Goal: Task Accomplishment & Management: Complete application form

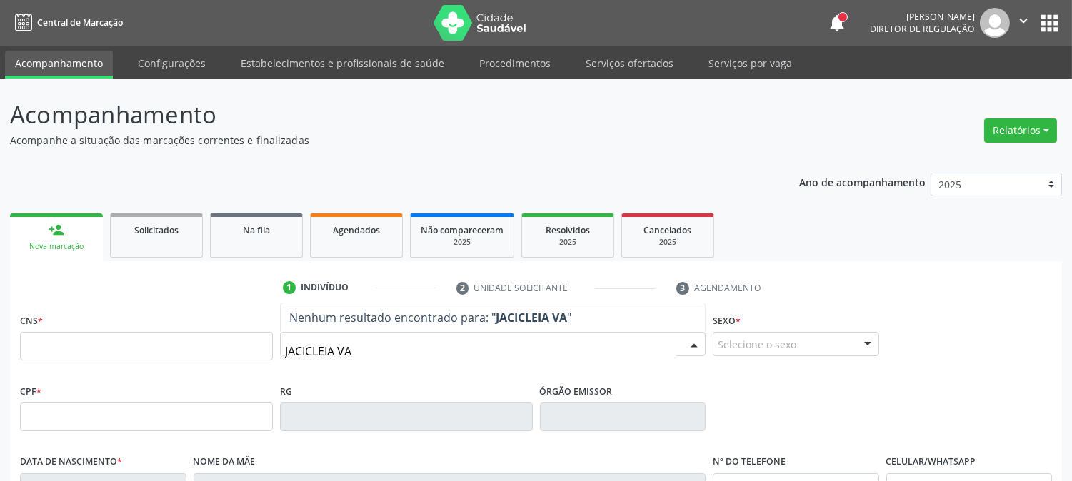
type input "JACICLEIA VAL"
drag, startPoint x: 369, startPoint y: 355, endPoint x: 248, endPoint y: 371, distance: 121.8
click at [248, 371] on div "CNS * Nome * JACICLEIA VAL Nenhum resultado encontrado para: " JACICLEIA VAL " …" at bounding box center [535, 345] width 1039 height 71
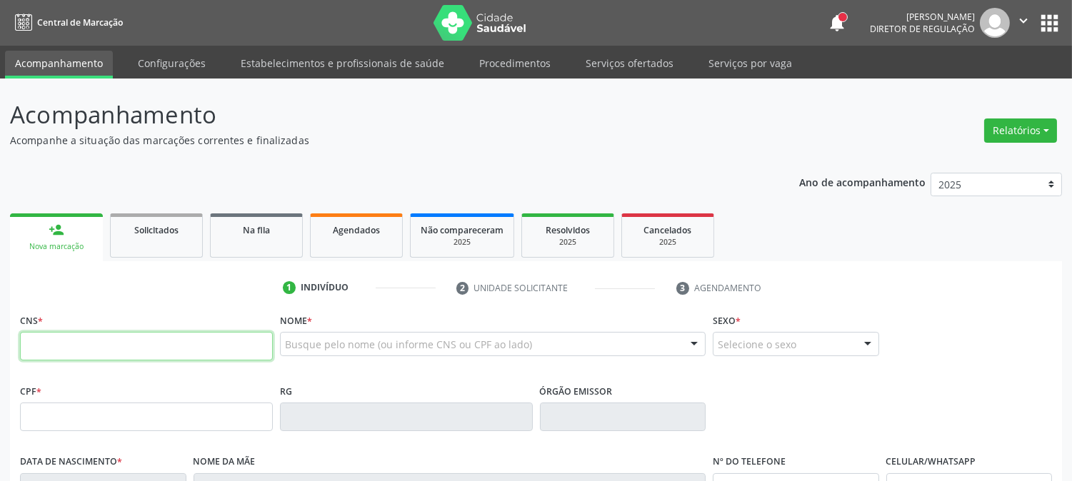
click at [186, 354] on input "text" at bounding box center [146, 346] width 253 height 29
paste input "209 2783 6844 0003"
type input "209 2783 6844 0003"
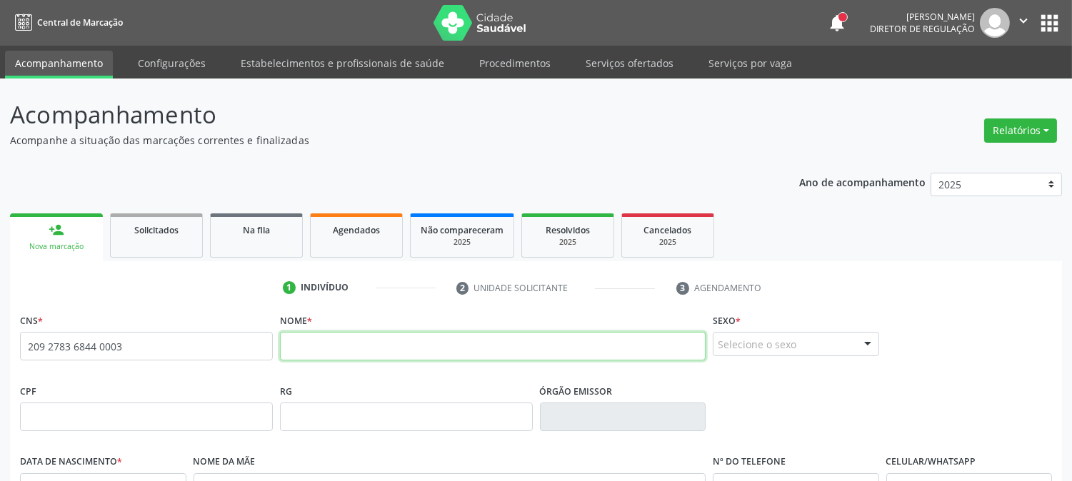
click at [347, 341] on input "text" at bounding box center [493, 346] width 426 height 29
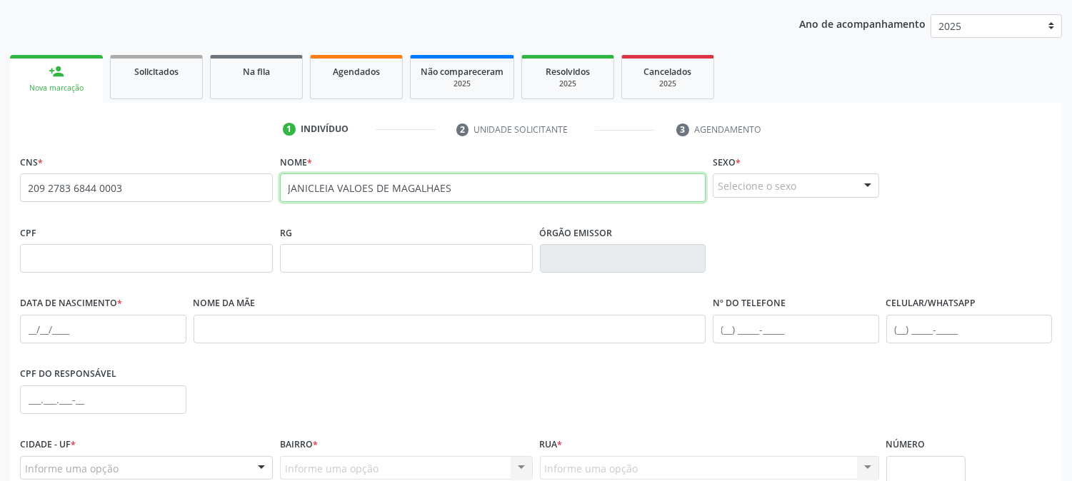
scroll to position [238, 0]
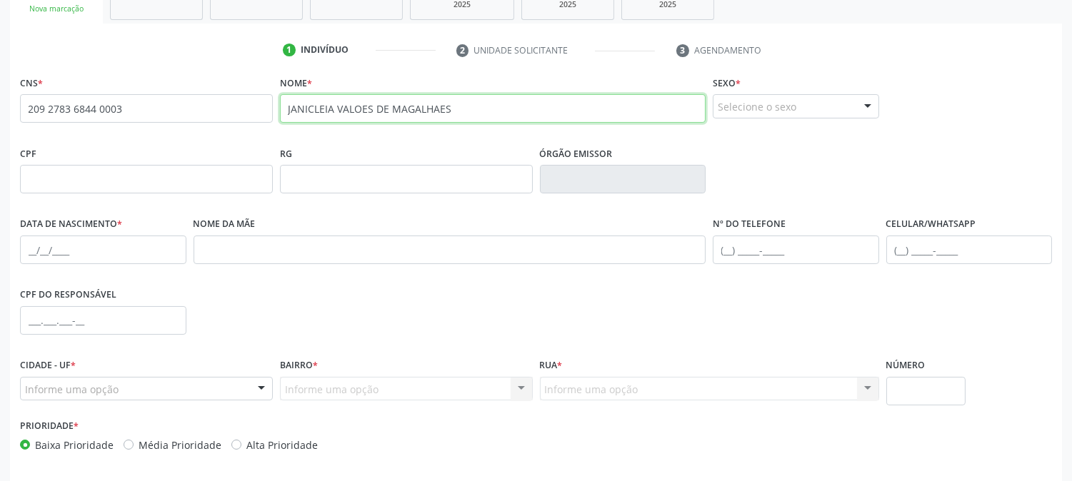
type input "JANICLEIA VALOES DE MAGALHAES"
click at [772, 95] on div "Selecione o sexo" at bounding box center [796, 106] width 166 height 24
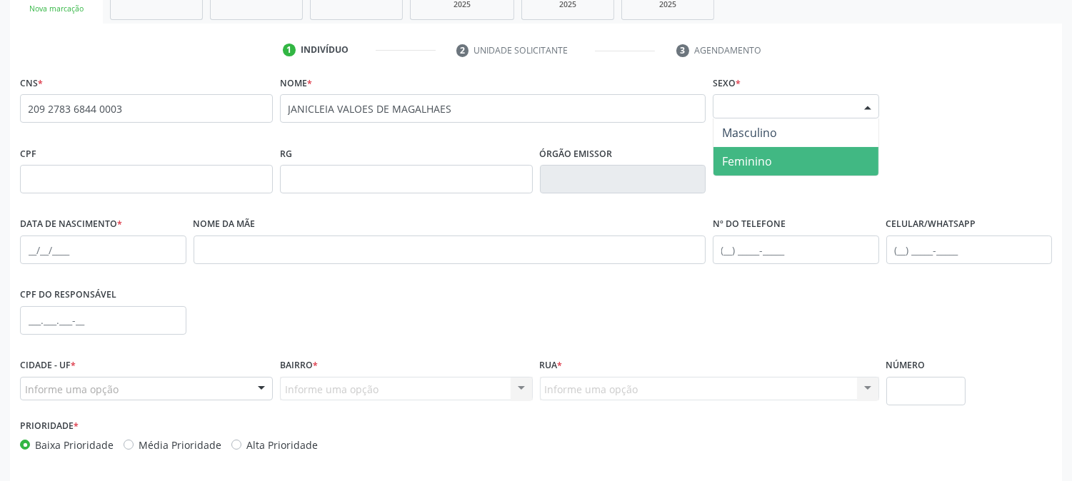
click at [783, 147] on span "Feminino" at bounding box center [795, 161] width 165 height 29
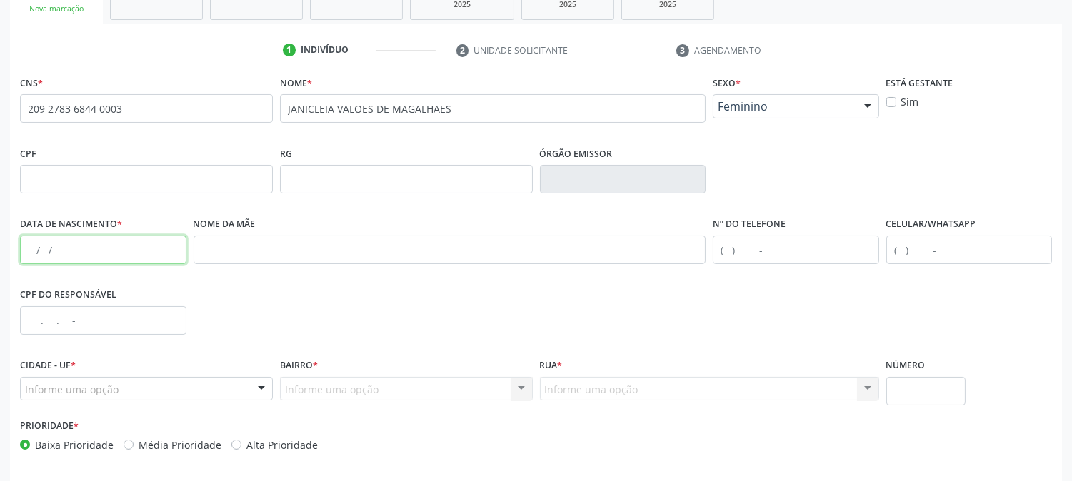
click at [21, 251] on input "text" at bounding box center [103, 250] width 166 height 29
type input "1[DATE]"
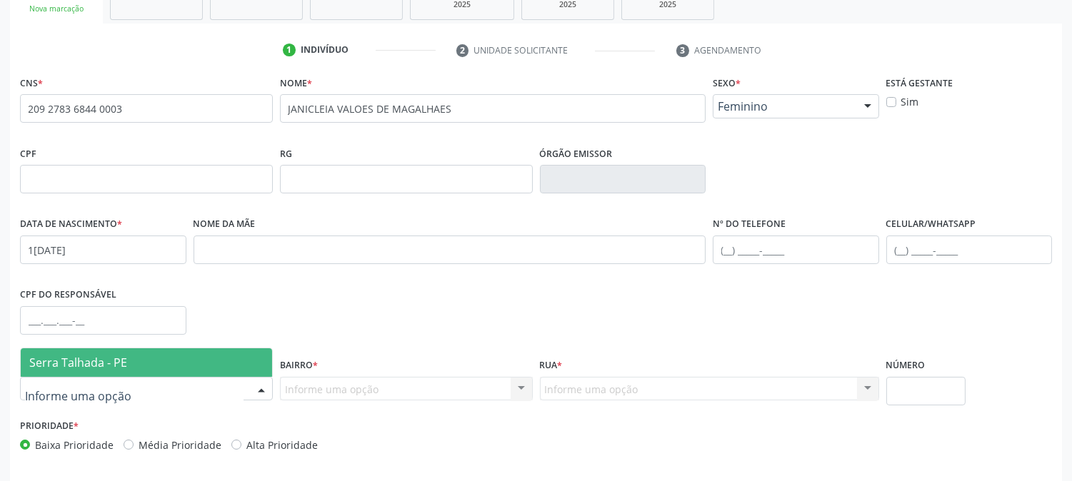
click at [155, 391] on div at bounding box center [146, 389] width 253 height 24
click at [155, 368] on span "Serra Talhada - PE" at bounding box center [146, 362] width 251 height 29
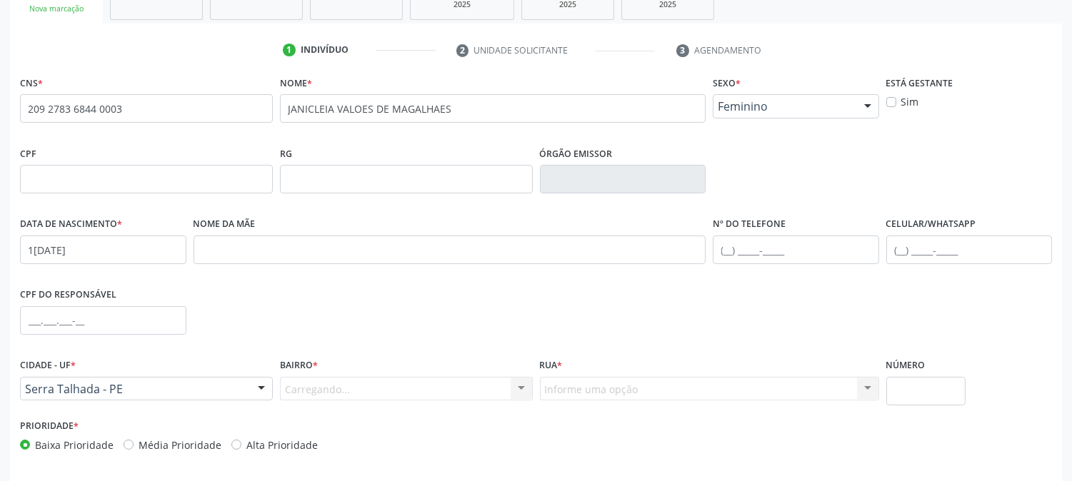
click at [338, 390] on div "Carregando... Nenhum resultado encontrado para: " " Nenhuma opção encontrada. D…" at bounding box center [406, 389] width 253 height 24
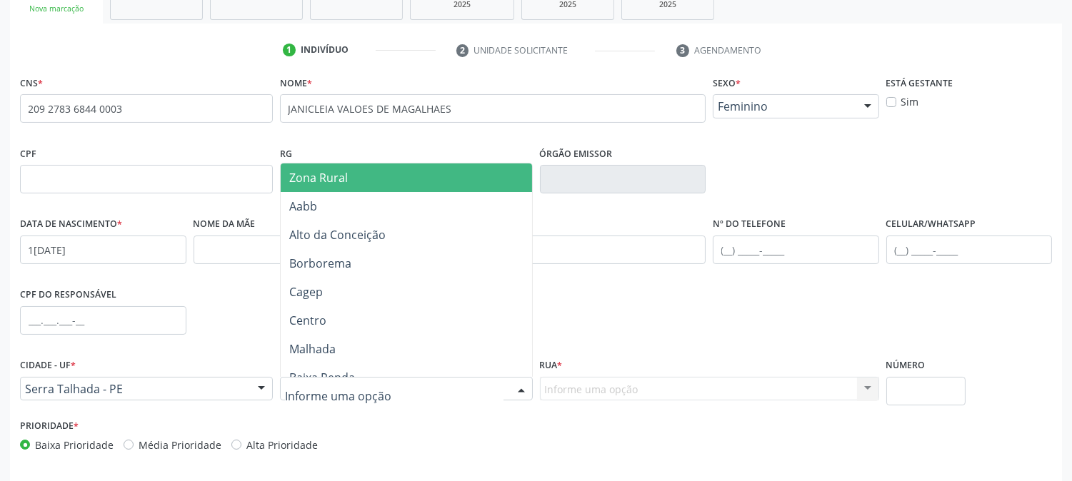
click at [483, 386] on div at bounding box center [406, 389] width 253 height 24
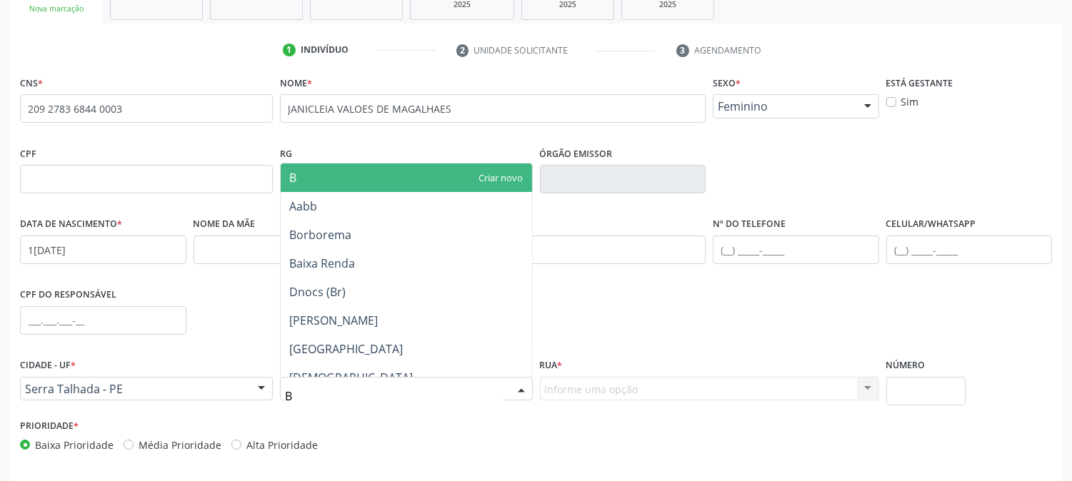
type input "BO"
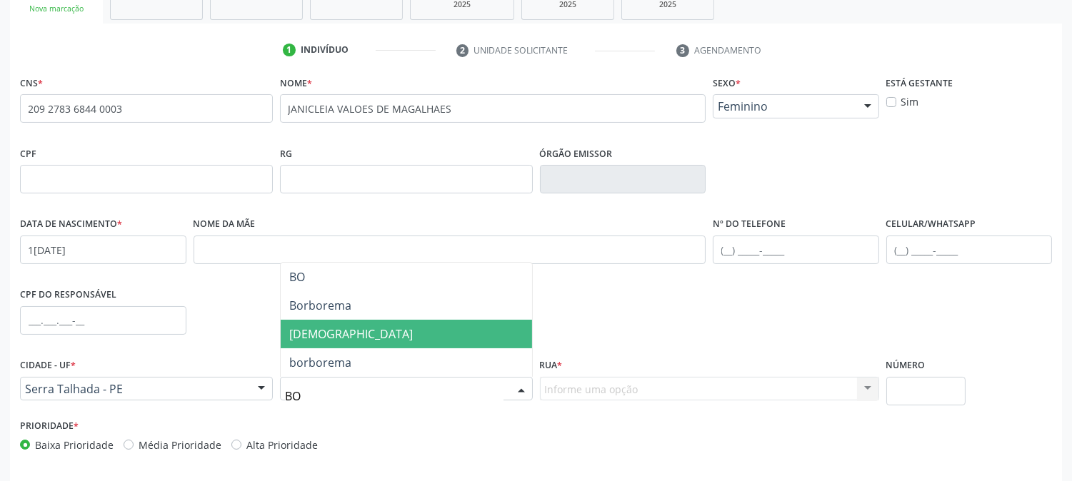
click at [405, 333] on span "[DEMOGRAPHIC_DATA]" at bounding box center [406, 334] width 251 height 29
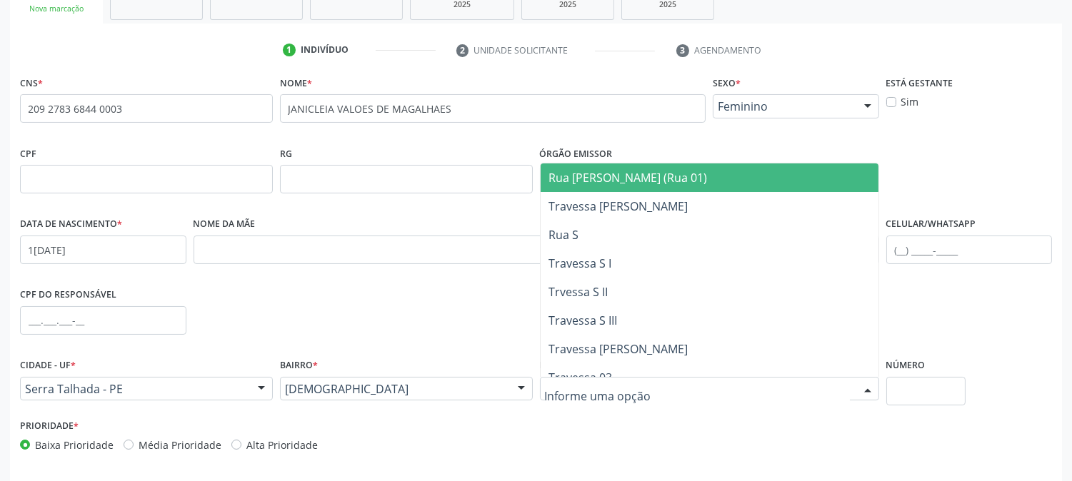
click at [772, 389] on div at bounding box center [709, 389] width 339 height 24
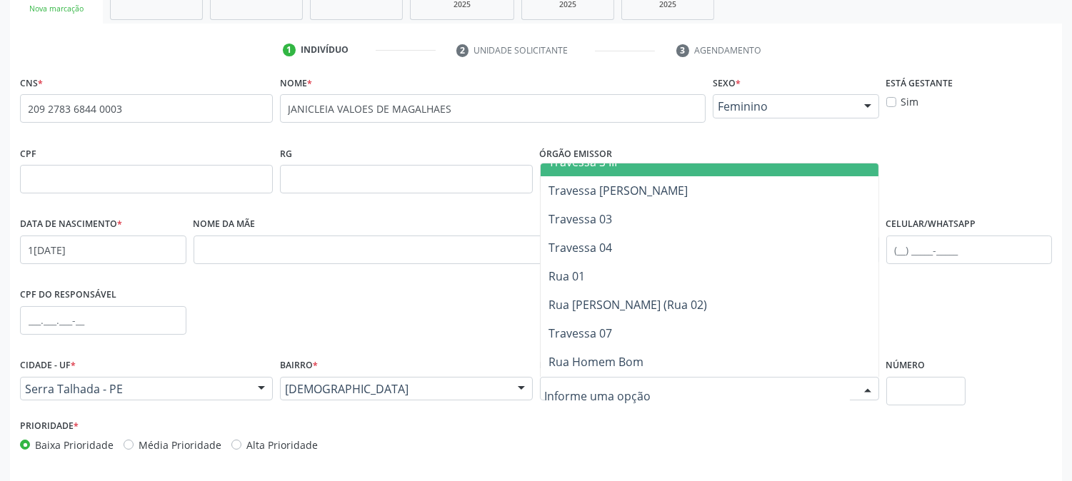
scroll to position [476, 0]
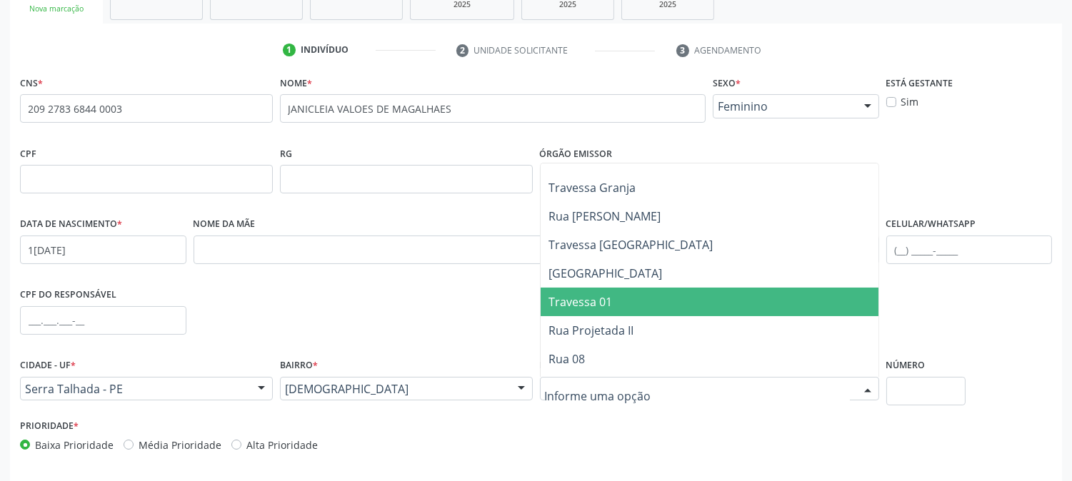
click at [744, 308] on span "Travessa 01" at bounding box center [710, 302] width 338 height 29
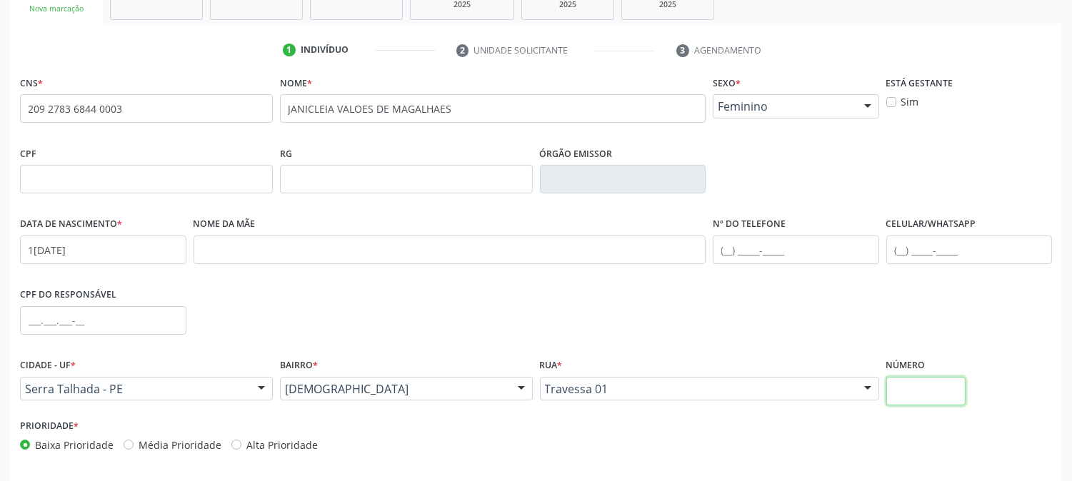
click at [941, 391] on input "text" at bounding box center [925, 391] width 79 height 29
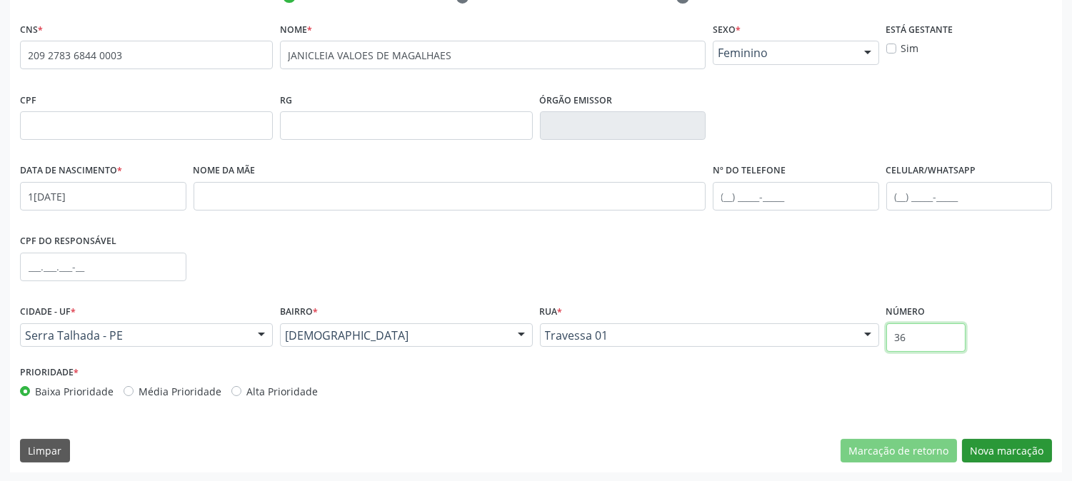
type input "36"
click at [998, 445] on button "Nova marcação" at bounding box center [1007, 451] width 90 height 24
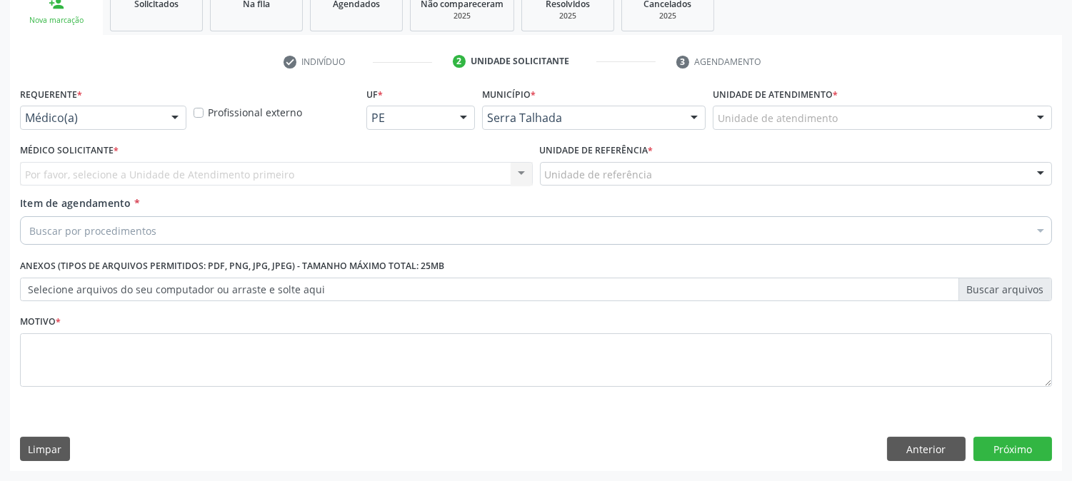
scroll to position [226, 0]
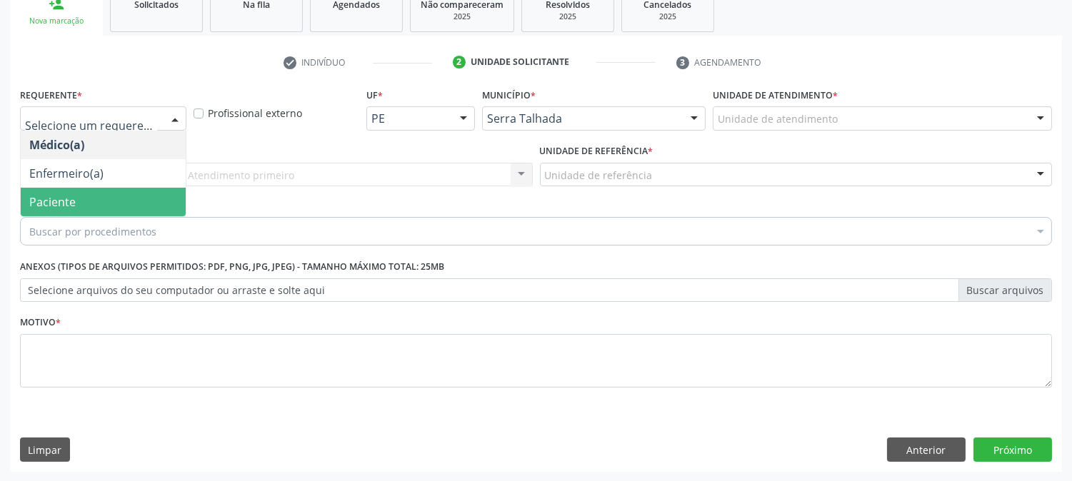
click at [121, 204] on span "Paciente" at bounding box center [103, 202] width 165 height 29
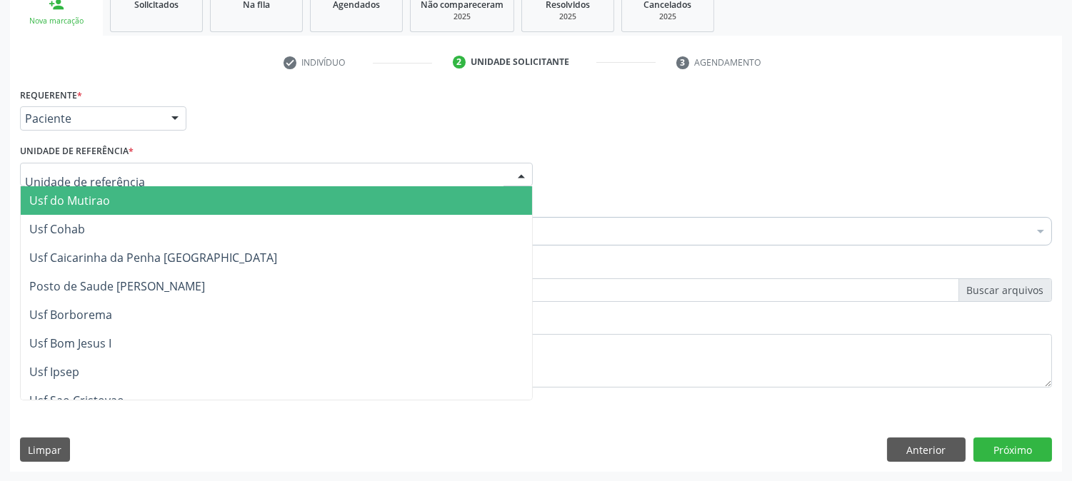
click at [146, 172] on div at bounding box center [276, 175] width 513 height 24
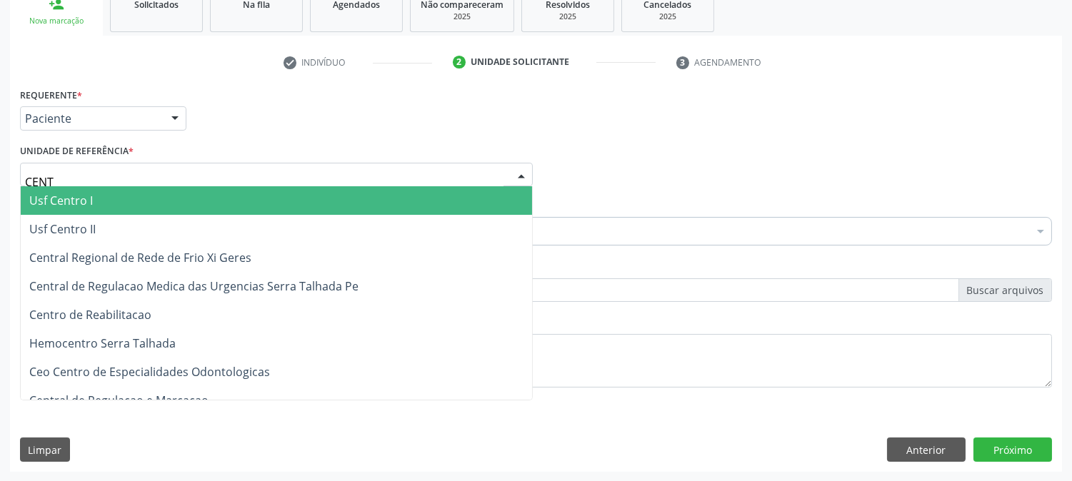
type input "CENTR"
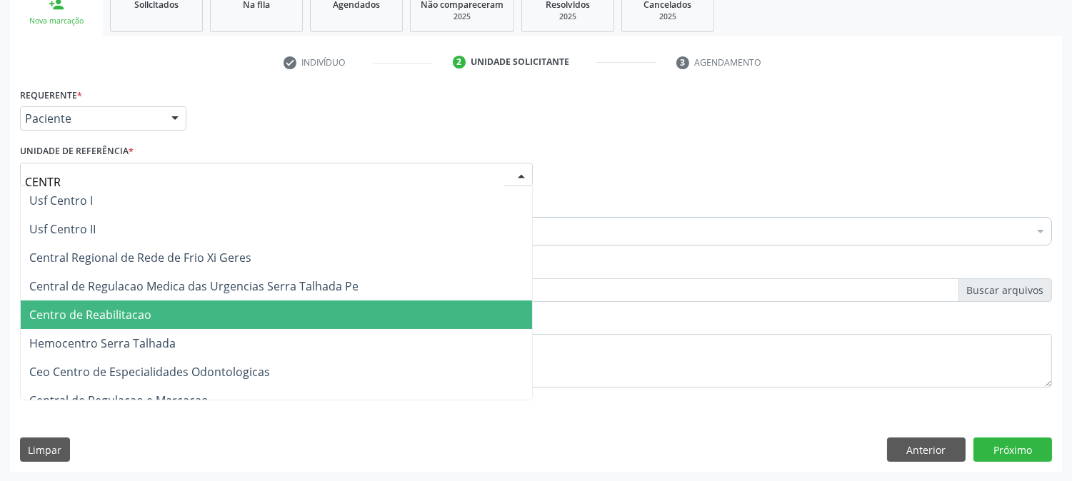
click at [134, 311] on span "Centro de Reabilitacao" at bounding box center [90, 315] width 122 height 16
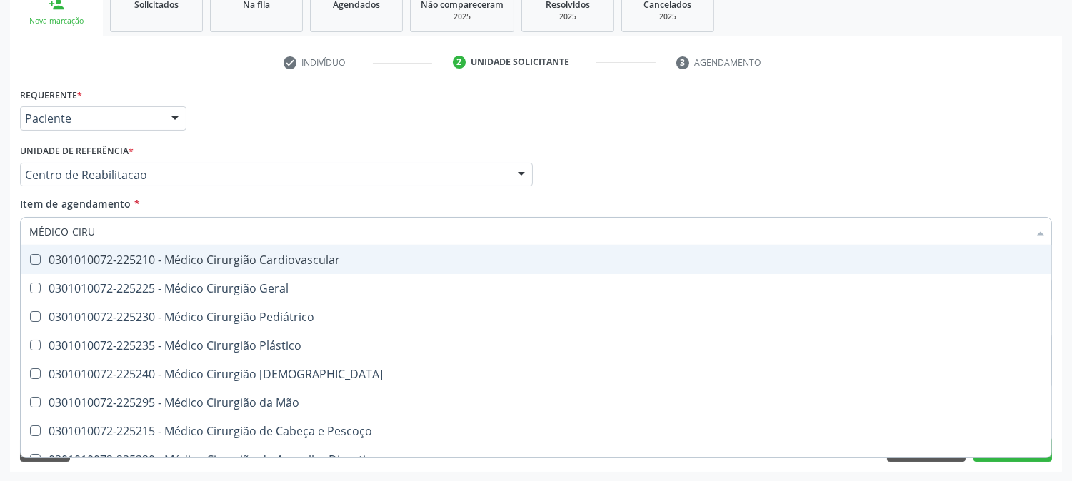
type input "MÉDICO CIRUR"
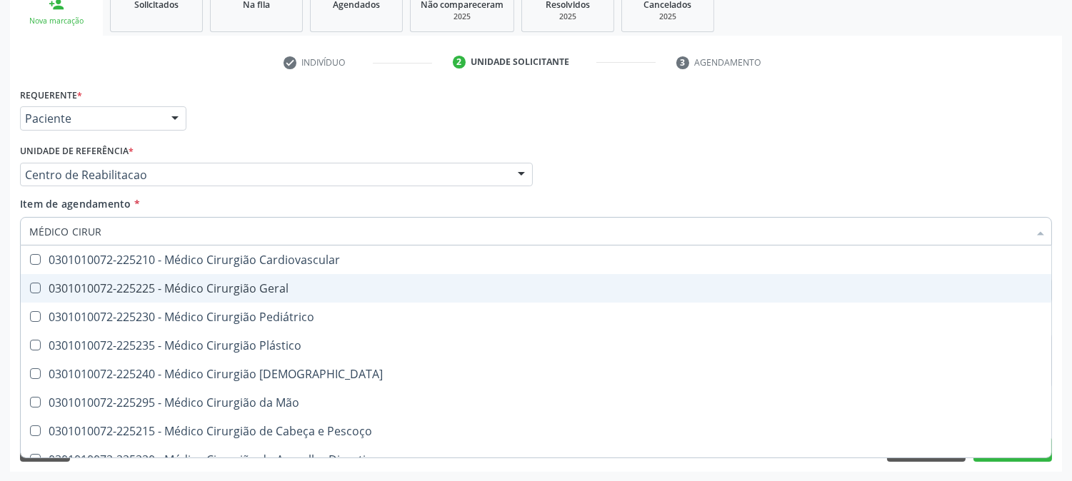
click at [151, 293] on div "0301010072-225225 - Médico Cirurgião Geral" at bounding box center [535, 288] width 1013 height 11
checkbox Geral "true"
click at [13, 286] on div "Requerente * Paciente Médico(a) Enfermeiro(a) Paciente Nenhum resultado encontr…" at bounding box center [536, 278] width 1052 height 388
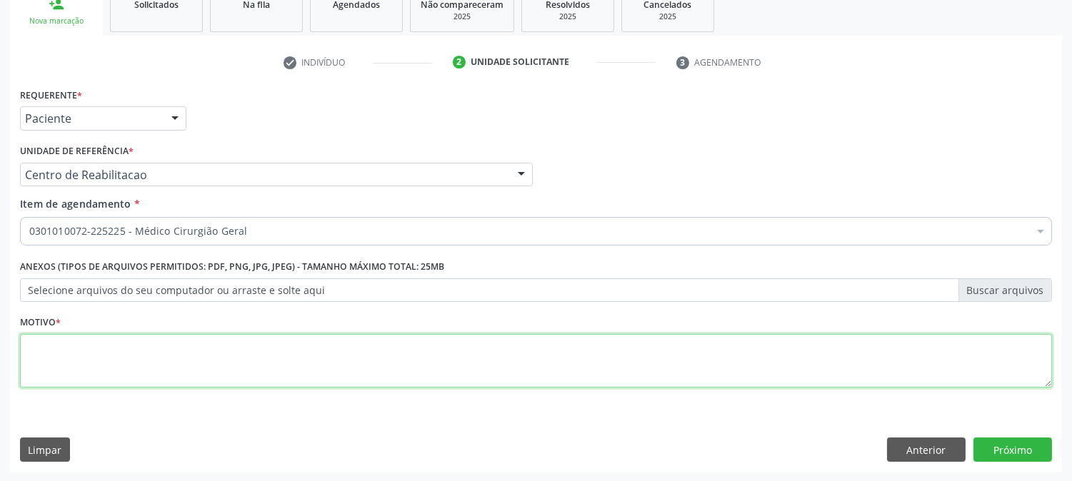
click at [77, 345] on textarea at bounding box center [536, 361] width 1032 height 54
type textarea "."
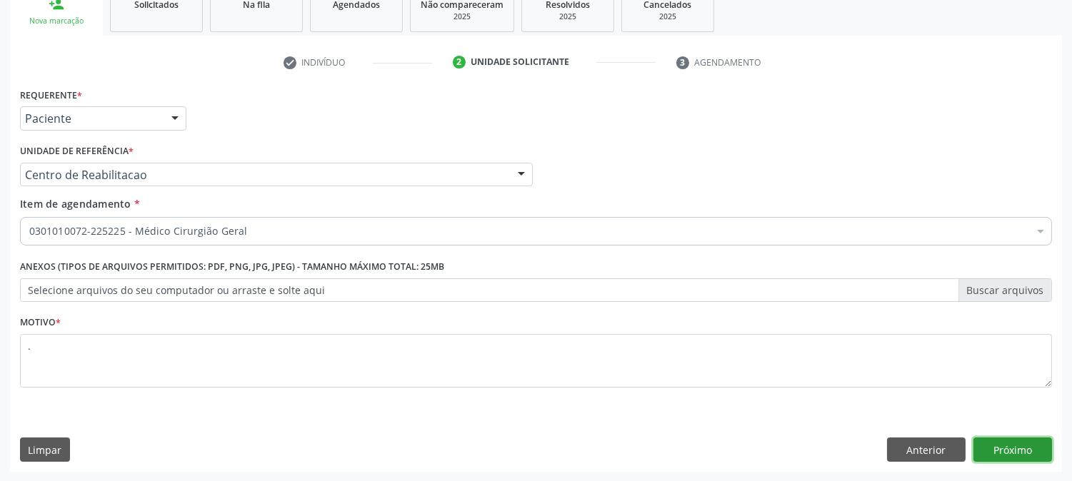
click at [1000, 443] on button "Próximo" at bounding box center [1012, 450] width 79 height 24
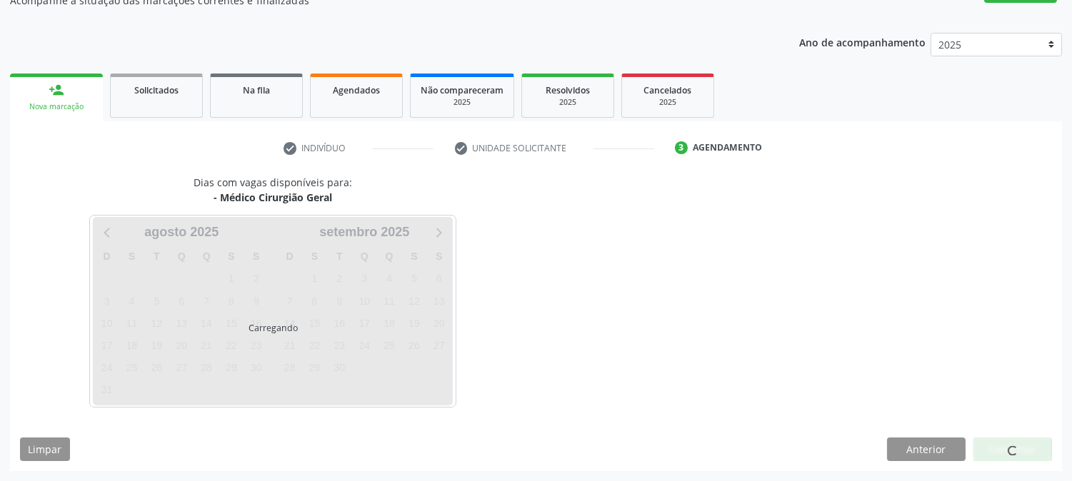
scroll to position [139, 0]
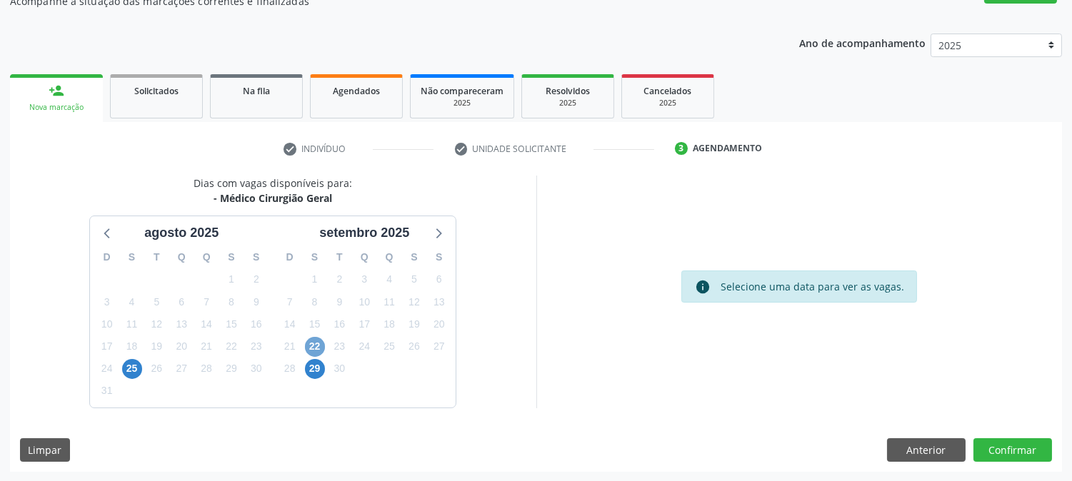
click at [319, 353] on span "22" at bounding box center [315, 347] width 20 height 20
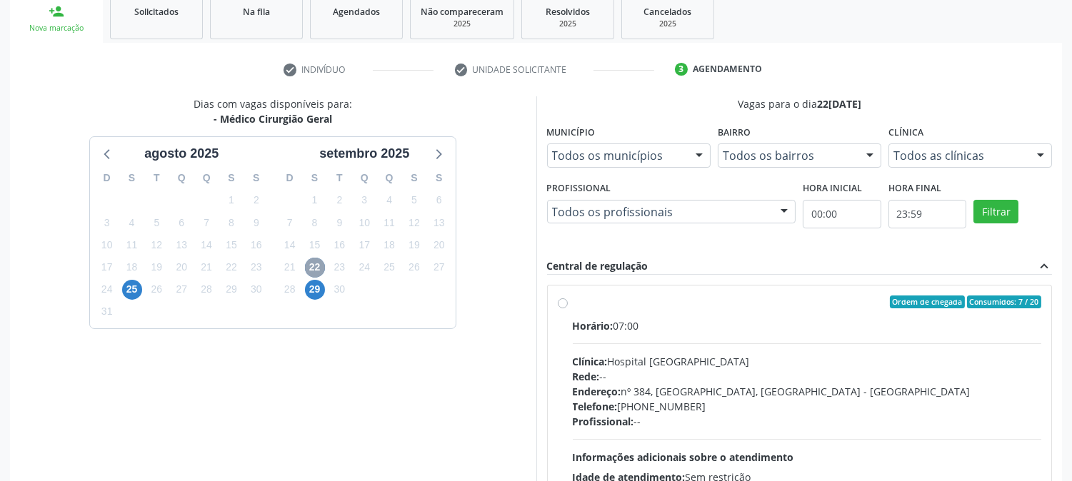
scroll to position [346, 0]
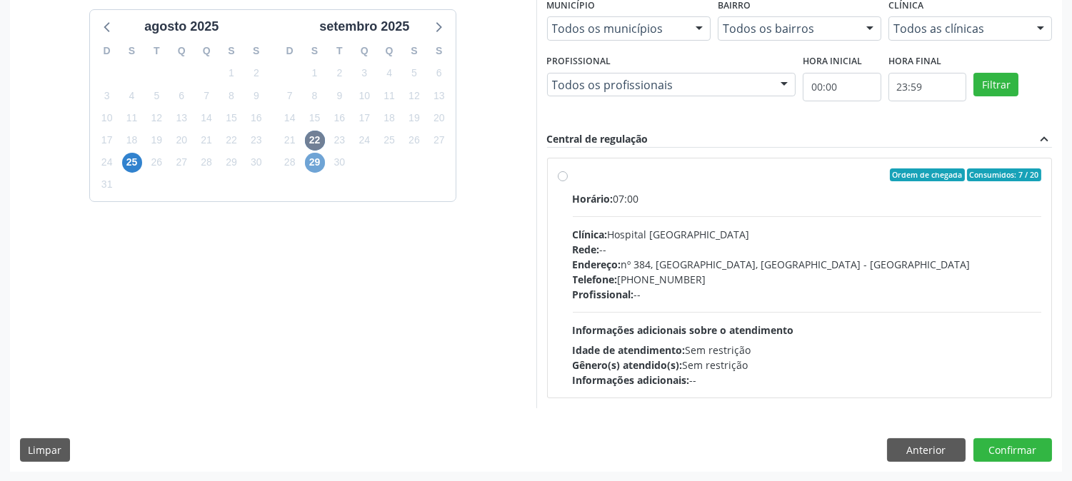
click at [308, 161] on span "29" at bounding box center [315, 163] width 20 height 20
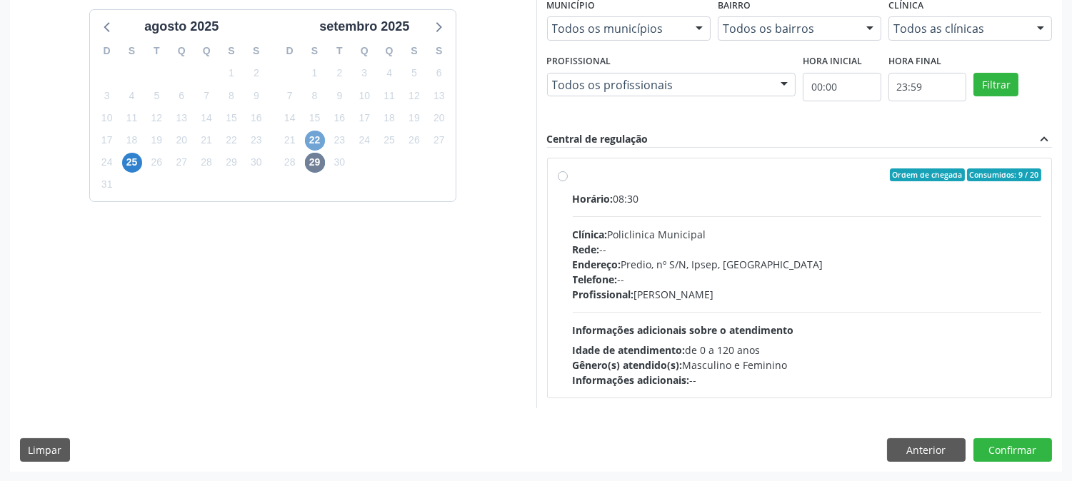
click at [317, 138] on span "22" at bounding box center [315, 141] width 20 height 20
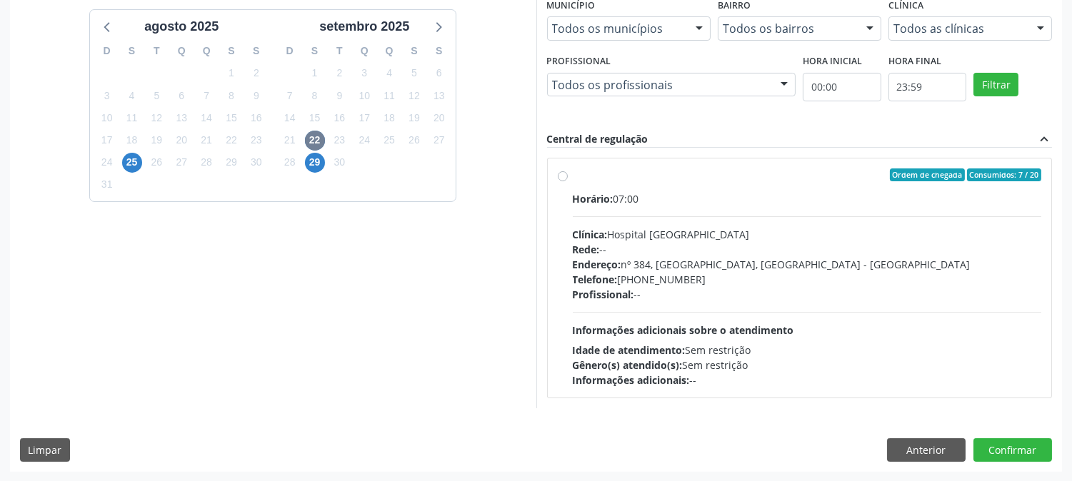
click at [845, 229] on div "Clínica: Hospital [GEOGRAPHIC_DATA]" at bounding box center [807, 234] width 469 height 15
click at [568, 181] on input "Ordem de chegada Consumidos: 7 / 20 Horário: 07:00 Clínica: Hospital [GEOGRAPHI…" at bounding box center [563, 175] width 10 height 13
radio input "true"
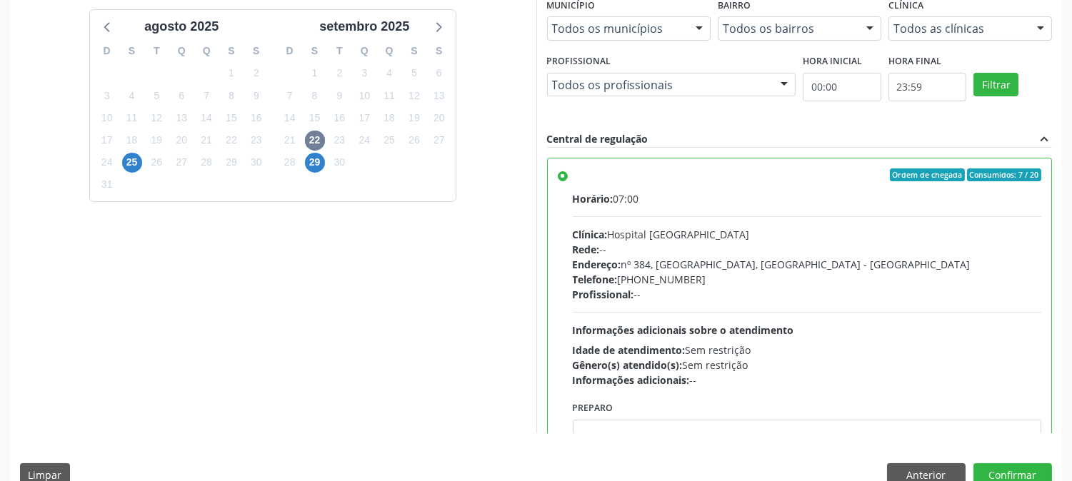
click at [845, 229] on div "Clínica: Hospital [GEOGRAPHIC_DATA]" at bounding box center [807, 234] width 469 height 15
click at [568, 181] on input "Ordem de chegada Consumidos: 7 / 20 Horário: 07:00 Clínica: Hospital [GEOGRAPHI…" at bounding box center [563, 175] width 10 height 13
click at [1007, 468] on button "Confirmar" at bounding box center [1012, 475] width 79 height 24
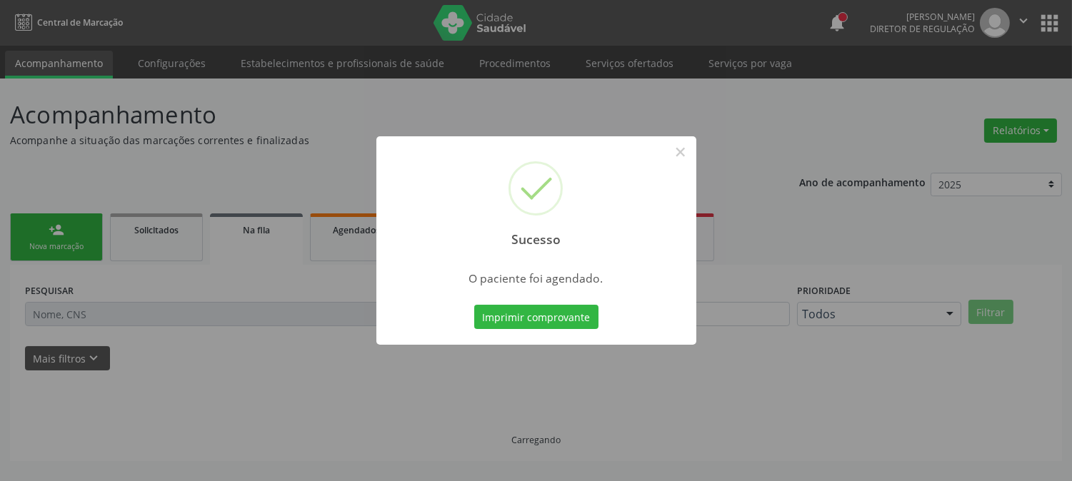
scroll to position [0, 0]
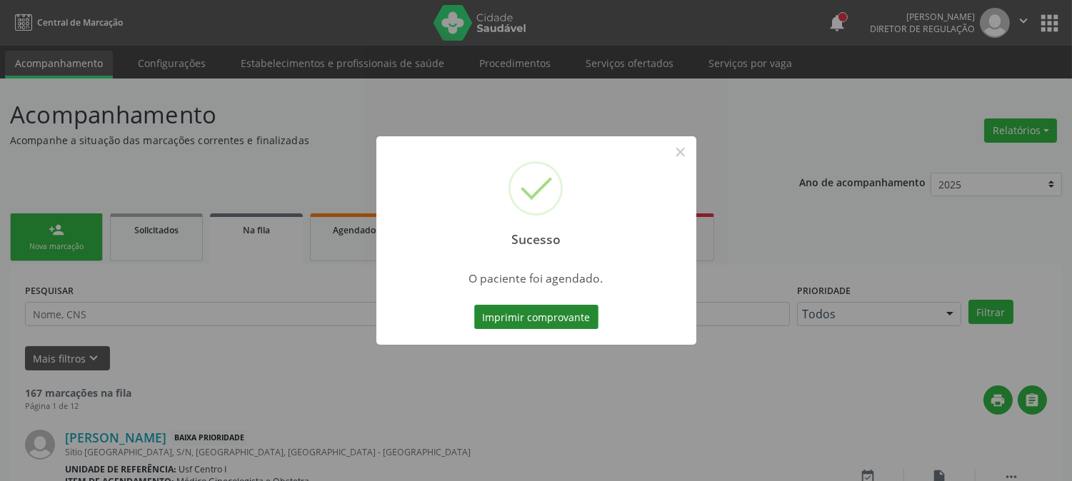
click at [550, 311] on button "Imprimir comprovante" at bounding box center [536, 317] width 124 height 24
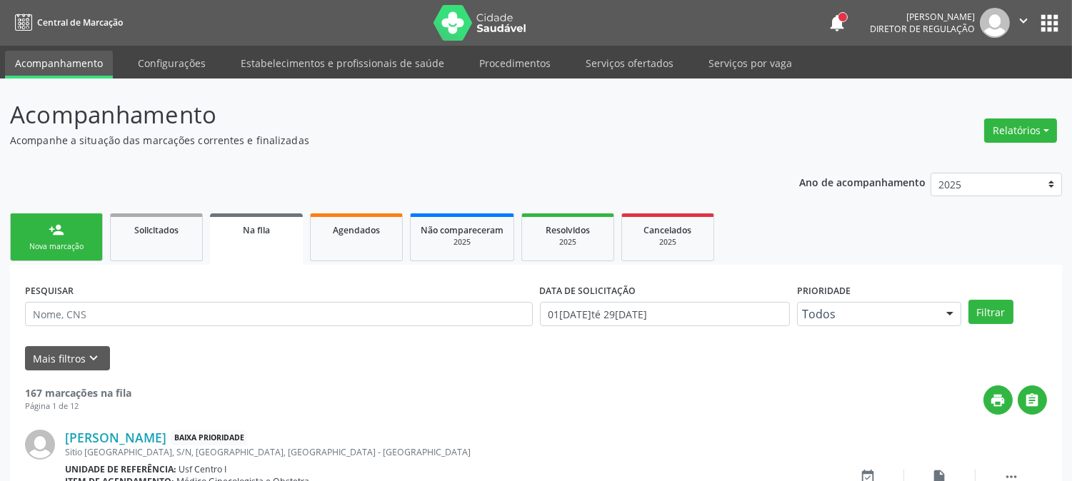
click at [66, 248] on div "Nova marcação" at bounding box center [56, 246] width 71 height 11
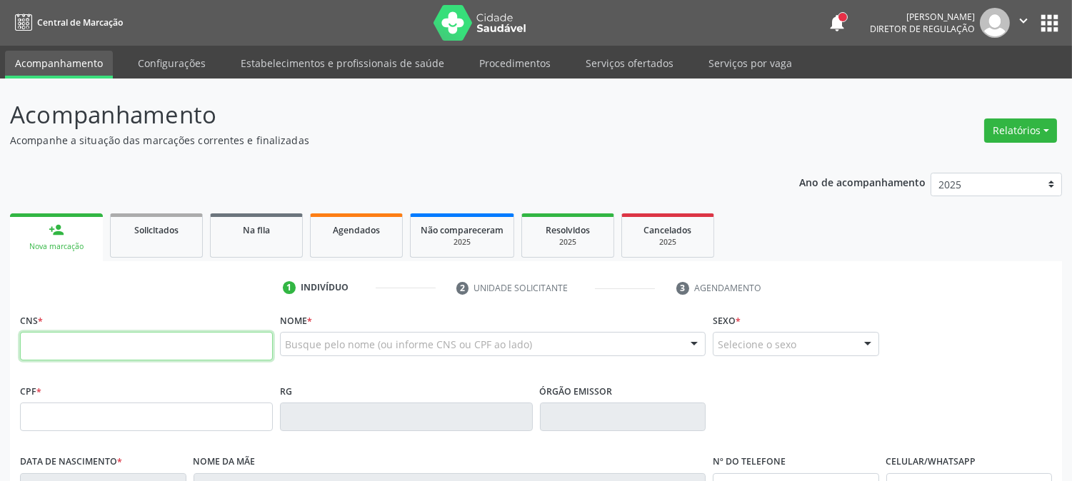
click at [169, 346] on input "text" at bounding box center [146, 346] width 253 height 29
type input "700 9099 3889 5693"
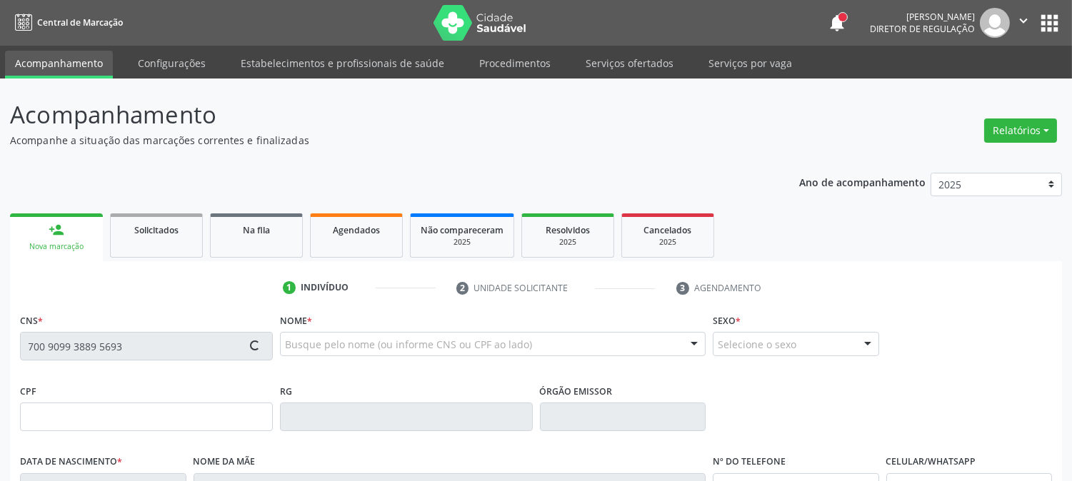
type input "[DATE]"
type input "[PERSON_NAME]"
type input "[PHONE_NUMBER]"
type input "S/N"
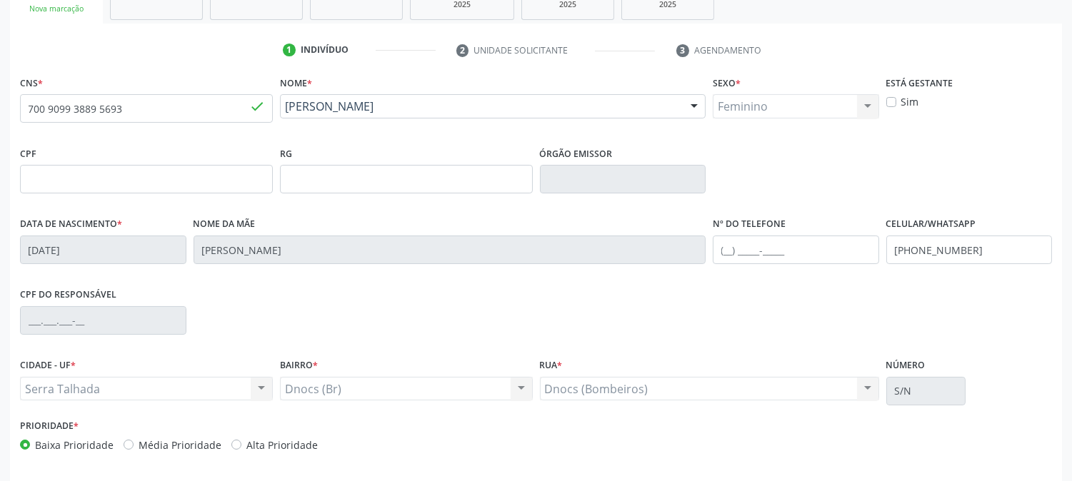
scroll to position [291, 0]
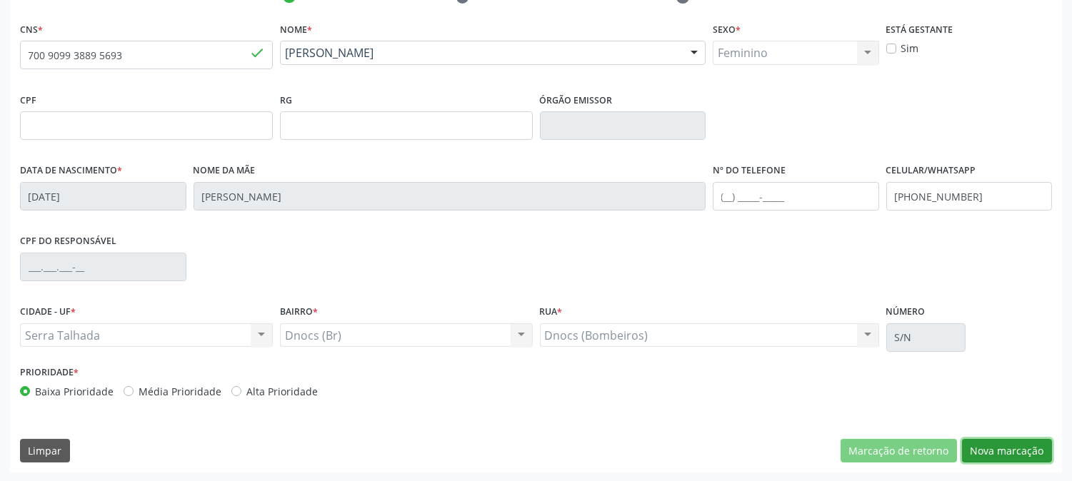
click at [1043, 452] on button "Nova marcação" at bounding box center [1007, 451] width 90 height 24
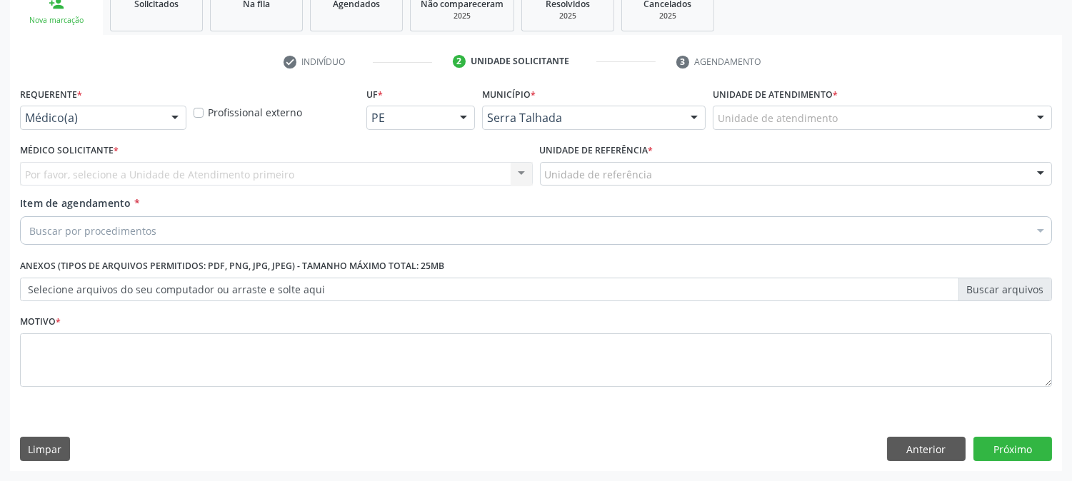
scroll to position [226, 0]
click at [170, 120] on div at bounding box center [174, 119] width 21 height 24
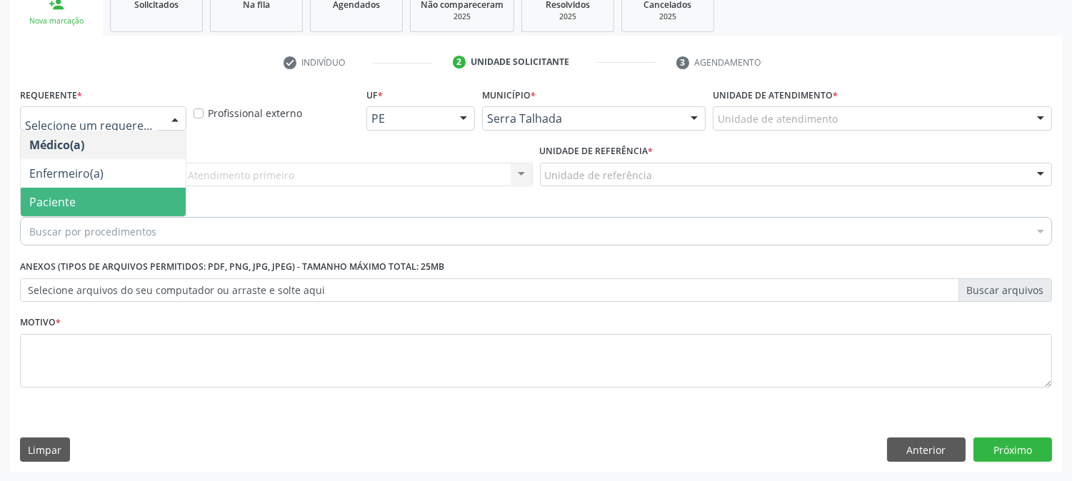
click at [151, 189] on span "Paciente" at bounding box center [103, 202] width 165 height 29
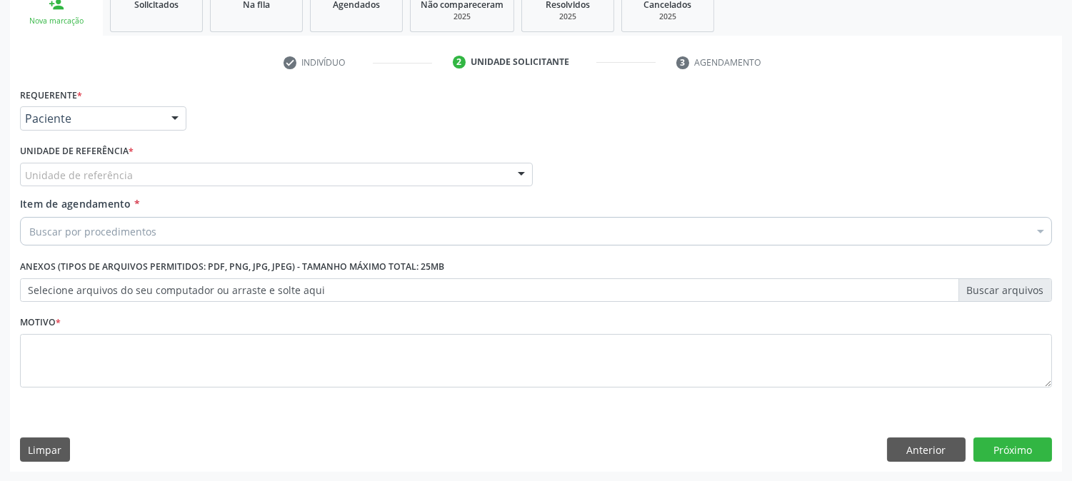
click at [174, 169] on div "Unidade de referência" at bounding box center [276, 175] width 513 height 24
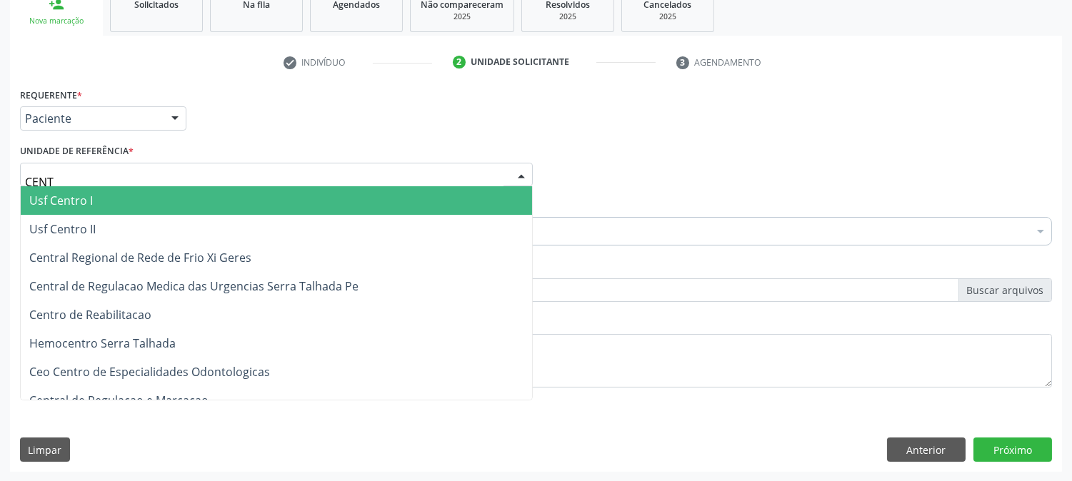
type input "CENTR"
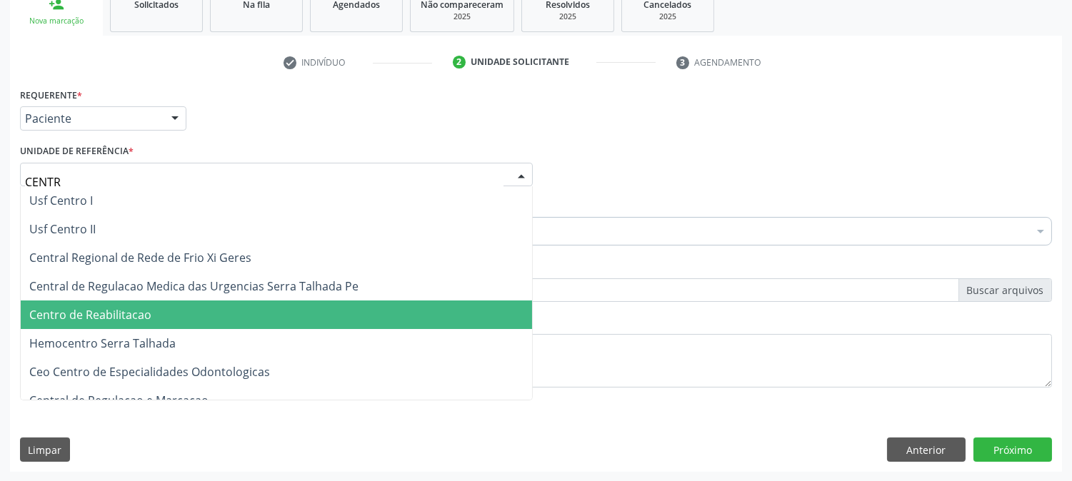
click at [218, 306] on span "Centro de Reabilitacao" at bounding box center [276, 315] width 511 height 29
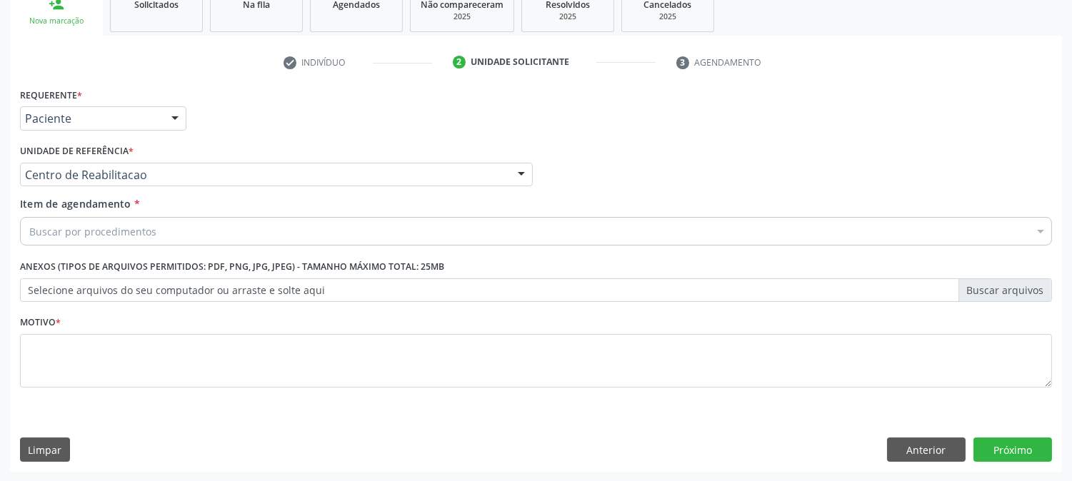
click at [174, 236] on div "Buscar por procedimentos" at bounding box center [536, 231] width 1032 height 29
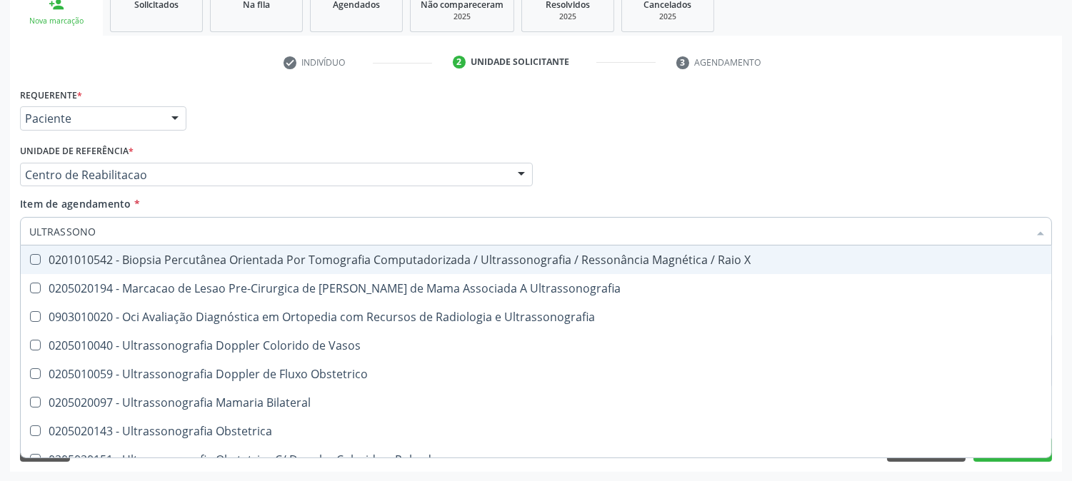
type input "ULTRASSONOG"
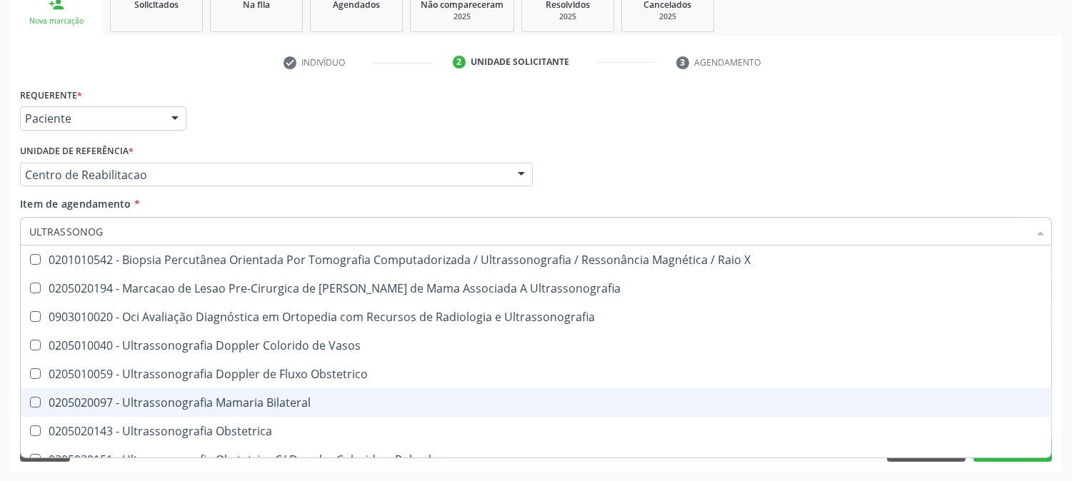
click at [191, 407] on div "0205020097 - Ultrassonografia Mamaria Bilateral" at bounding box center [535, 402] width 1013 height 11
checkbox Bilateral "true"
click at [0, 373] on div "Acompanhamento Acompanhe a situação das marcações correntes e finalizadas Relat…" at bounding box center [536, 167] width 1072 height 629
checkbox Ultrassonografia "true"
checkbox Bilateral "false"
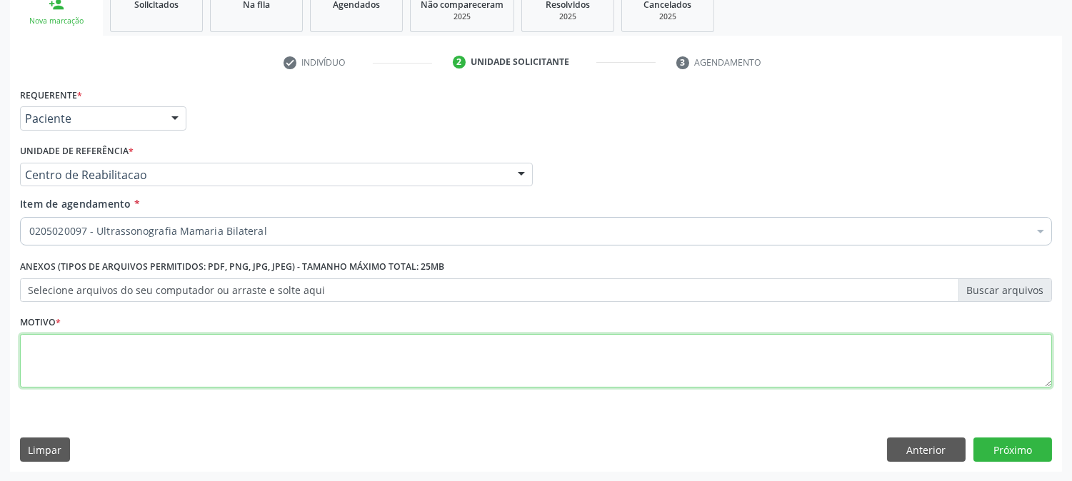
click at [124, 358] on textarea at bounding box center [536, 361] width 1032 height 54
type textarea "."
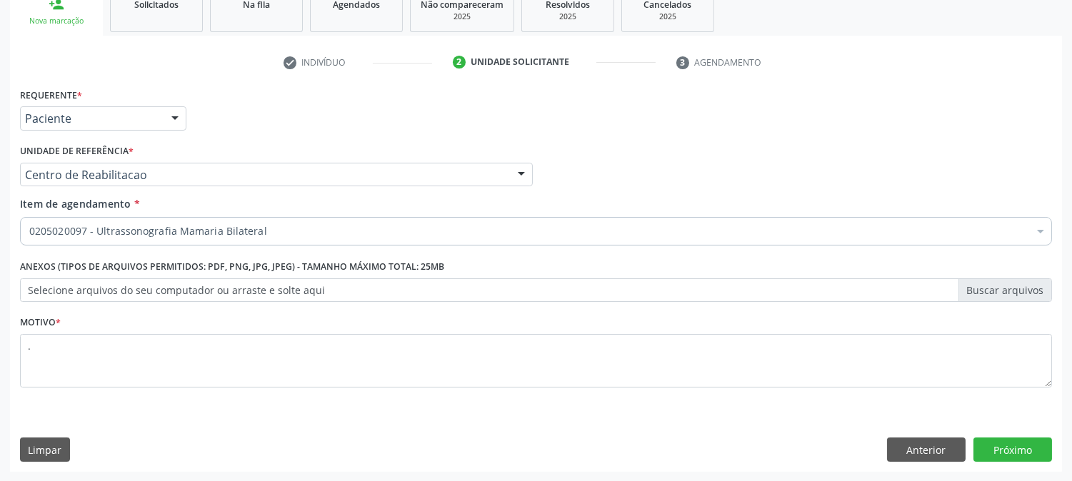
click at [361, 398] on div "Motivo * ." at bounding box center [535, 360] width 1039 height 96
click at [1031, 445] on button "Próximo" at bounding box center [1012, 450] width 79 height 24
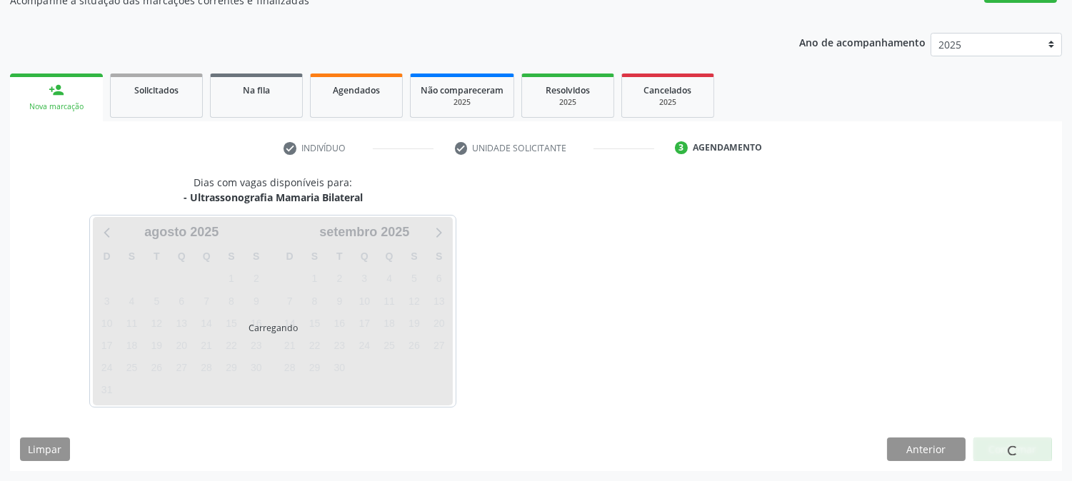
scroll to position [139, 0]
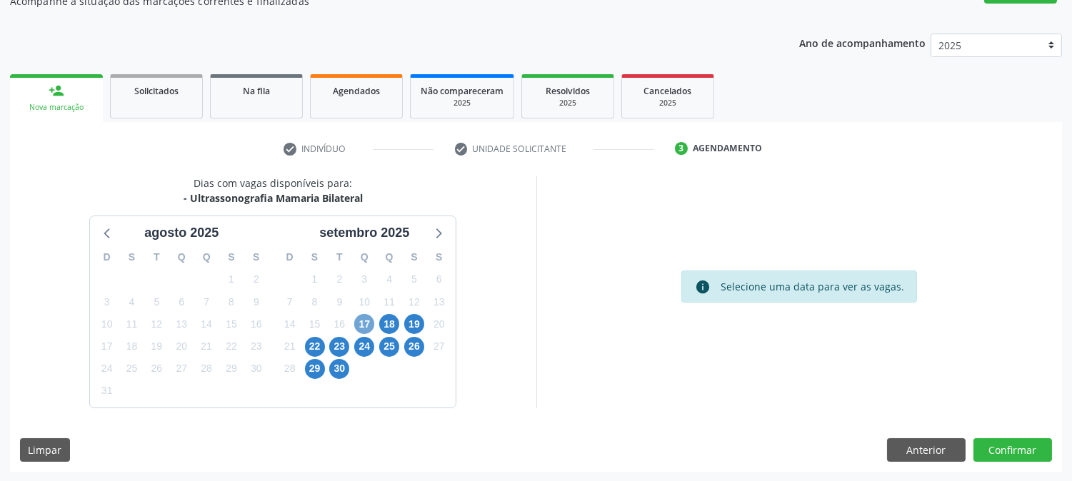
click at [368, 326] on span "17" at bounding box center [364, 324] width 20 height 20
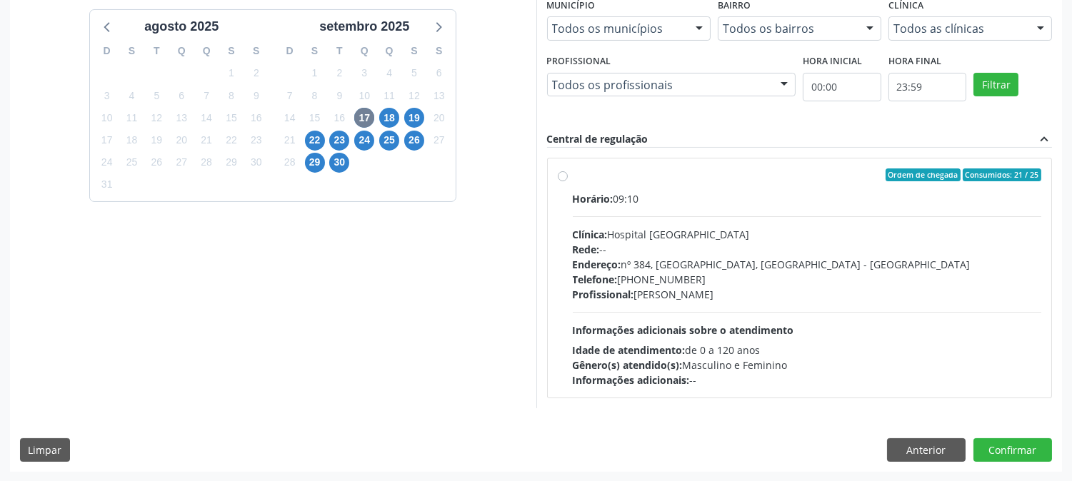
click at [679, 318] on div "Horário: 09:10 Clínica: Hospital [GEOGRAPHIC_DATA] Rede: -- Endereço: [STREET_A…" at bounding box center [807, 289] width 469 height 196
click at [568, 181] on input "Ordem de chegada Consumidos: 21 / 25 Horário: 09:10 Clínica: Hospital [GEOGRAPH…" at bounding box center [563, 175] width 10 height 13
radio input "true"
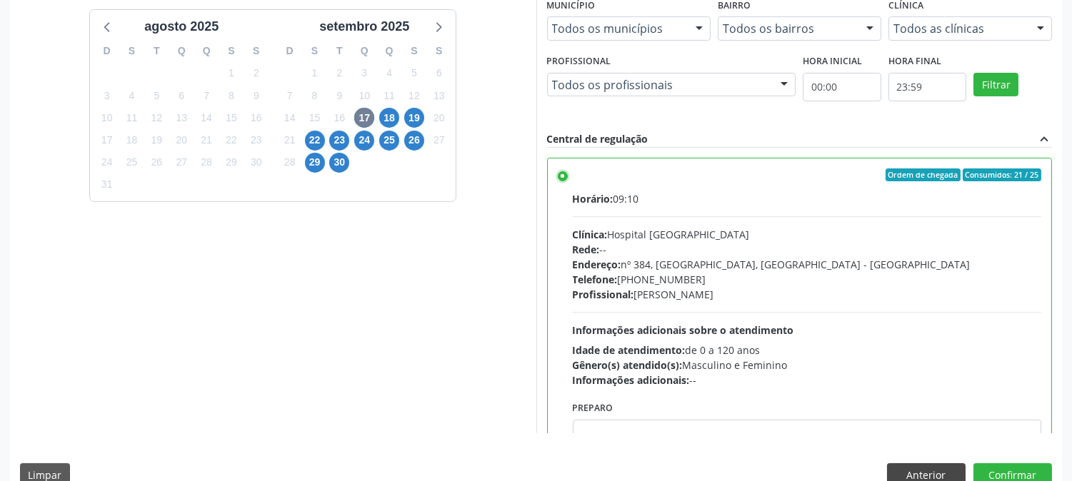
scroll to position [371, 0]
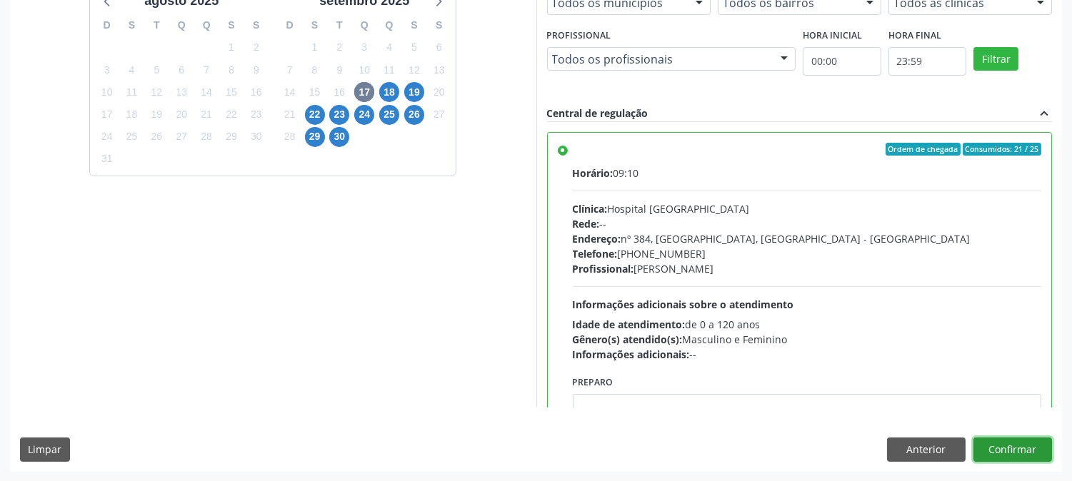
click at [1009, 446] on button "Confirmar" at bounding box center [1012, 450] width 79 height 24
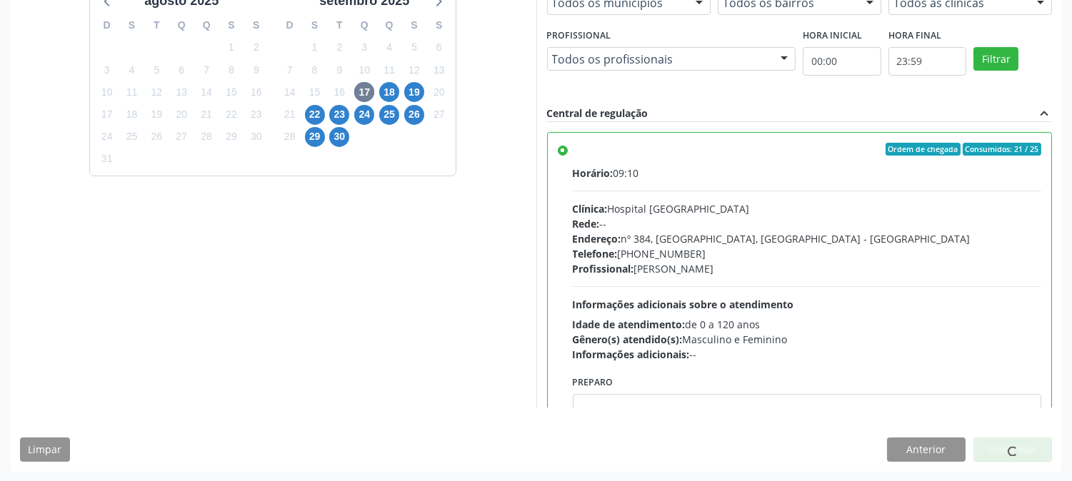
scroll to position [0, 0]
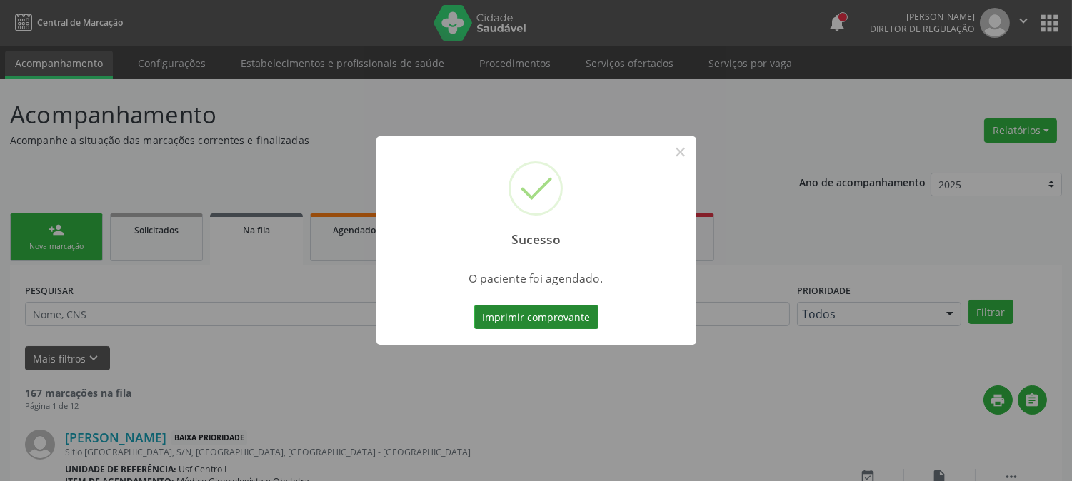
click at [495, 321] on button "Imprimir comprovante" at bounding box center [536, 317] width 124 height 24
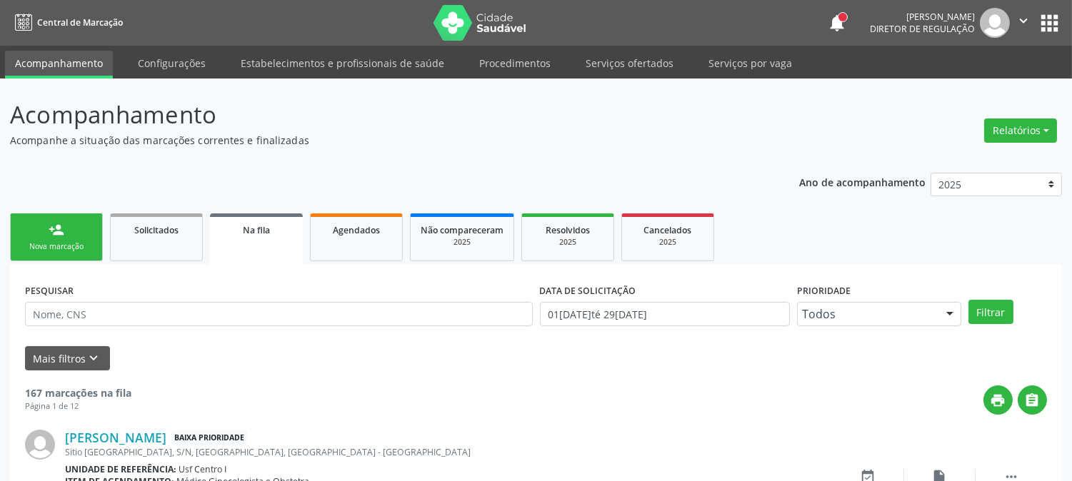
click at [81, 221] on link "person_add Nova marcação" at bounding box center [56, 238] width 93 height 48
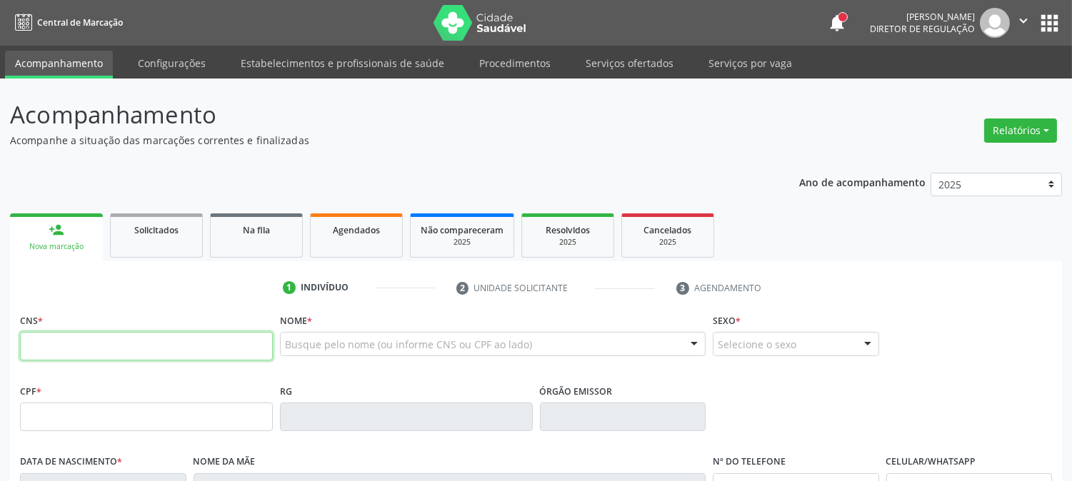
click at [189, 341] on input "text" at bounding box center [146, 346] width 253 height 29
paste input "700 9099 3889 5693"
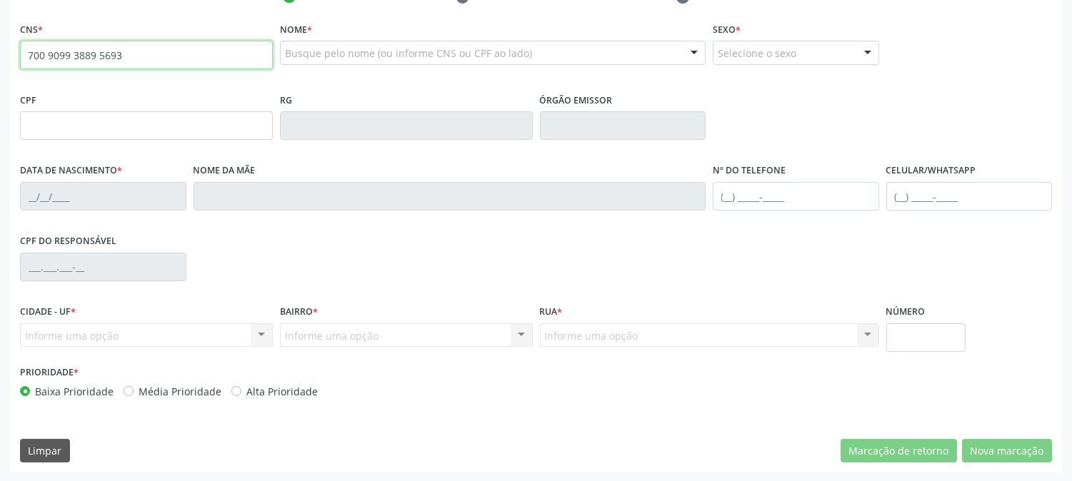
type input "700 9099 3889 5693"
type input "[DATE]"
type input "[PERSON_NAME]"
type input "[PHONE_NUMBER]"
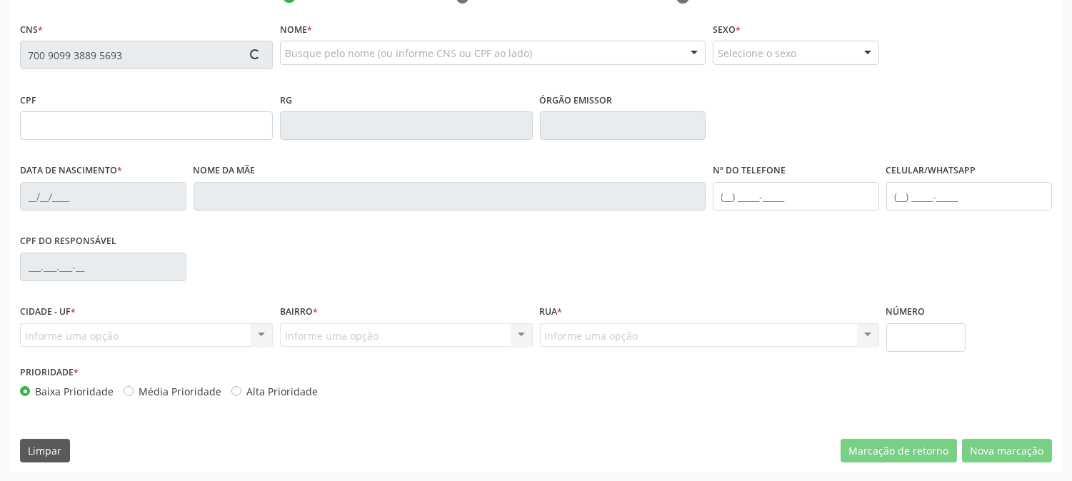
type input "S/N"
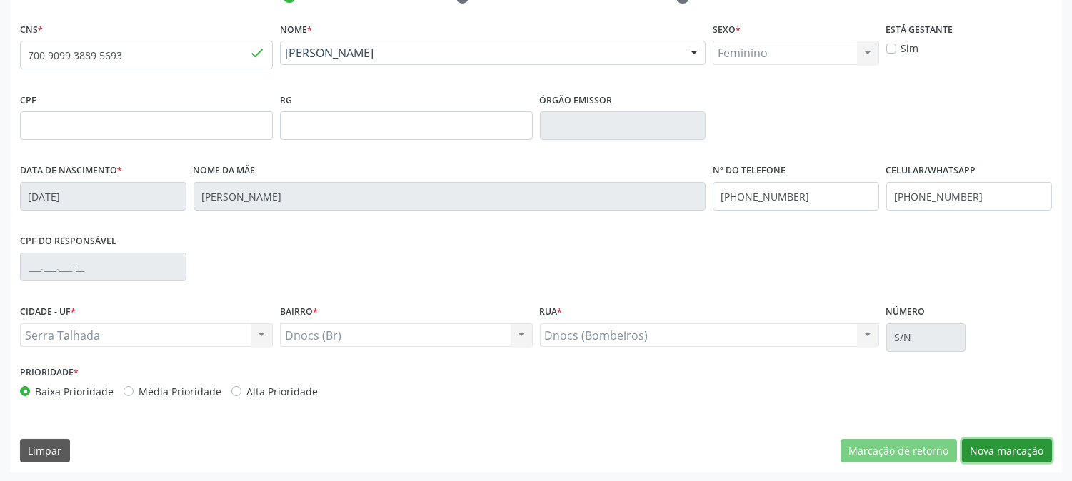
click at [978, 443] on button "Nova marcação" at bounding box center [1007, 451] width 90 height 24
click at [0, 0] on button "Próximo" at bounding box center [0, 0] width 0 height 0
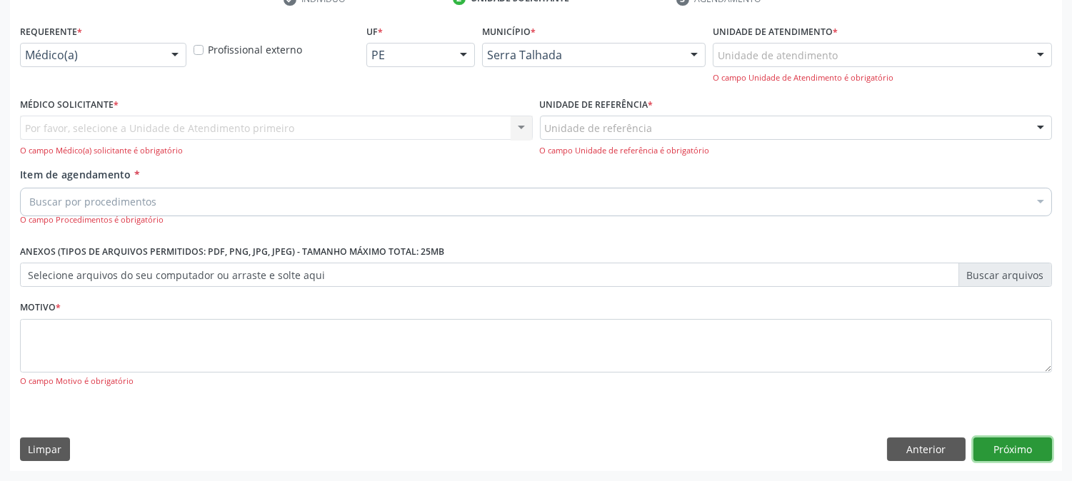
scroll to position [226, 0]
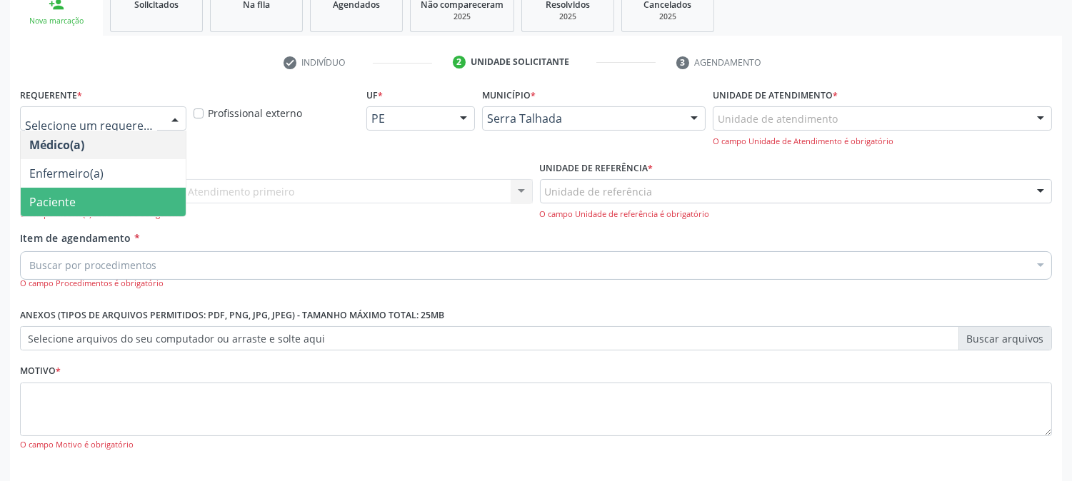
click at [104, 197] on span "Paciente" at bounding box center [103, 202] width 165 height 29
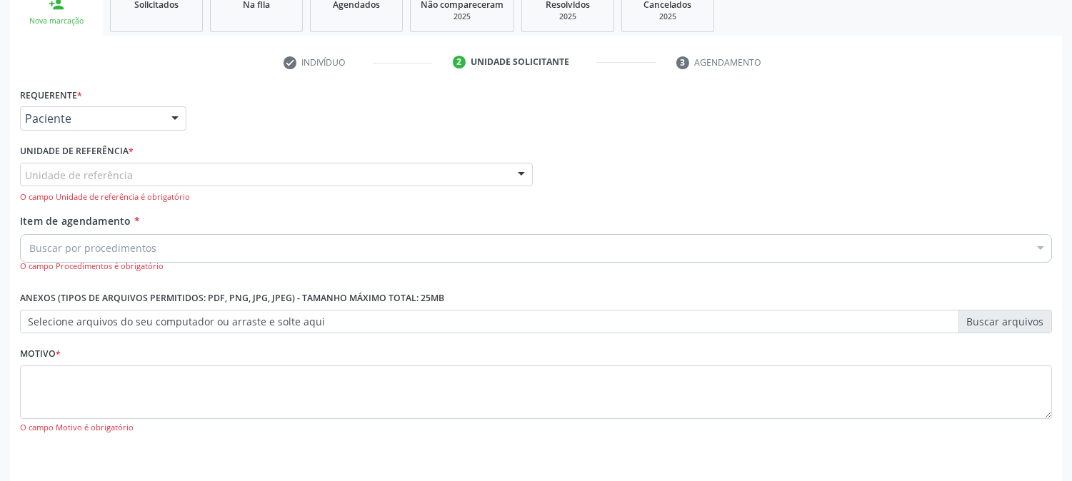
click at [109, 184] on div "Unidade de referência Usf do Mutirao Usf Cohab Usf Caicarinha da Penha [GEOGRAP…" at bounding box center [276, 175] width 513 height 24
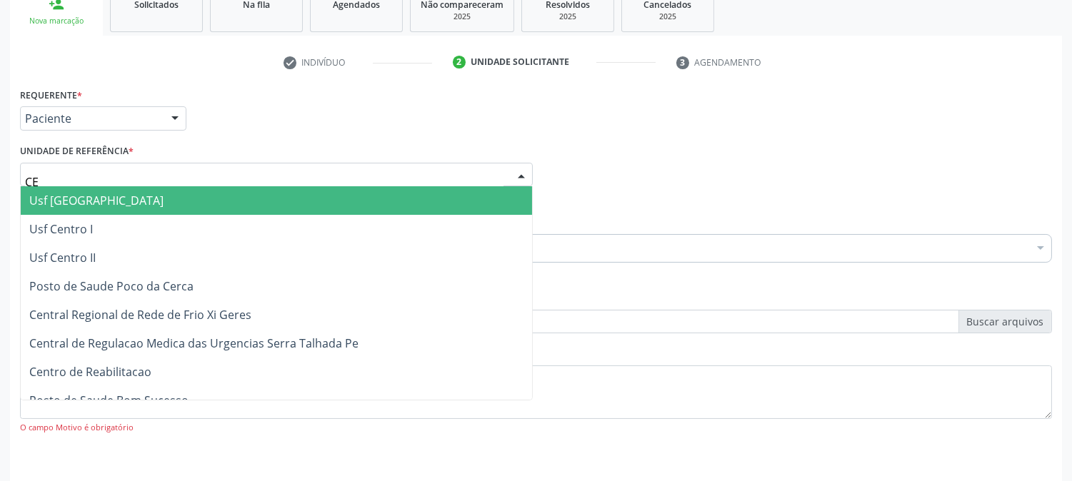
type input "CEN"
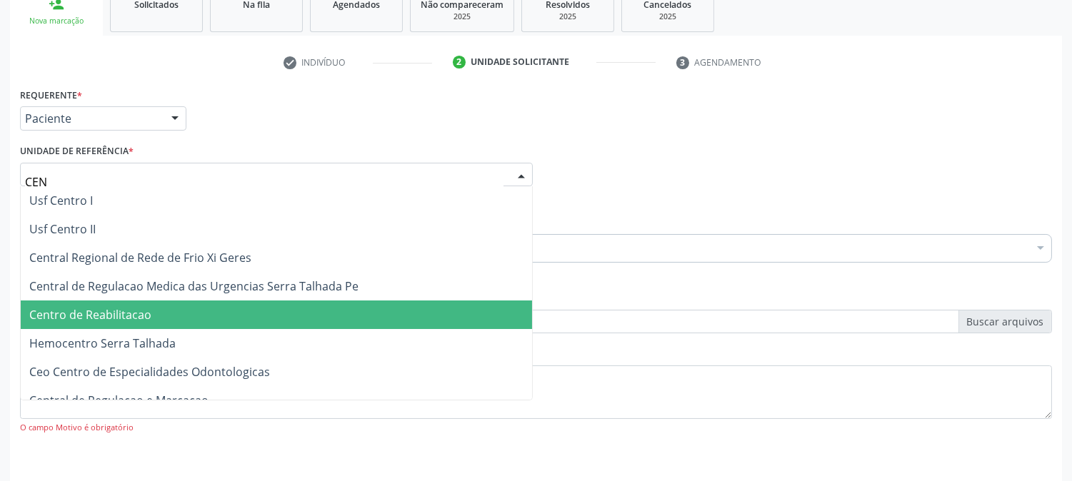
click at [129, 307] on span "Centro de Reabilitacao" at bounding box center [90, 315] width 122 height 16
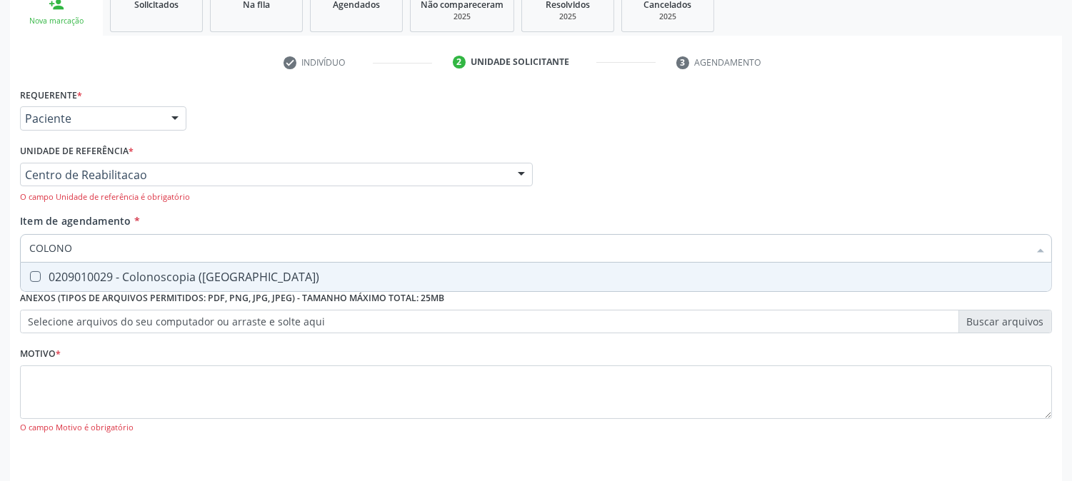
type input "COLONOS"
click at [148, 271] on div "0209010029 - Colonoscopia ([GEOGRAPHIC_DATA])" at bounding box center [535, 276] width 1013 height 11
checkbox \(Coloscopia\) "true"
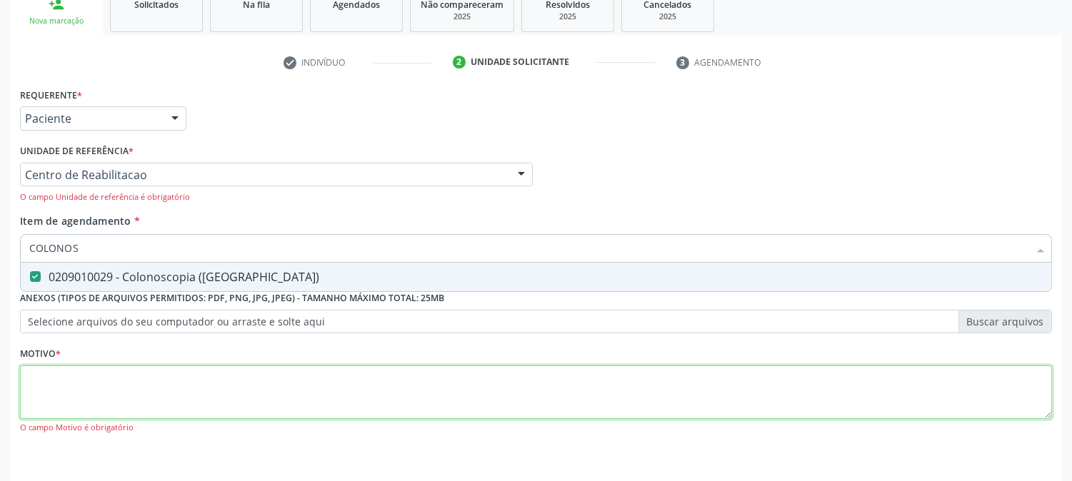
click at [154, 382] on div "Requerente * Paciente Médico(a) Enfermeiro(a) Paciente Nenhum resultado encontr…" at bounding box center [536, 268] width 1032 height 369
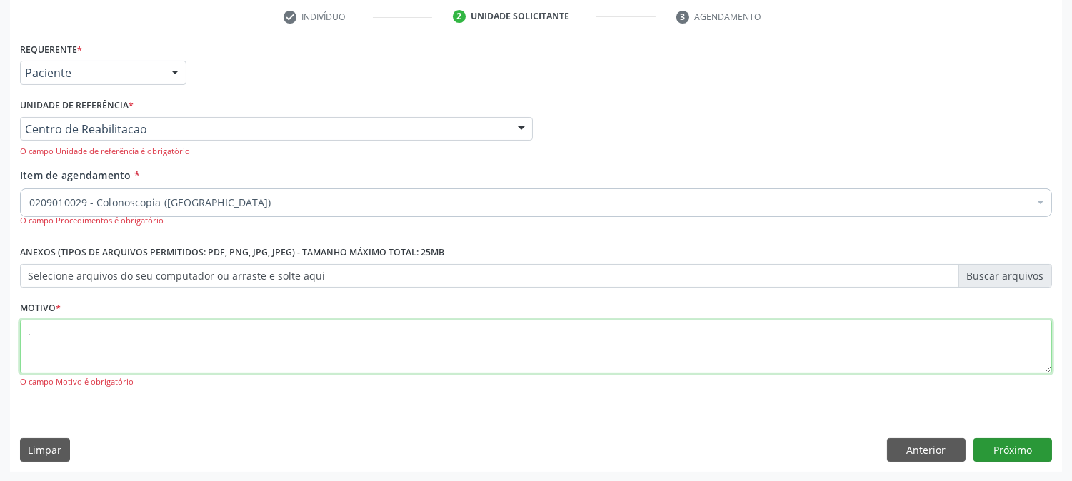
type textarea "."
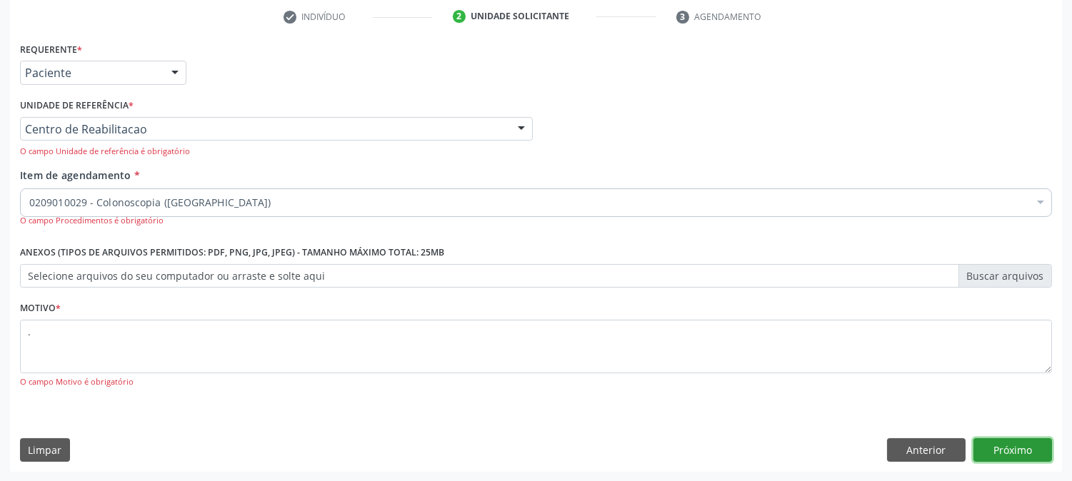
click at [990, 440] on button "Próximo" at bounding box center [1012, 450] width 79 height 24
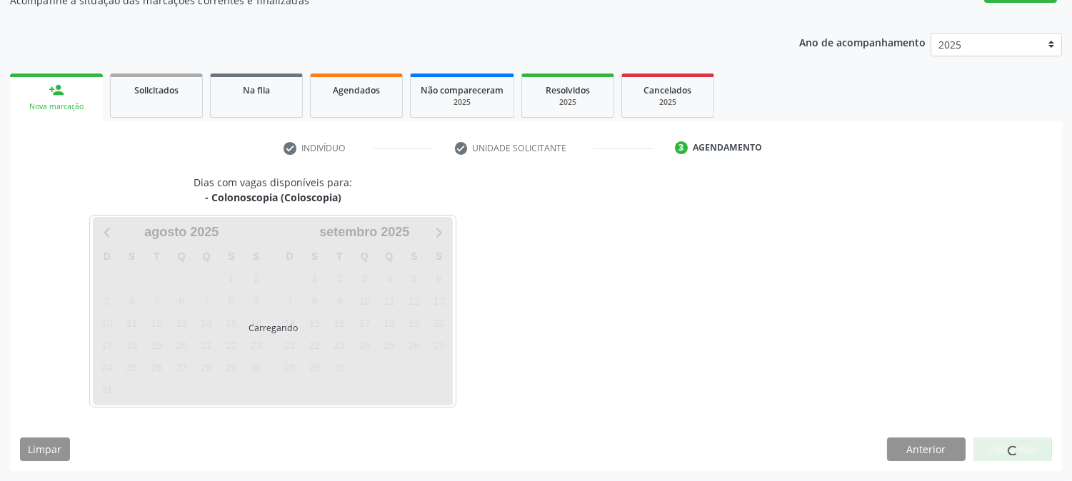
scroll to position [139, 0]
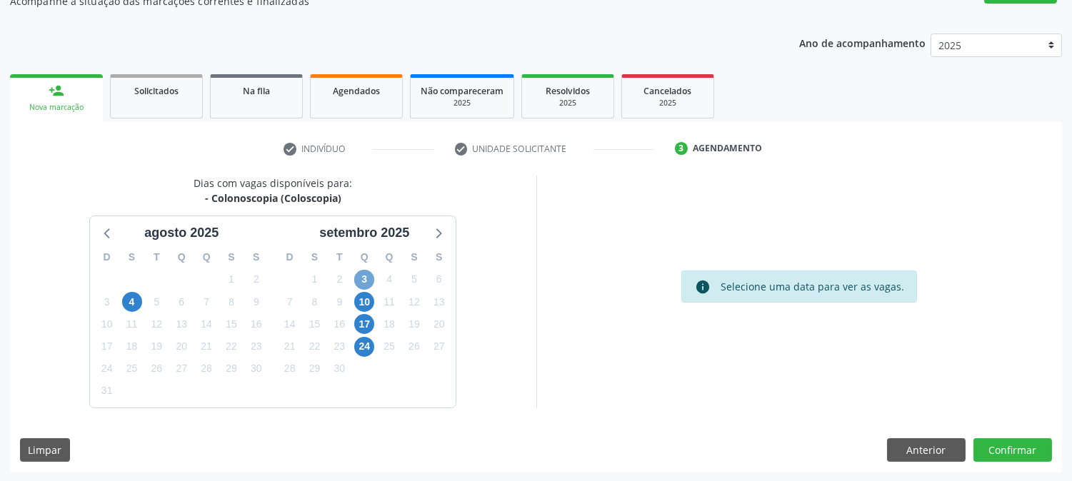
click at [366, 284] on span "3" at bounding box center [364, 280] width 20 height 20
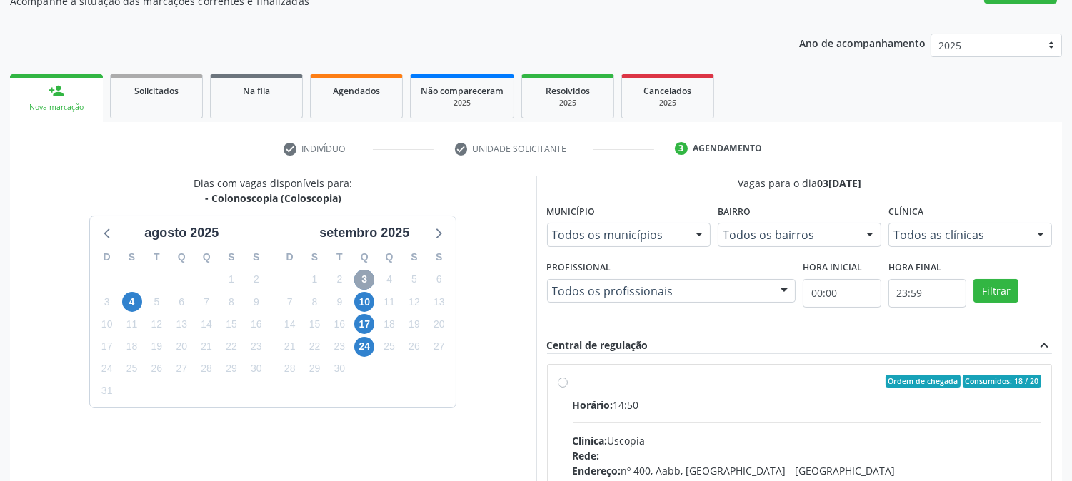
scroll to position [298, 0]
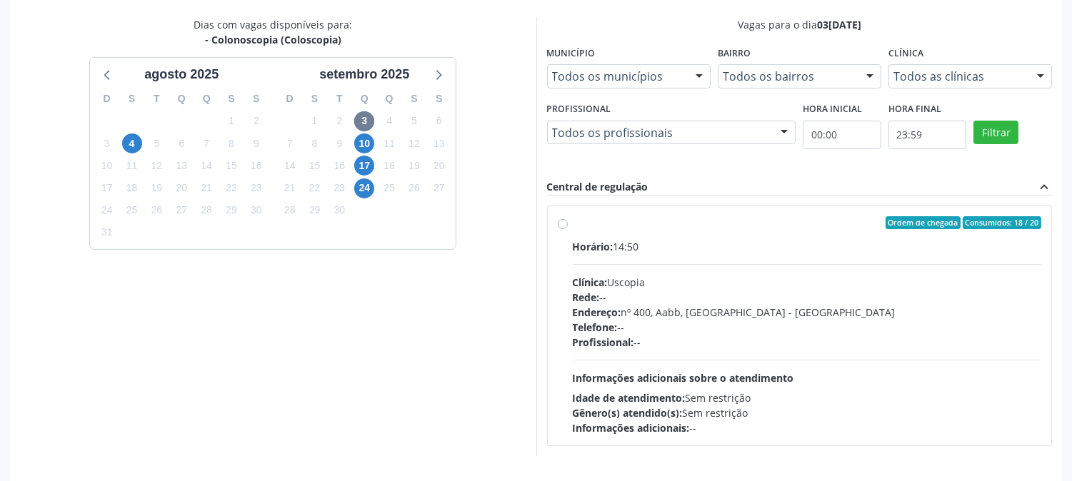
click at [758, 297] on div "Rede: --" at bounding box center [807, 297] width 469 height 15
click at [568, 229] on input "Ordem de chegada Consumidos: 18 / 20 Horário: 14:50 Clínica: Uscopia Rede: -- E…" at bounding box center [563, 222] width 10 height 13
radio input "true"
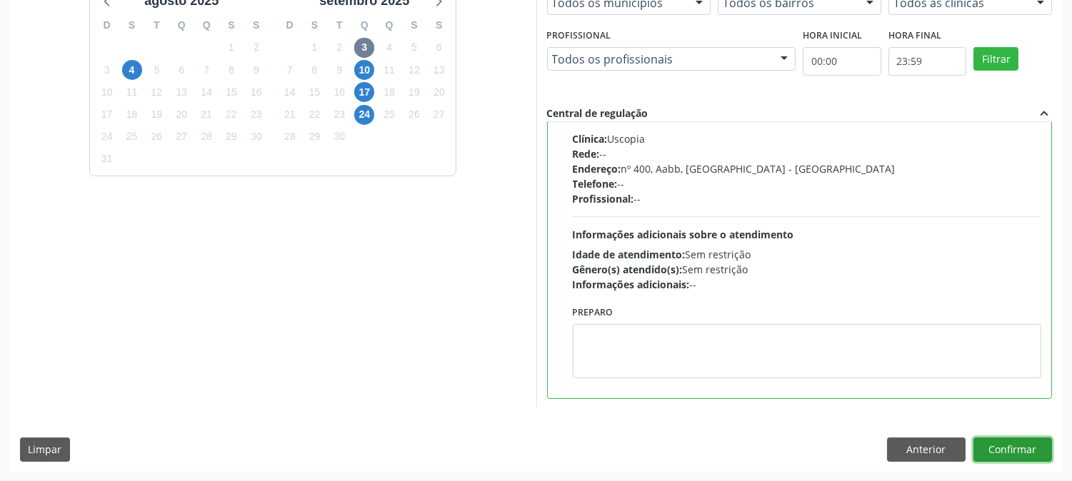
click at [1010, 441] on button "Confirmar" at bounding box center [1012, 450] width 79 height 24
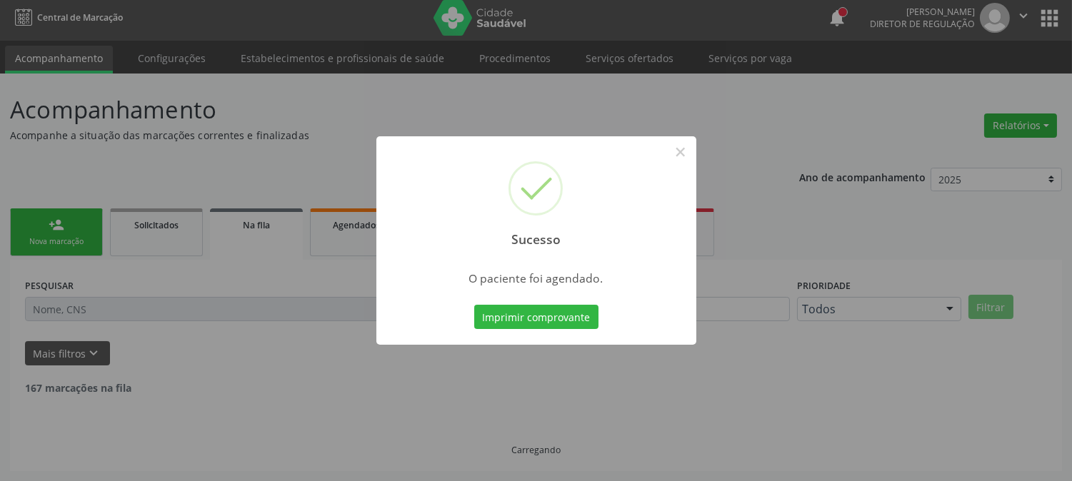
scroll to position [0, 0]
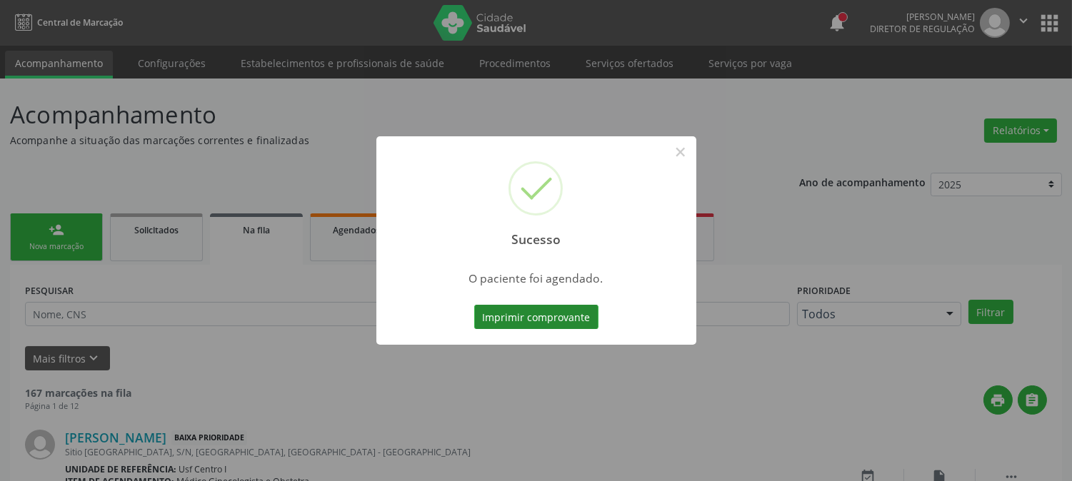
click at [583, 309] on button "Imprimir comprovante" at bounding box center [536, 317] width 124 height 24
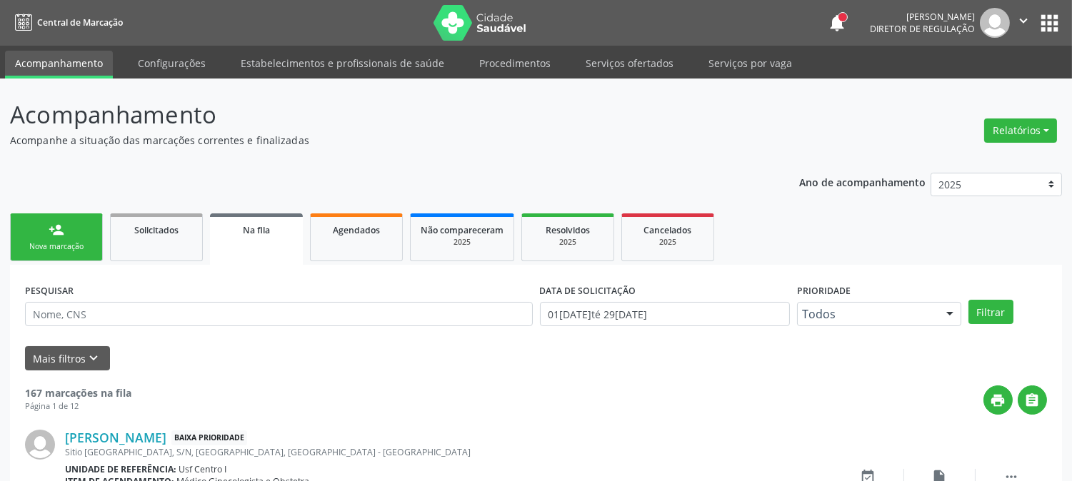
click at [69, 244] on div "Nova marcação" at bounding box center [56, 246] width 71 height 11
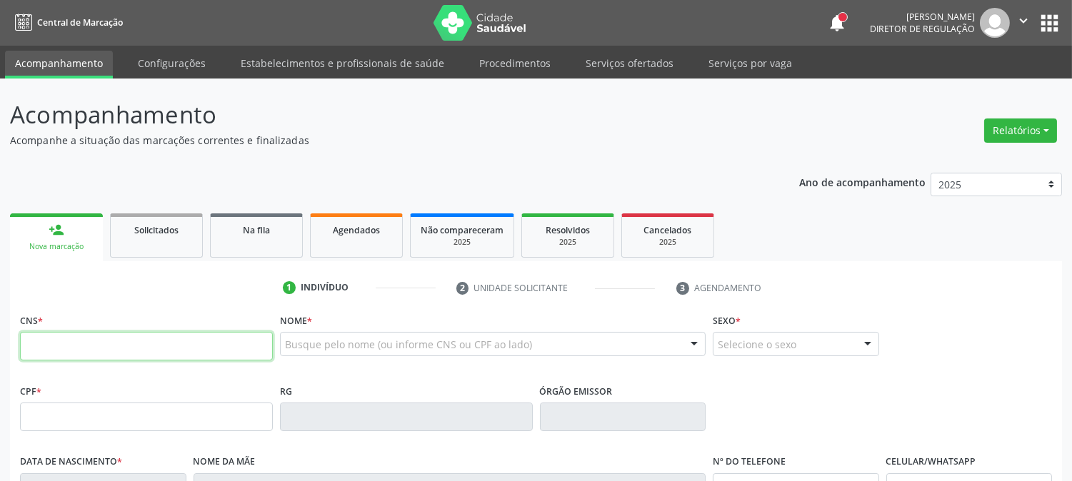
click at [86, 332] on input "text" at bounding box center [146, 346] width 253 height 29
paste input "700 9099 3889 5693"
type input "700 9099 3889 5693"
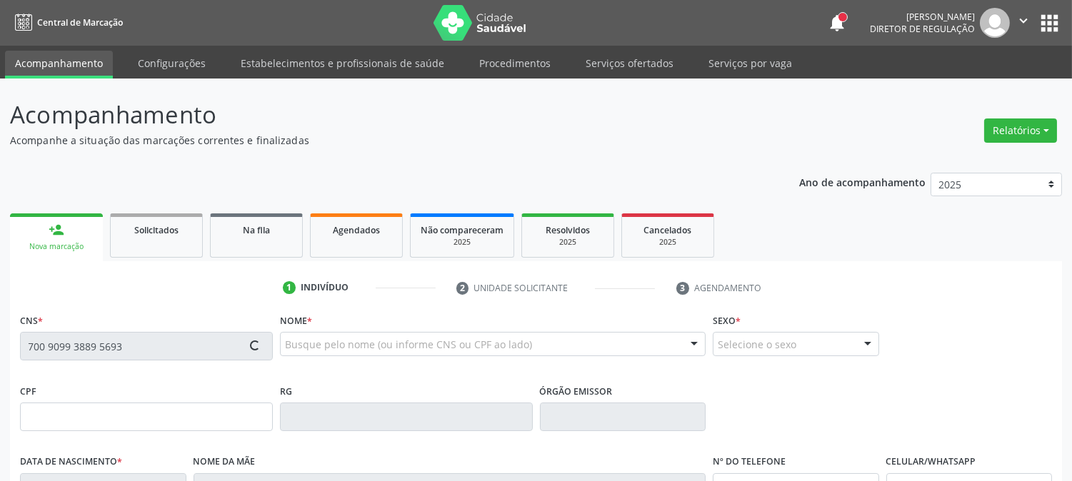
type input "[DATE]"
type input "[PERSON_NAME]"
type input "[PHONE_NUMBER]"
type input "S/N"
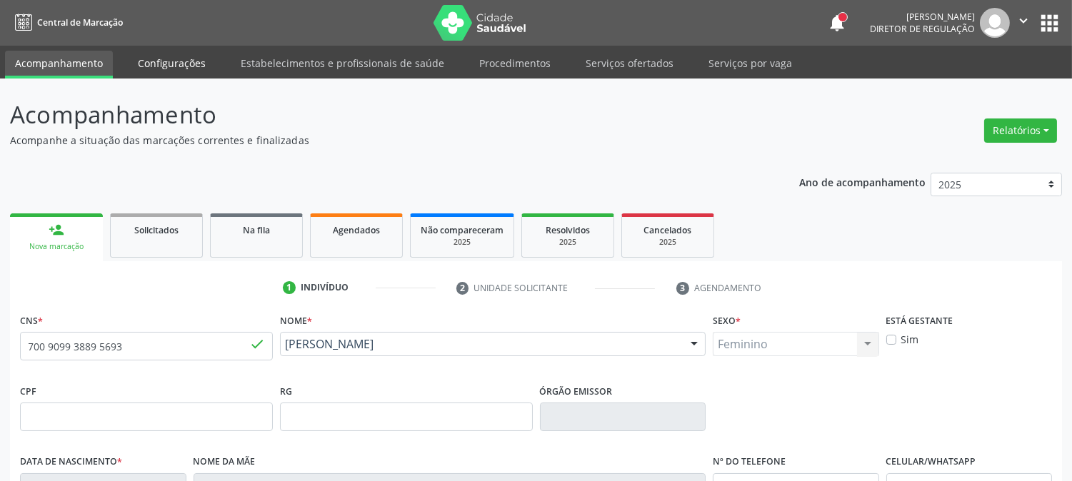
click at [197, 59] on link "Configurações" at bounding box center [172, 63] width 88 height 25
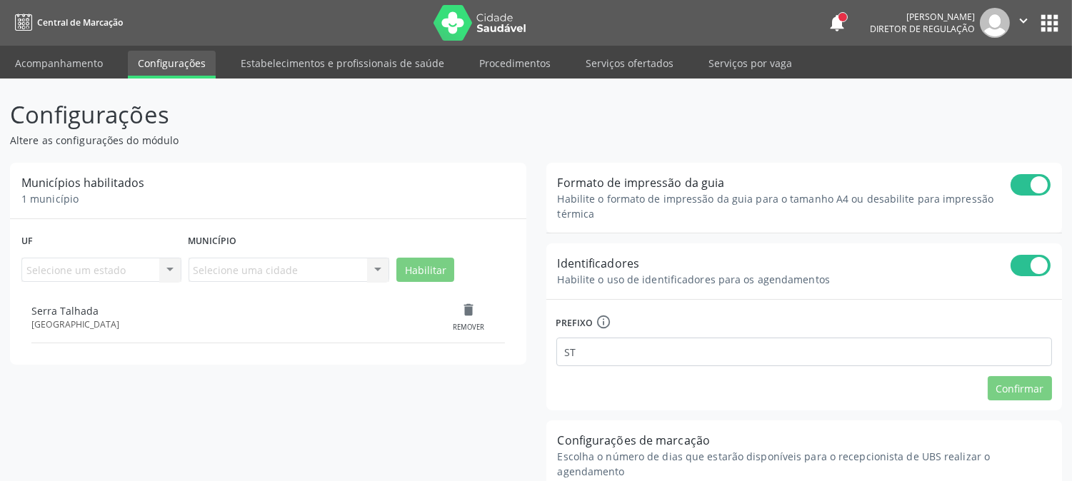
click at [81, 65] on link "Acompanhamento" at bounding box center [59, 63] width 108 height 25
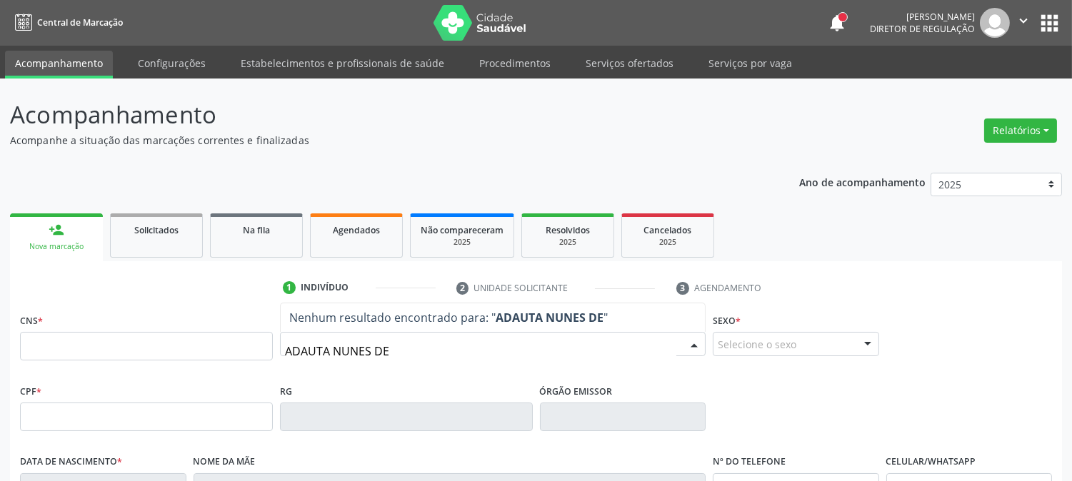
type input "ADAUTA NUNES DE L"
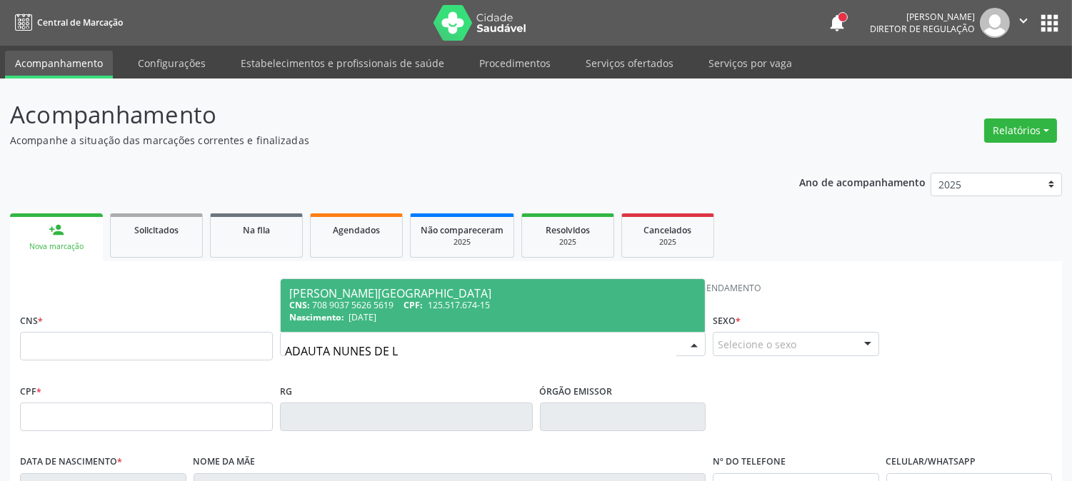
click at [461, 301] on span "125.517.674-15" at bounding box center [459, 305] width 62 height 12
type input "708 9037 5626 5619"
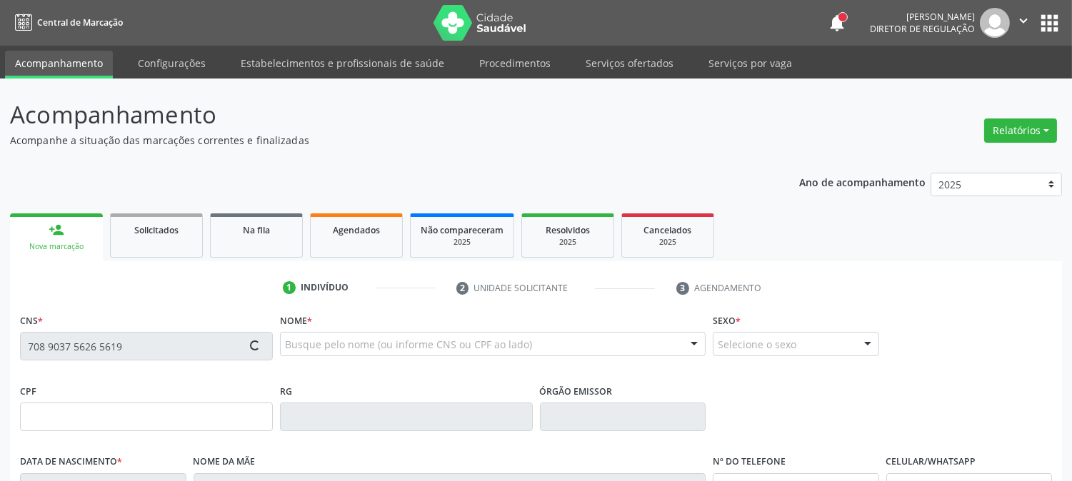
type input "125.517.674-15"
type input "[DATE]"
type input "Filomena [PERSON_NAME]"
type input "[PHONE_NUMBER]"
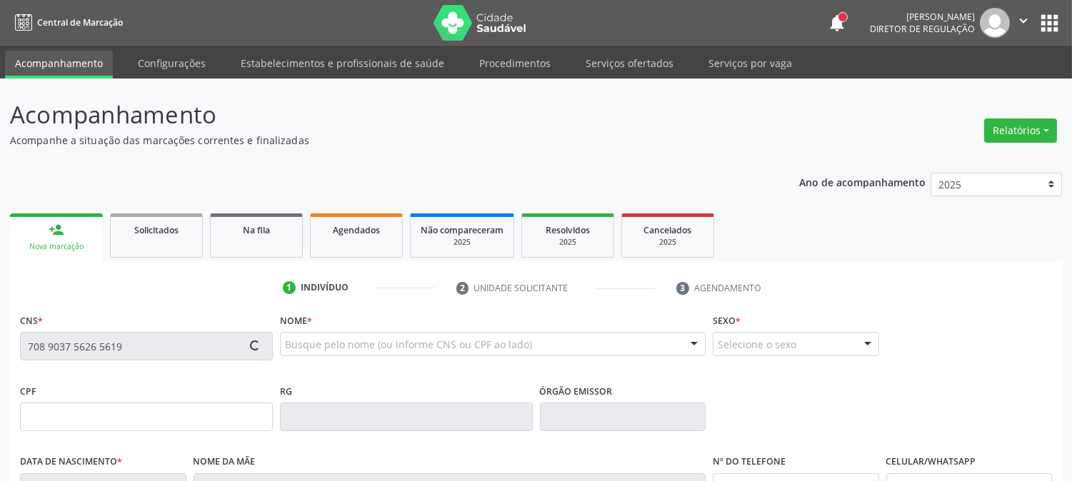
type input "146"
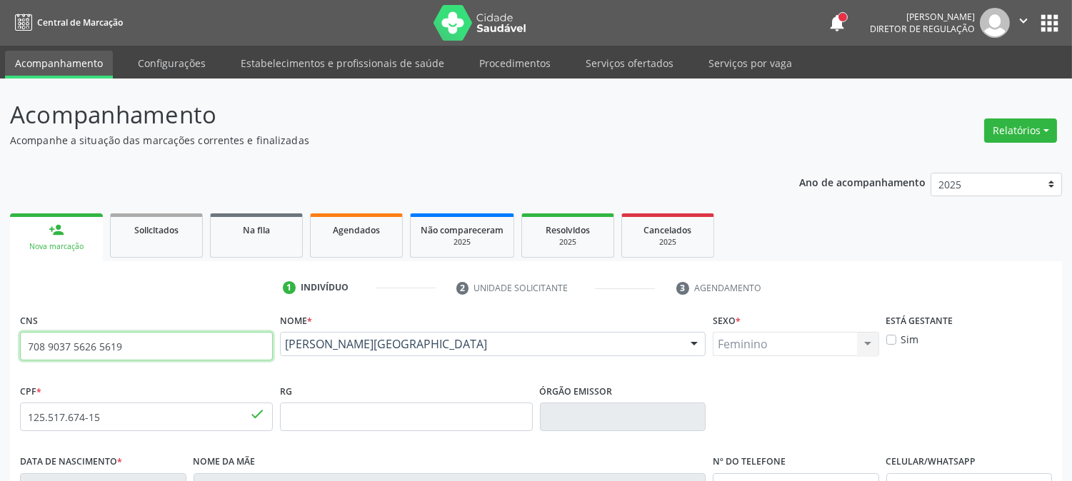
drag, startPoint x: 134, startPoint y: 351, endPoint x: 6, endPoint y: 355, distance: 128.6
click at [6, 355] on div "Acompanhamento Acompanhe a situação das marcações correntes e finalizadas Relat…" at bounding box center [536, 427] width 1072 height 696
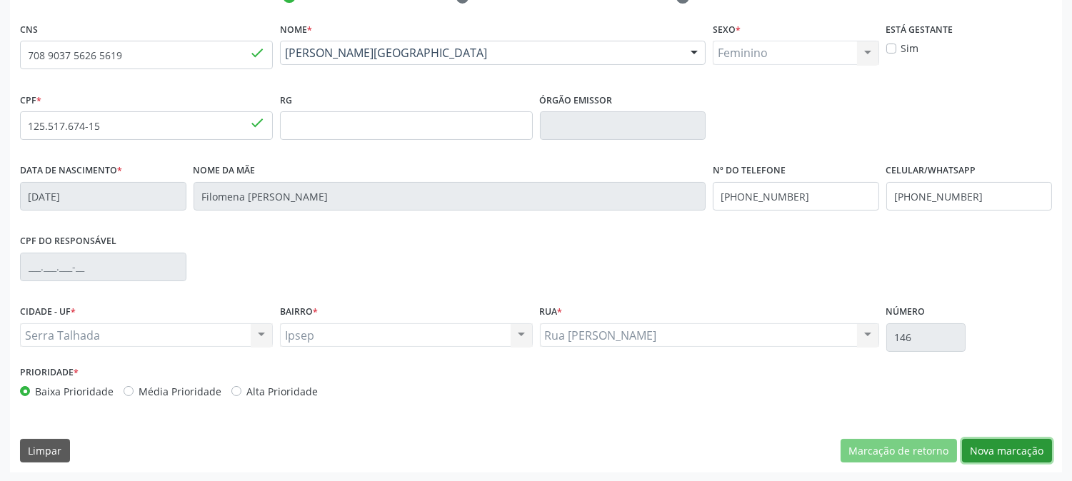
click at [991, 446] on button "Nova marcação" at bounding box center [1007, 451] width 90 height 24
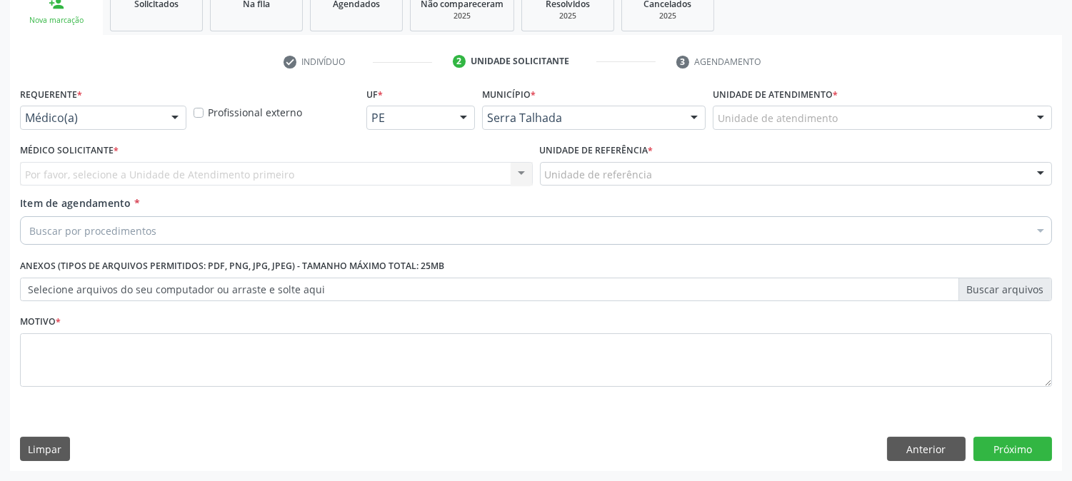
scroll to position [226, 0]
click at [158, 122] on div "Médico(a)" at bounding box center [103, 118] width 166 height 24
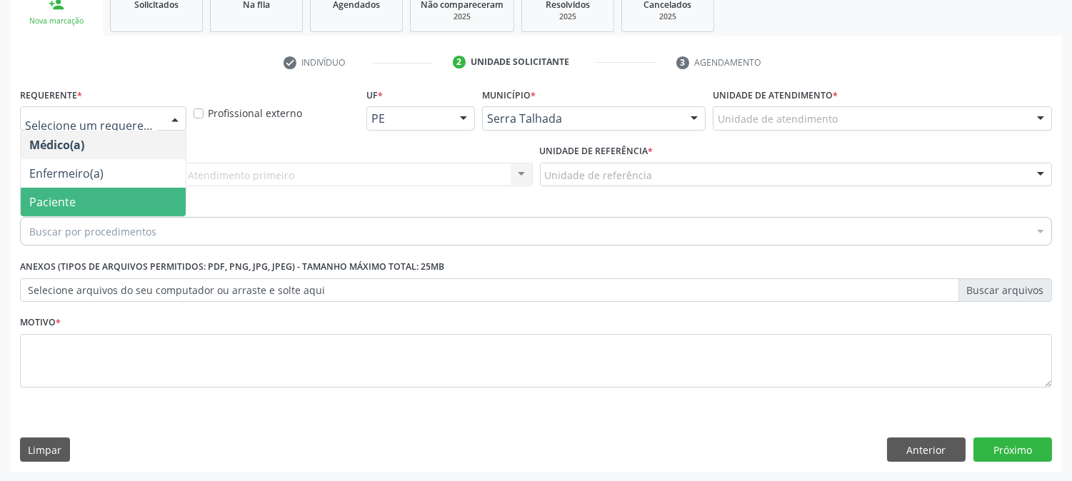
click at [144, 196] on span "Paciente" at bounding box center [103, 202] width 165 height 29
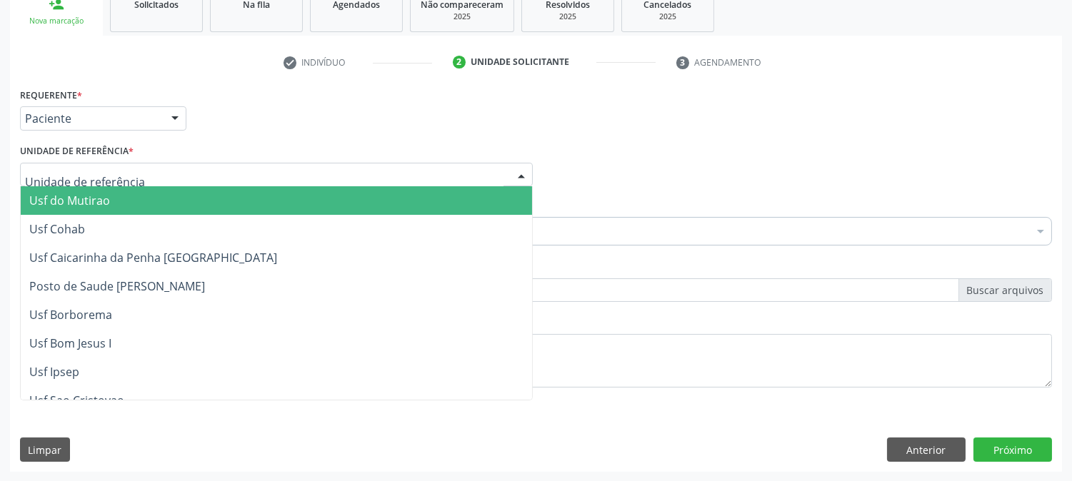
click at [144, 172] on div at bounding box center [276, 175] width 513 height 24
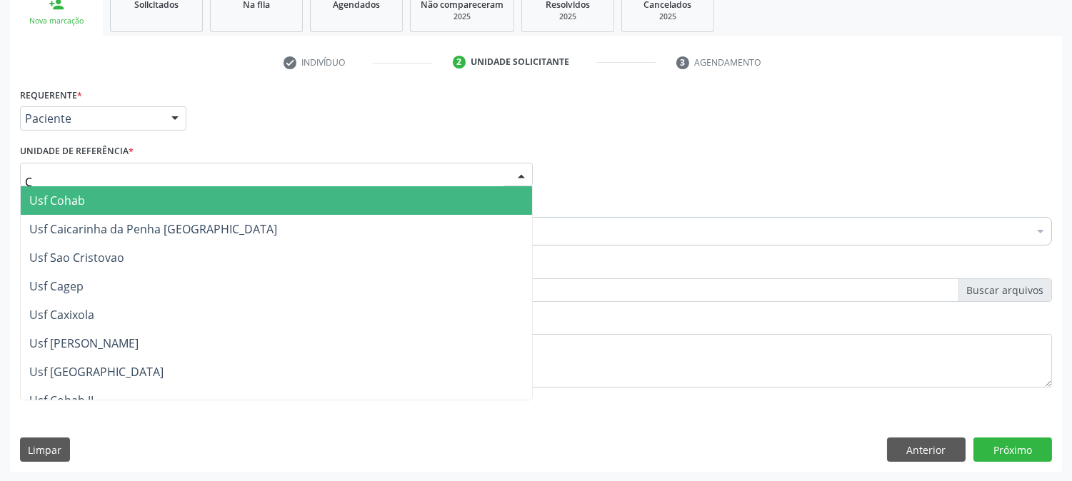
type input "CE"
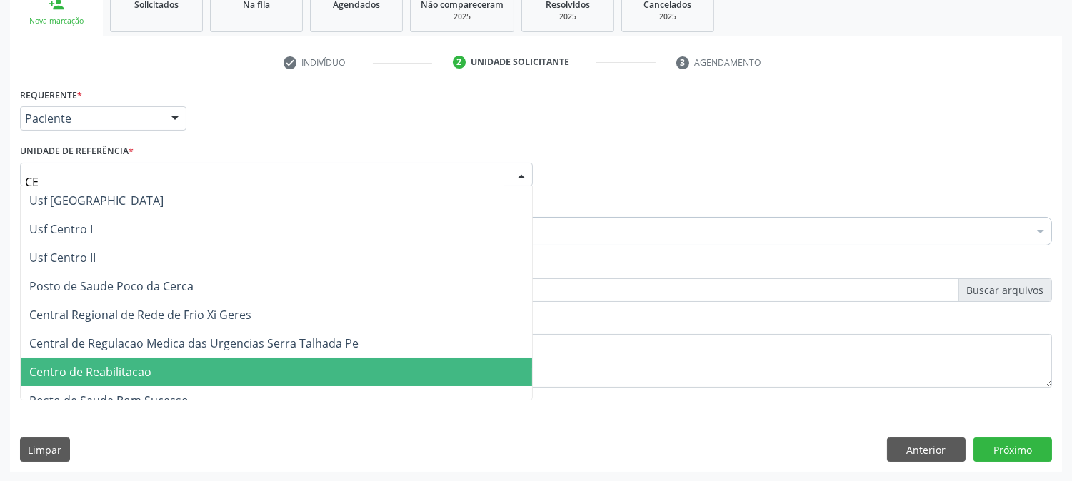
click at [130, 374] on span "Centro de Reabilitacao" at bounding box center [90, 372] width 122 height 16
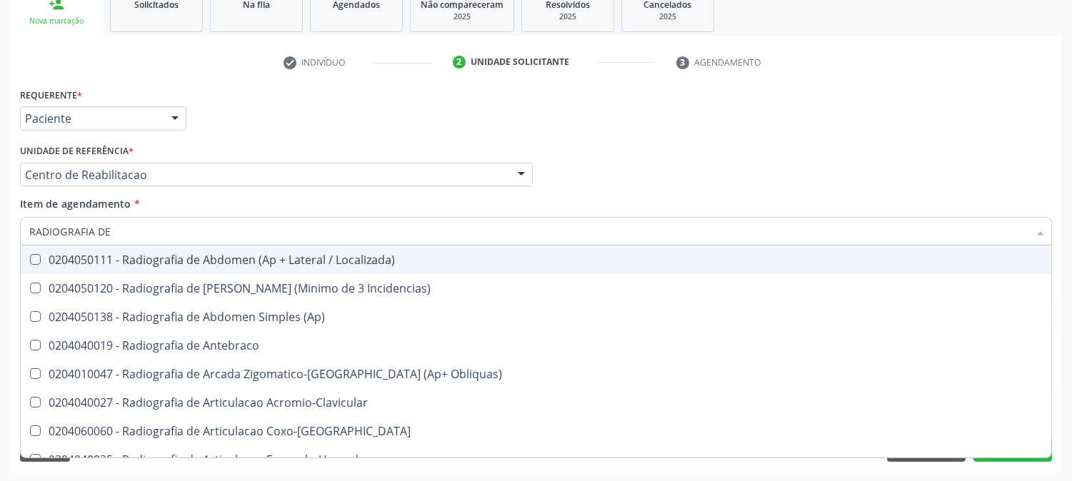
type input "RADIOGRAFIA DE T"
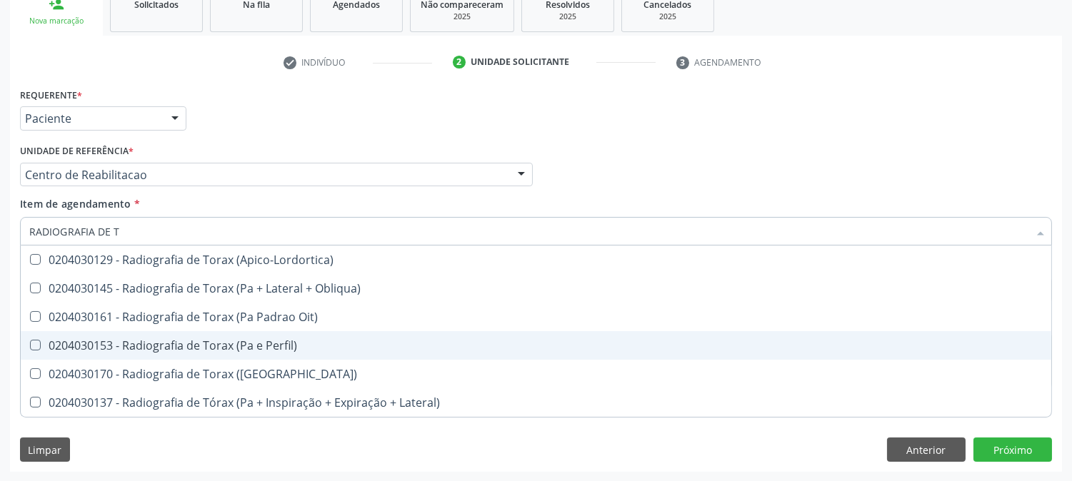
click at [144, 340] on div "0204030153 - Radiografia de Torax (Pa e Perfil)" at bounding box center [535, 345] width 1013 height 11
checkbox Perfil\) "true"
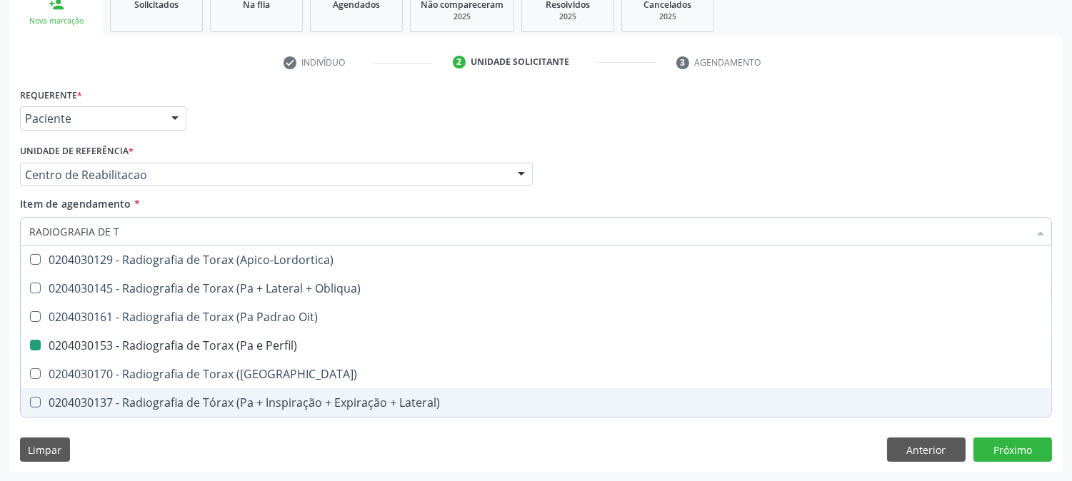
click at [171, 469] on div "Requerente * Paciente Médico(a) Enfermeiro(a) Paciente Nenhum resultado encontr…" at bounding box center [536, 278] width 1052 height 388
checkbox Obliqua\) "true"
checkbox Perfil\) "false"
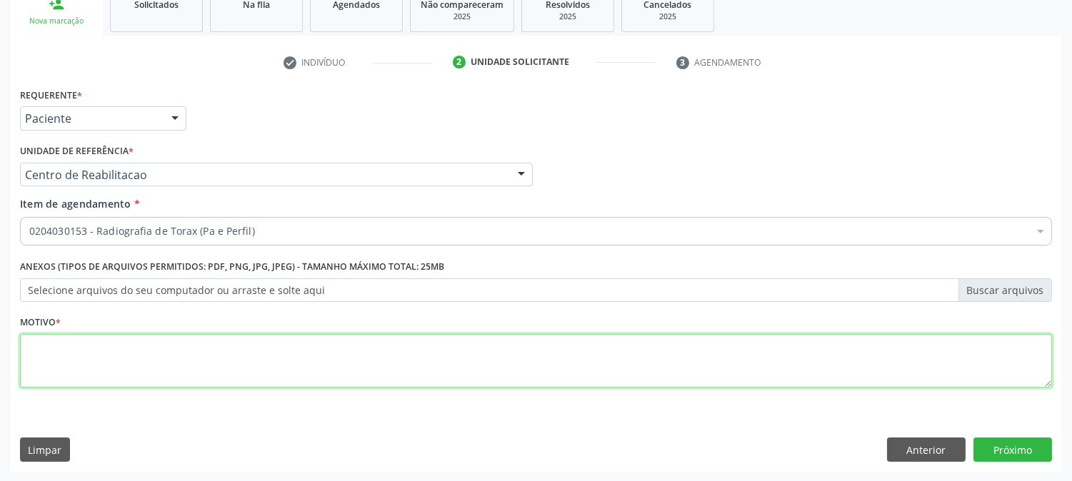
click at [258, 347] on textarea at bounding box center [536, 361] width 1032 height 54
type textarea "."
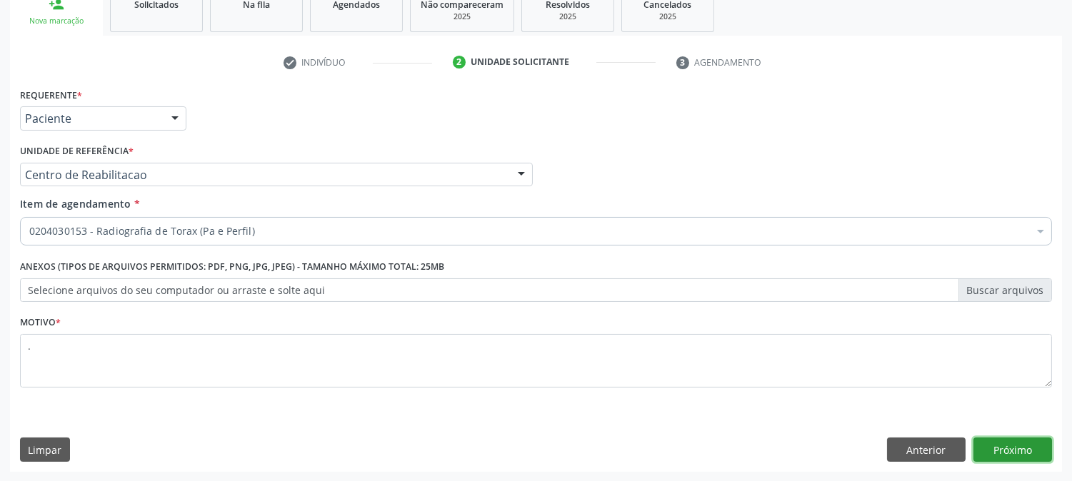
click at [1018, 457] on button "Próximo" at bounding box center [1012, 450] width 79 height 24
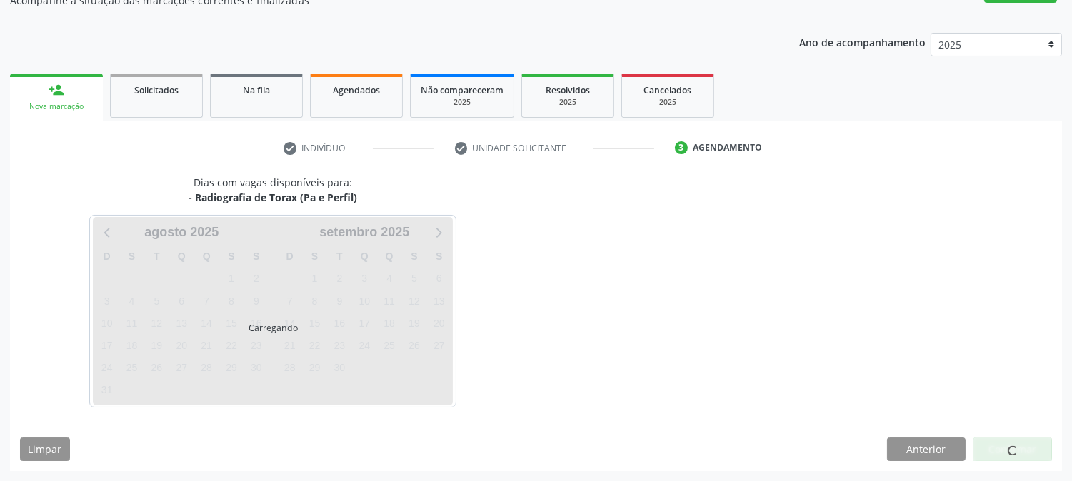
scroll to position [139, 0]
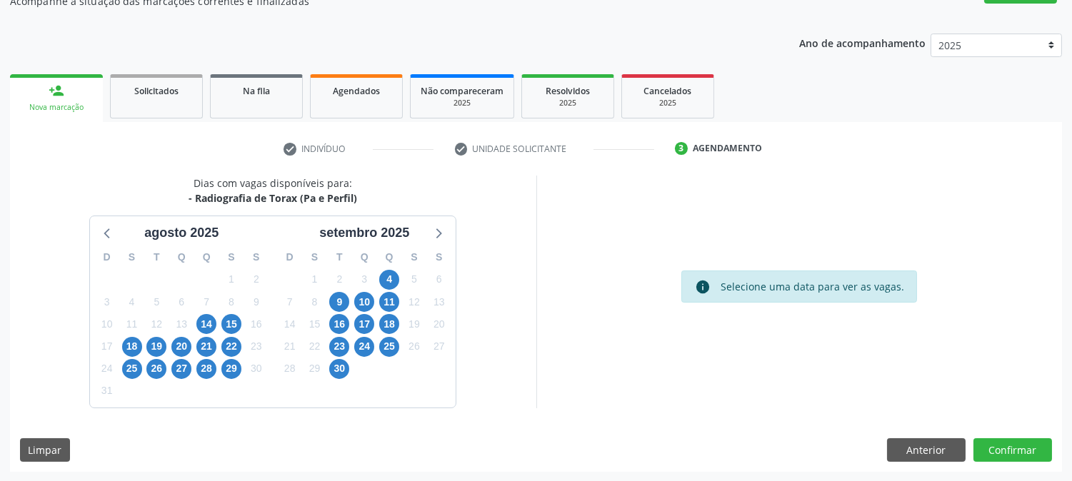
click at [398, 272] on div "4" at bounding box center [389, 279] width 20 height 22
click at [396, 273] on span "4" at bounding box center [389, 280] width 20 height 20
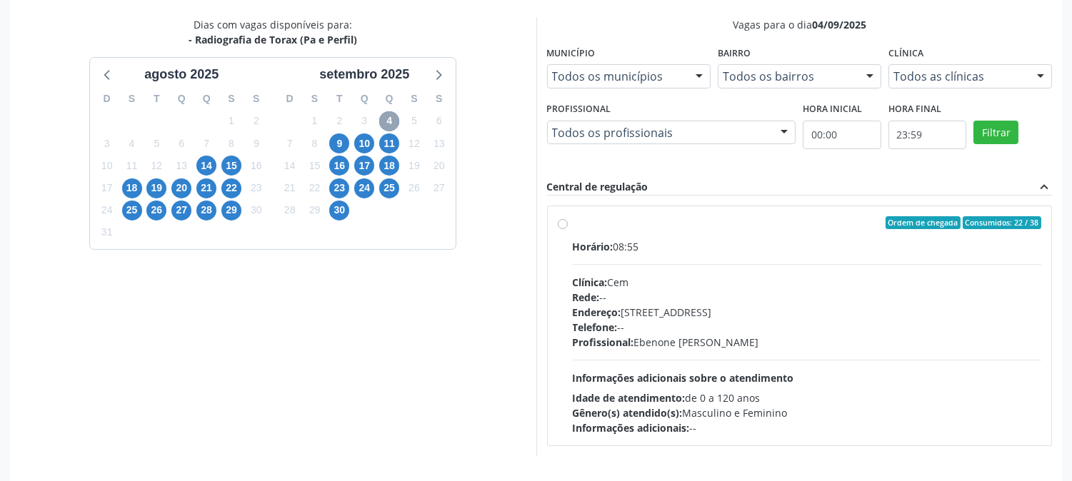
scroll to position [346, 0]
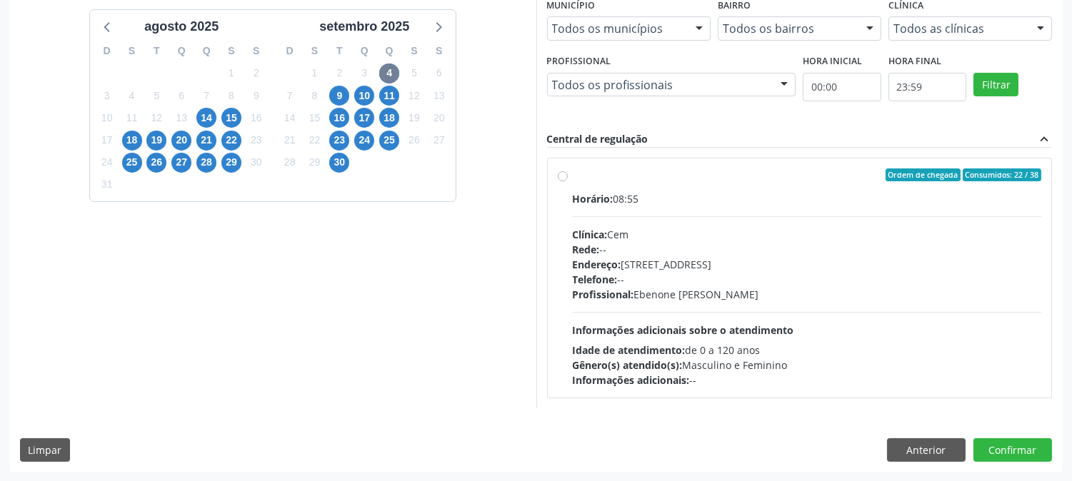
click at [798, 288] on div "Profissional: [PERSON_NAME]" at bounding box center [807, 294] width 469 height 15
click at [568, 181] on input "Ordem de chegada Consumidos: 22 / 38 Horário: 08:55 Clínica: Cem Rede: -- Ender…" at bounding box center [563, 175] width 10 height 13
radio input "true"
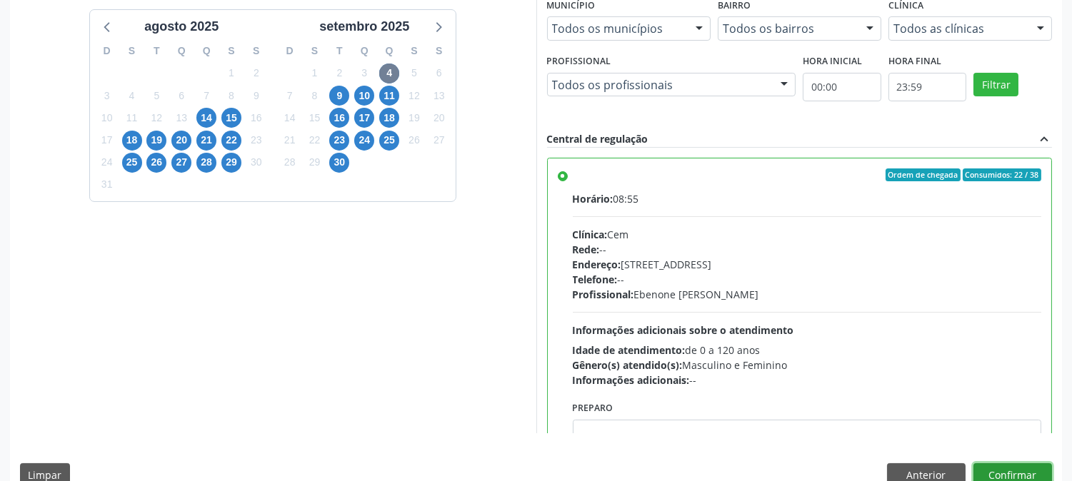
click at [1015, 465] on button "Confirmar" at bounding box center [1012, 475] width 79 height 24
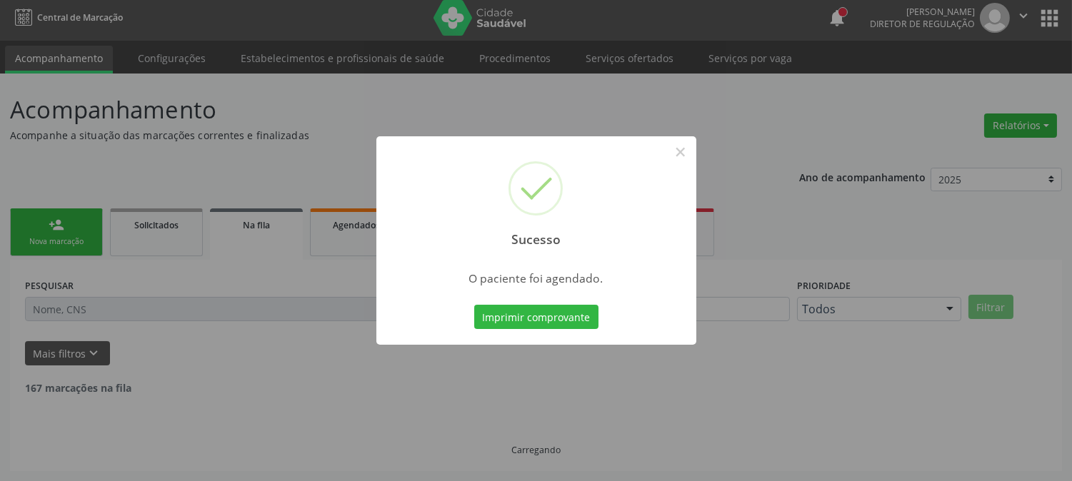
scroll to position [0, 0]
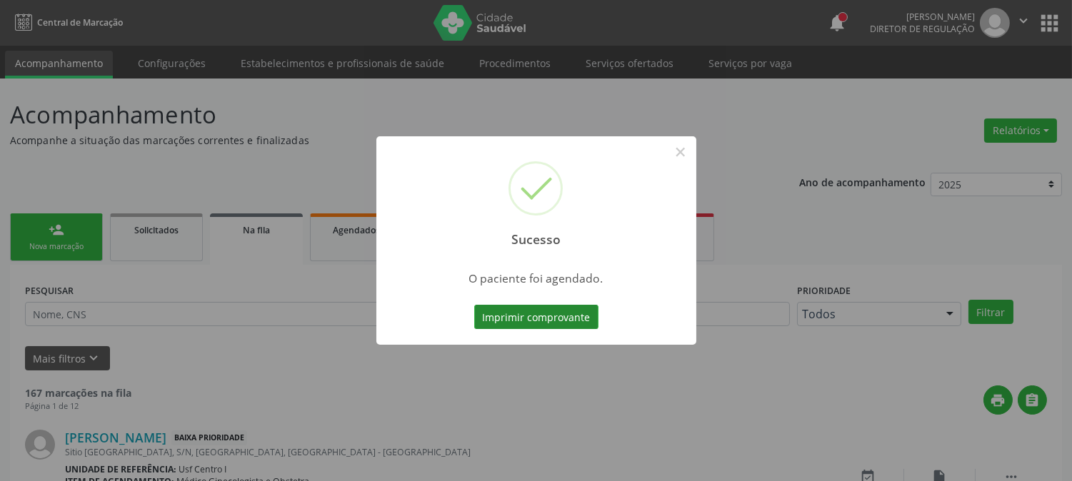
click at [550, 319] on button "Imprimir comprovante" at bounding box center [536, 317] width 124 height 24
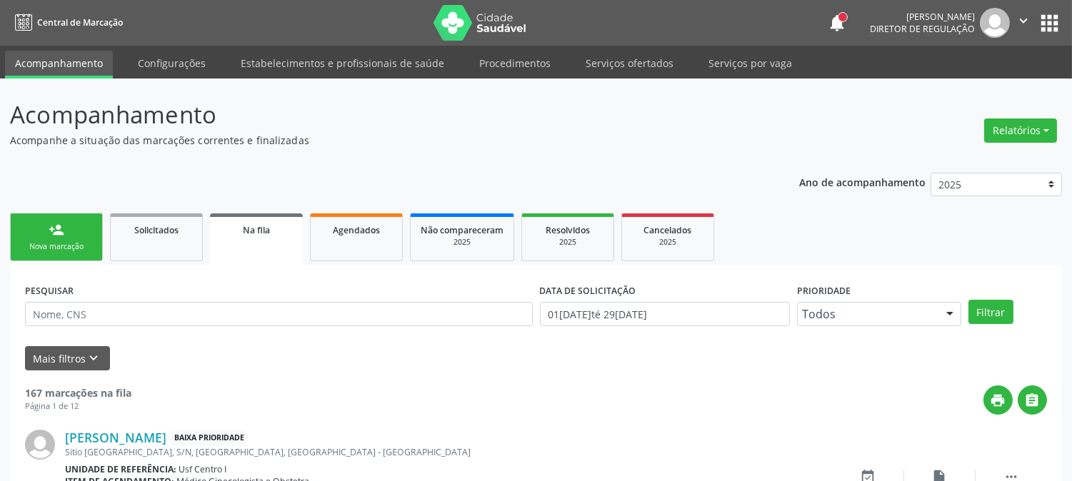
click at [67, 232] on link "person_add Nova marcação" at bounding box center [56, 238] width 93 height 48
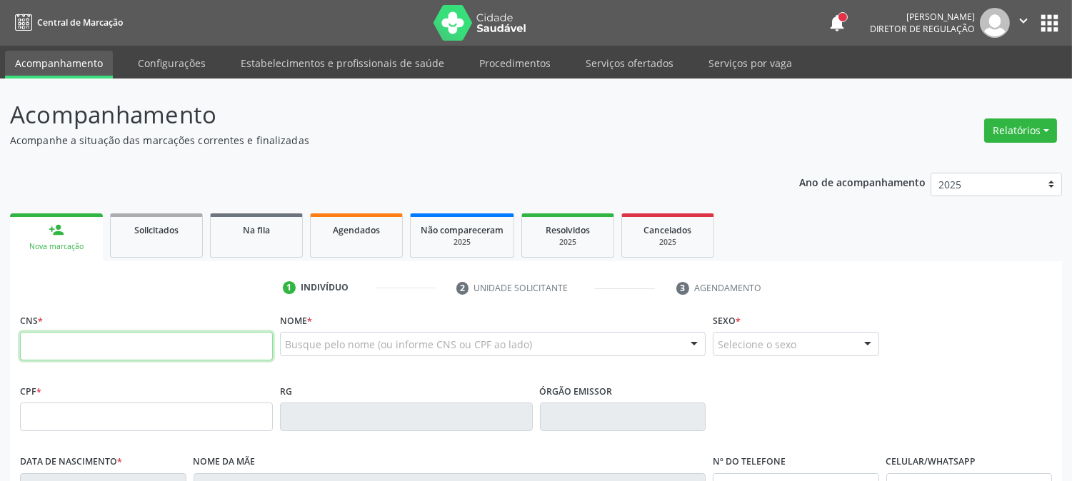
click at [139, 343] on input "text" at bounding box center [146, 346] width 253 height 29
paste input "708 9037 5626 5619"
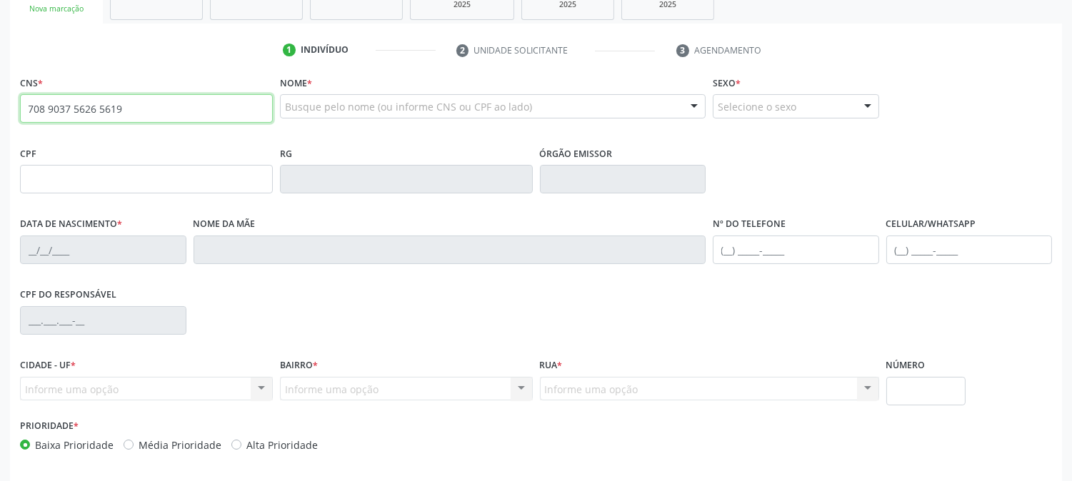
scroll to position [291, 0]
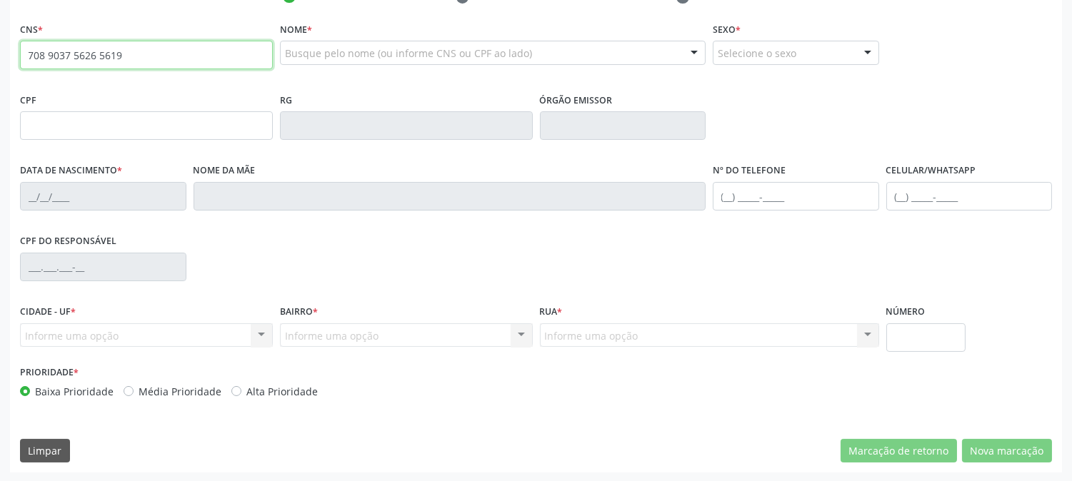
type input "708 9037 5626 5619"
type input "125.517.674-15"
type input "[DATE]"
type input "Filomena [PERSON_NAME]"
type input "[PHONE_NUMBER]"
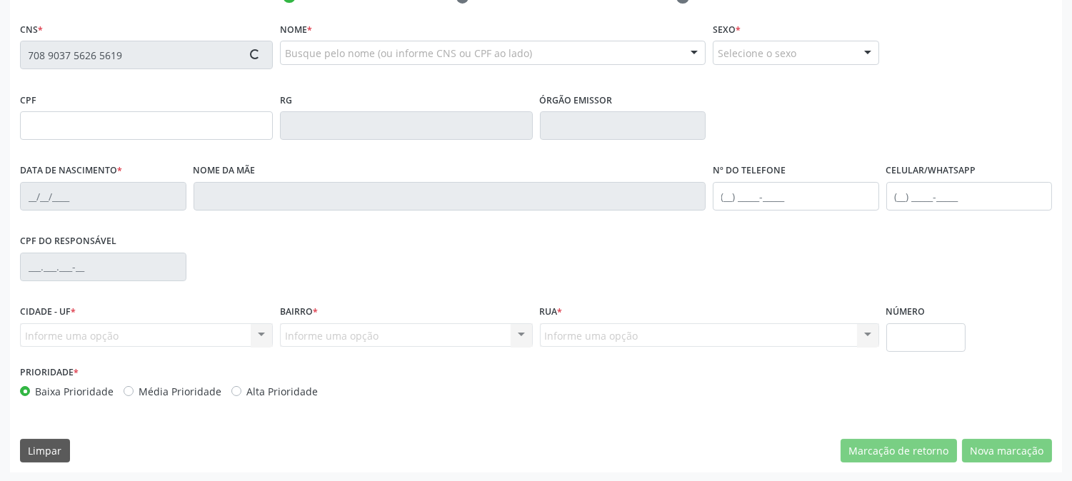
type input "[PHONE_NUMBER]"
type input "146"
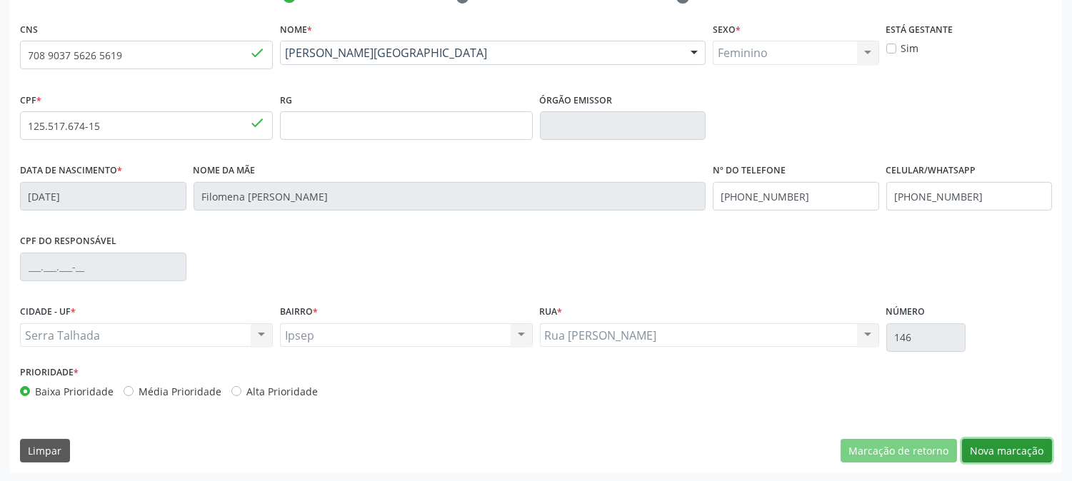
click at [1015, 452] on button "Nova marcação" at bounding box center [1007, 451] width 90 height 24
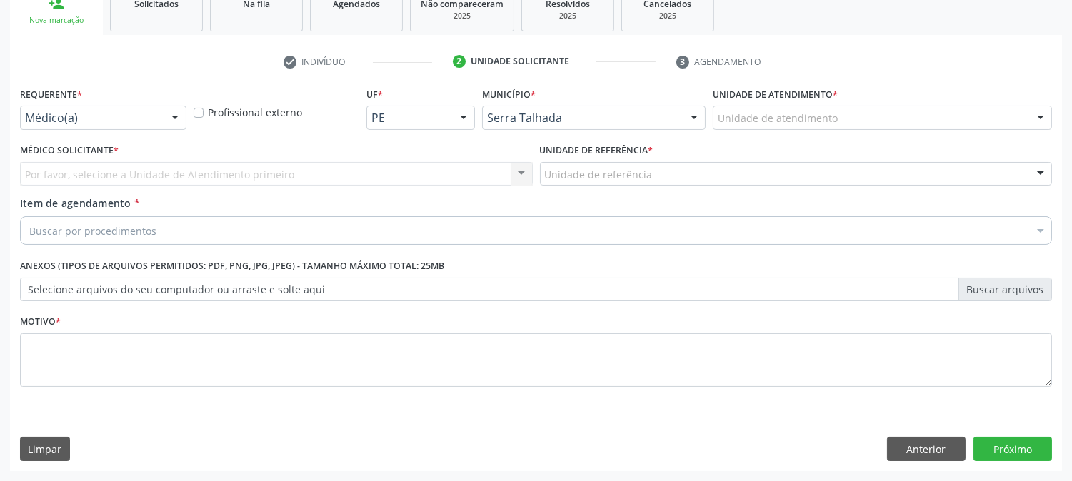
scroll to position [226, 0]
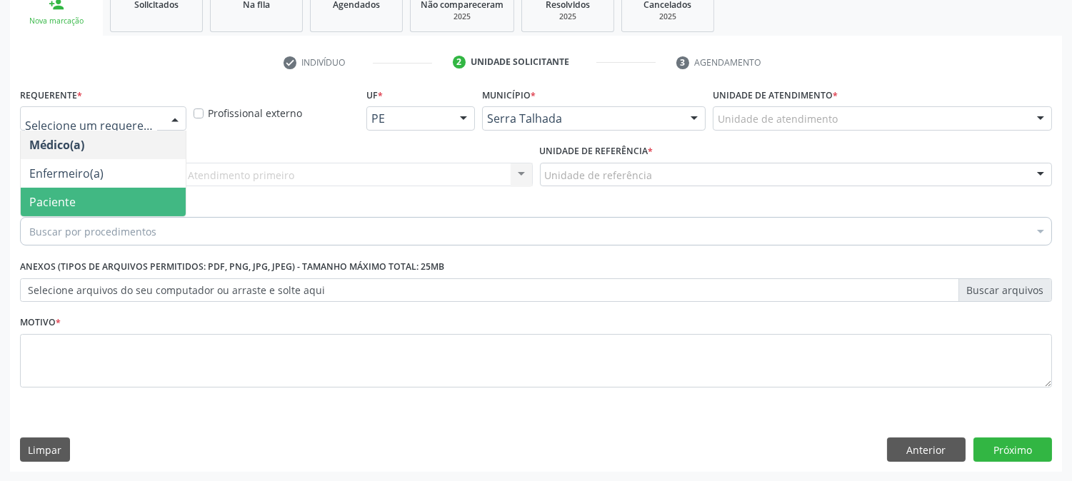
click at [76, 195] on span "Paciente" at bounding box center [103, 202] width 165 height 29
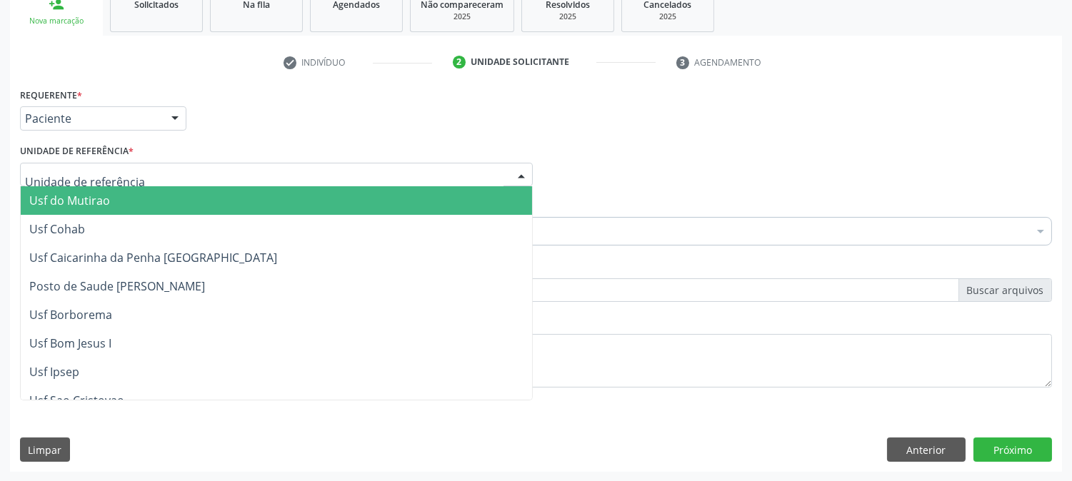
click at [131, 174] on div at bounding box center [276, 175] width 513 height 24
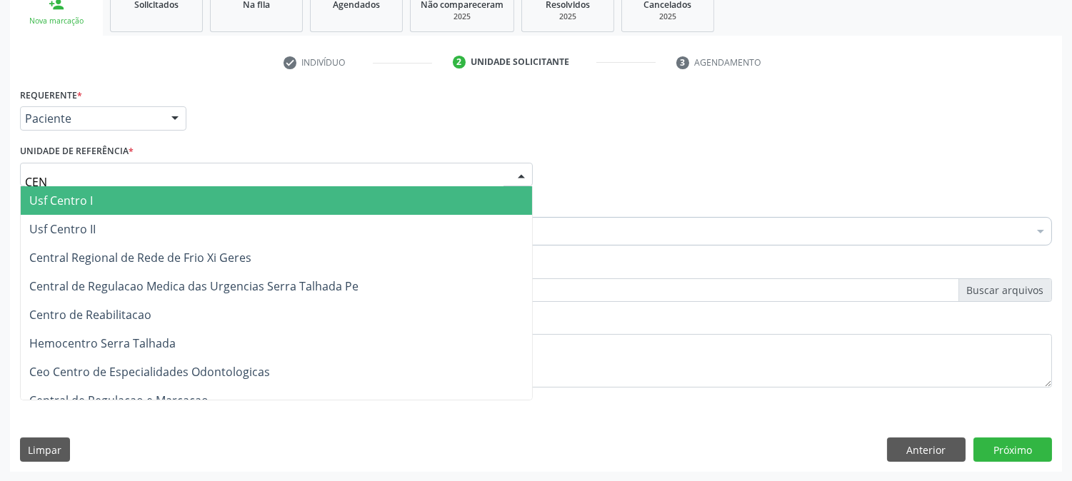
type input "CENT"
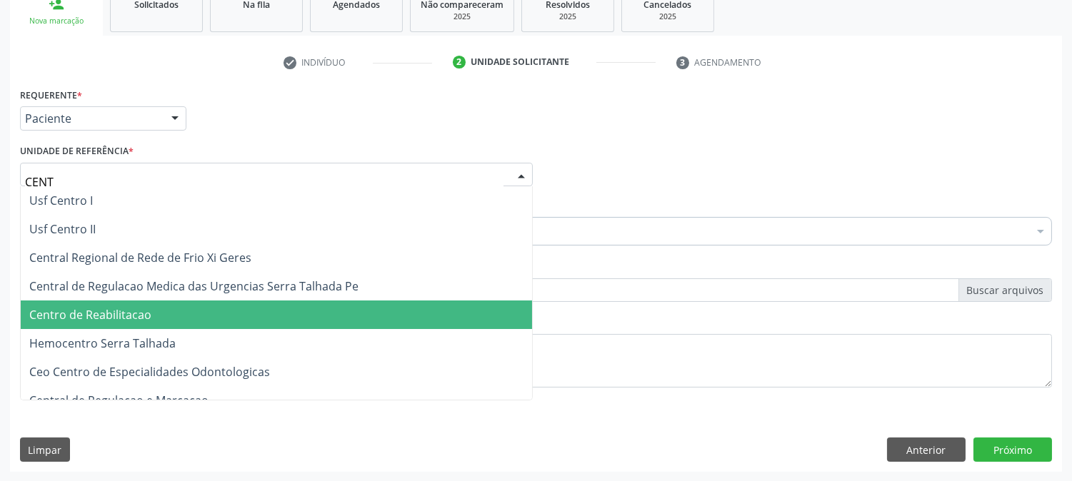
click at [136, 318] on span "Centro de Reabilitacao" at bounding box center [90, 315] width 122 height 16
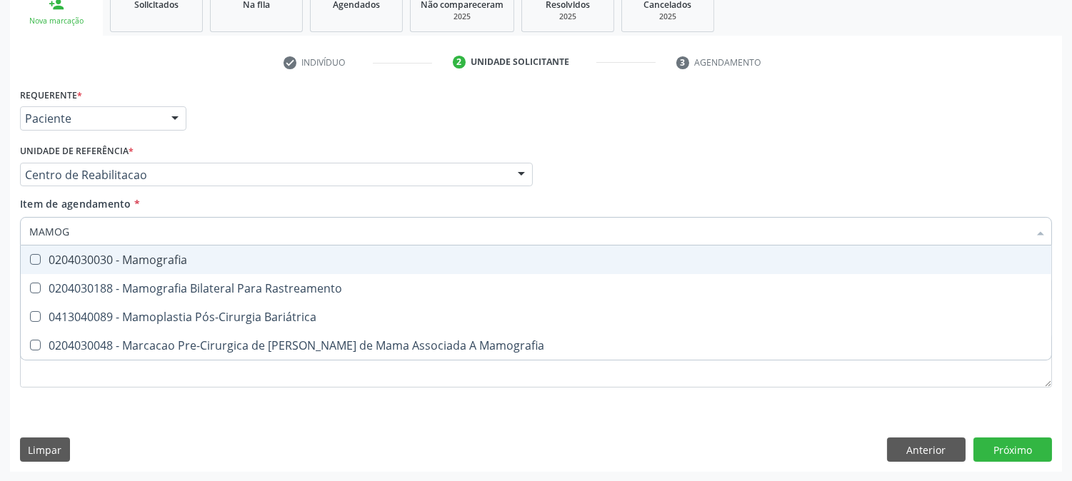
type input "MAMOGR"
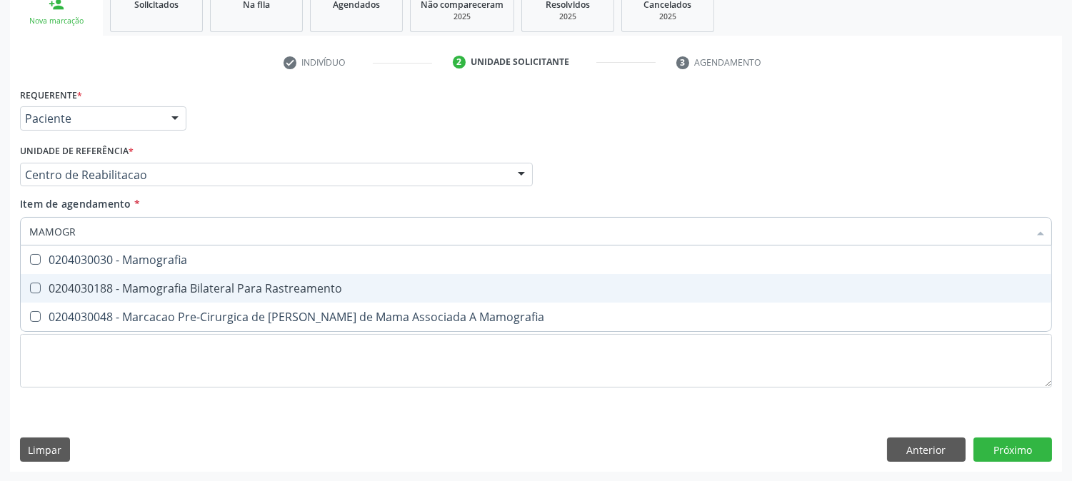
click at [148, 276] on span "0204030188 - Mamografia Bilateral Para Rastreamento" at bounding box center [536, 288] width 1030 height 29
checkbox Rastreamento "true"
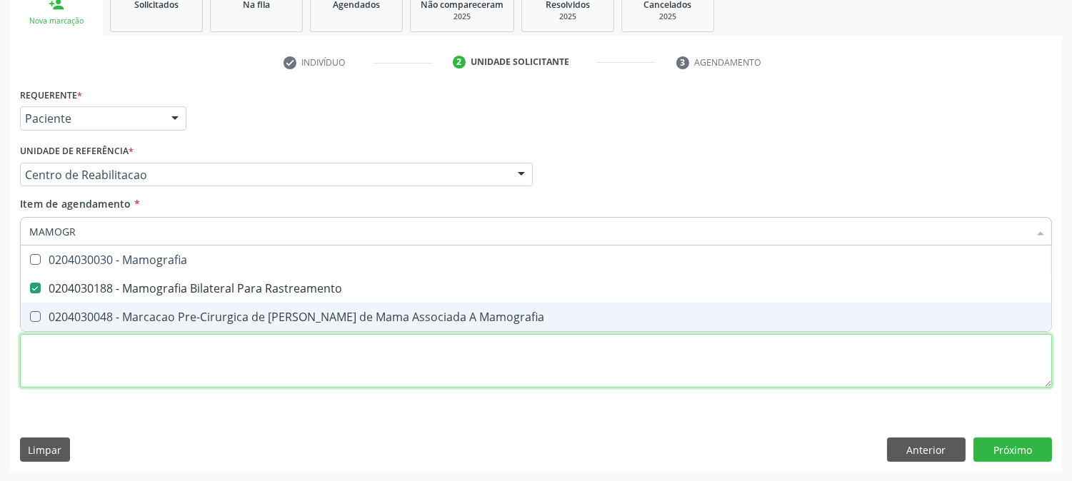
click at [141, 348] on div "Requerente * Paciente Médico(a) Enfermeiro(a) Paciente Nenhum resultado encontr…" at bounding box center [536, 245] width 1032 height 323
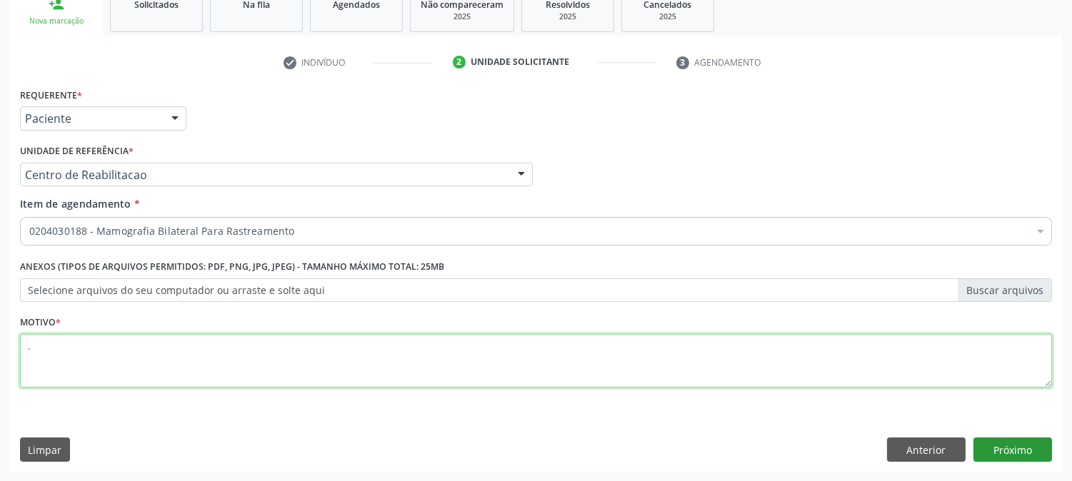
type textarea "."
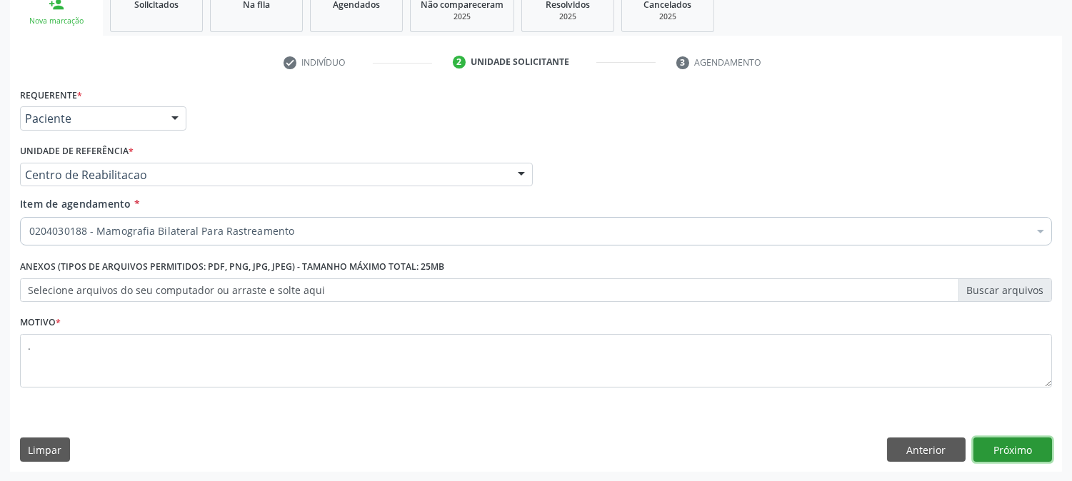
click at [1033, 438] on button "Próximo" at bounding box center [1012, 450] width 79 height 24
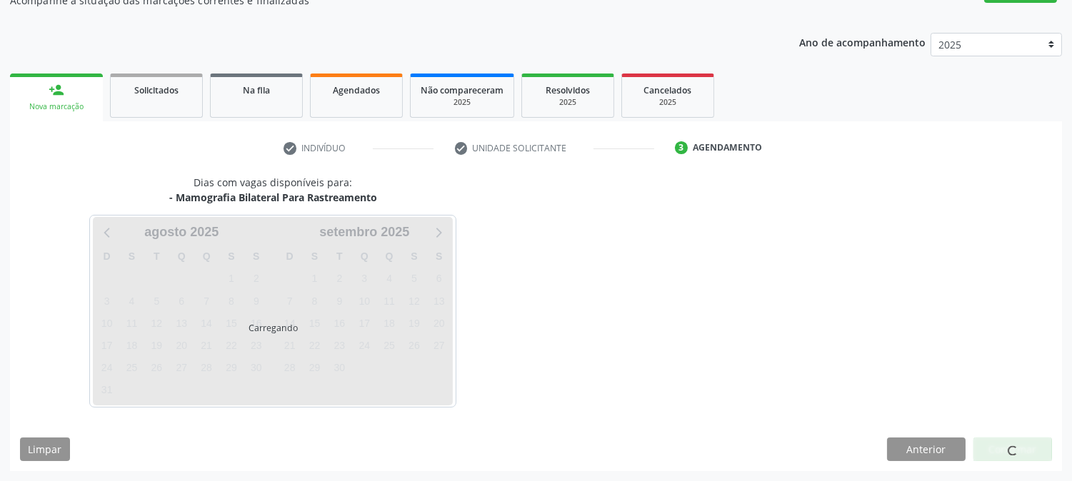
scroll to position [139, 0]
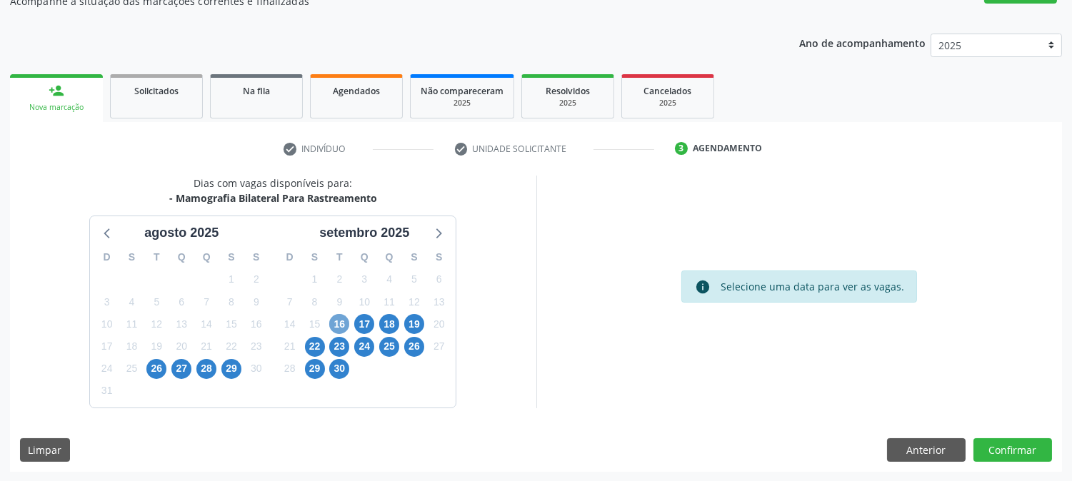
click at [333, 318] on span "16" at bounding box center [339, 324] width 20 height 20
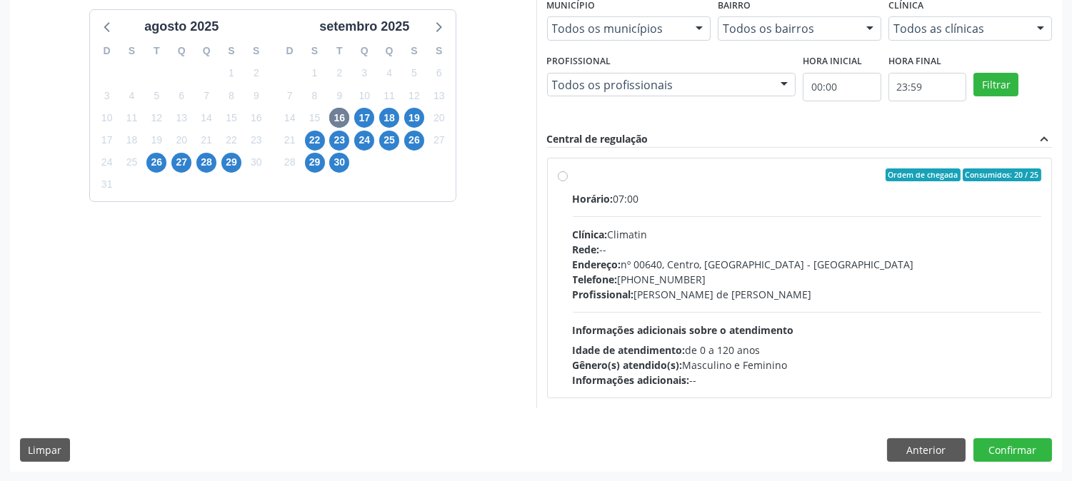
click at [705, 301] on div "Horário: 07:00 Clínica: Climatin Rede: -- Endereço: nº 00640, [GEOGRAPHIC_DATA]…" at bounding box center [807, 289] width 469 height 196
click at [568, 181] on input "Ordem de chegada Consumidos: 20 / 25 Horário: 07:00 Clínica: Climatin Rede: -- …" at bounding box center [563, 175] width 10 height 13
radio input "true"
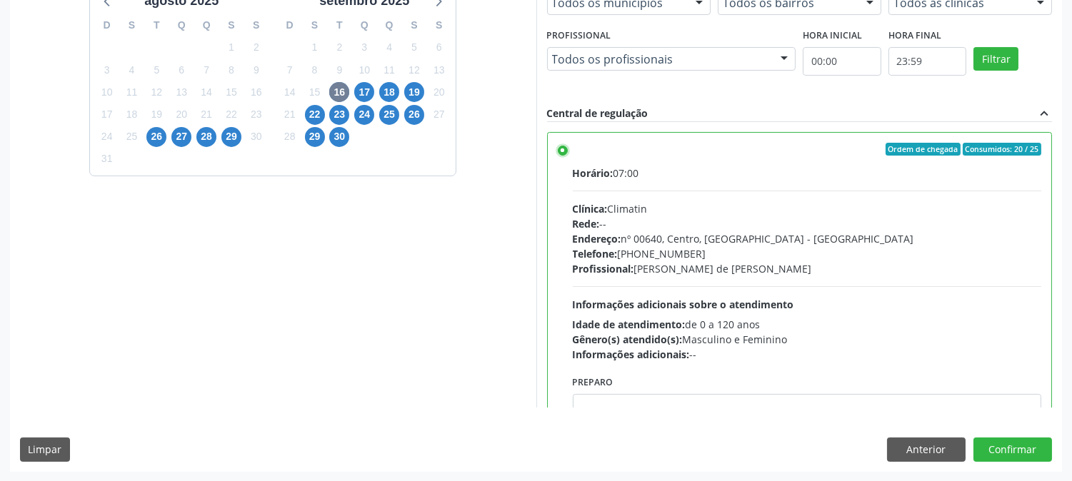
scroll to position [70, 0]
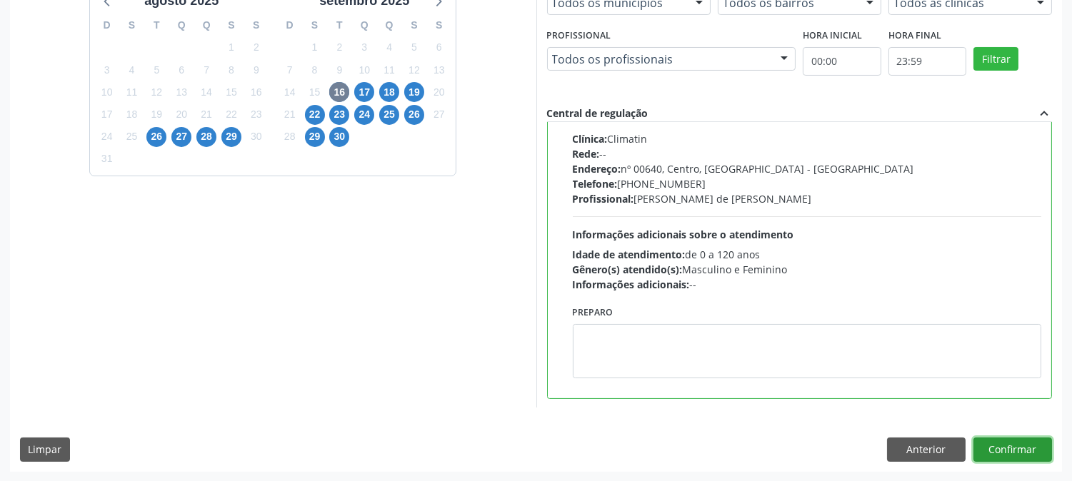
click at [1031, 447] on button "Confirmar" at bounding box center [1012, 450] width 79 height 24
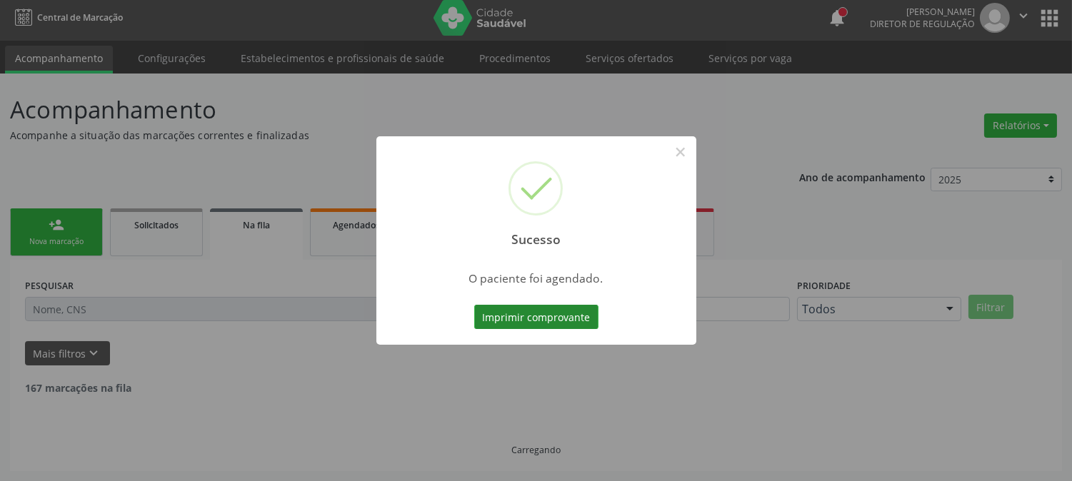
scroll to position [0, 0]
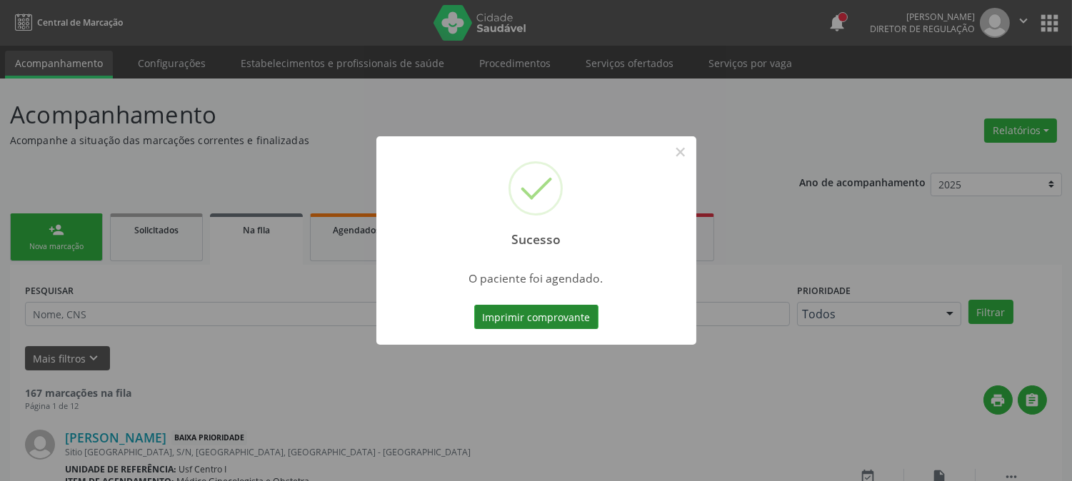
click at [566, 313] on button "Imprimir comprovante" at bounding box center [536, 317] width 124 height 24
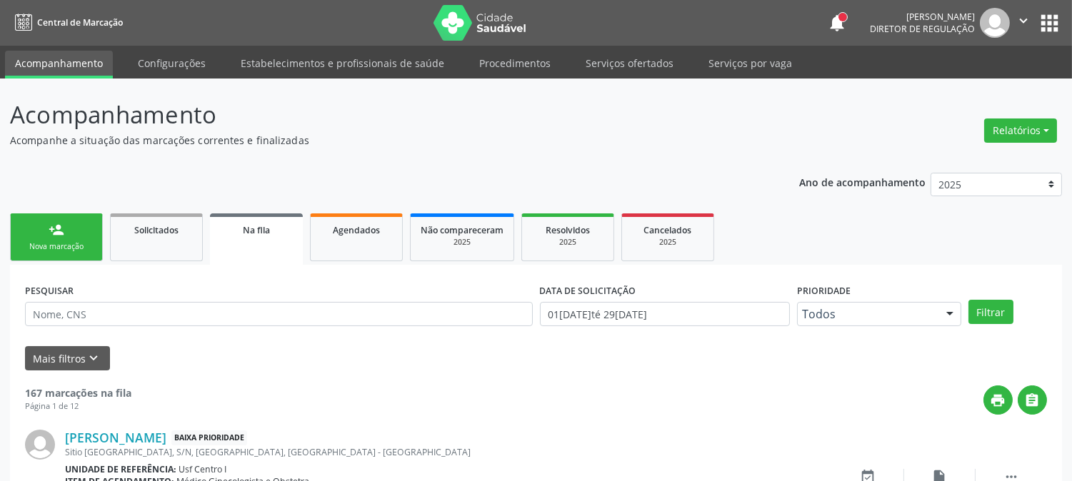
click at [34, 243] on div "Nova marcação" at bounding box center [56, 246] width 71 height 11
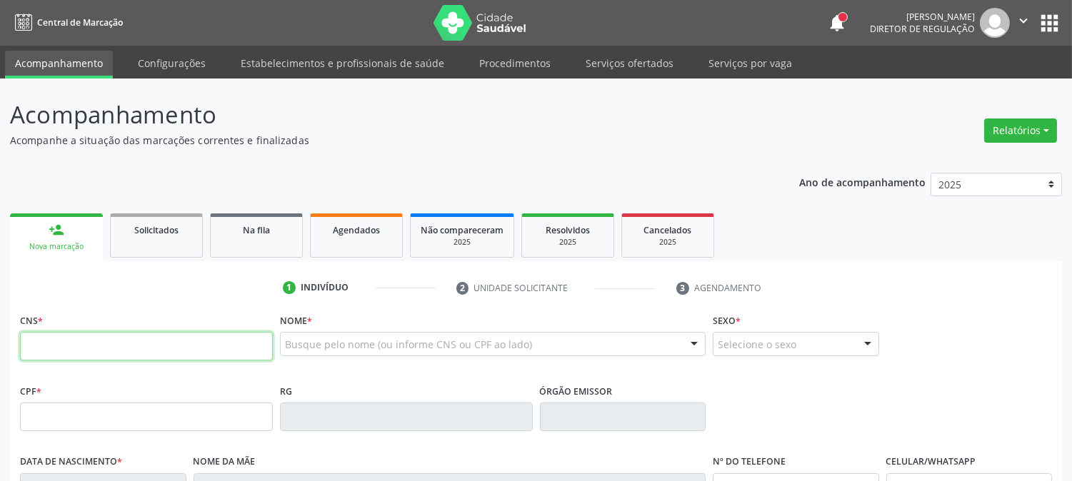
click at [139, 338] on input "text" at bounding box center [146, 346] width 253 height 29
type input "160 8441 6811 0004"
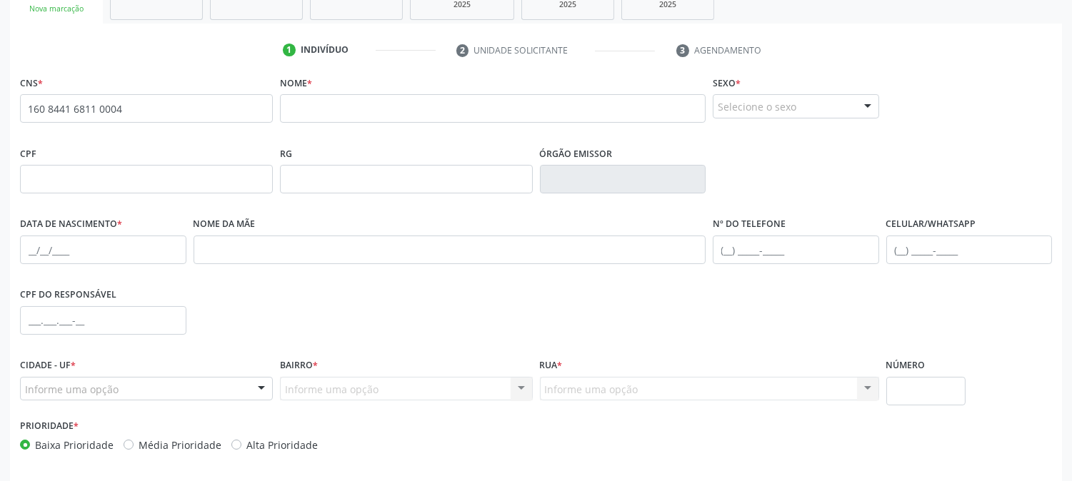
scroll to position [291, 0]
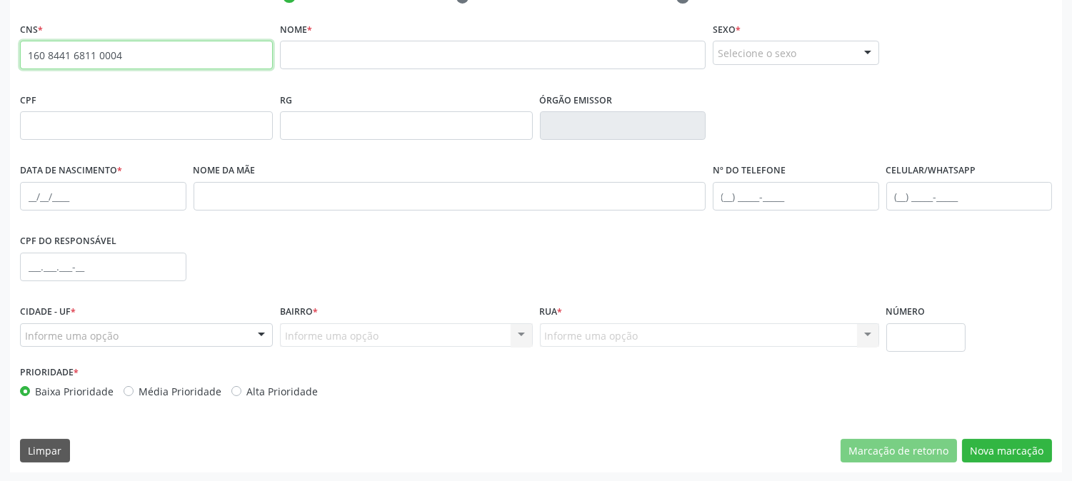
drag, startPoint x: 129, startPoint y: 55, endPoint x: 0, endPoint y: 58, distance: 129.3
click at [0, 58] on div "Acompanhamento Acompanhe a situação das marcações correntes e finalizadas Relat…" at bounding box center [536, 135] width 1072 height 696
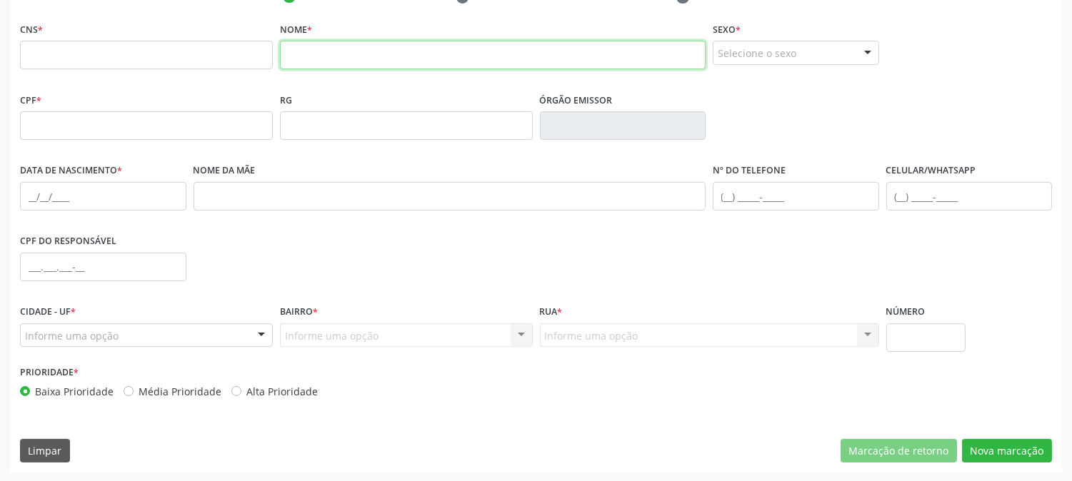
click at [316, 54] on input "text" at bounding box center [493, 55] width 426 height 29
type input "[PERSON_NAME]"
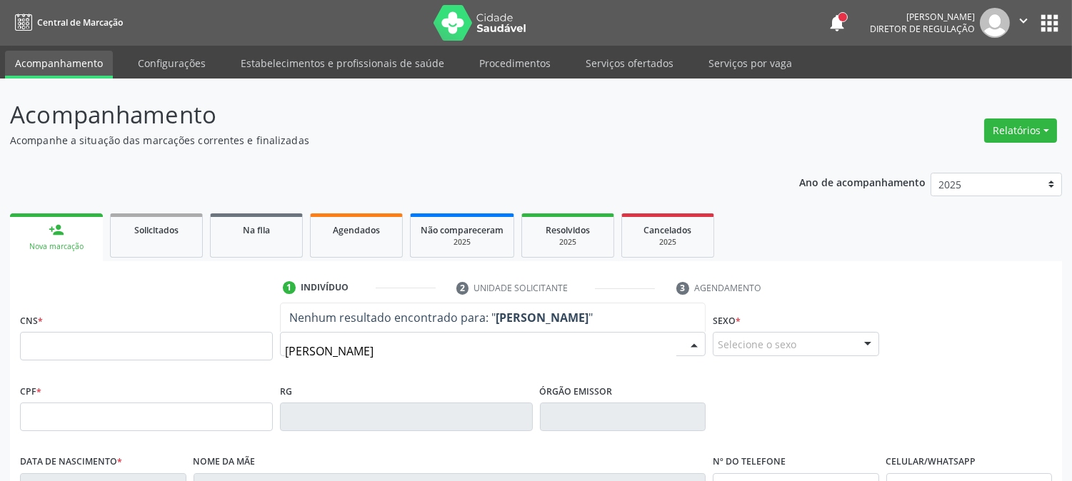
type input "ANTONIA MAURIVA"
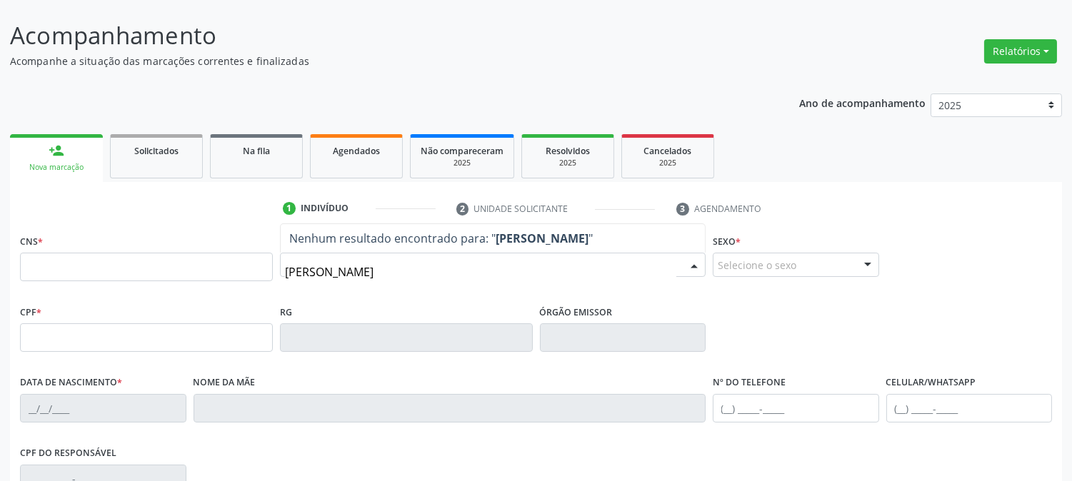
drag, startPoint x: 412, startPoint y: 266, endPoint x: 191, endPoint y: 269, distance: 221.4
click at [191, 269] on div "CNS * Nome * ANTONIA MAURIVA Nenhum resultado encontrado para: " ANTONIA MAURIV…" at bounding box center [535, 266] width 1039 height 71
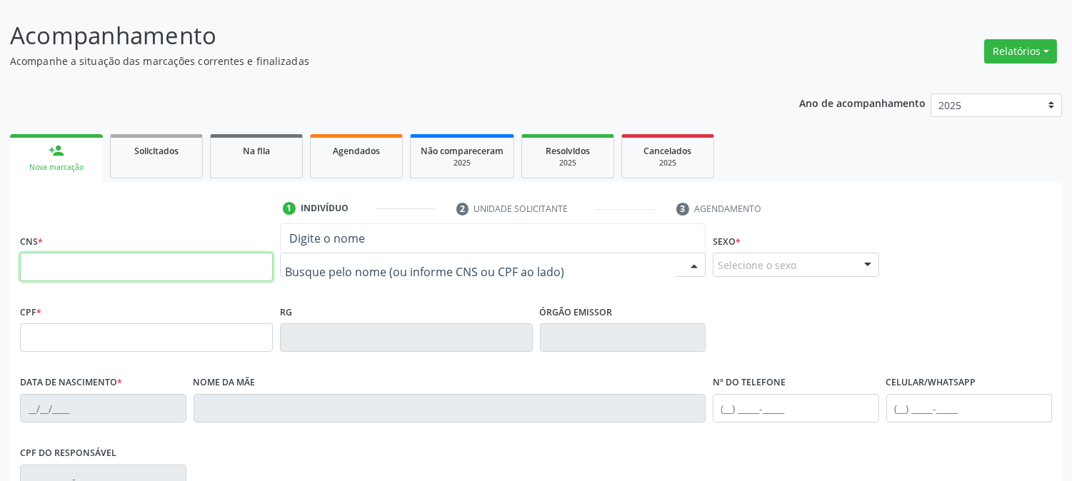
click at [191, 269] on input "text" at bounding box center [146, 267] width 253 height 29
paste input "160 8441 6811 0004"
type input "160 8441 6811 0004"
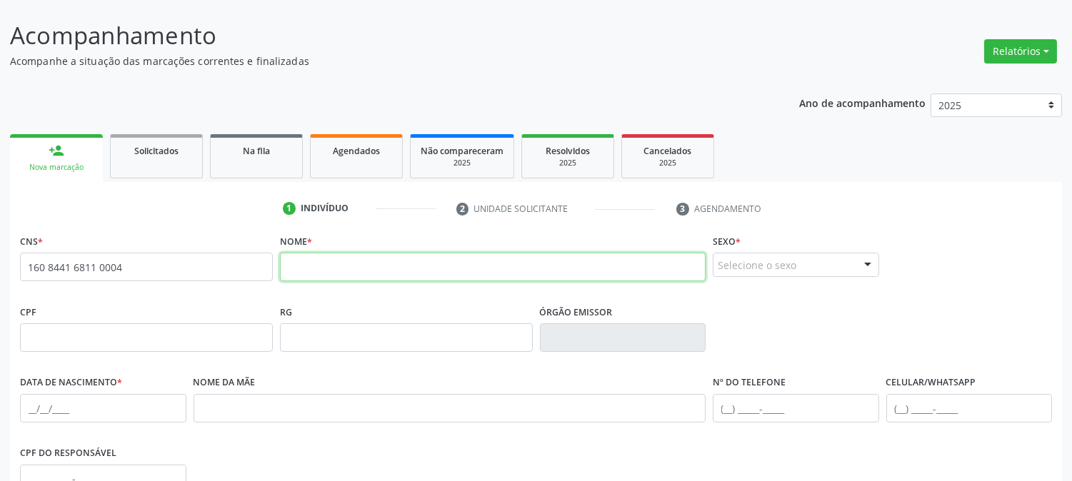
click at [382, 275] on input "text" at bounding box center [493, 267] width 426 height 29
type input "ANTONIA MAURIVANIA DA SILVA"
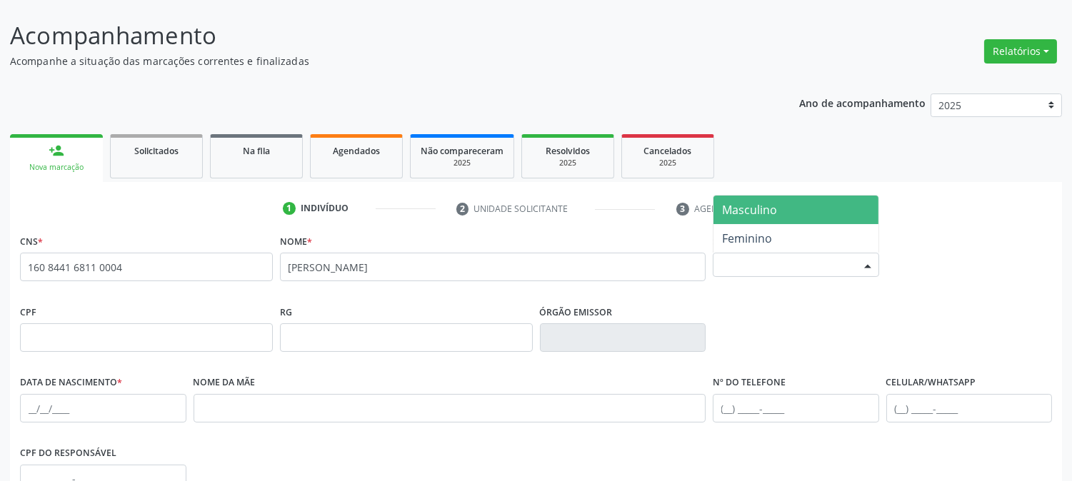
click at [868, 264] on div at bounding box center [867, 265] width 21 height 24
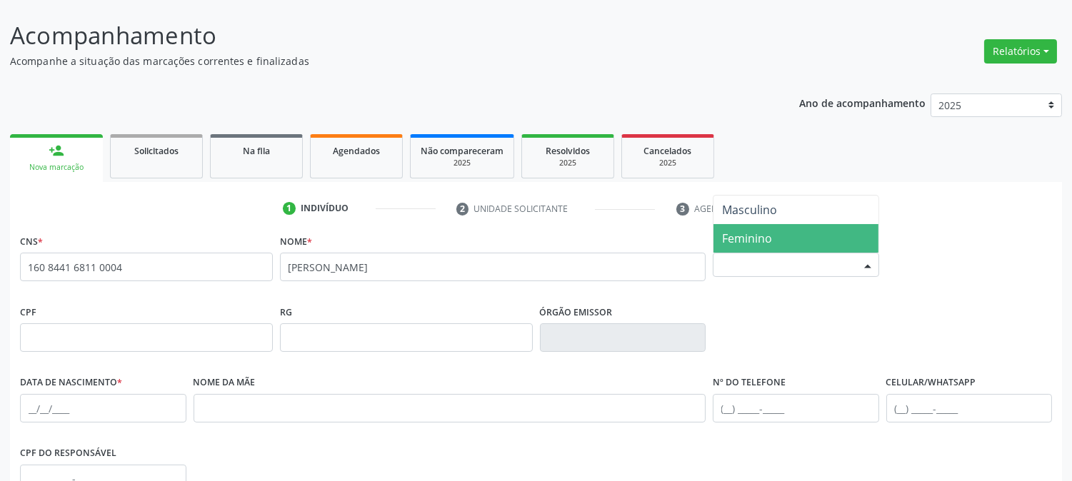
click at [740, 233] on span "Feminino" at bounding box center [747, 239] width 50 height 16
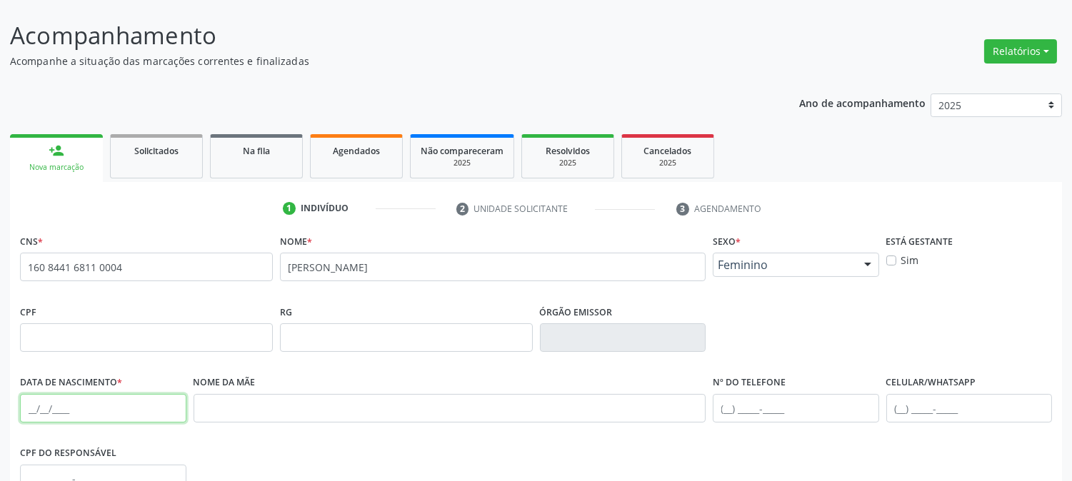
click at [30, 408] on input "text" at bounding box center [103, 408] width 166 height 29
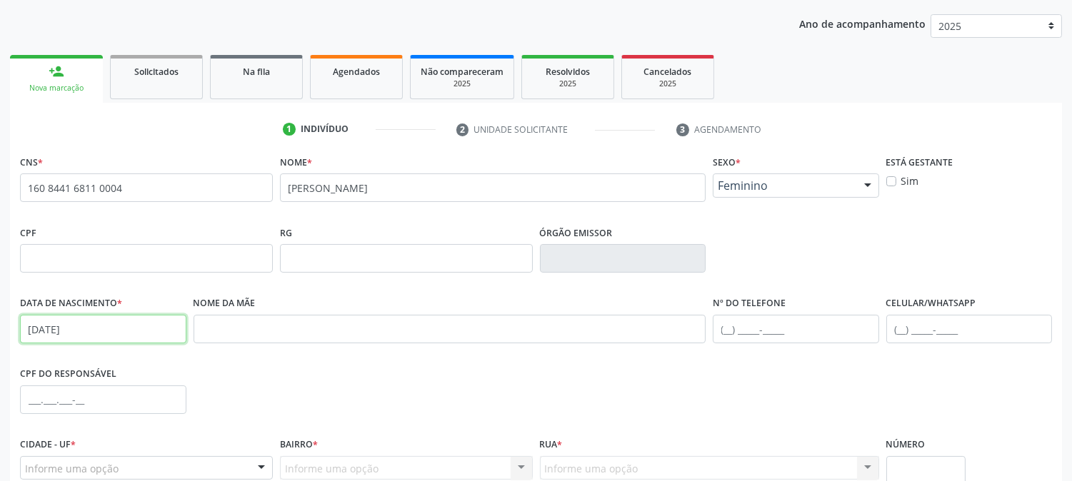
scroll to position [291, 0]
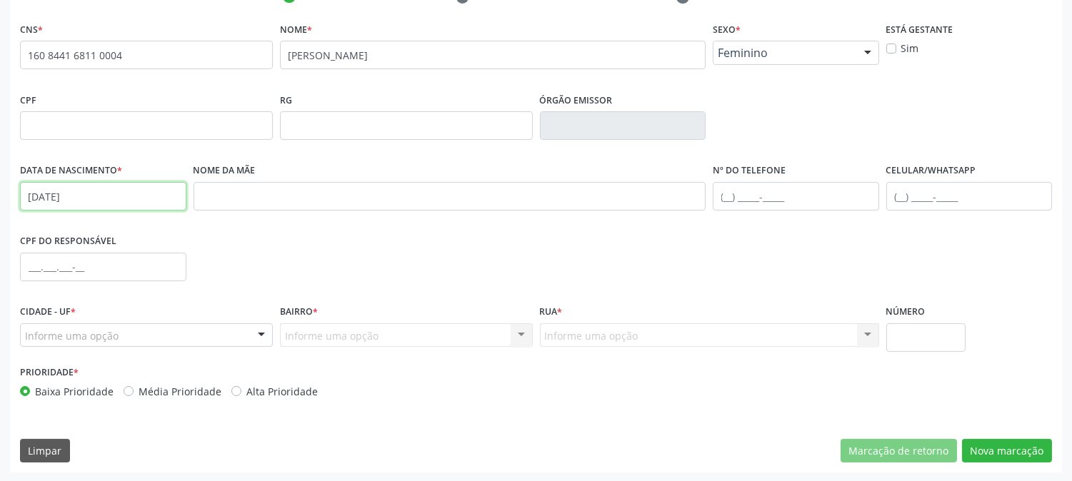
type input "03/07/1988"
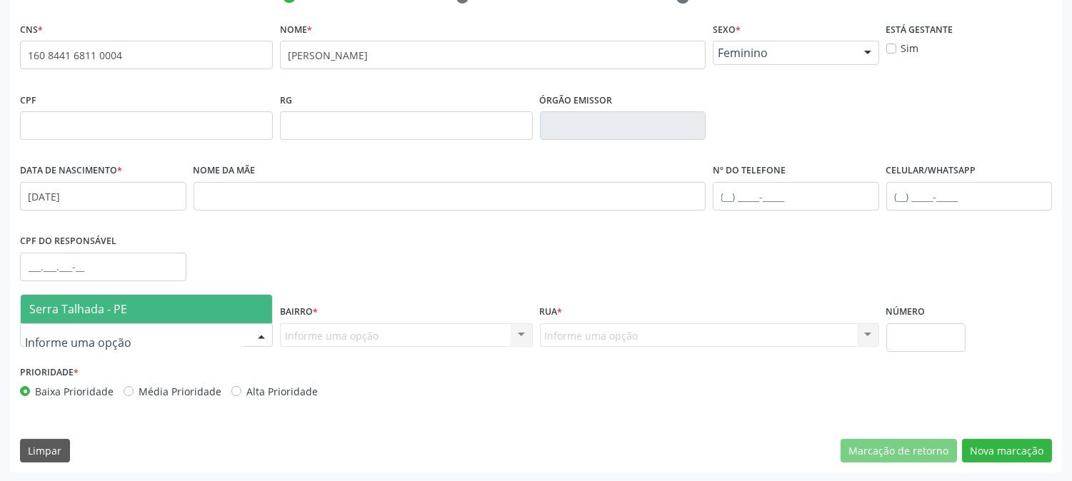
click at [127, 330] on div at bounding box center [146, 335] width 253 height 24
click at [134, 308] on span "Serra Talhada - PE" at bounding box center [146, 309] width 251 height 29
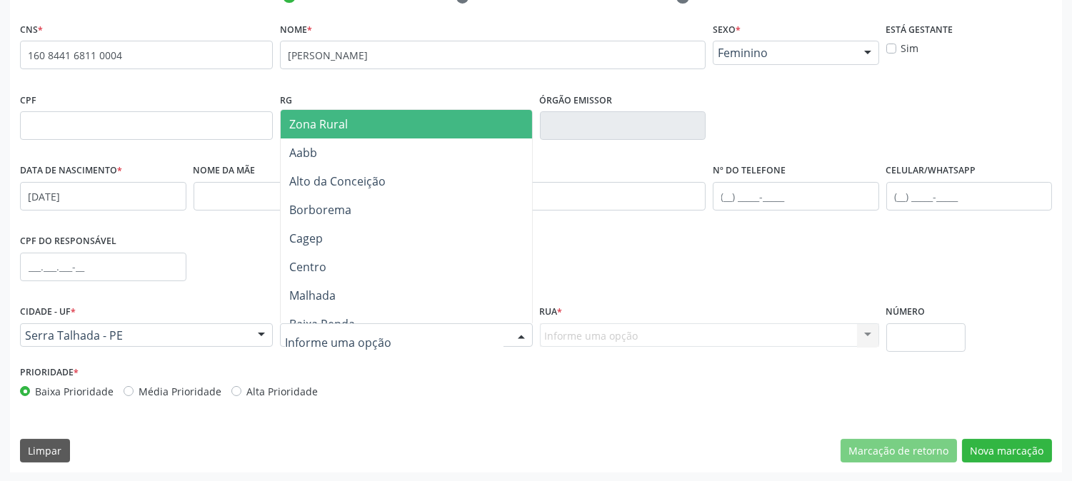
click at [400, 333] on div at bounding box center [406, 335] width 253 height 24
type input "AA"
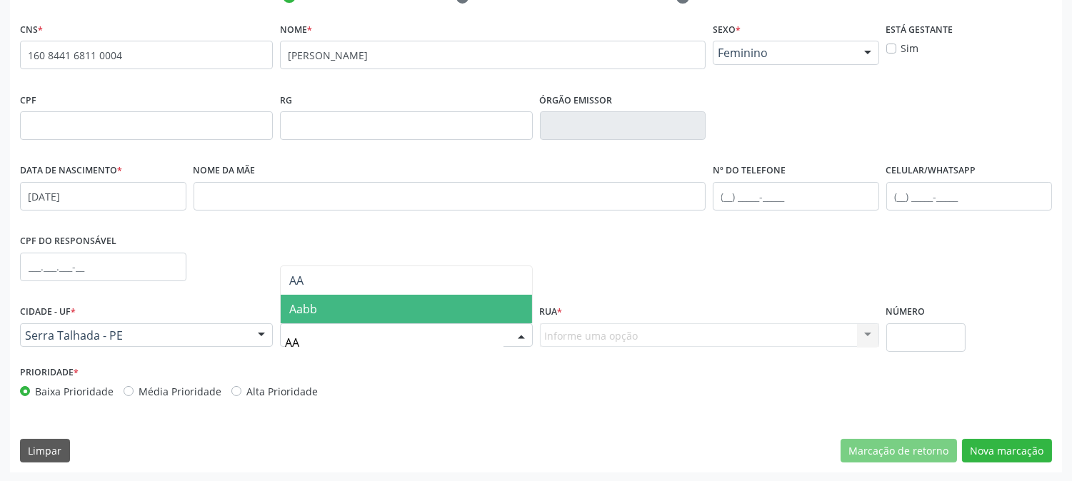
click at [375, 308] on span "Aabb" at bounding box center [406, 309] width 251 height 29
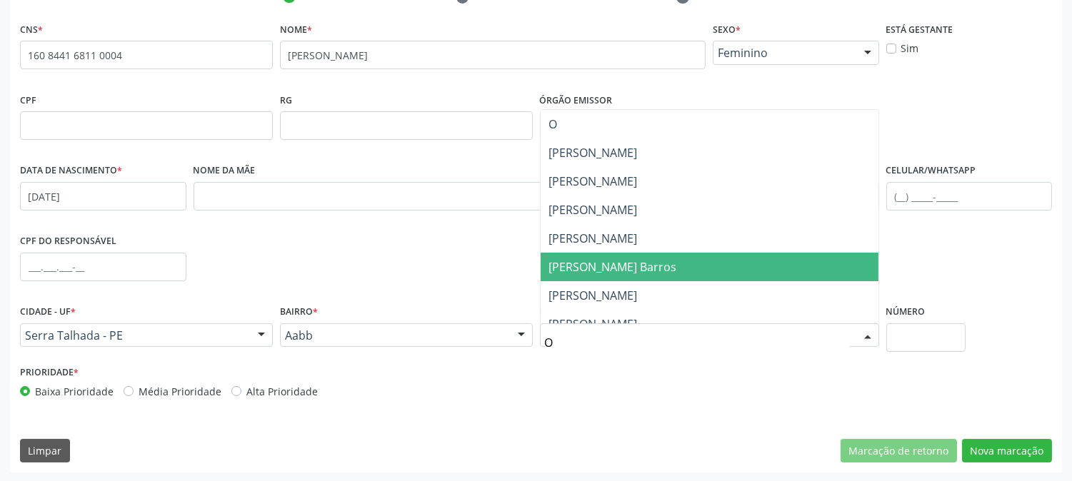
type input "OL"
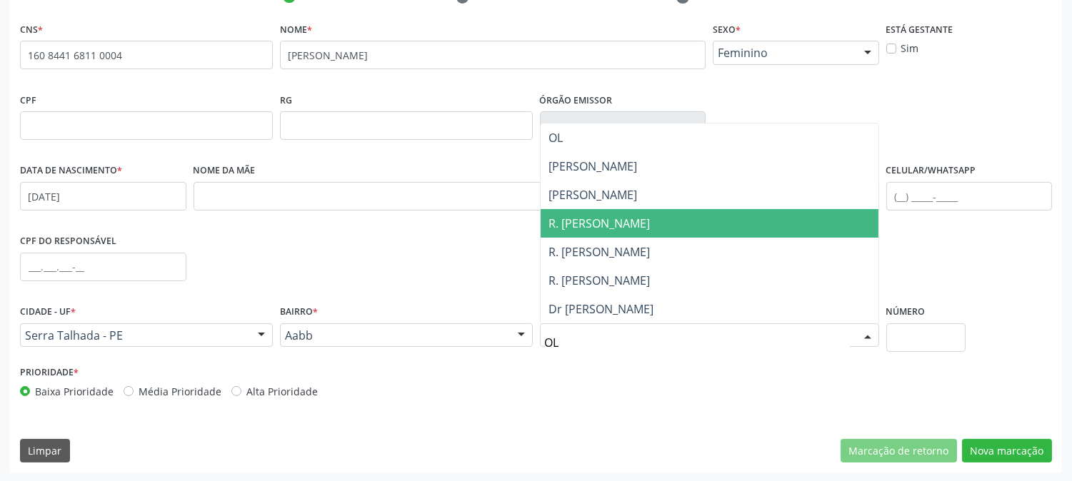
click at [631, 223] on span "R. Luiz Olavo de Andrada" at bounding box center [599, 224] width 101 height 16
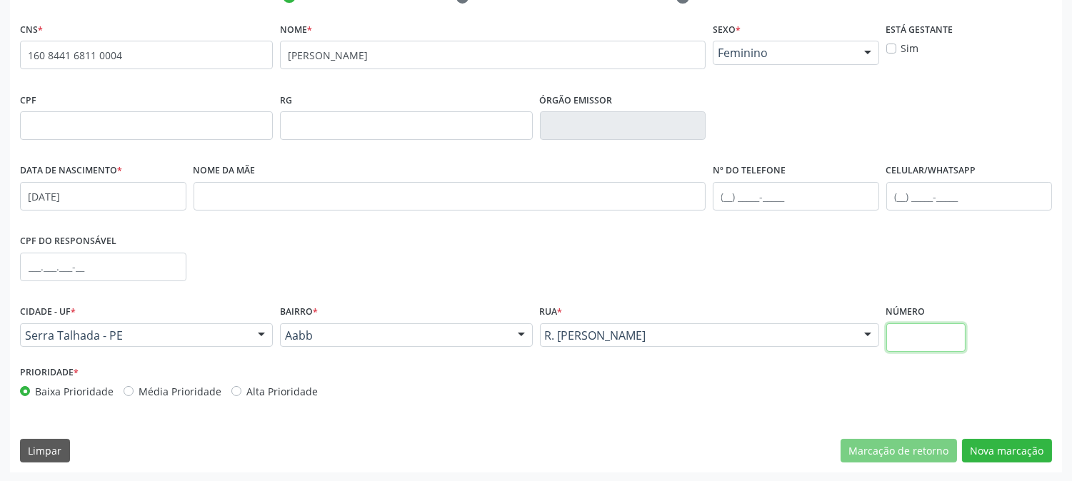
click at [929, 351] on input "text" at bounding box center [925, 337] width 79 height 29
type input "1153"
click at [989, 439] on button "Nova marcação" at bounding box center [1007, 451] width 90 height 24
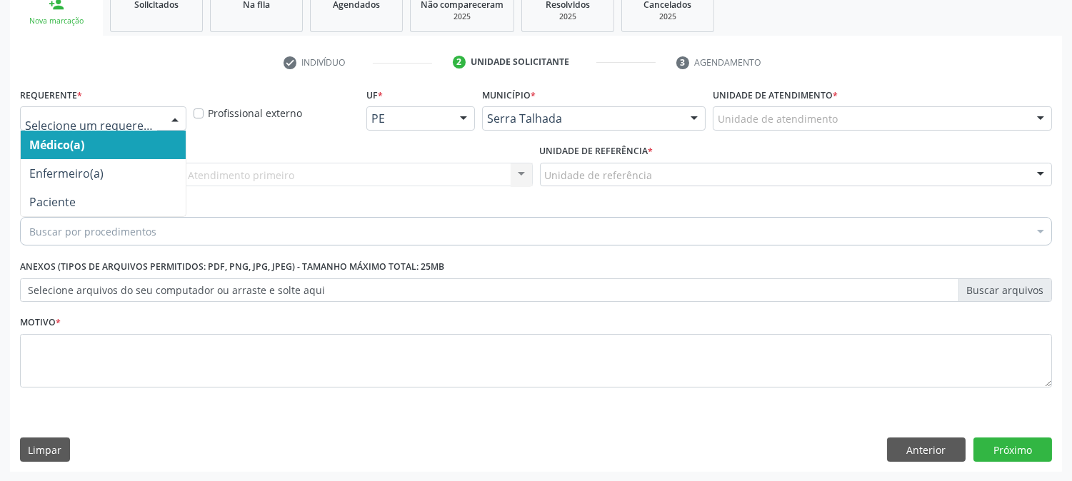
click at [166, 116] on div at bounding box center [174, 119] width 21 height 24
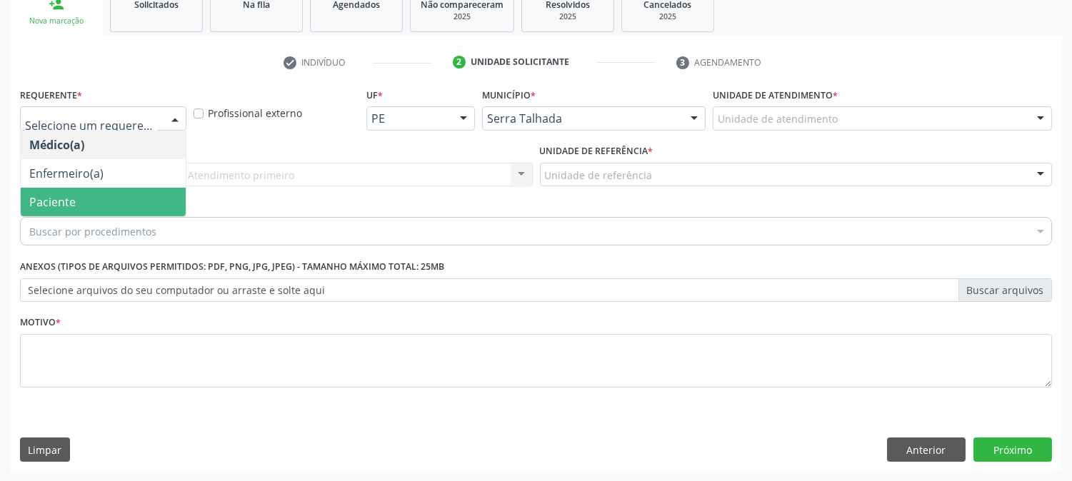
click at [146, 194] on span "Paciente" at bounding box center [103, 202] width 165 height 29
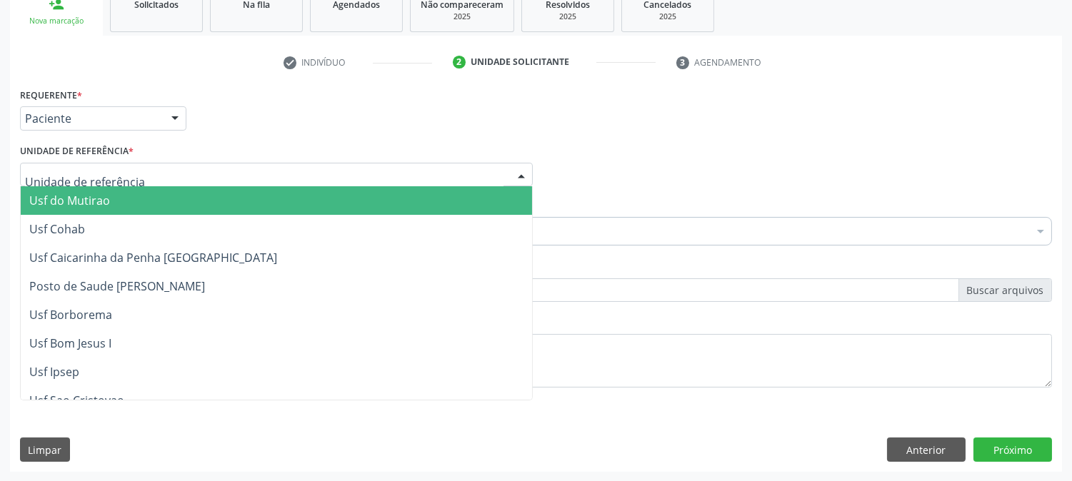
click at [175, 166] on div at bounding box center [276, 175] width 513 height 24
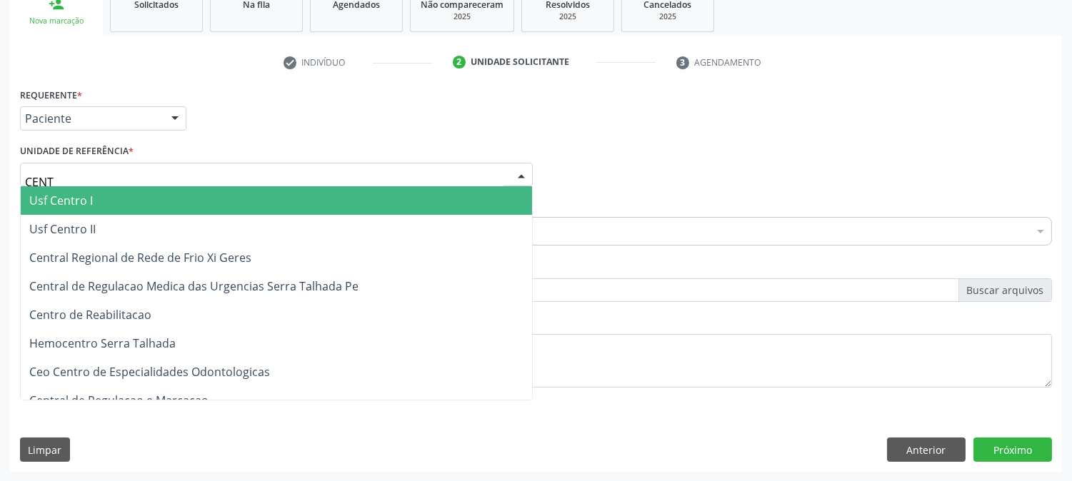
type input "CENTR"
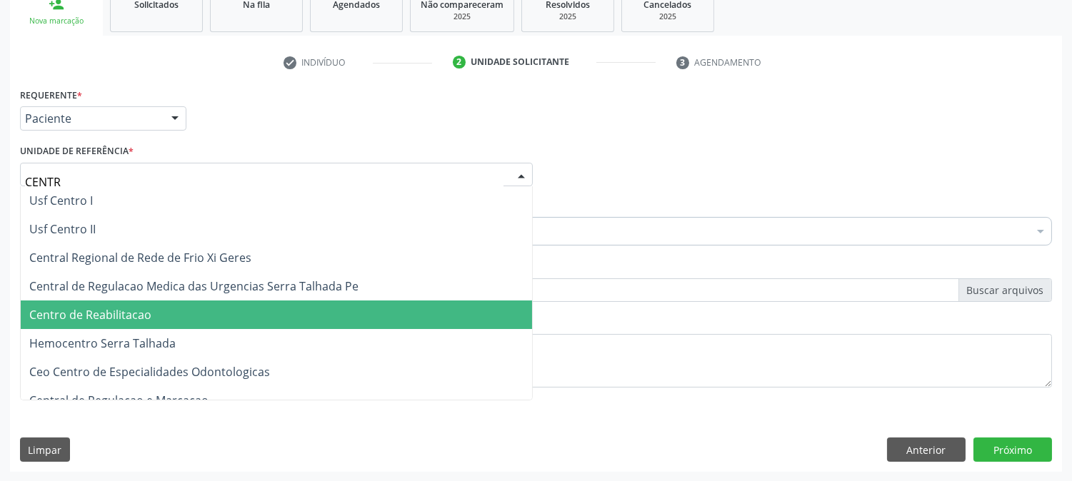
click at [187, 303] on span "Centro de Reabilitacao" at bounding box center [276, 315] width 511 height 29
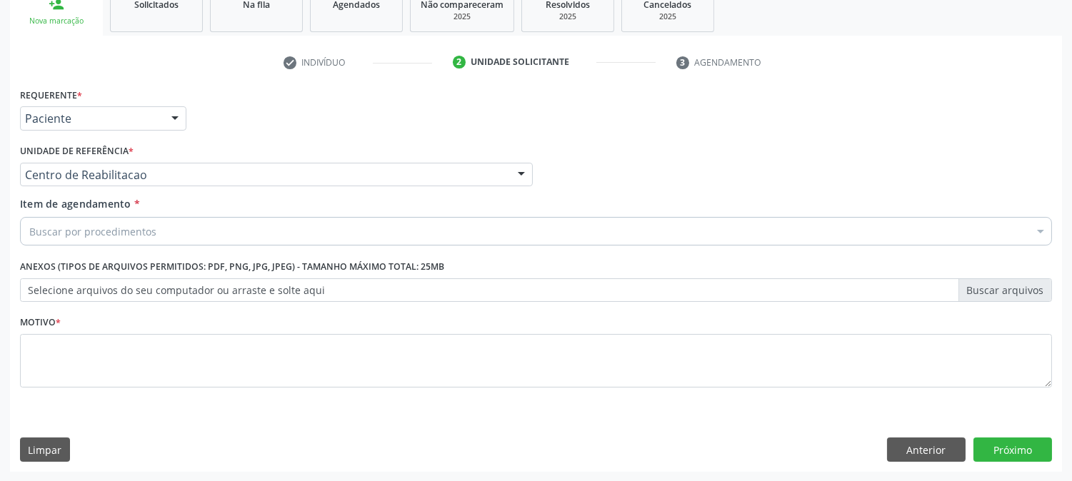
click at [189, 229] on div "Buscar por procedimentos" at bounding box center [536, 231] width 1032 height 29
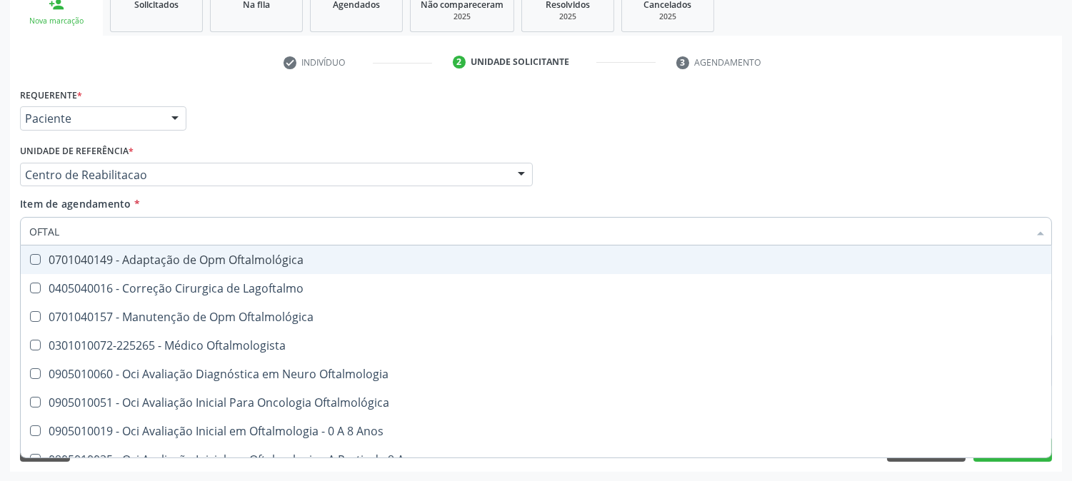
type input "OFTALM"
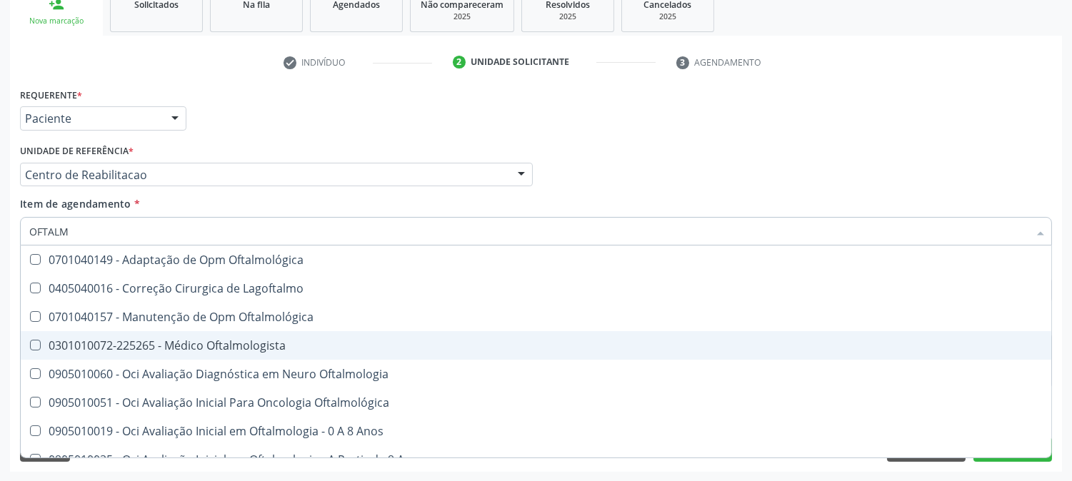
click at [161, 357] on span "0301010072-225265 - Médico Oftalmologista" at bounding box center [536, 345] width 1030 height 29
checkbox Oftalmologista "true"
click at [0, 341] on div "Acompanhamento Acompanhe a situação das marcações correntes e finalizadas Relat…" at bounding box center [536, 167] width 1072 height 629
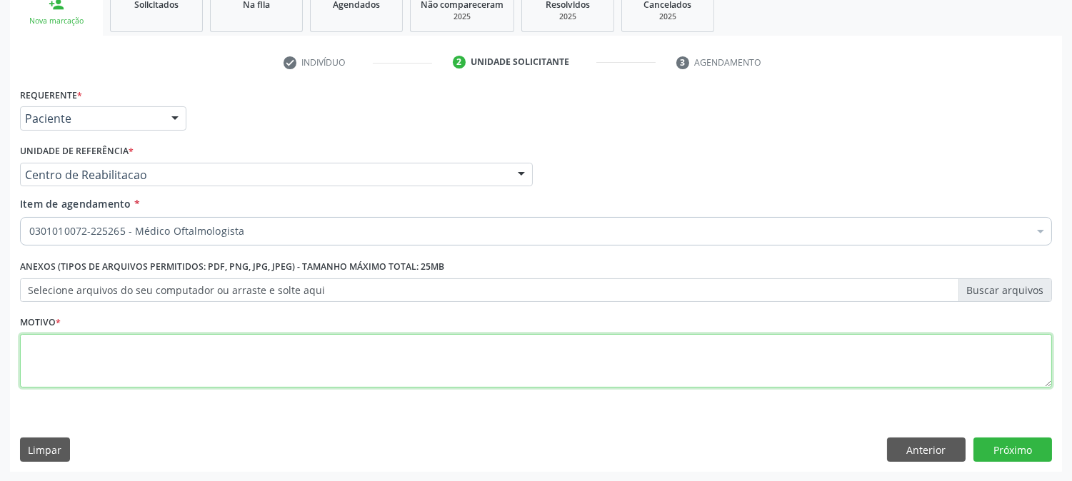
click at [69, 352] on textarea at bounding box center [536, 361] width 1032 height 54
type textarea "."
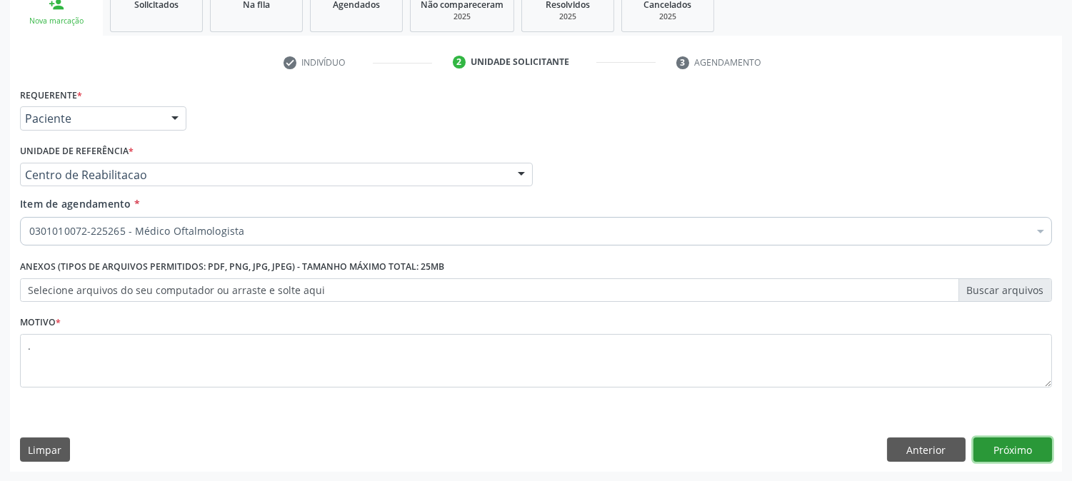
click at [998, 451] on button "Próximo" at bounding box center [1012, 450] width 79 height 24
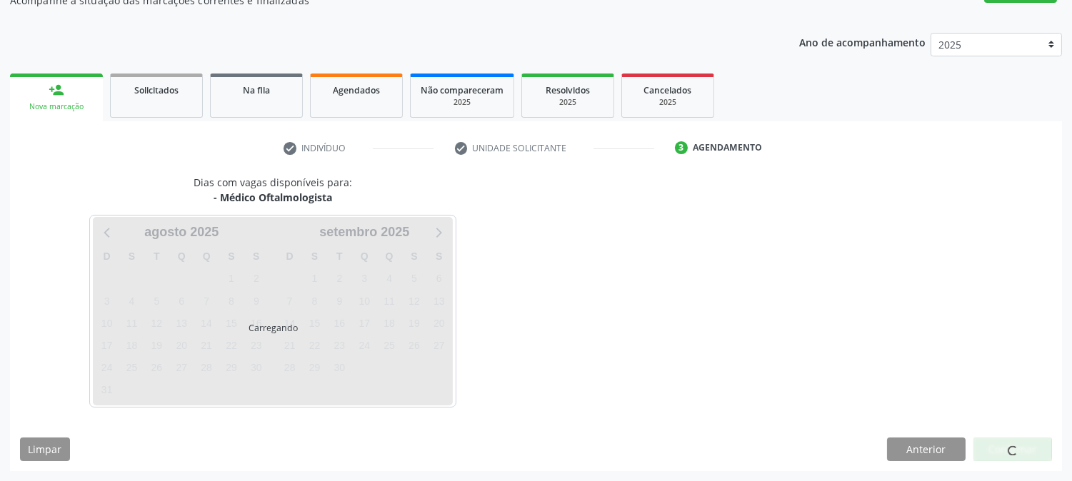
scroll to position [139, 0]
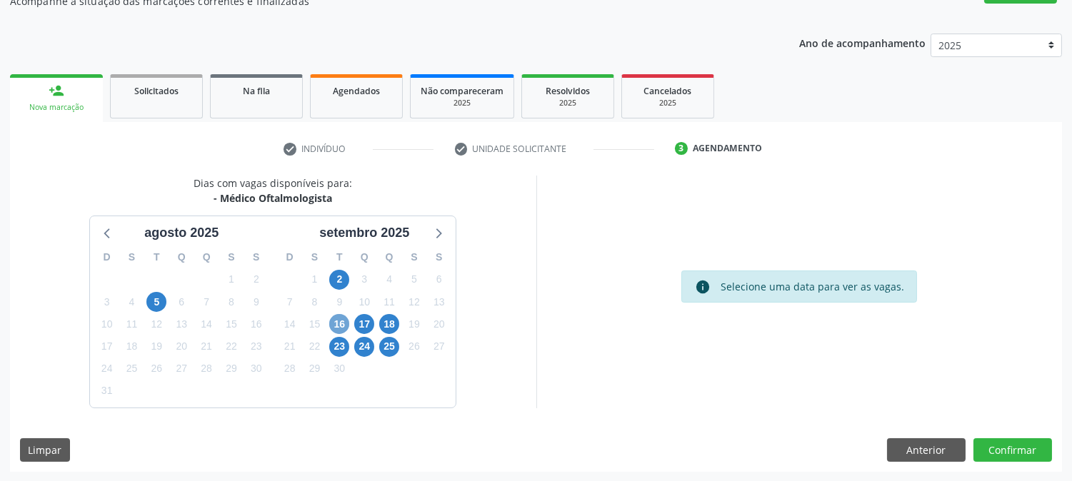
click at [343, 326] on span "16" at bounding box center [339, 324] width 20 height 20
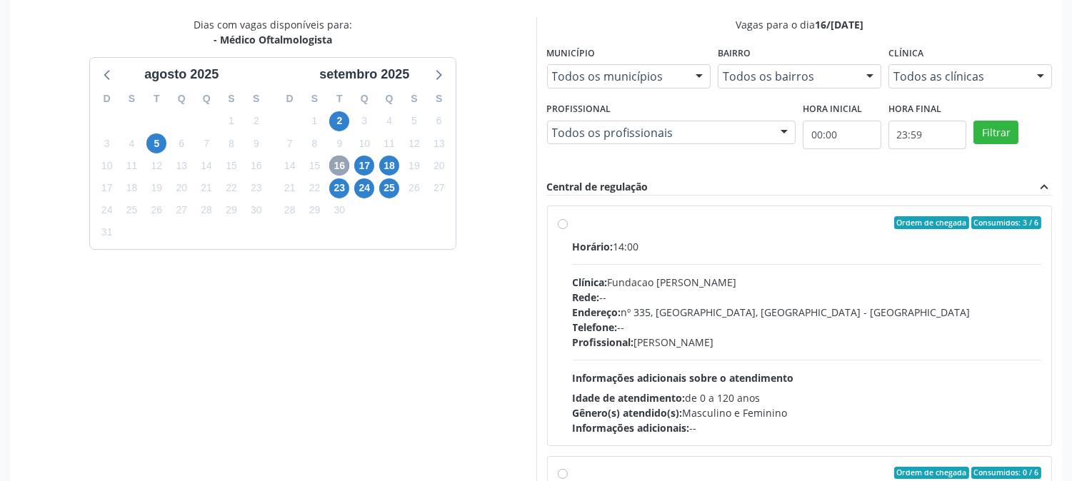
scroll to position [371, 0]
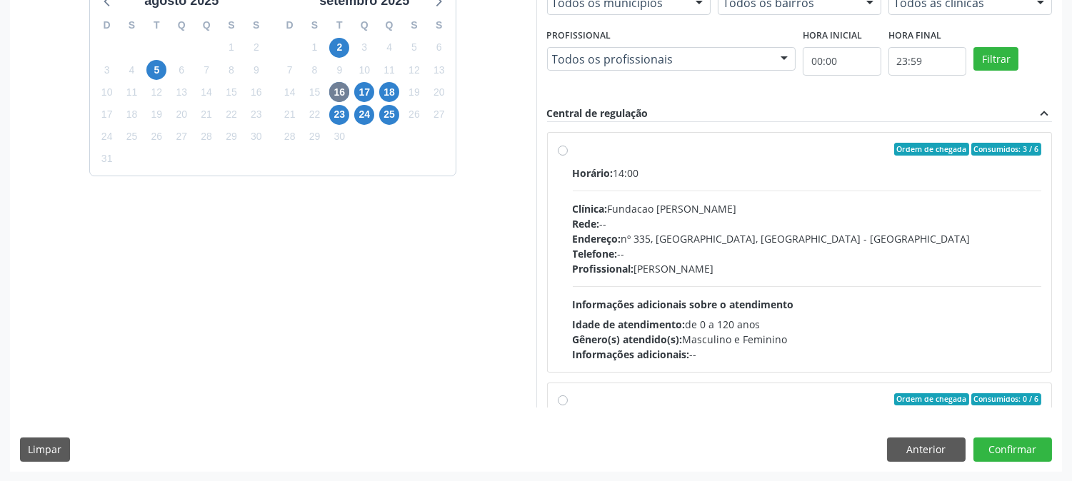
click at [789, 294] on div "Horário: 14:00 Clínica: Fundacao Altino Ventura Rede: -- Endereço: nº 335, Noss…" at bounding box center [807, 264] width 469 height 196
click at [568, 156] on input "Ordem de chegada Consumidos: 3 / 6 Horário: 14:00 Clínica: Fundacao Altino Vent…" at bounding box center [563, 149] width 10 height 13
radio input "true"
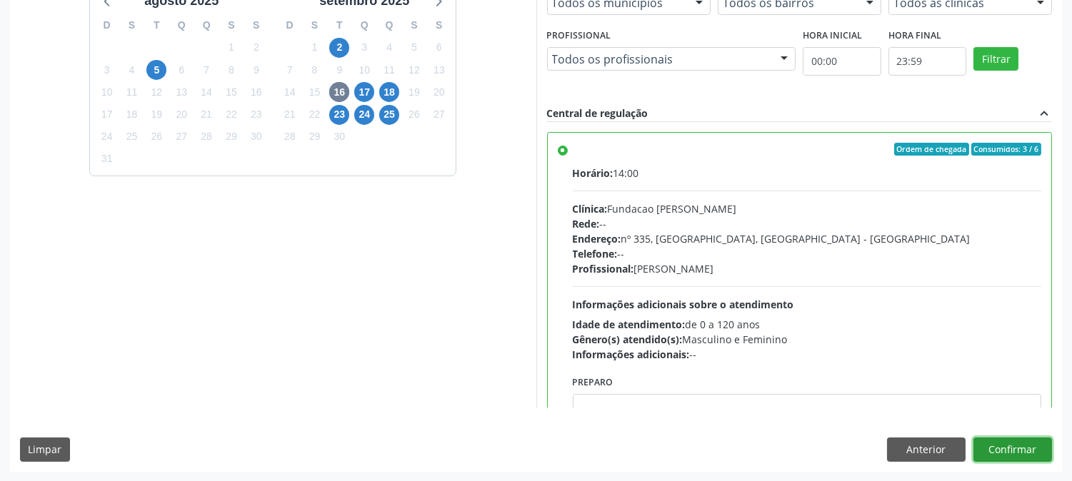
click at [988, 446] on button "Confirmar" at bounding box center [1012, 450] width 79 height 24
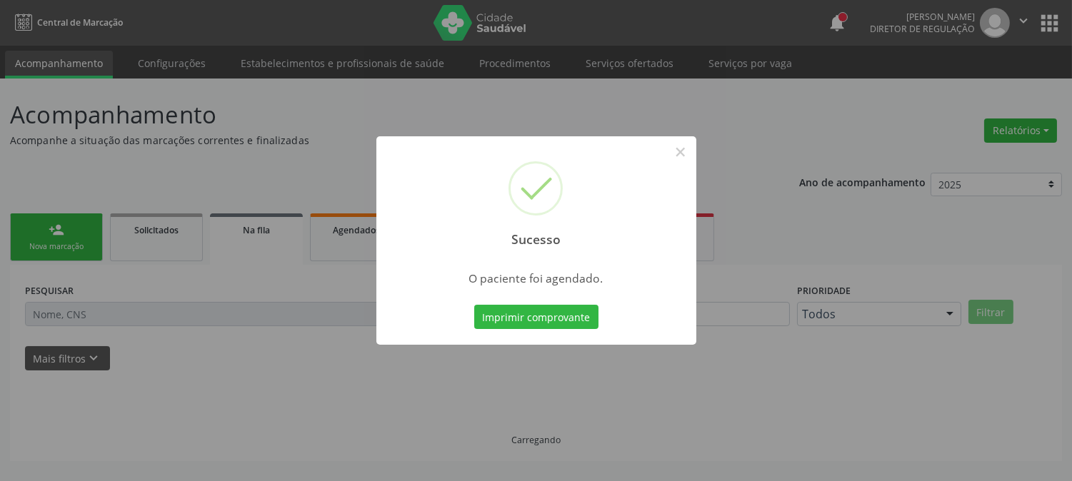
scroll to position [0, 0]
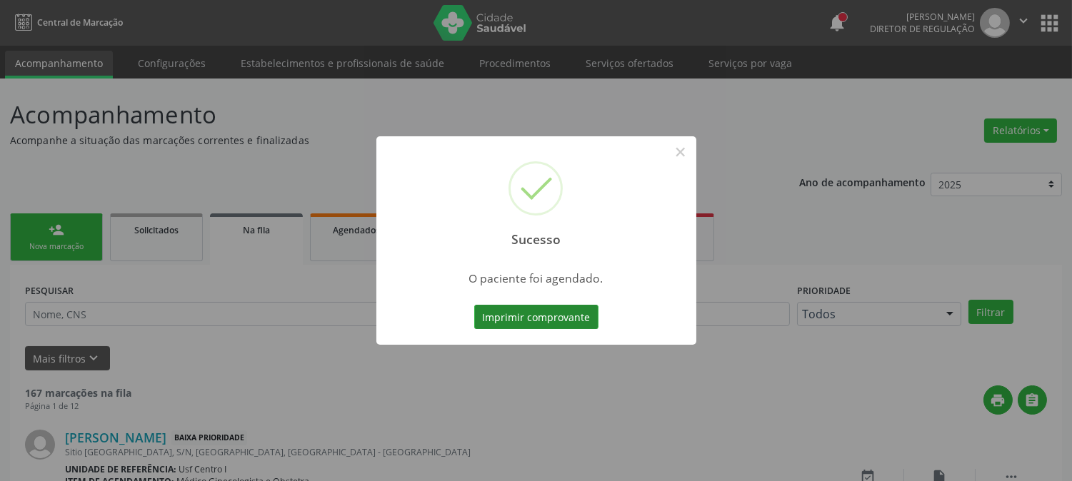
click at [524, 317] on button "Imprimir comprovante" at bounding box center [536, 317] width 124 height 24
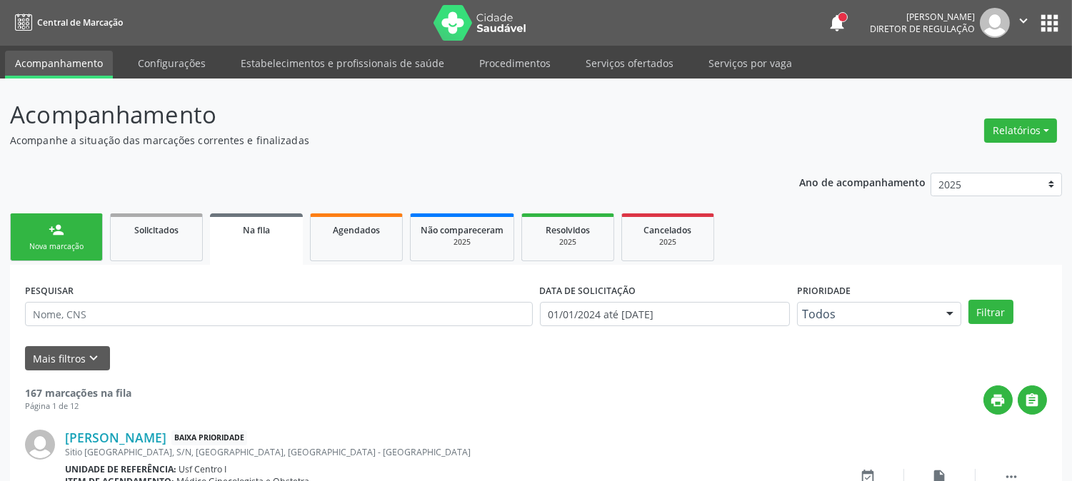
click at [91, 233] on link "person_add Nova marcação" at bounding box center [56, 238] width 93 height 48
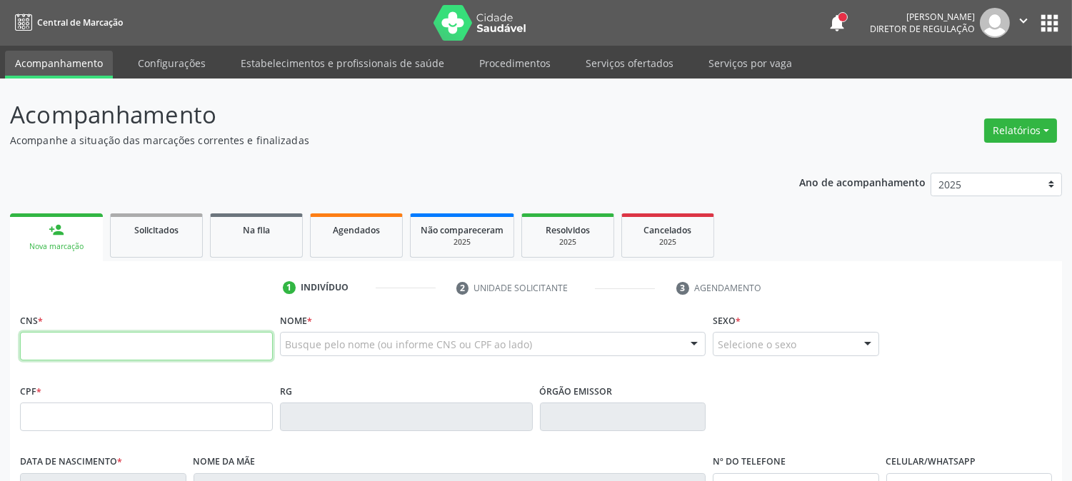
click at [129, 353] on input "text" at bounding box center [146, 346] width 253 height 29
type input "898 0014 7082 7125"
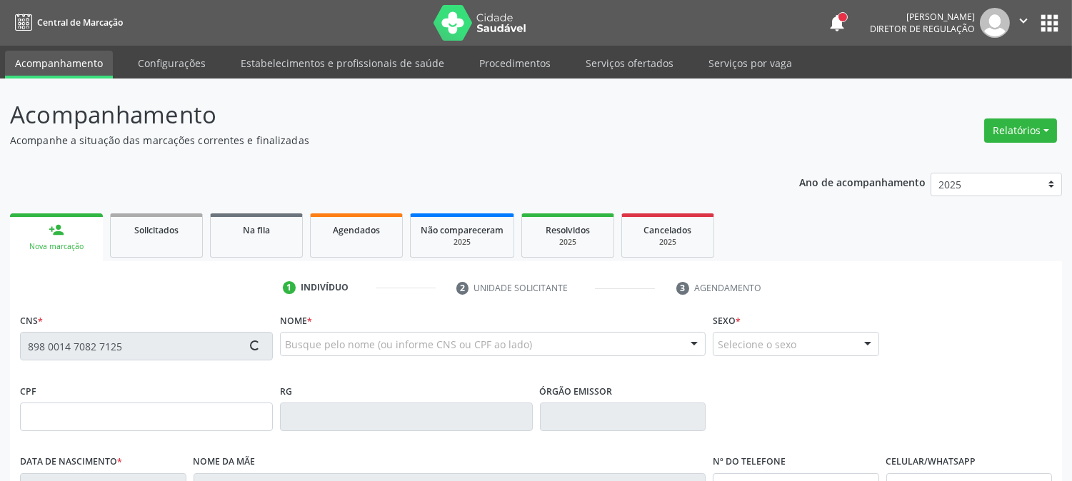
type input "25/05/2008"
type input "Maria da Penha Alves de Barros"
type input "(11) 95940-4683"
type input "2584"
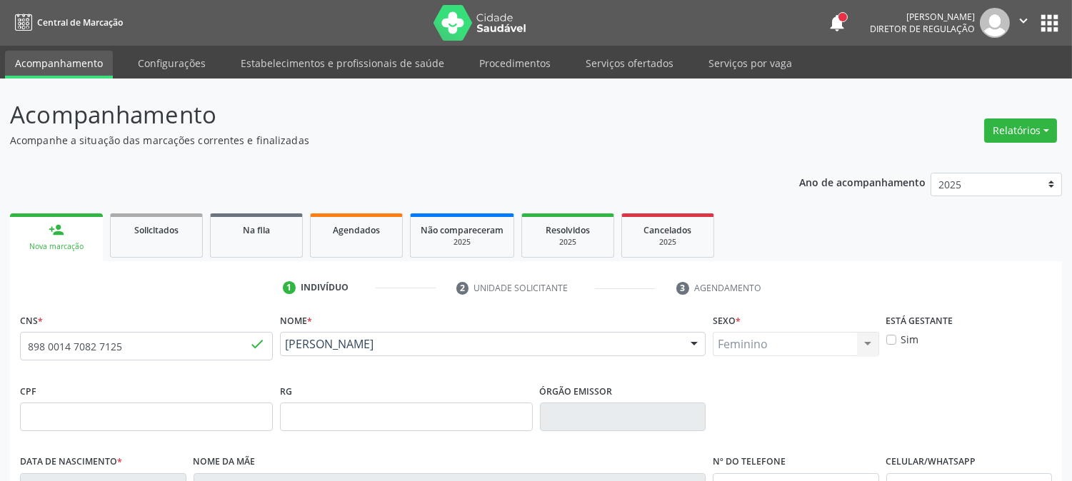
scroll to position [291, 0]
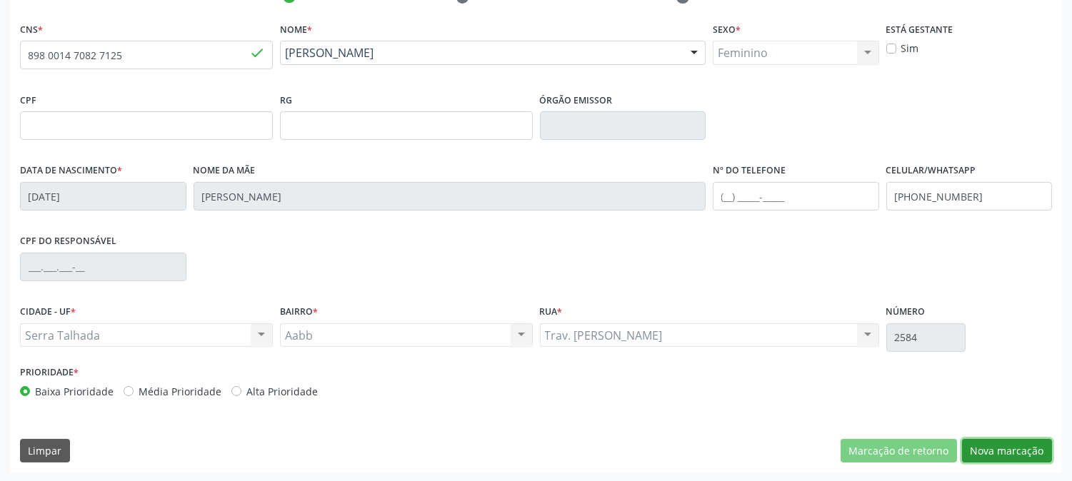
click at [981, 448] on button "Nova marcação" at bounding box center [1007, 451] width 90 height 24
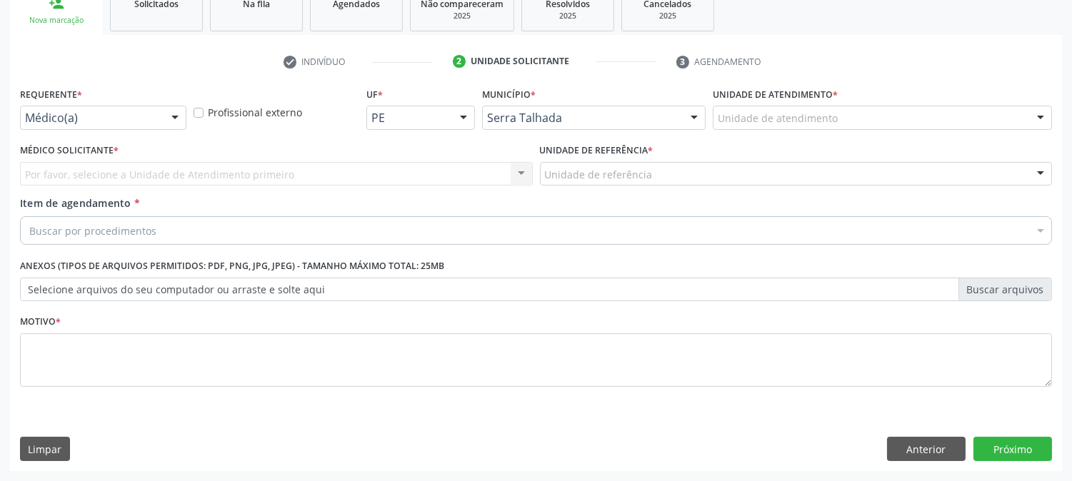
scroll to position [226, 0]
click at [169, 122] on div at bounding box center [174, 119] width 21 height 24
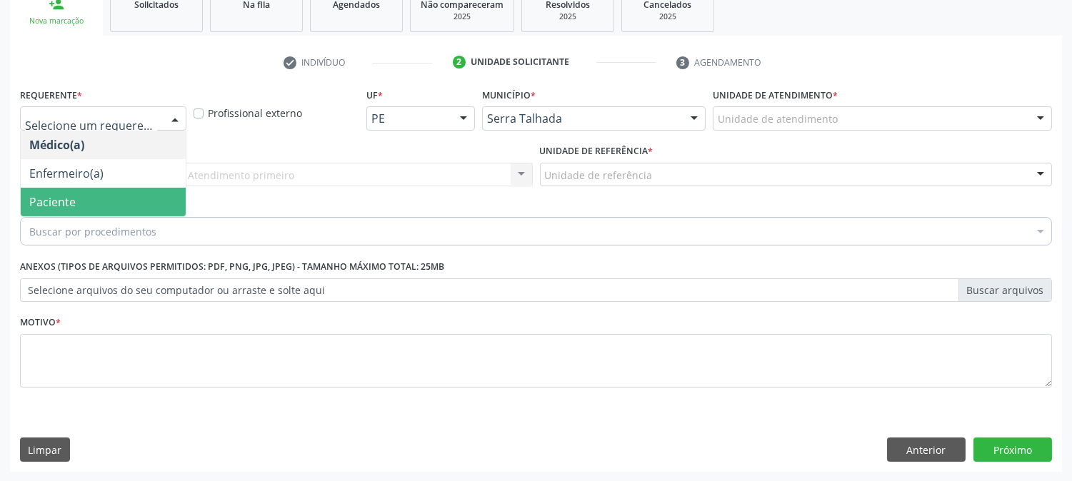
click at [137, 199] on span "Paciente" at bounding box center [103, 202] width 165 height 29
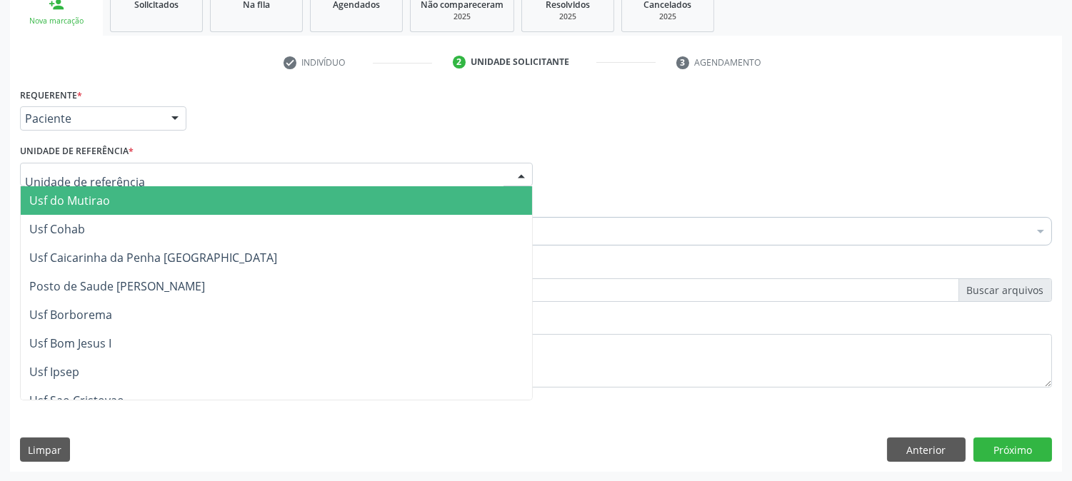
click at [159, 169] on div at bounding box center [276, 175] width 513 height 24
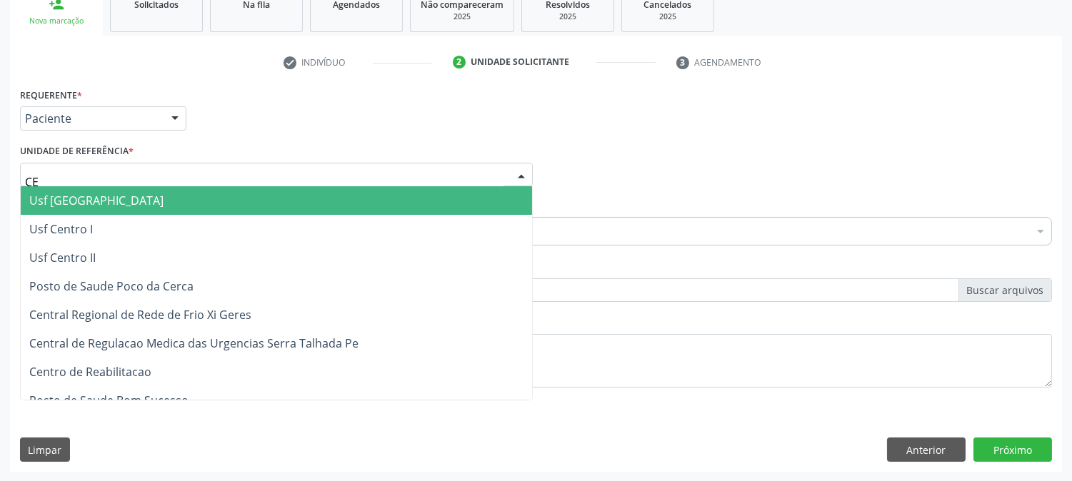
type input "CEN"
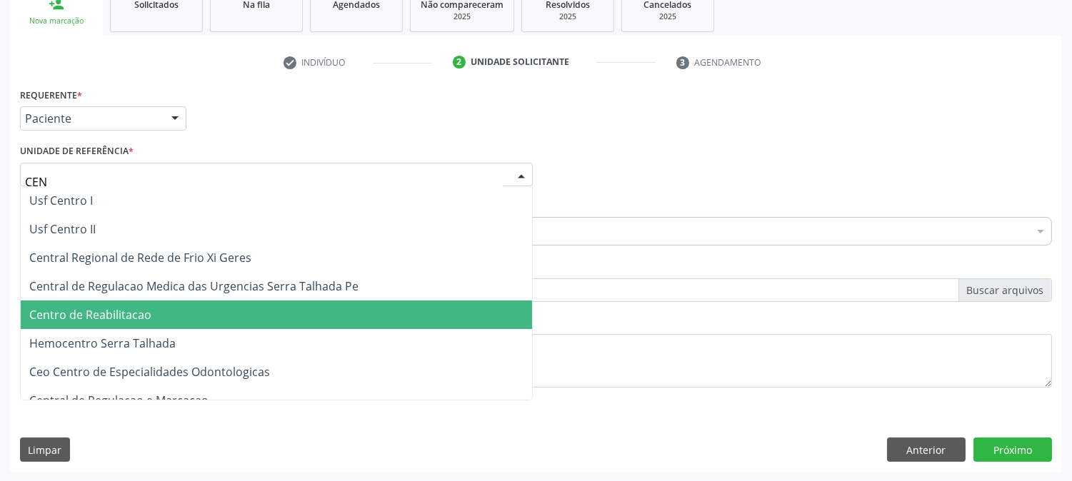
click at [160, 310] on span "Centro de Reabilitacao" at bounding box center [276, 315] width 511 height 29
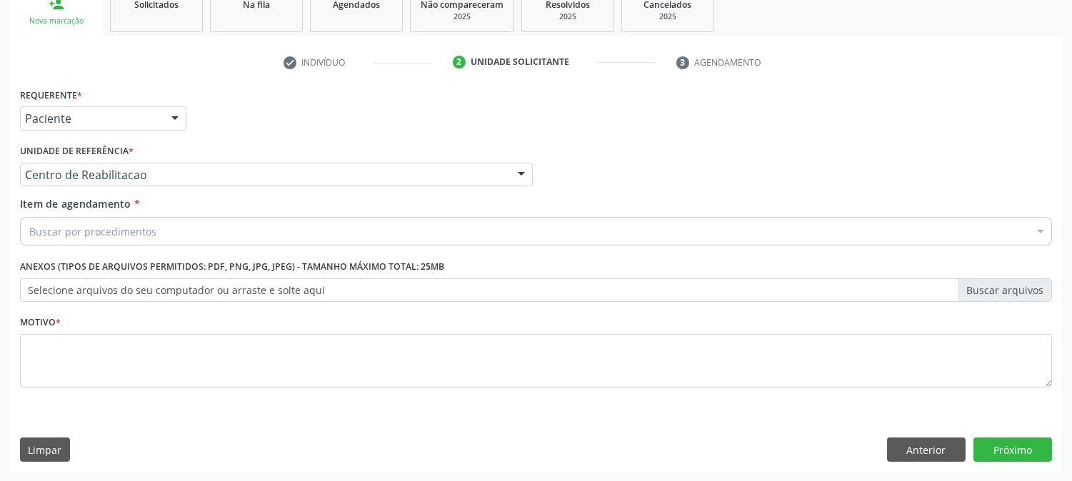
click at [174, 232] on div "Buscar por procedimentos" at bounding box center [536, 231] width 1032 height 29
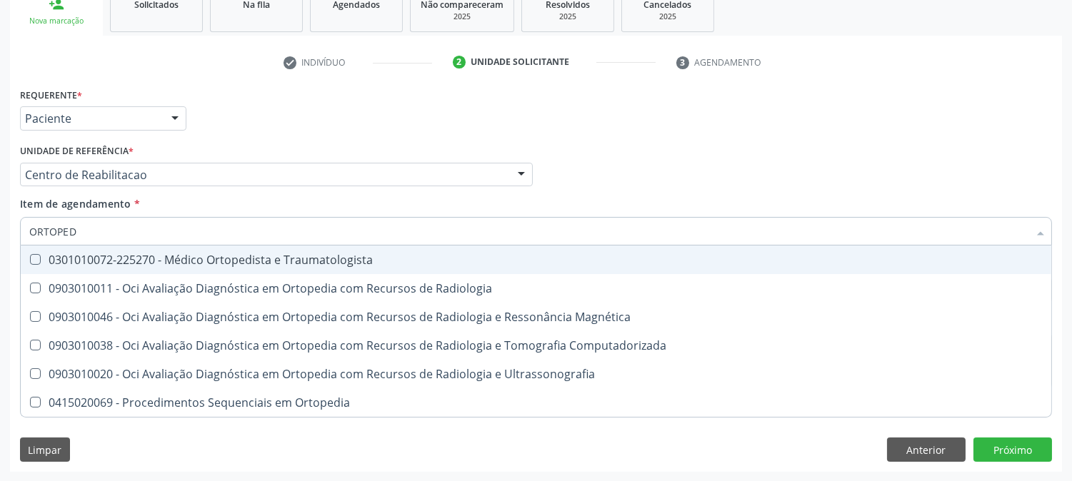
type input "ORTOPEDI"
click at [136, 246] on span "0301010072-225270 - Médico Ortopedista e Traumatologista" at bounding box center [536, 260] width 1030 height 29
checkbox Traumatologista "true"
click at [0, 246] on div "Acompanhamento Acompanhe a situação das marcações correntes e finalizadas Relat…" at bounding box center [536, 167] width 1072 height 629
checkbox Radiologia "true"
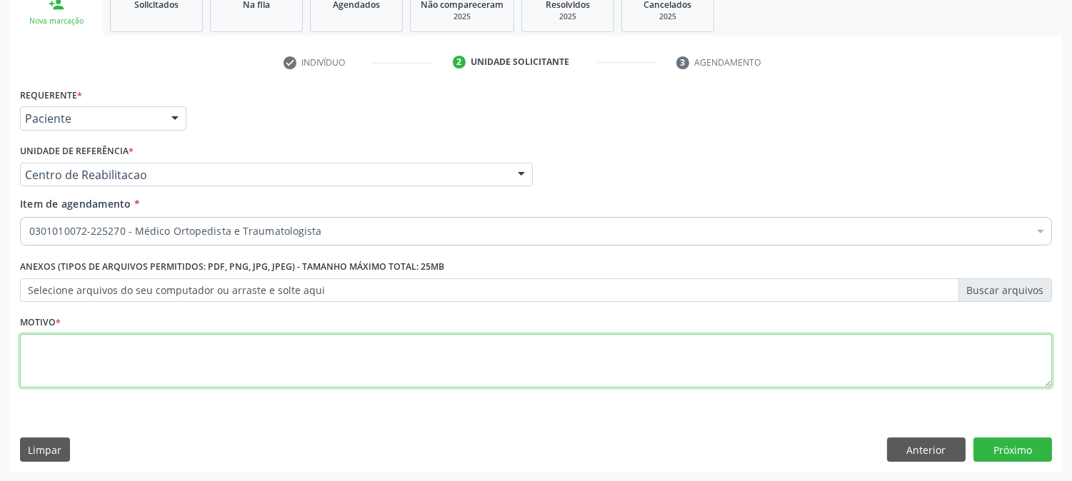
click at [44, 371] on textarea at bounding box center [536, 361] width 1032 height 54
type textarea "."
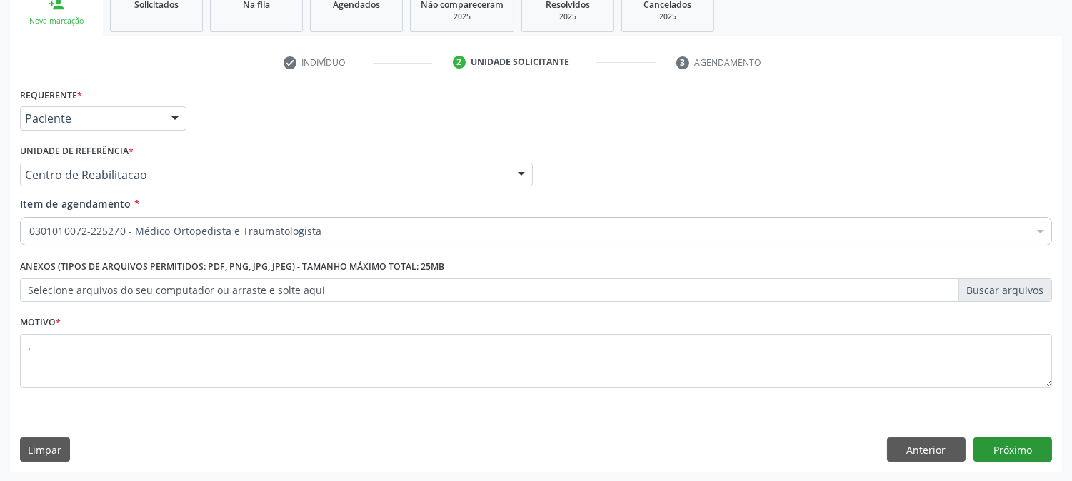
drag, startPoint x: 1058, startPoint y: 446, endPoint x: 1046, endPoint y: 446, distance: 11.4
click at [1046, 446] on div "Requerente * Paciente Médico(a) Enfermeiro(a) Paciente Nenhum resultado encontr…" at bounding box center [536, 278] width 1052 height 388
click at [1034, 446] on button "Próximo" at bounding box center [1012, 450] width 79 height 24
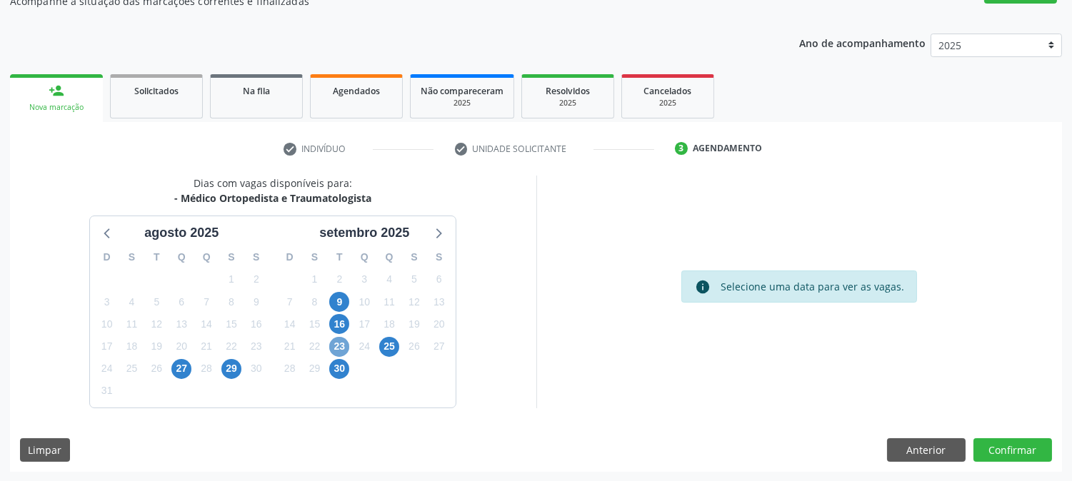
click at [343, 338] on span "23" at bounding box center [339, 347] width 20 height 20
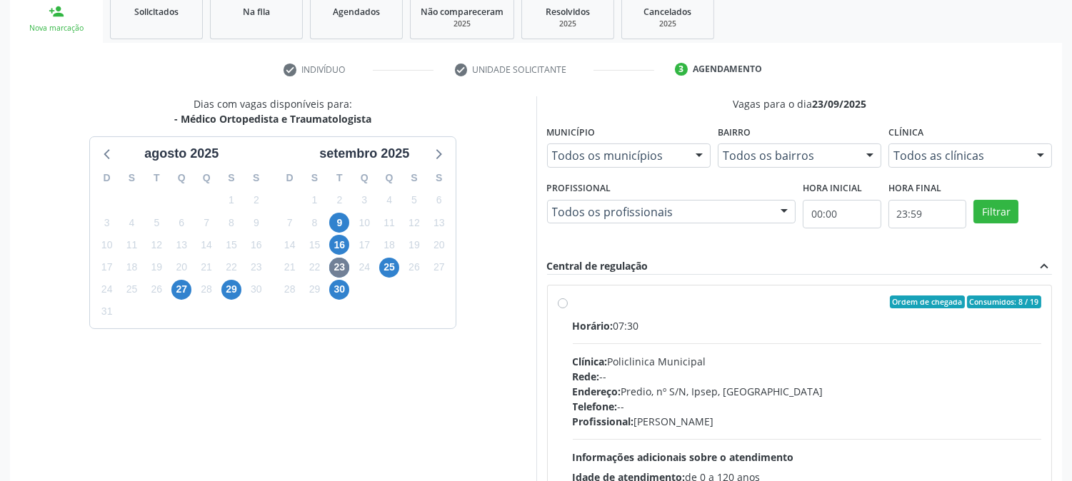
click at [684, 346] on div "Horário: 07:30 Clínica: Policlinica Municipal Rede: -- Endereço: Predio, nº S/N…" at bounding box center [807, 416] width 469 height 196
click at [568, 308] on input "Ordem de chegada Consumidos: 8 / 19 Horário: 07:30 Clínica: Policlinica Municip…" at bounding box center [563, 302] width 10 height 13
radio input "true"
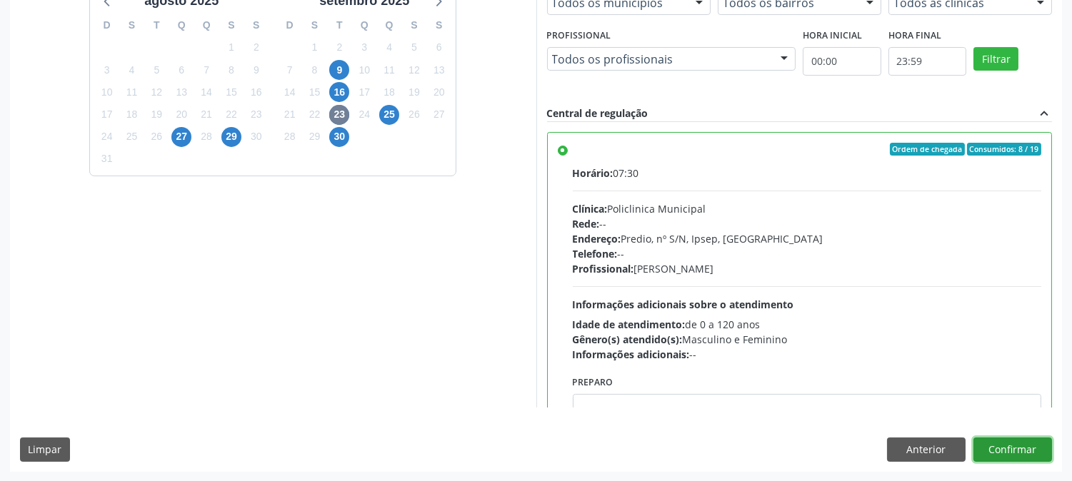
click at [1017, 455] on button "Confirmar" at bounding box center [1012, 450] width 79 height 24
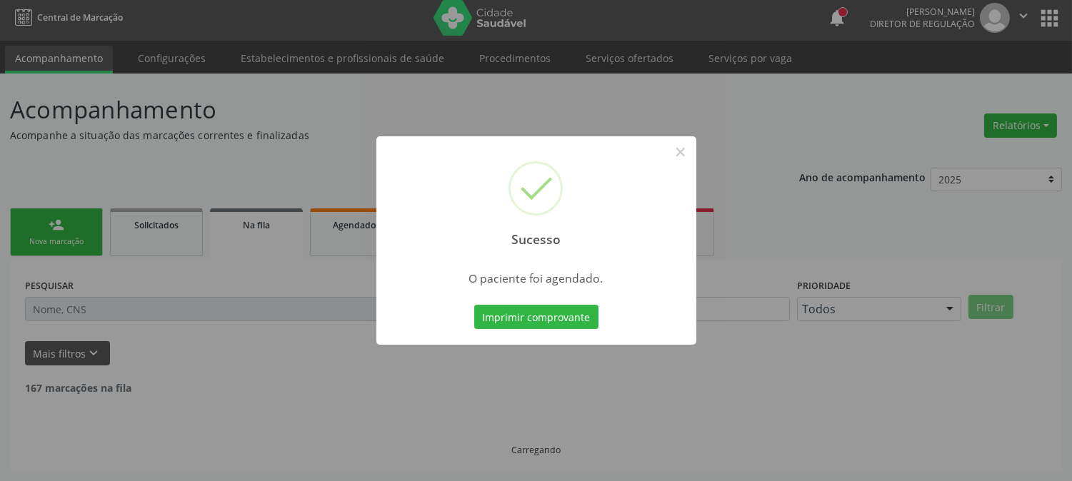
scroll to position [0, 0]
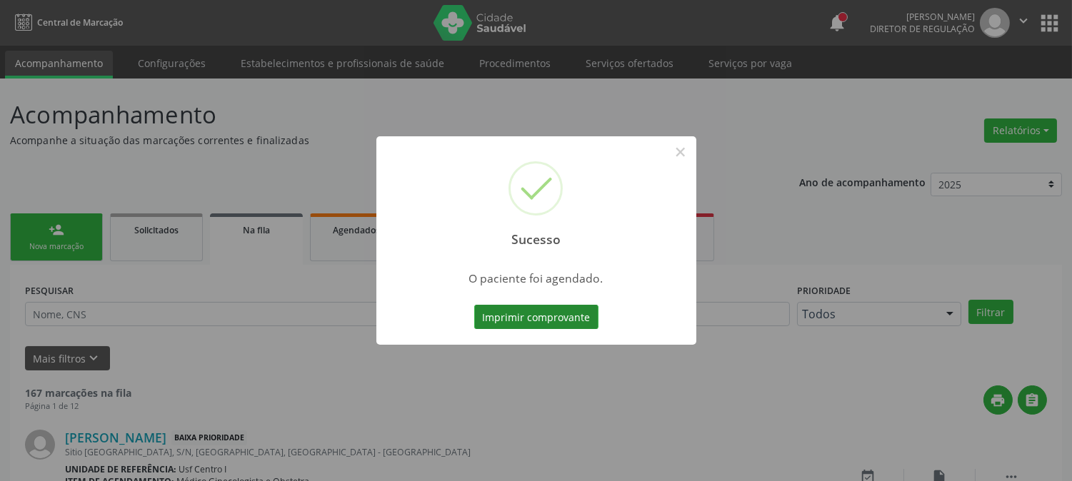
click at [534, 322] on button "Imprimir comprovante" at bounding box center [536, 317] width 124 height 24
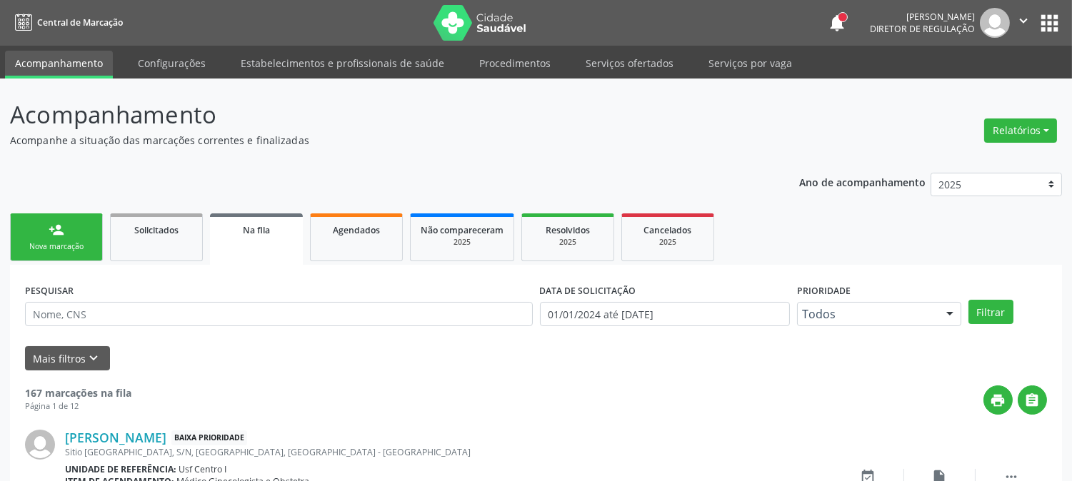
click at [41, 247] on div "Nova marcação" at bounding box center [56, 246] width 71 height 11
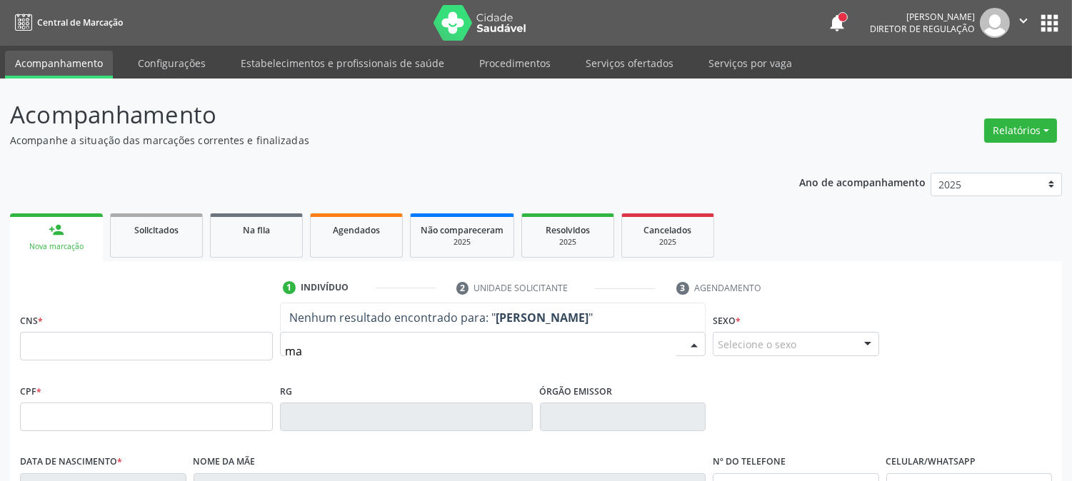
type input "m"
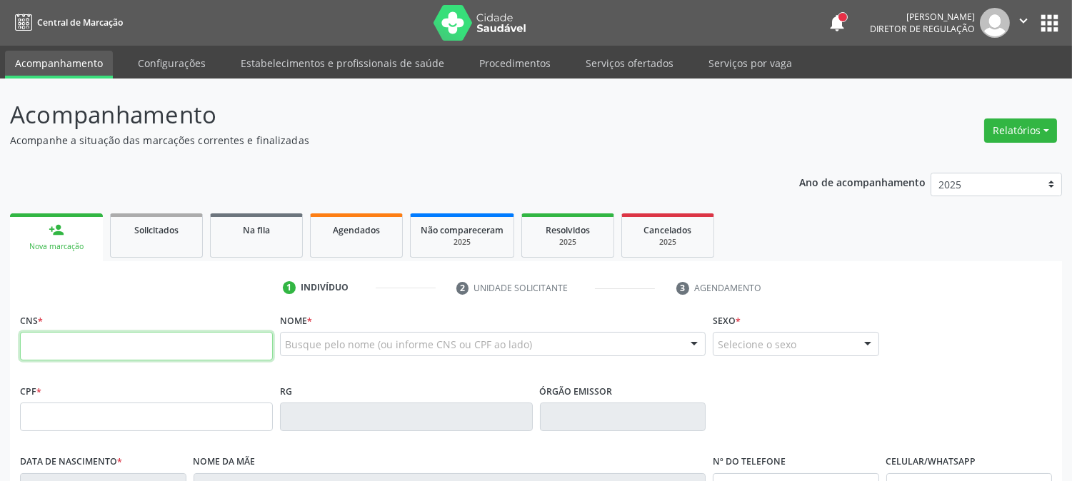
click at [224, 358] on input "text" at bounding box center [146, 346] width 253 height 29
type input "700 4009 5938 1040"
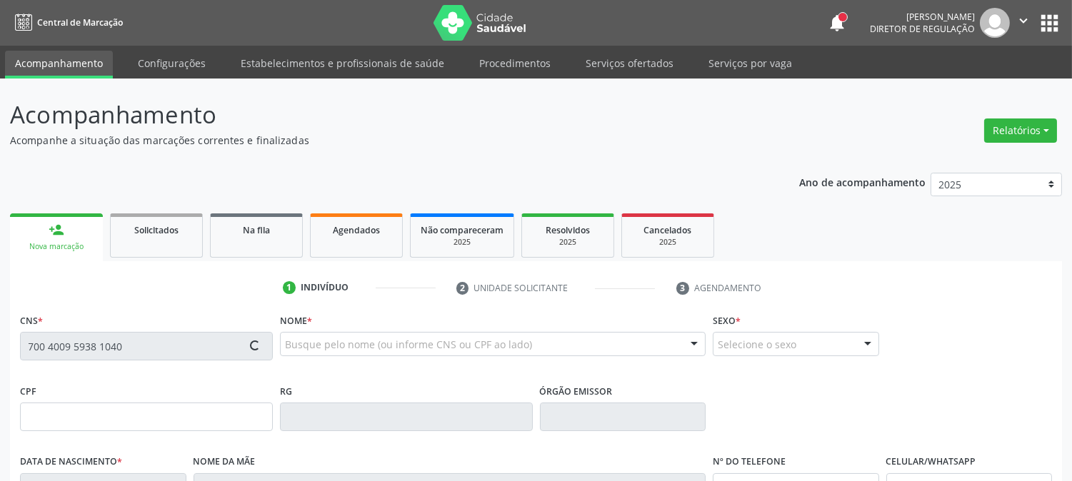
type input "278.510.688-19"
type input "05/02/1975"
type input "Severina Izaura Diniz"
type input "(87) 99964-7114"
type input "16"
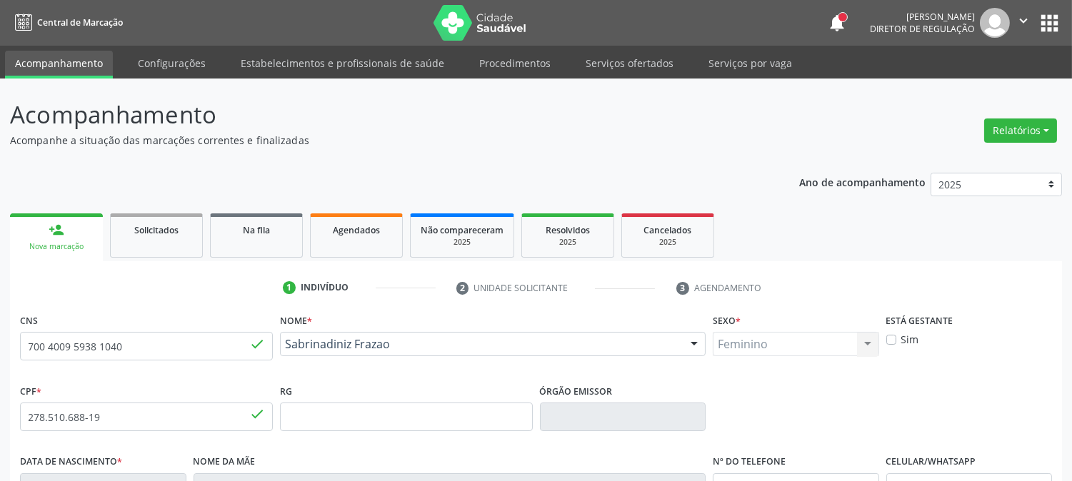
scroll to position [291, 0]
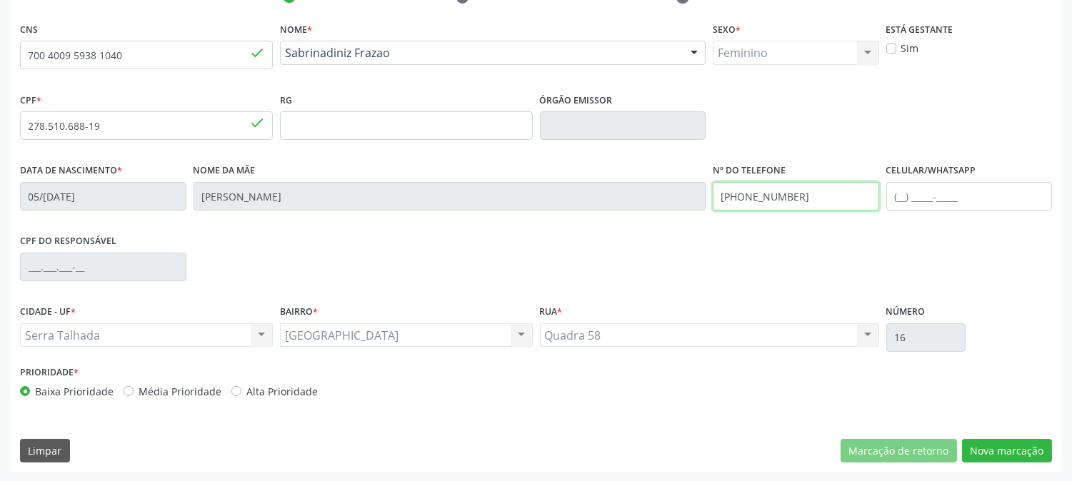
click at [658, 207] on div "Data de nascimento * 05/02/1975 Nome da mãe Severina Izaura Diniz Nº do Telefon…" at bounding box center [535, 195] width 1039 height 71
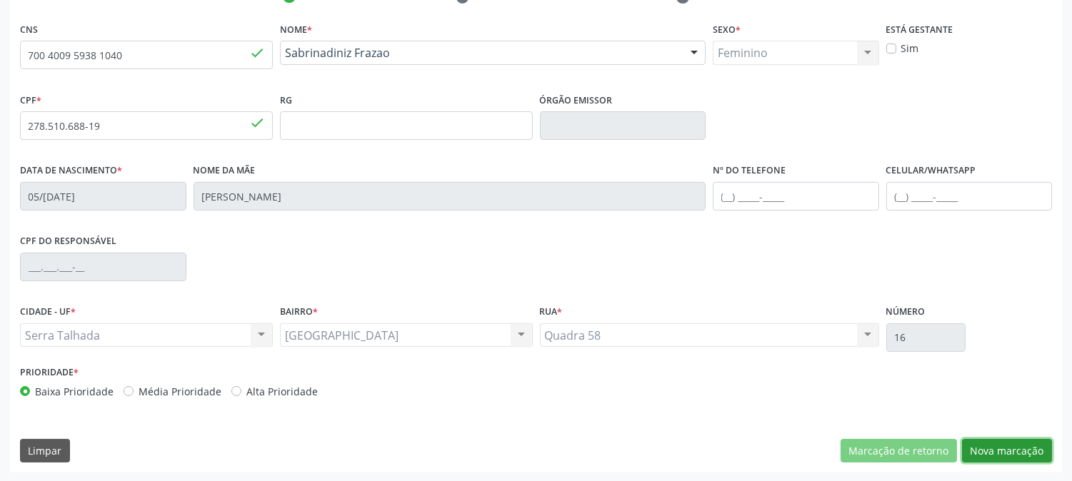
click at [1018, 454] on button "Nova marcação" at bounding box center [1007, 451] width 90 height 24
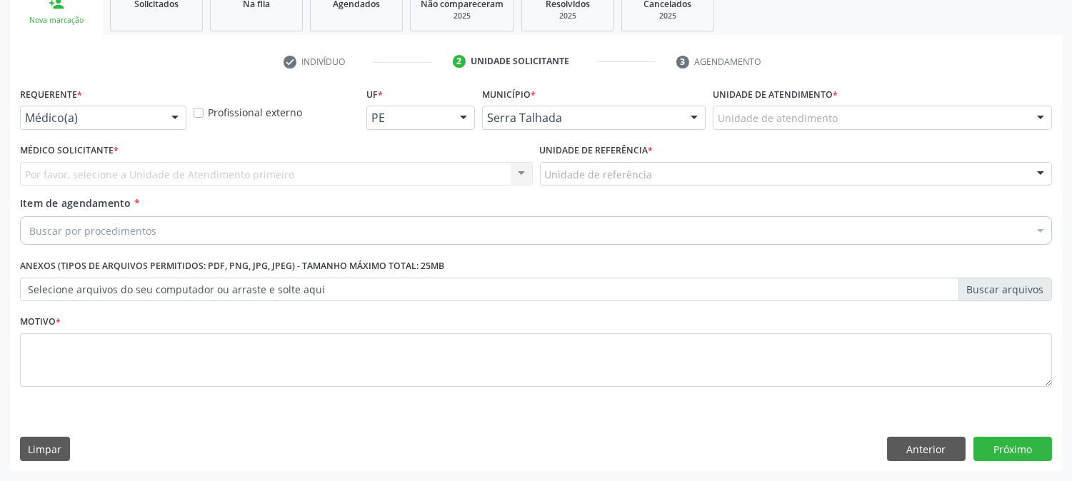
scroll to position [226, 0]
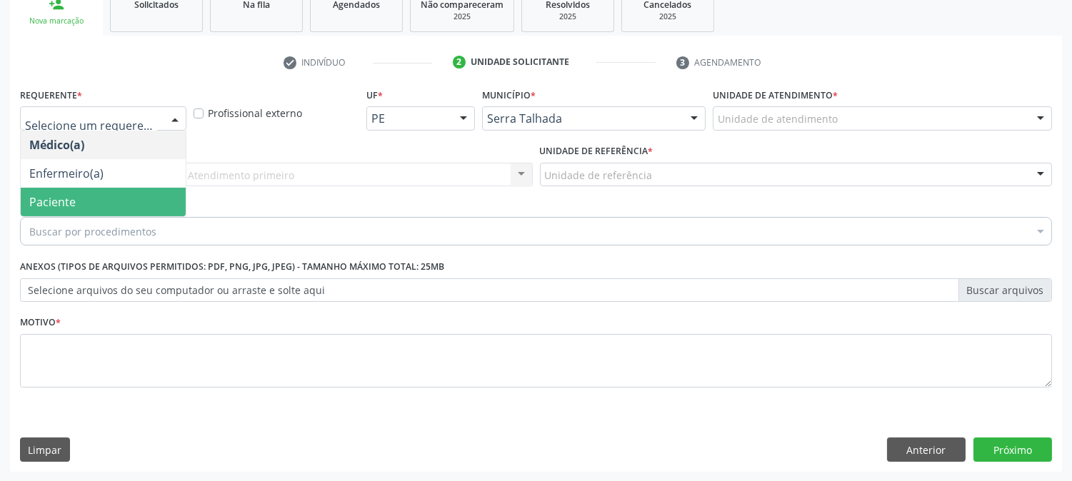
click at [134, 196] on span "Paciente" at bounding box center [103, 202] width 165 height 29
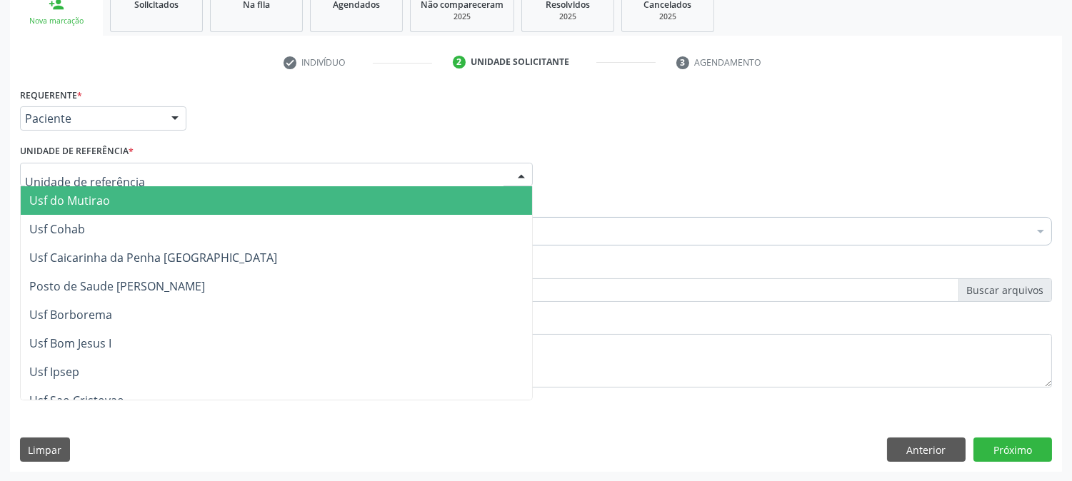
click at [153, 174] on div at bounding box center [276, 175] width 513 height 24
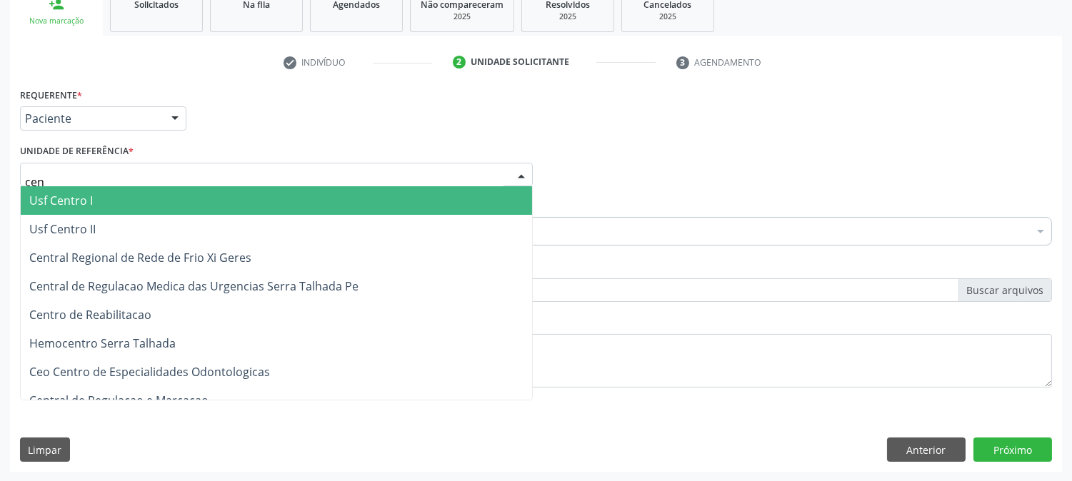
type input "cent"
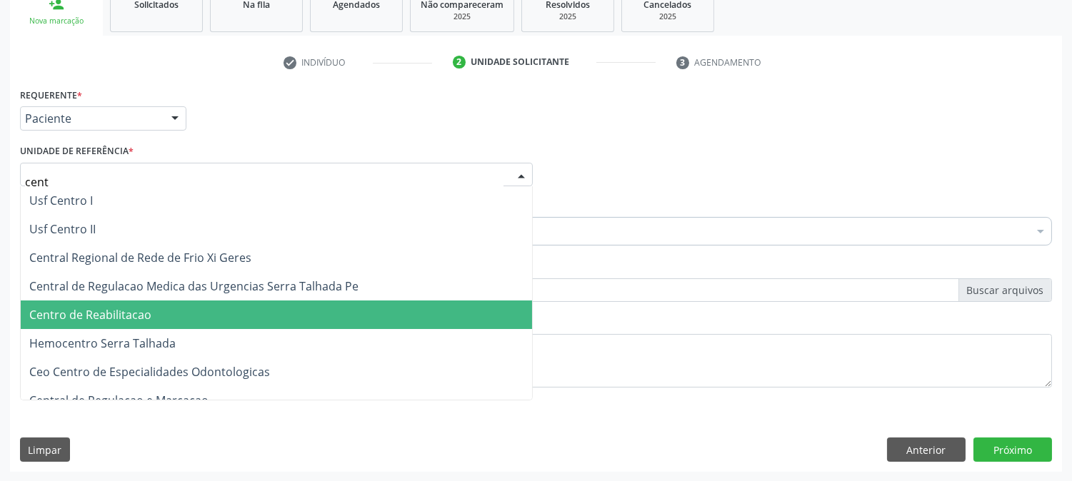
click at [150, 311] on span "Centro de Reabilitacao" at bounding box center [276, 315] width 511 height 29
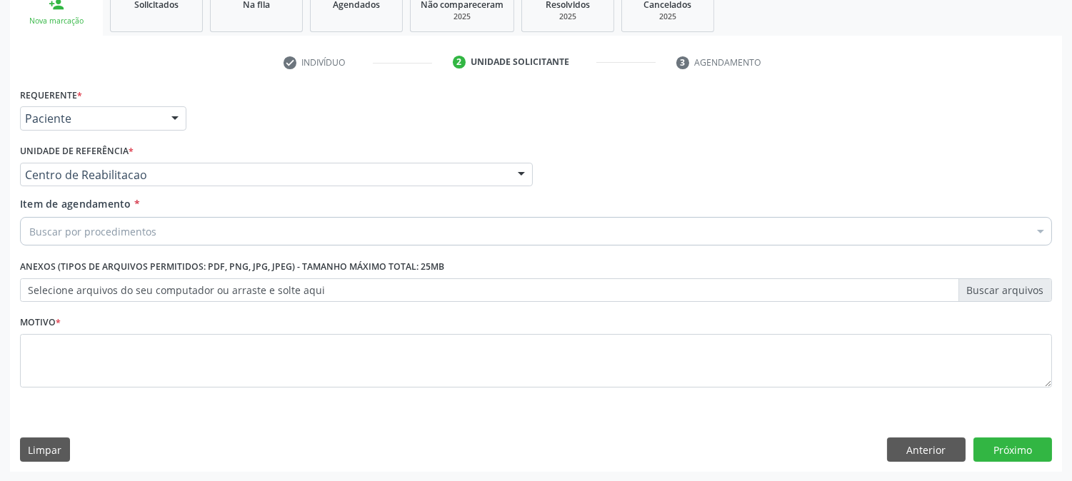
click at [157, 231] on div "Buscar por procedimentos" at bounding box center [536, 231] width 1032 height 29
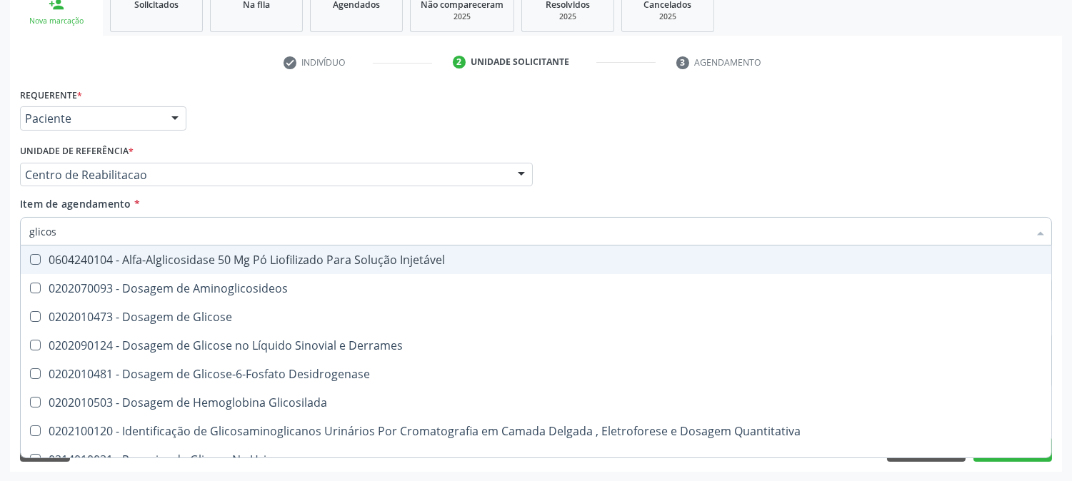
type input "glicose"
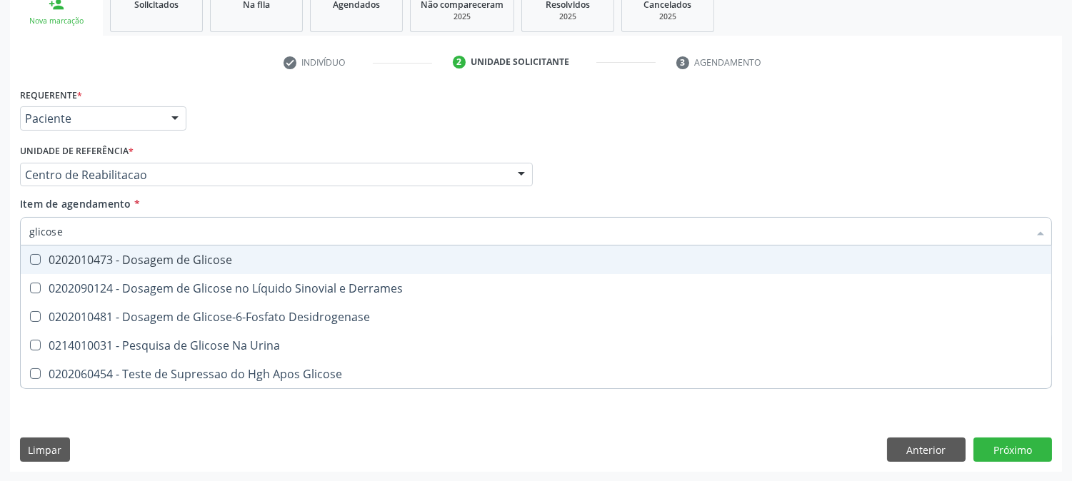
click at [159, 259] on div "0202010473 - Dosagem de Glicose" at bounding box center [535, 259] width 1013 height 11
checkbox Glicose "true"
drag, startPoint x: 84, startPoint y: 229, endPoint x: 0, endPoint y: 231, distance: 83.6
click at [0, 231] on div "Acompanhamento Acompanhe a situação das marcações correntes e finalizadas Relat…" at bounding box center [536, 167] width 1072 height 629
type input "he"
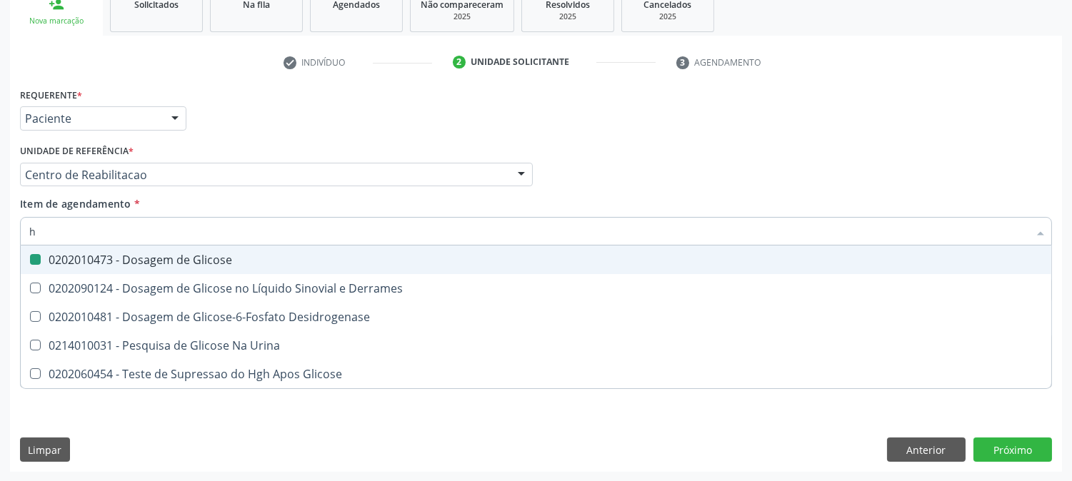
checkbox Glicose "false"
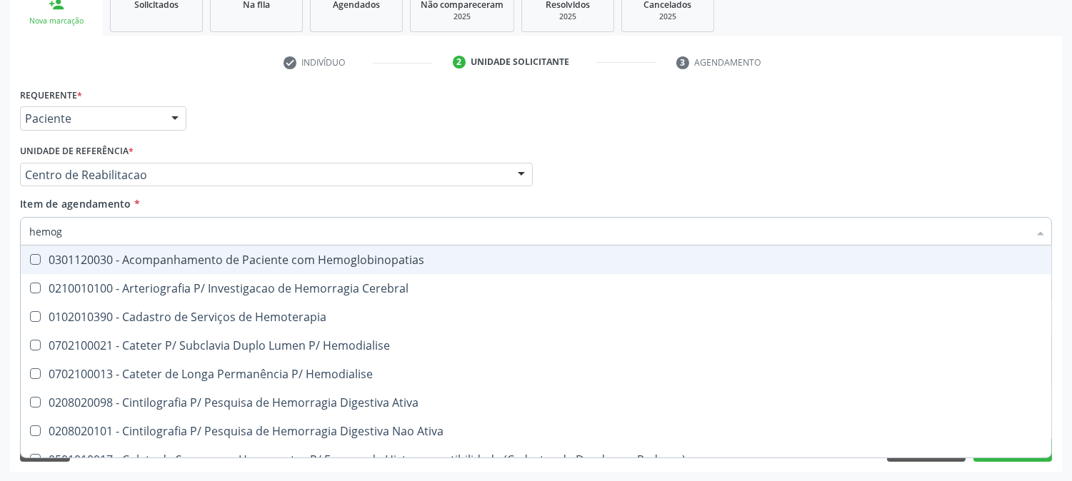
type input "hemogr"
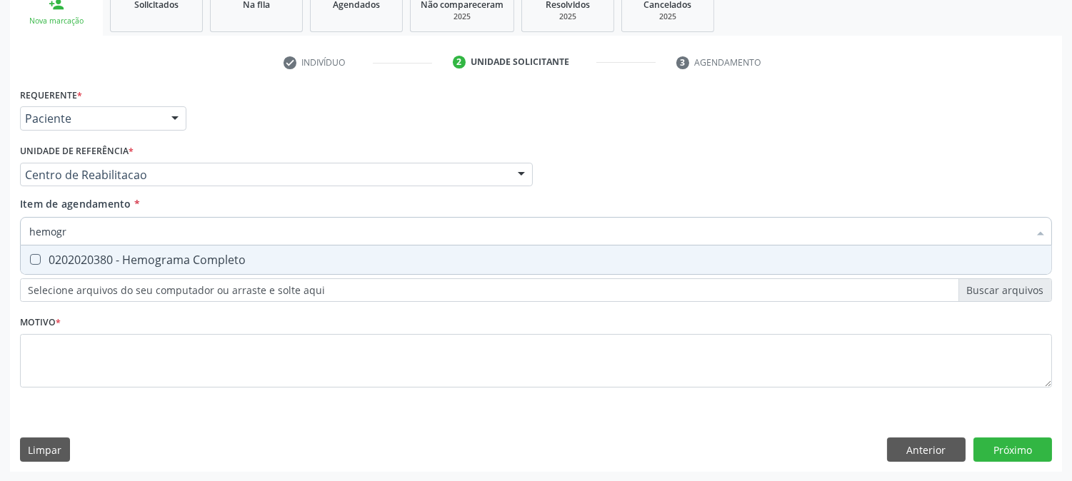
click at [63, 255] on div "0202020380 - Hemograma Completo" at bounding box center [535, 259] width 1013 height 11
checkbox Completo "true"
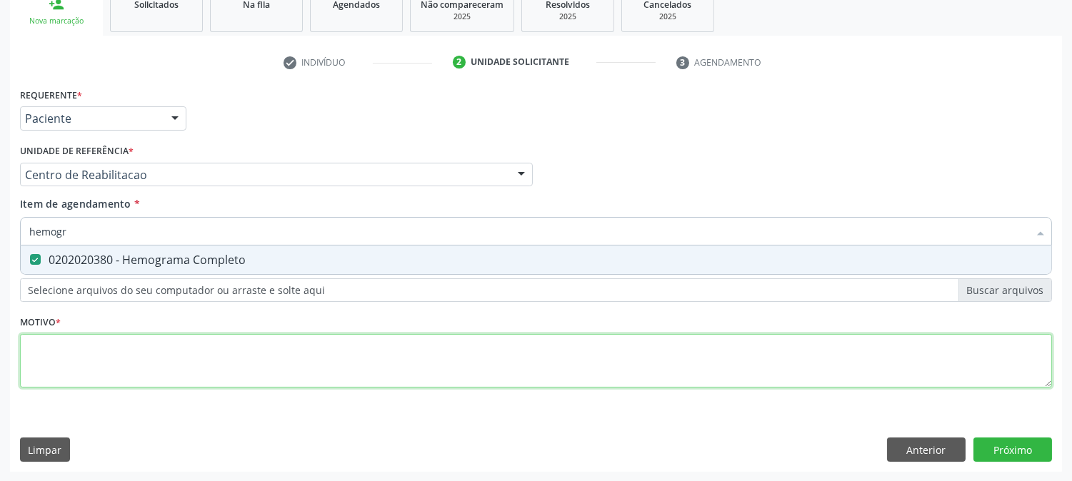
click at [91, 356] on div "Requerente * Paciente Médico(a) Enfermeiro(a) Paciente Nenhum resultado encontr…" at bounding box center [536, 245] width 1032 height 323
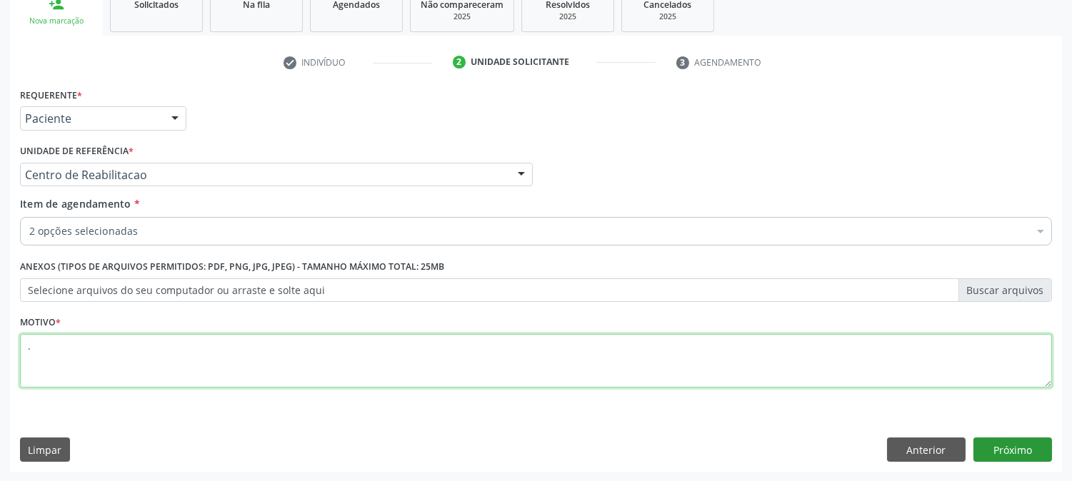
type textarea "."
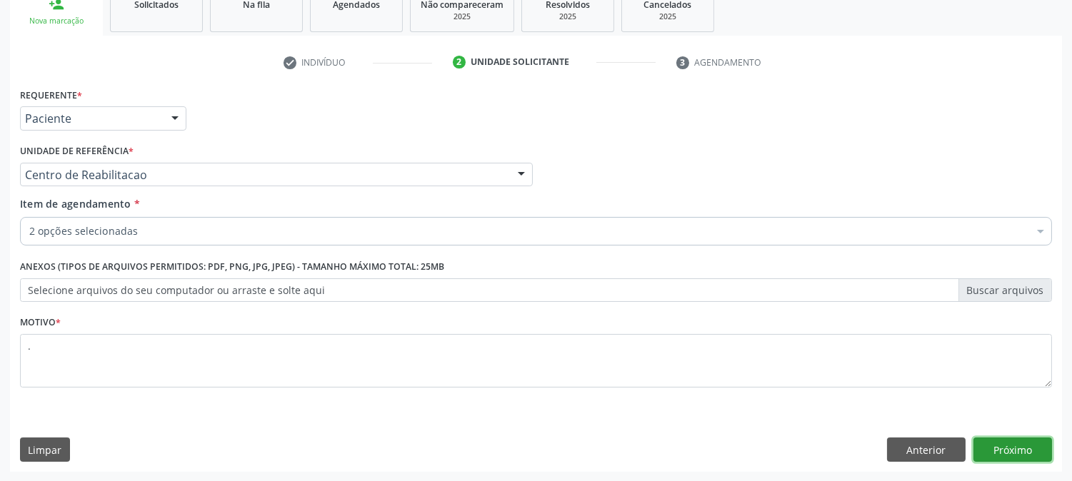
click at [1024, 453] on button "Próximo" at bounding box center [1012, 450] width 79 height 24
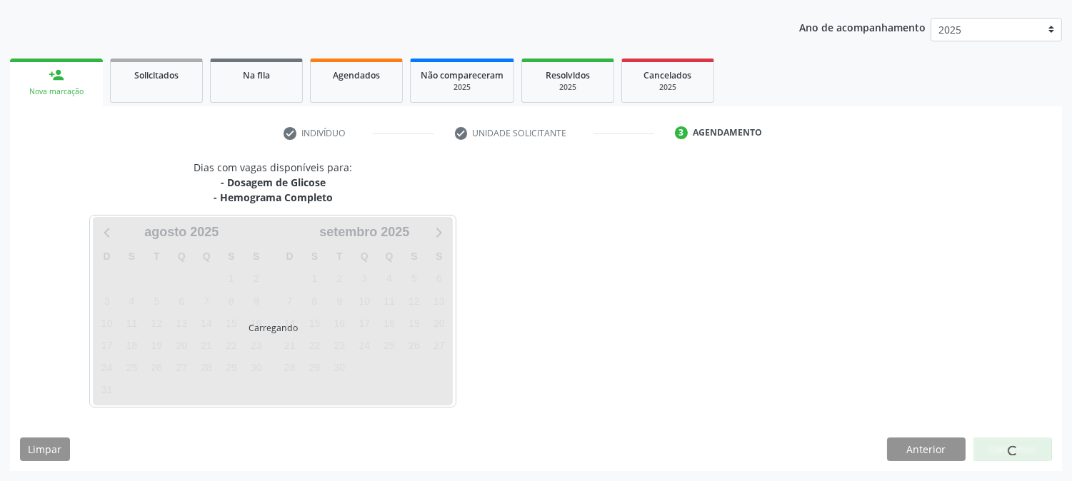
scroll to position [154, 0]
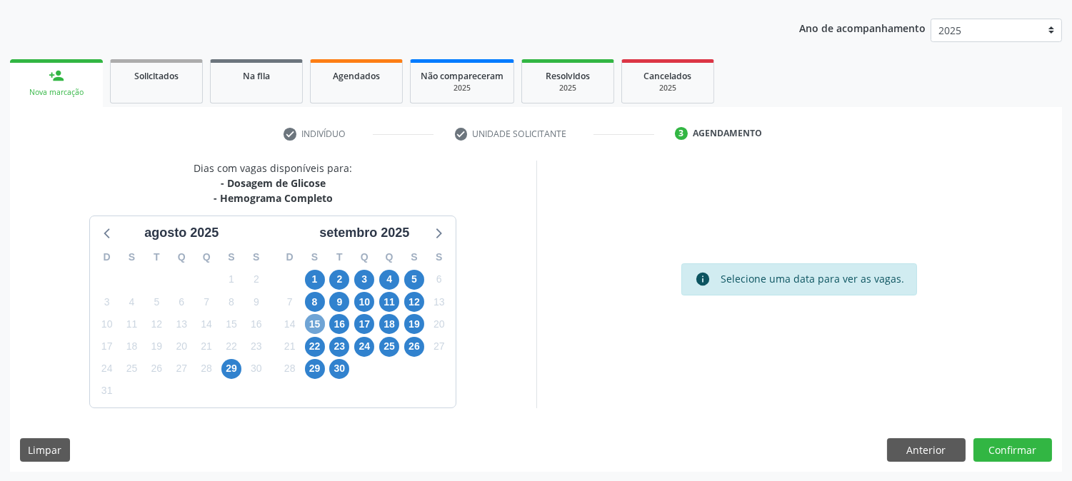
click at [317, 323] on span "15" at bounding box center [315, 324] width 20 height 20
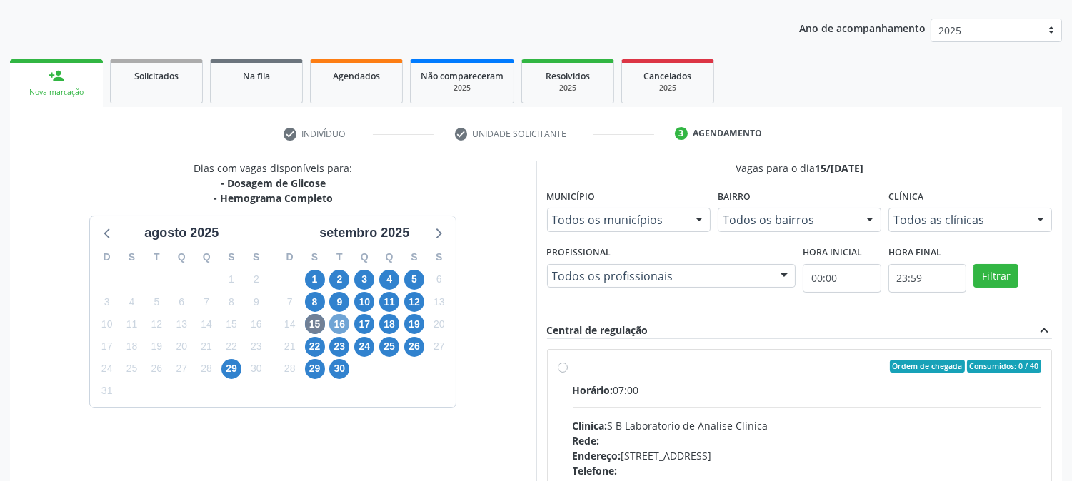
click at [340, 328] on span "16" at bounding box center [339, 324] width 20 height 20
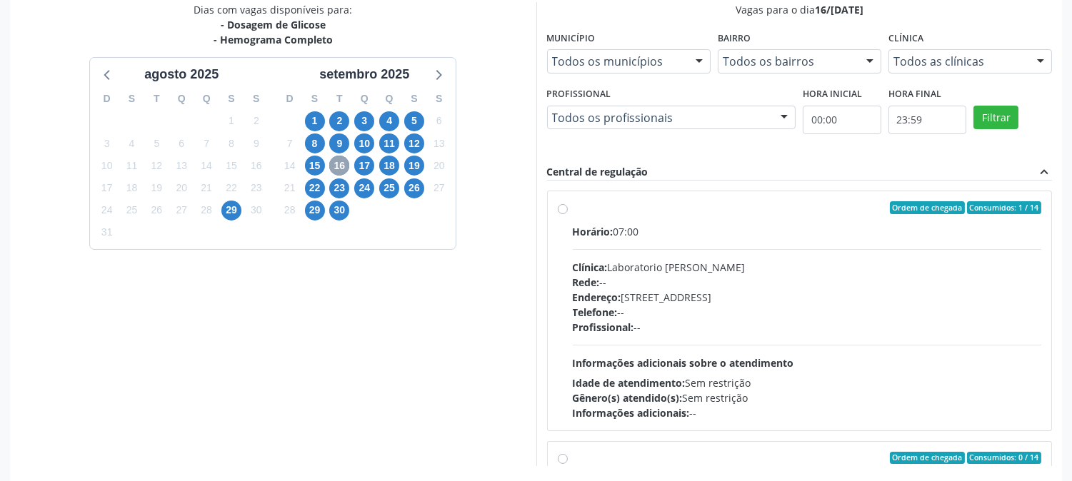
scroll to position [371, 0]
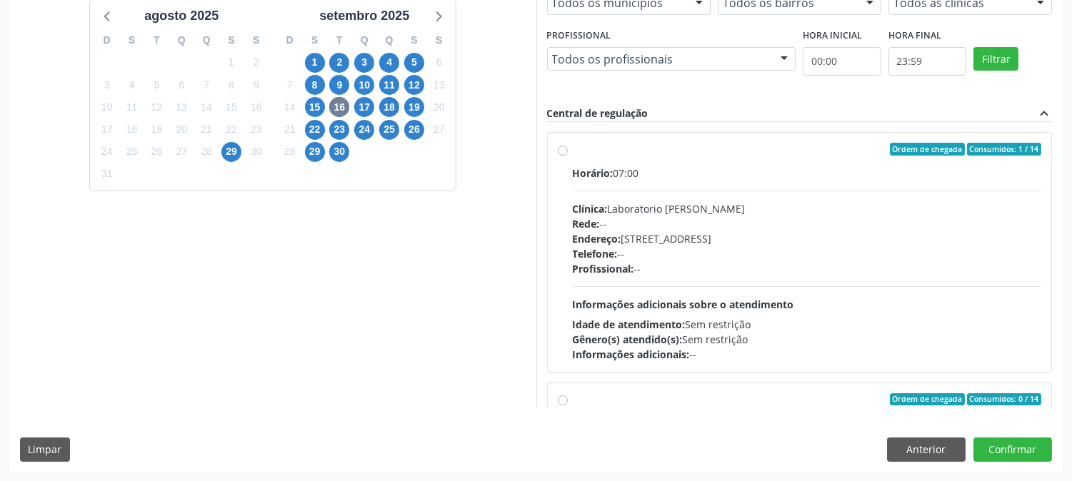
click at [736, 272] on div "Profissional: --" at bounding box center [807, 268] width 469 height 15
click at [568, 156] on input "Ordem de chegada Consumidos: 1 / 14 Horário: 07:00 Clínica: Laboratorio Jose Pa…" at bounding box center [563, 149] width 10 height 13
radio input "true"
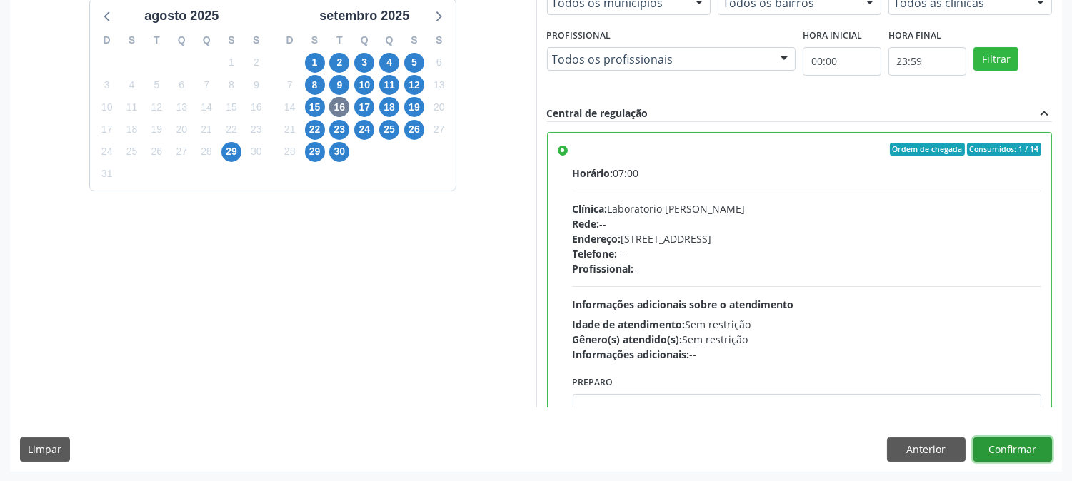
click at [996, 452] on button "Confirmar" at bounding box center [1012, 450] width 79 height 24
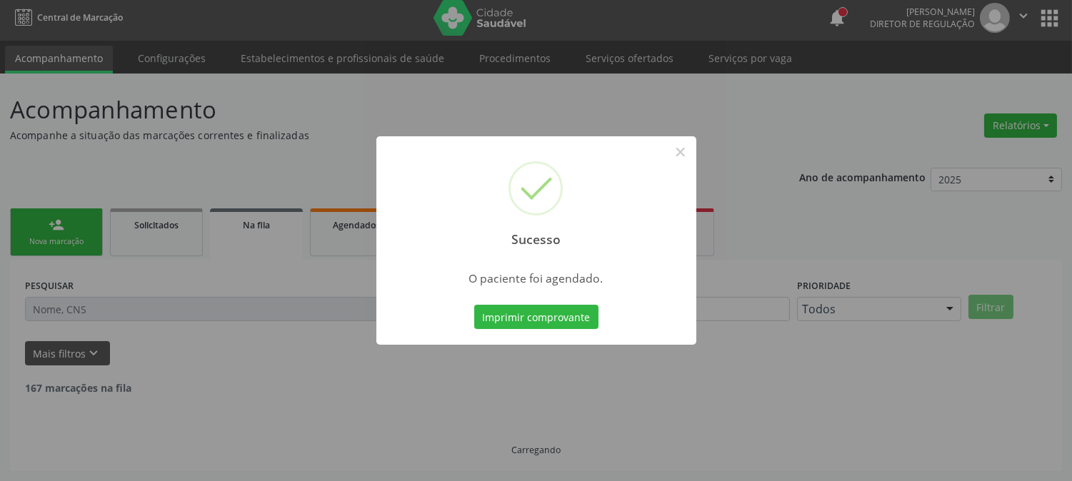
scroll to position [0, 0]
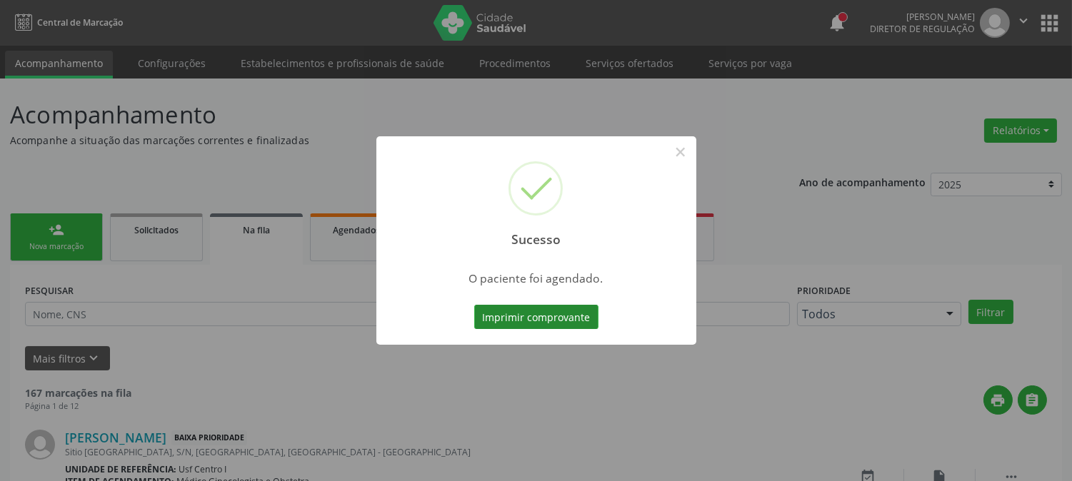
click at [536, 318] on button "Imprimir comprovante" at bounding box center [536, 317] width 124 height 24
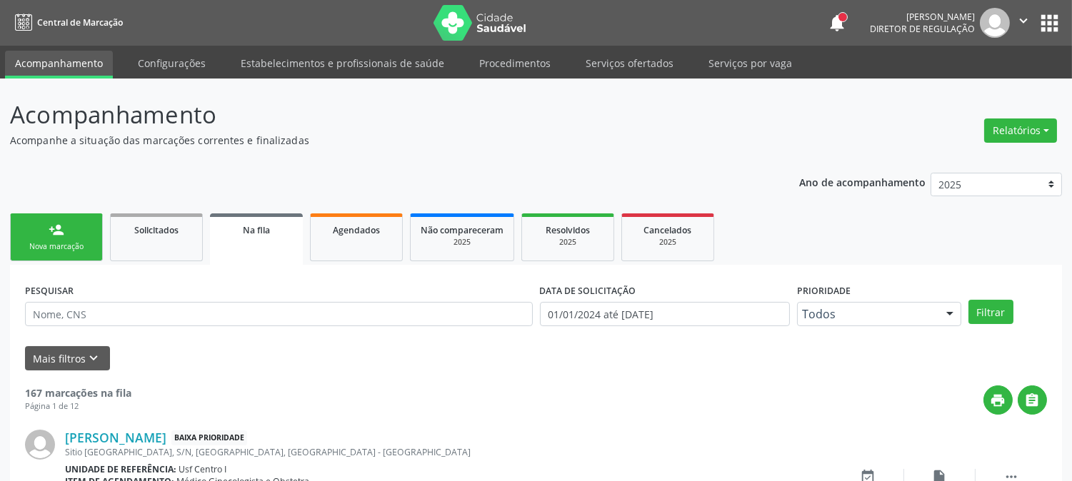
click at [60, 223] on div "person_add" at bounding box center [57, 230] width 16 height 16
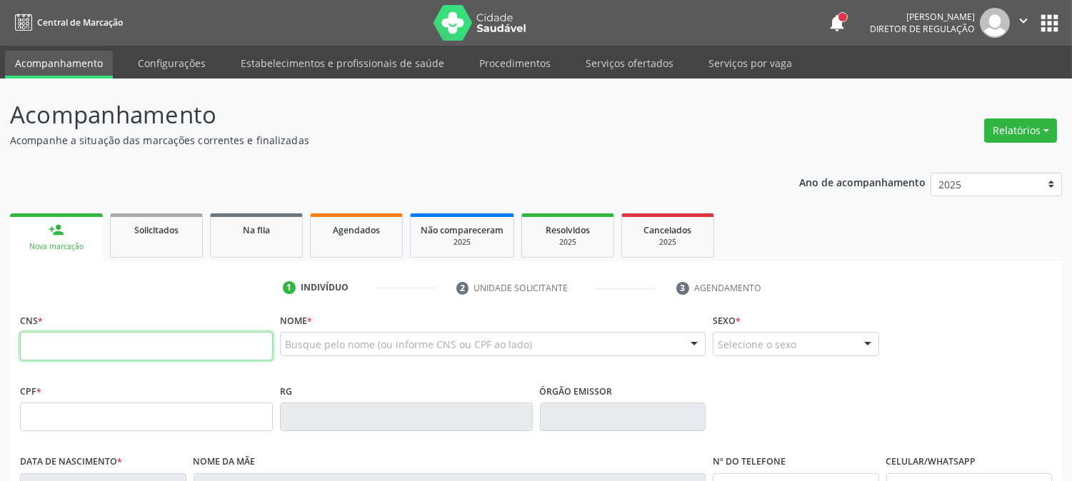
click at [120, 347] on input "text" at bounding box center [146, 346] width 253 height 29
type input "898 0500 7657 3062"
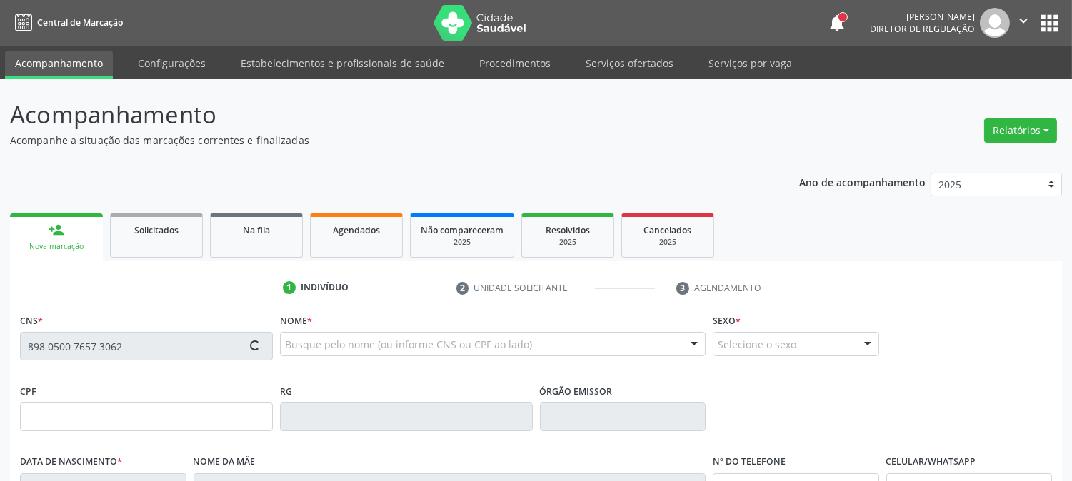
type input "093.431.194-37"
type input "12/04/1999"
type input "Cicera Francisca Claudino"
type input "(87) 98146-2605"
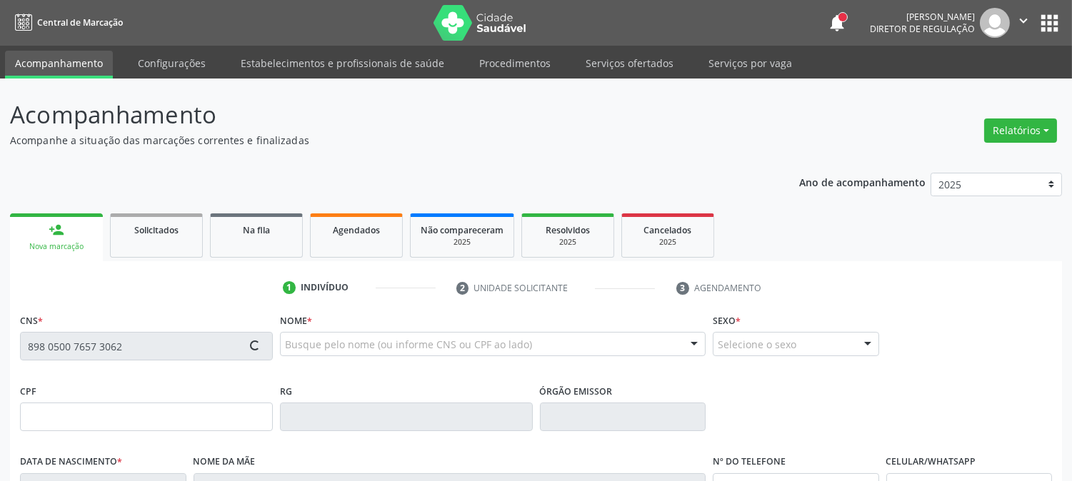
type input "136"
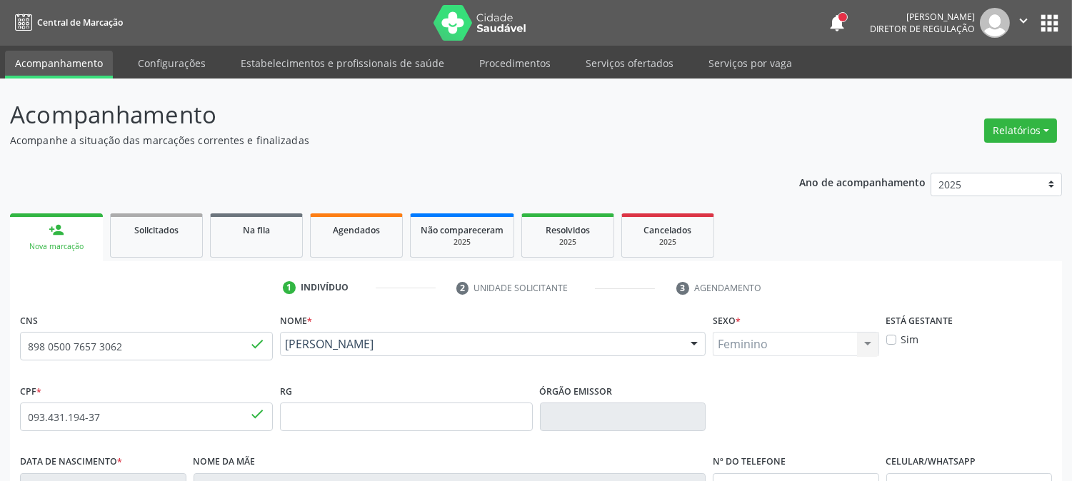
scroll to position [291, 0]
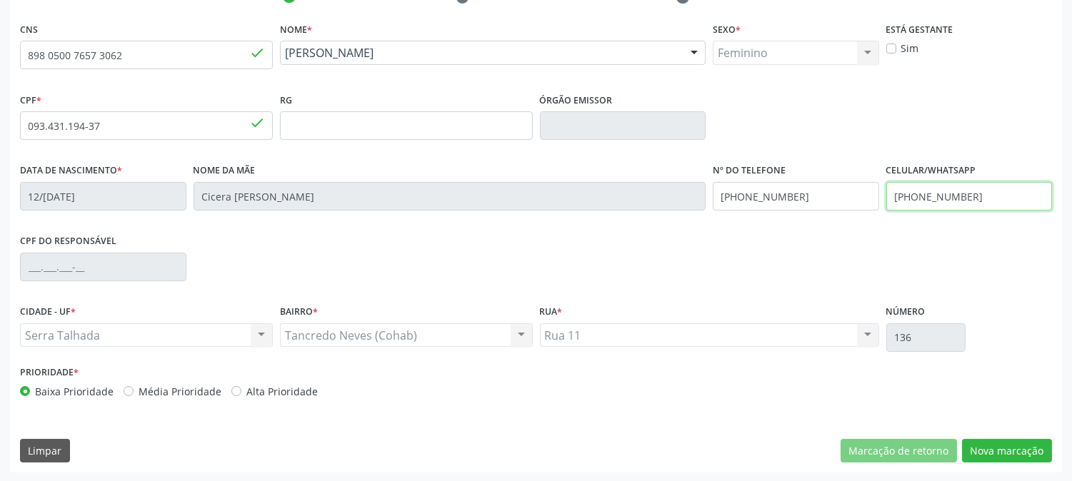
drag, startPoint x: 976, startPoint y: 194, endPoint x: 810, endPoint y: 169, distance: 168.2
click at [810, 169] on div "Data de nascimento * 12/04/1999 Nome da mãe Cicera Francisca Claudino Nº do Tel…" at bounding box center [535, 195] width 1039 height 71
click at [655, 196] on div "Data de nascimento * 12/04/1999 Nome da mãe Cicera Francisca Claudino Nº do Tel…" at bounding box center [535, 195] width 1039 height 71
click at [802, 265] on div "CPF do responsável" at bounding box center [535, 266] width 1039 height 71
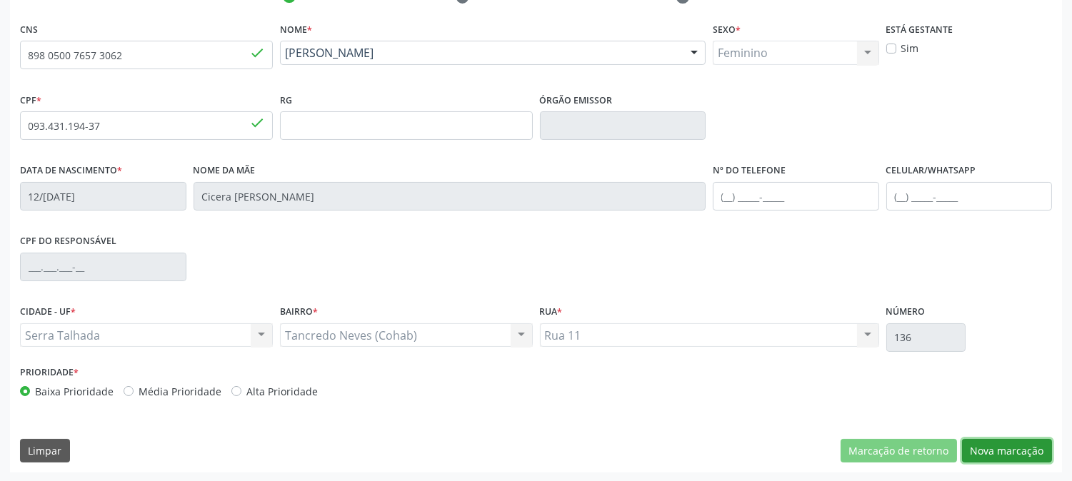
click at [1013, 456] on button "Nova marcação" at bounding box center [1007, 451] width 90 height 24
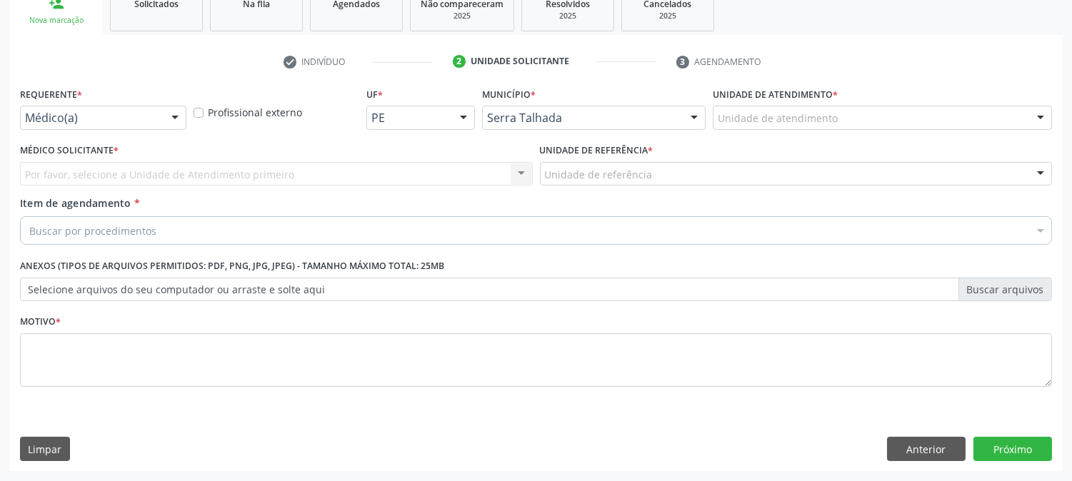
scroll to position [226, 0]
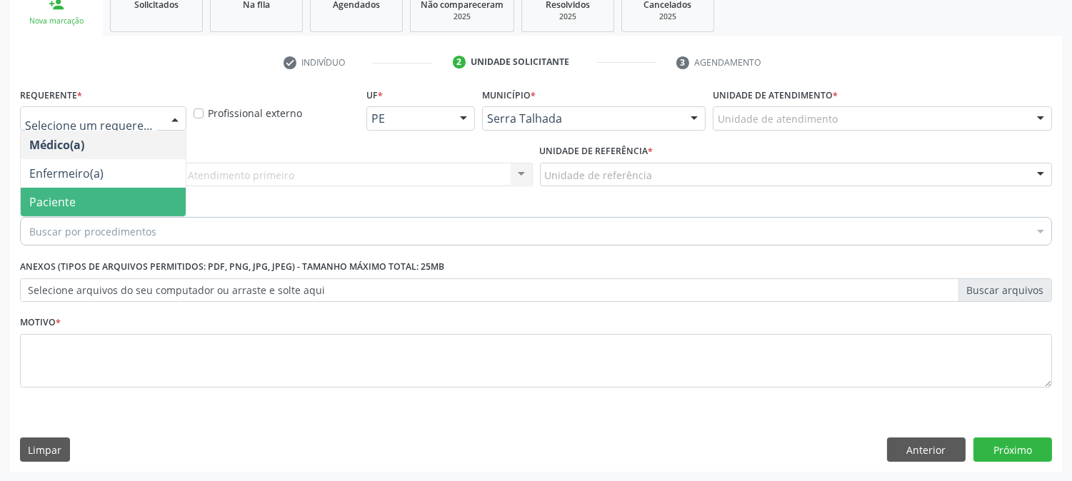
click at [89, 191] on span "Paciente" at bounding box center [103, 202] width 165 height 29
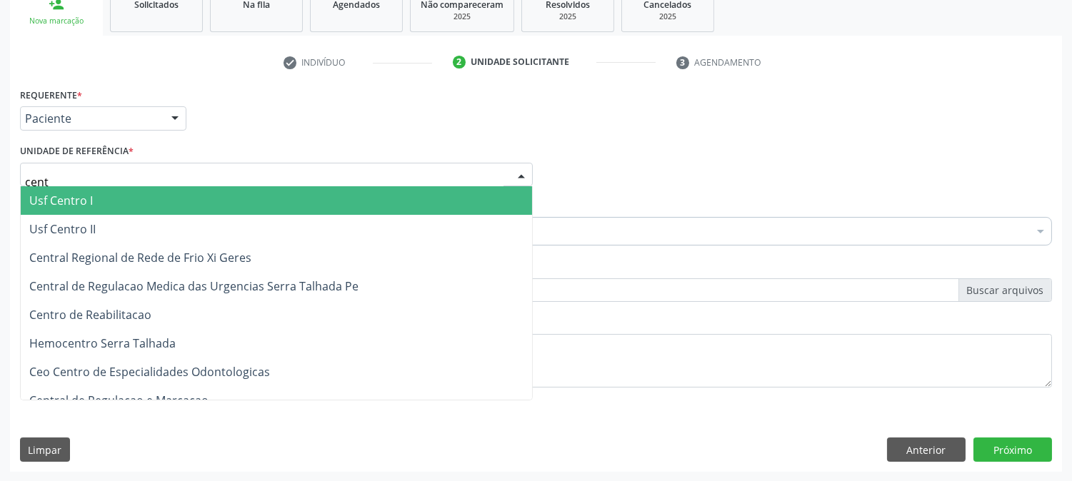
type input "centr"
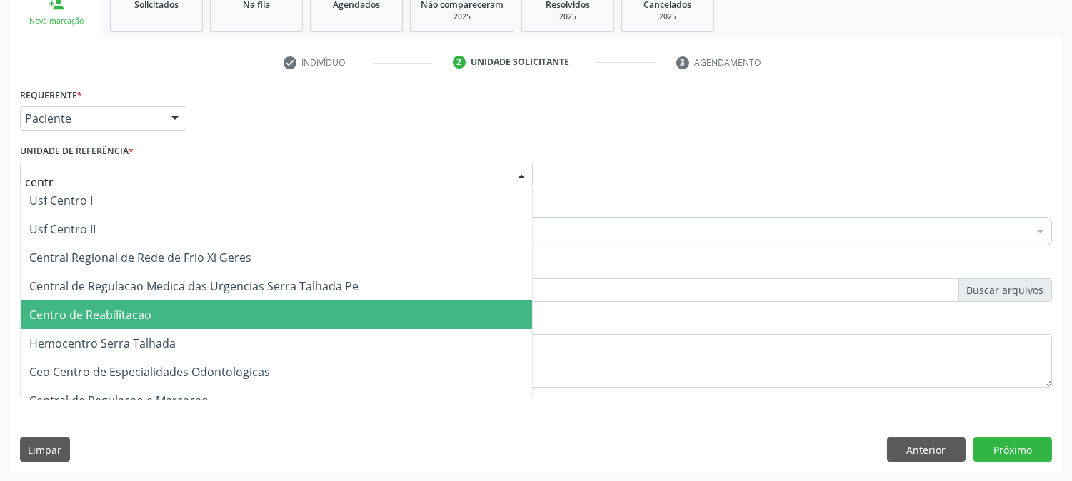
click at [146, 307] on span "Centro de Reabilitacao" at bounding box center [90, 315] width 122 height 16
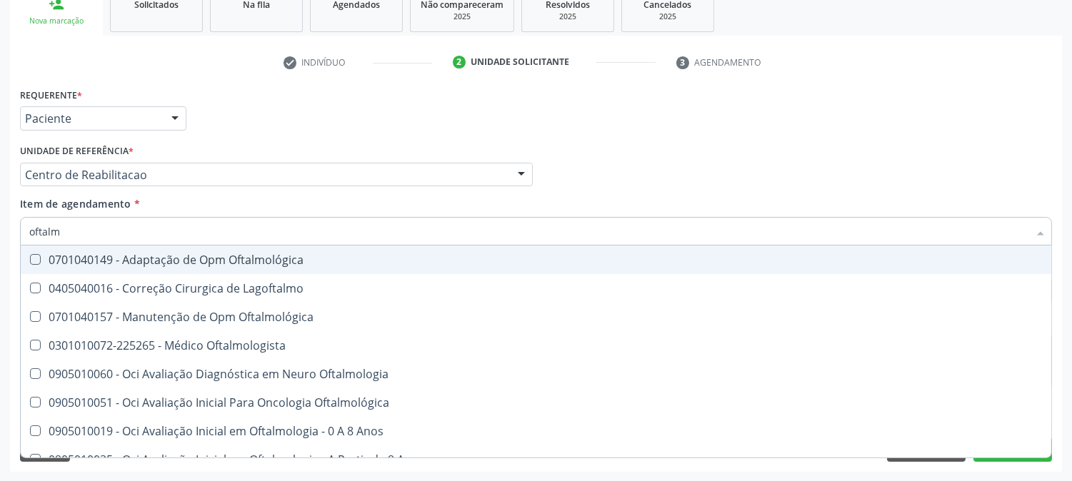
type input "oftalmo"
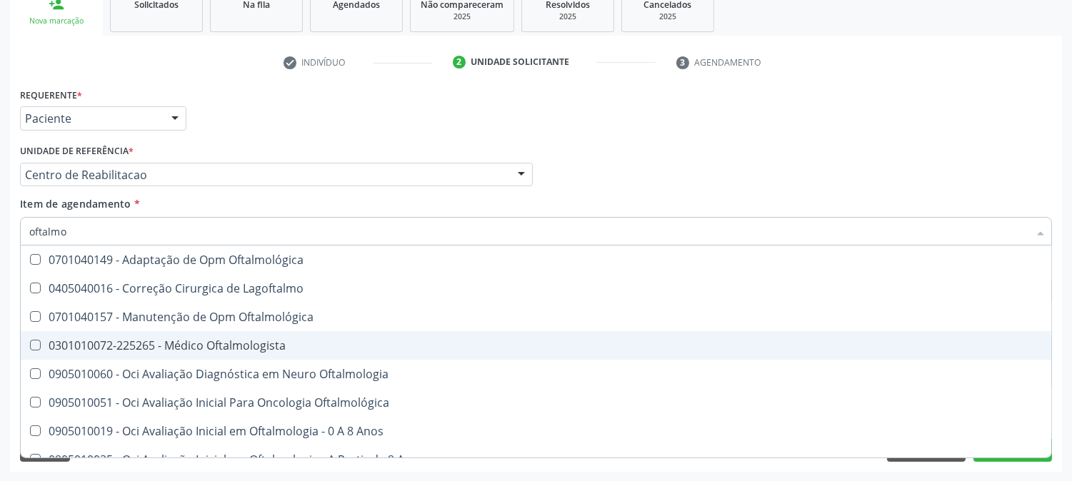
click at [124, 346] on div "0301010072-225265 - Médico Oftalmologista" at bounding box center [535, 345] width 1013 height 11
checkbox Oftalmologista "true"
click at [0, 296] on div "Acompanhamento Acompanhe a situação das marcações correntes e finalizadas Relat…" at bounding box center [536, 167] width 1072 height 629
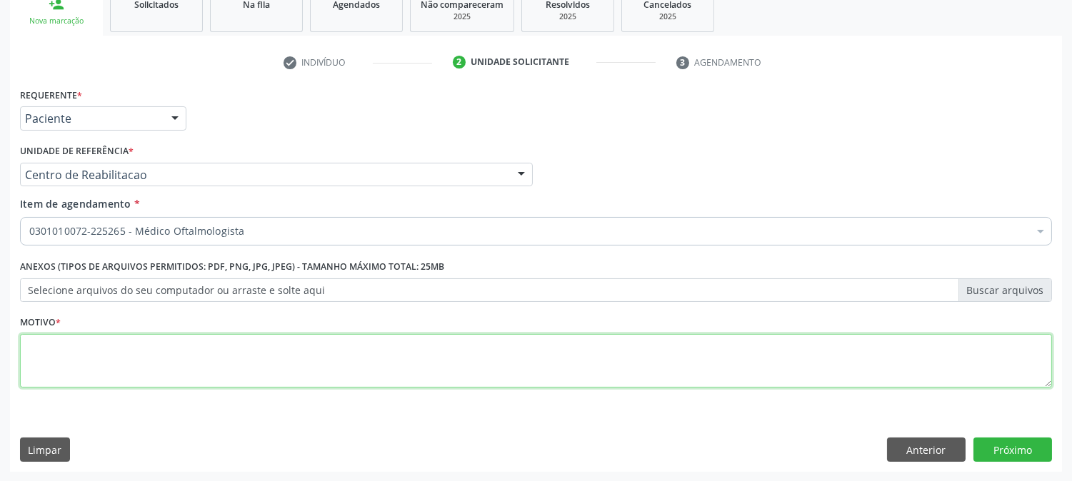
click at [622, 361] on textarea at bounding box center [536, 361] width 1032 height 54
type textarea "."
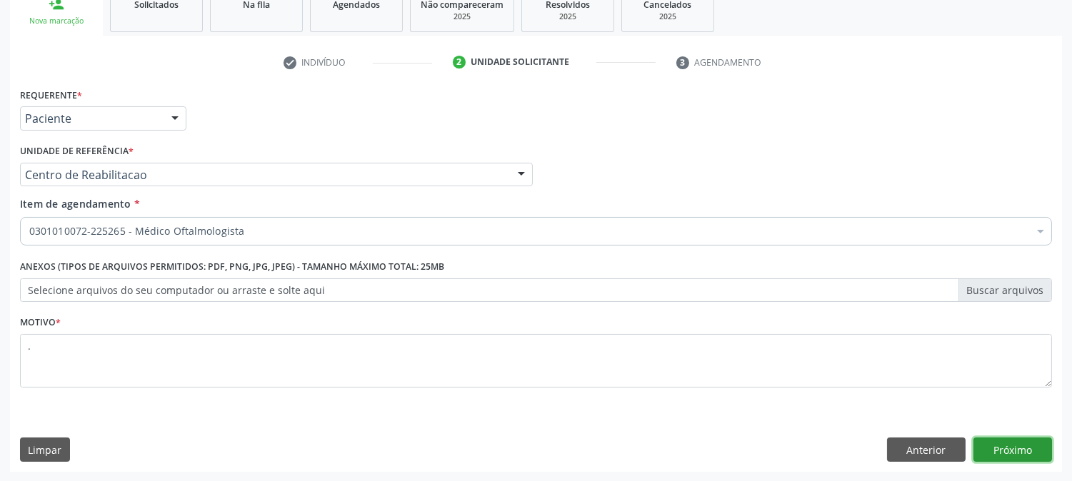
click at [998, 457] on button "Próximo" at bounding box center [1012, 450] width 79 height 24
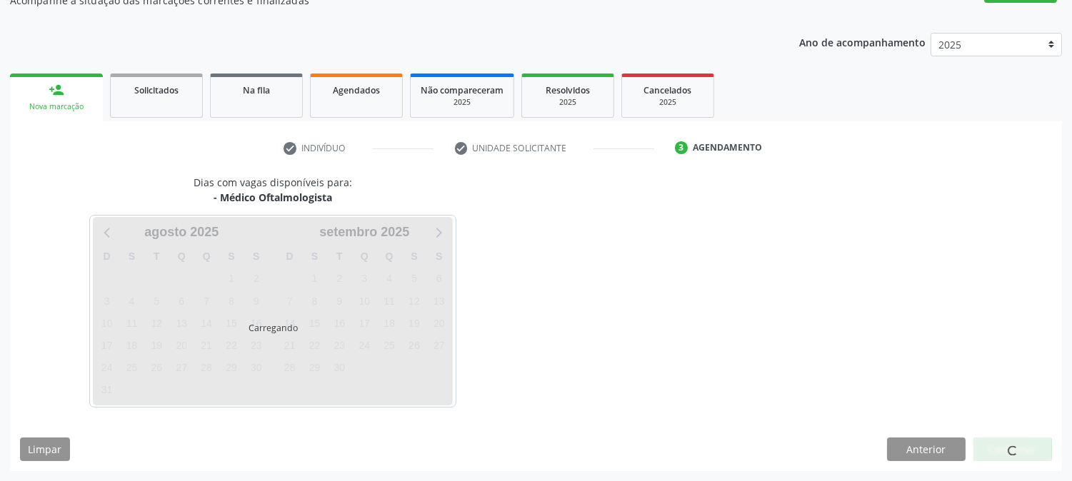
scroll to position [139, 0]
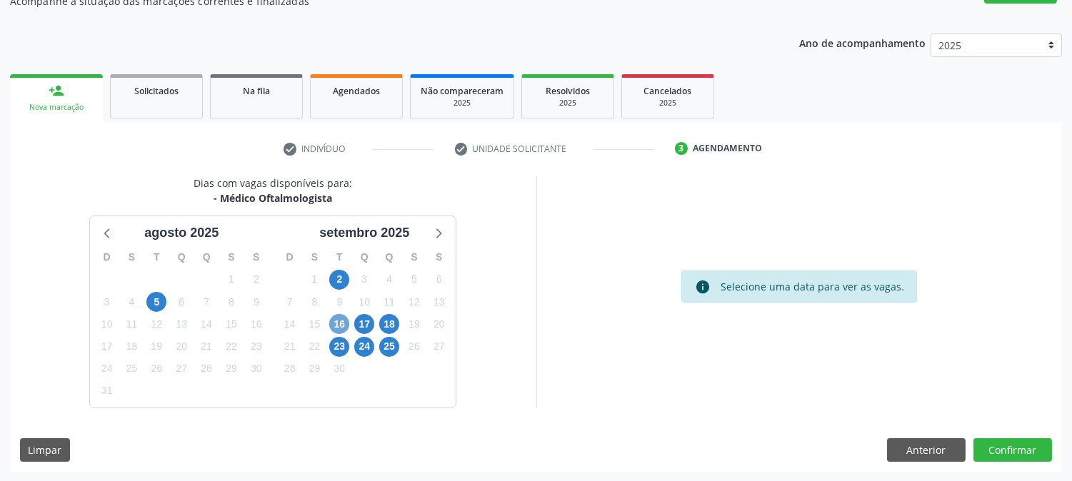
click at [339, 326] on span "16" at bounding box center [339, 324] width 20 height 20
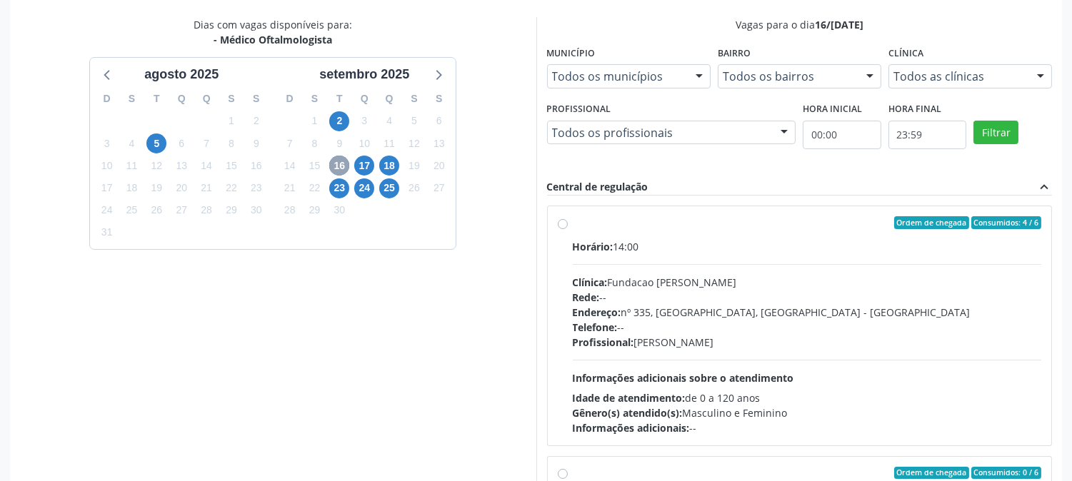
scroll to position [371, 0]
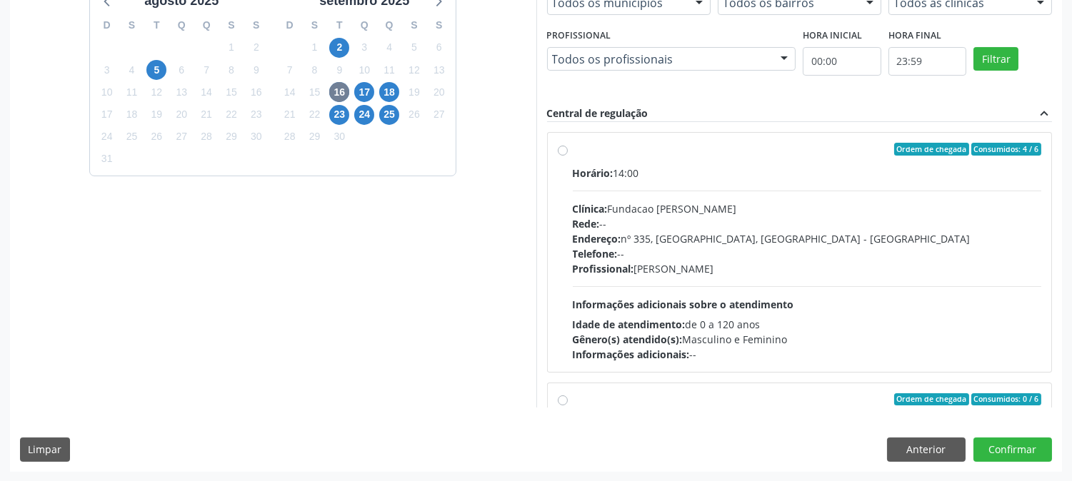
click at [726, 333] on div "Gênero(s) atendido(s): Masculino e Feminino" at bounding box center [807, 339] width 469 height 15
click at [568, 156] on input "Ordem de chegada Consumidos: 4 / 6 Horário: 14:00 Clínica: Fundacao Altino Vent…" at bounding box center [563, 149] width 10 height 13
radio input "true"
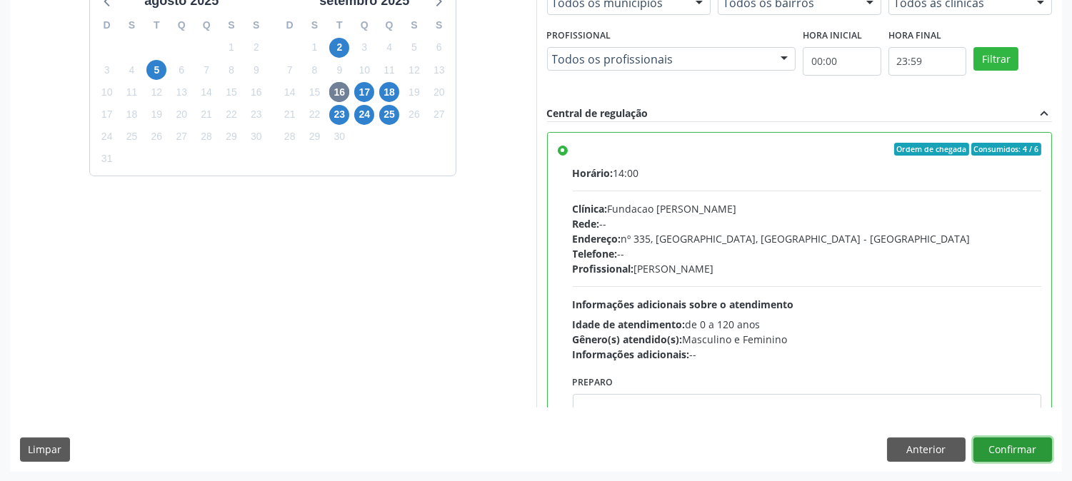
click at [988, 461] on button "Confirmar" at bounding box center [1012, 450] width 79 height 24
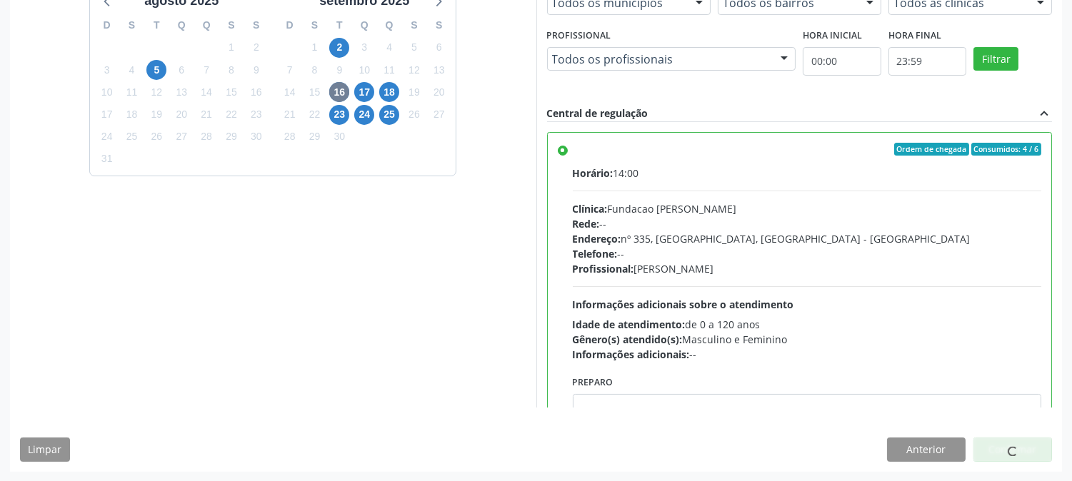
click at [988, 452] on div at bounding box center [1012, 450] width 79 height 24
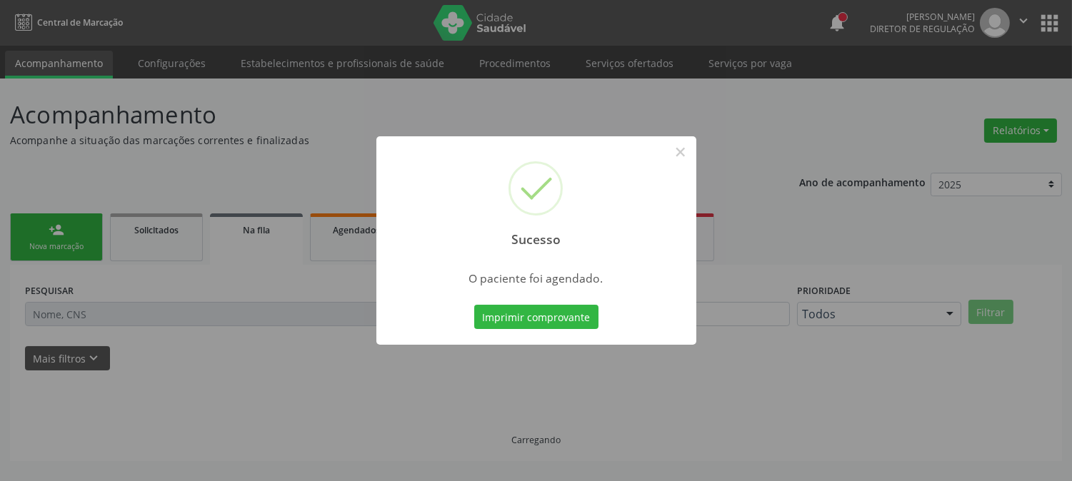
scroll to position [0, 0]
click at [570, 310] on button "Imprimir comprovante" at bounding box center [536, 317] width 124 height 24
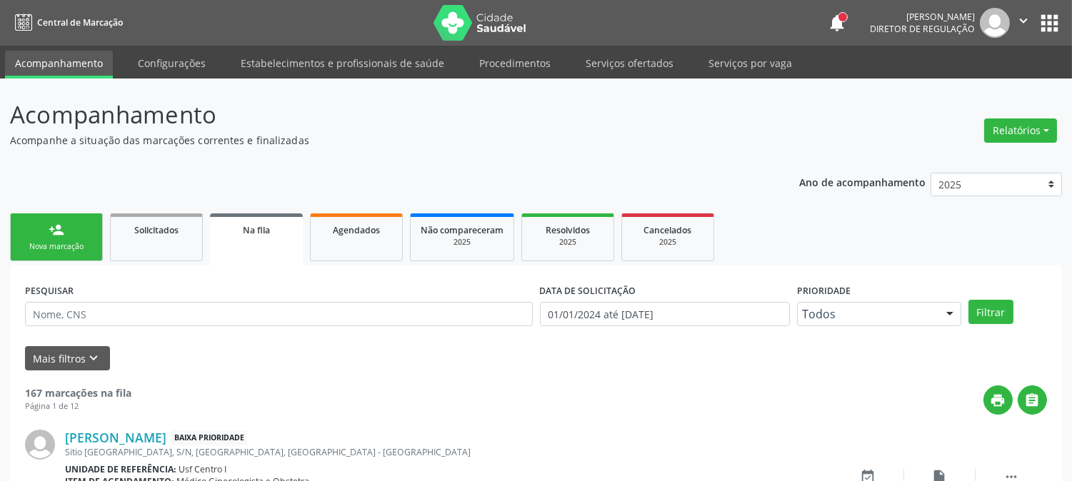
click at [66, 246] on div "Nova marcação" at bounding box center [56, 246] width 71 height 11
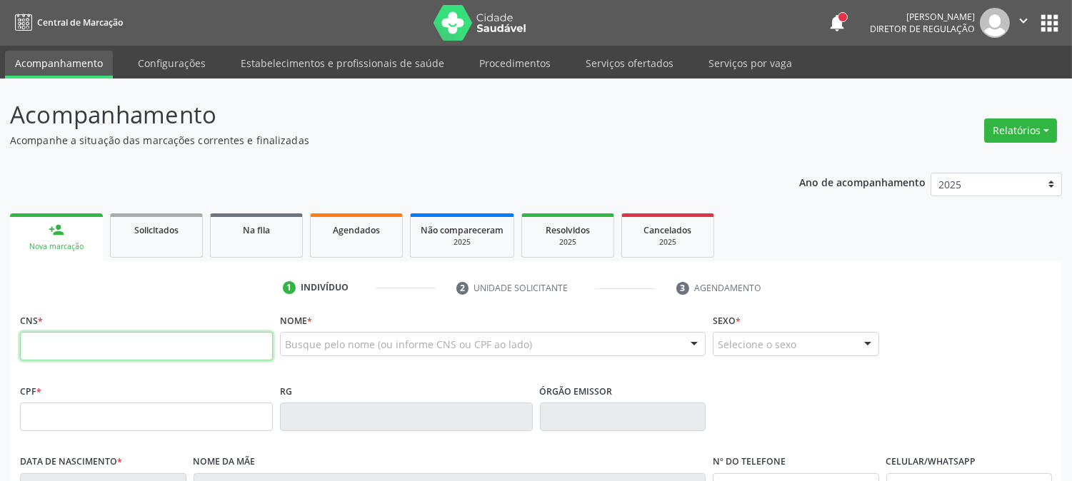
click at [89, 341] on input "text" at bounding box center [146, 346] width 253 height 29
type input "700 0061 3156 8302"
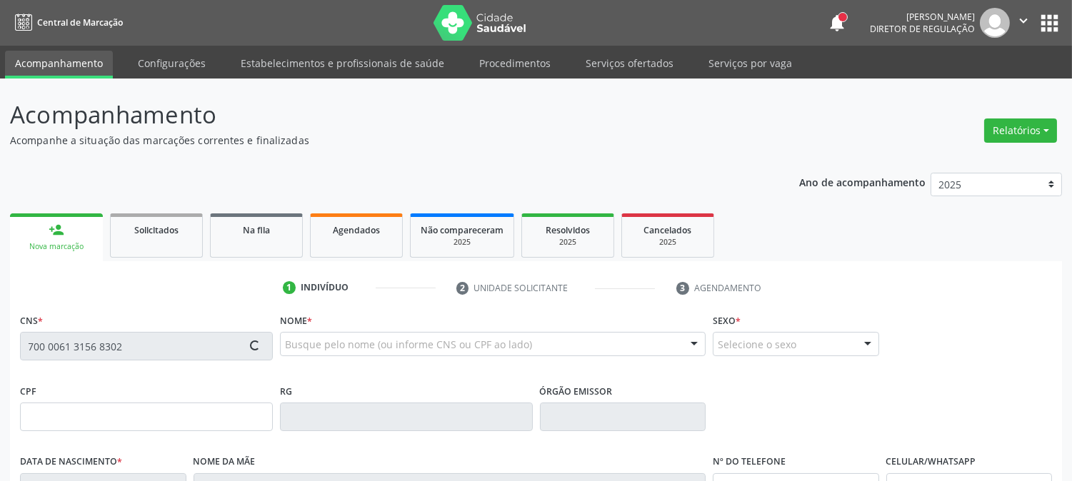
type input "355.995.508-42"
type input "29/12/1963"
type input "Veronica Moseis de Lima"
type input "(87) 99981-3152"
type input "44"
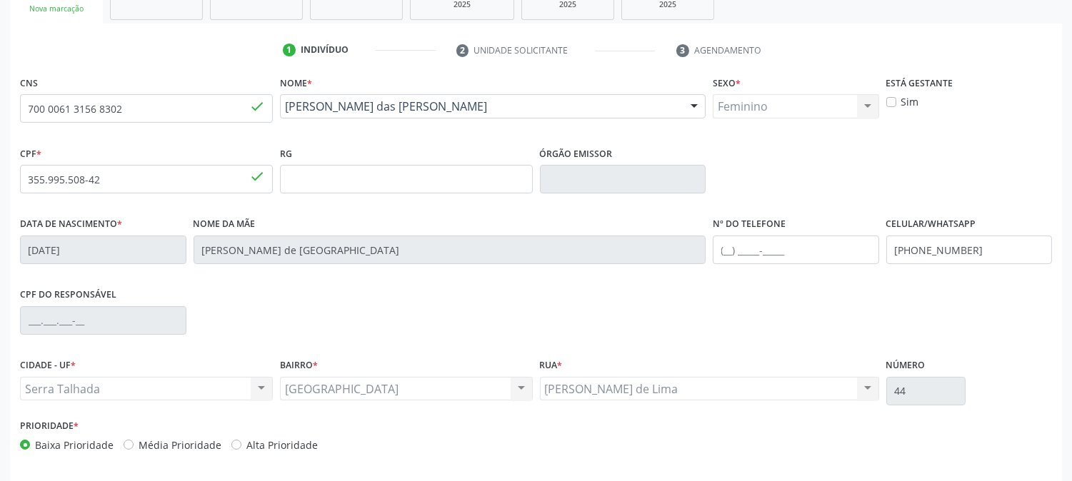
scroll to position [291, 0]
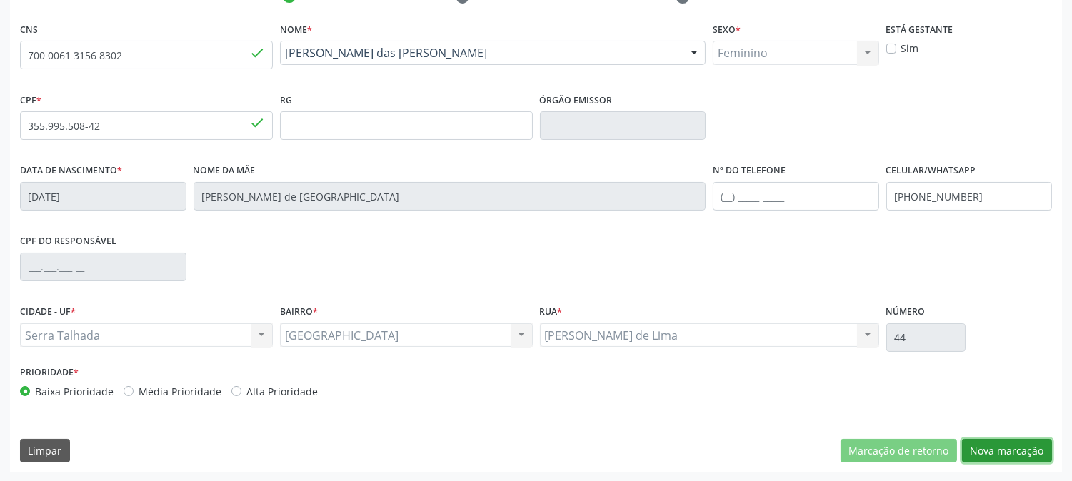
click at [1004, 439] on button "Nova marcação" at bounding box center [1007, 451] width 90 height 24
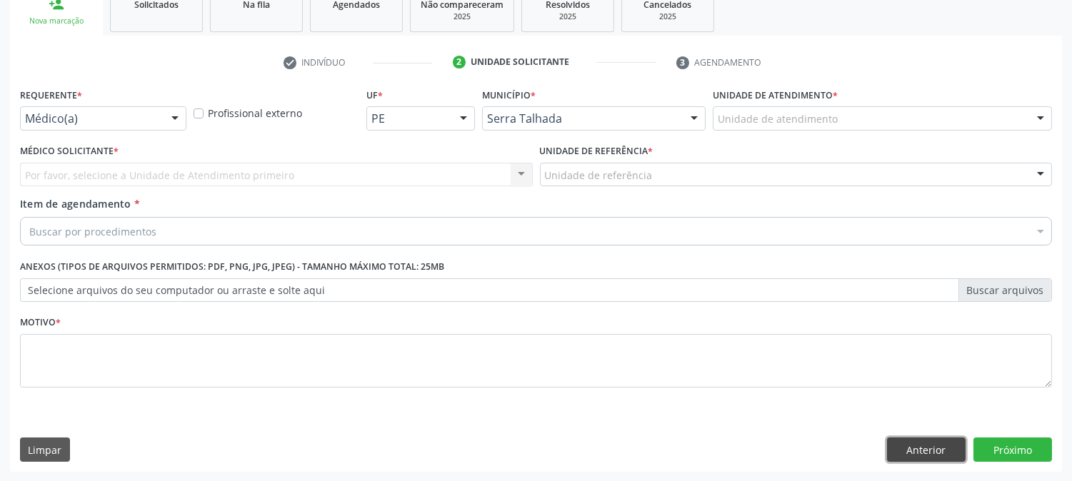
click at [936, 453] on button "Anterior" at bounding box center [926, 450] width 79 height 24
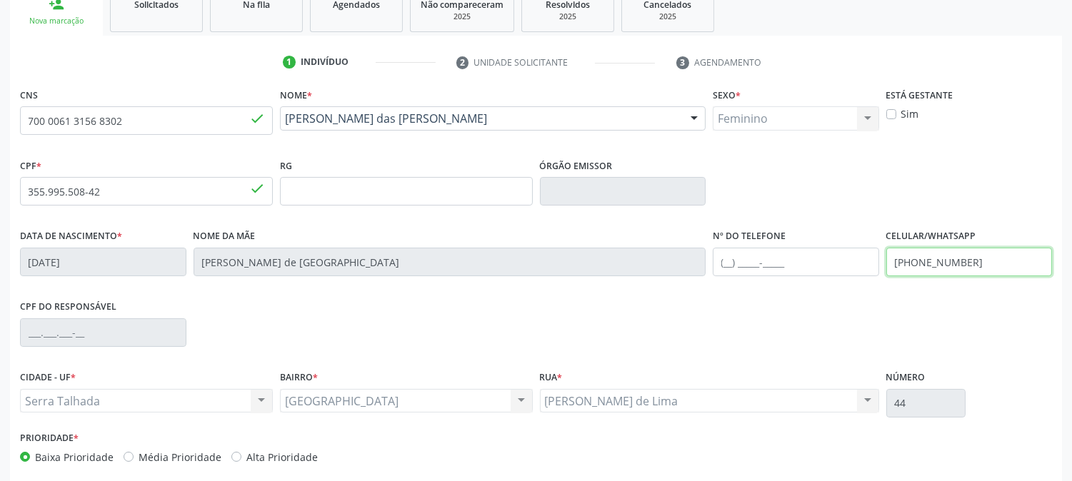
drag, startPoint x: 972, startPoint y: 267, endPoint x: 812, endPoint y: 284, distance: 160.9
click at [812, 284] on div "Data de nascimento * 29/12/1963 Nome da mãe Veronica Moseis de Lima Nº do Telef…" at bounding box center [535, 261] width 1039 height 71
click at [988, 334] on div "CPF do responsável" at bounding box center [535, 331] width 1039 height 71
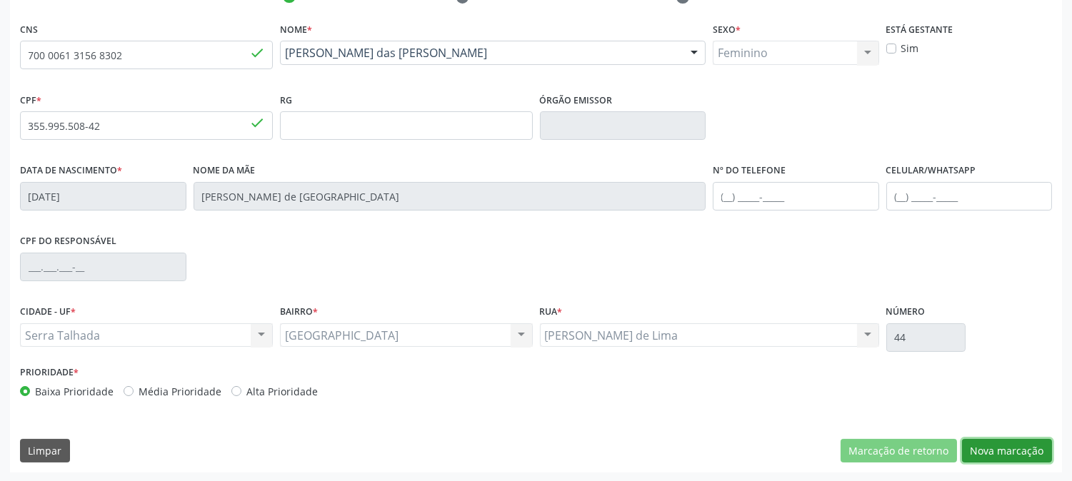
click at [1009, 451] on button "Nova marcação" at bounding box center [1007, 451] width 90 height 24
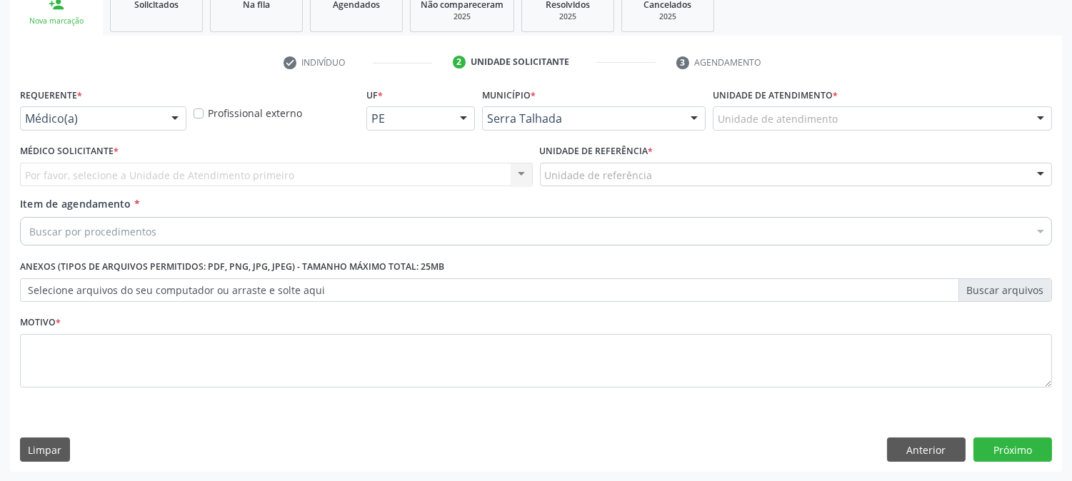
click at [122, 125] on div "Médico(a)" at bounding box center [103, 118] width 166 height 24
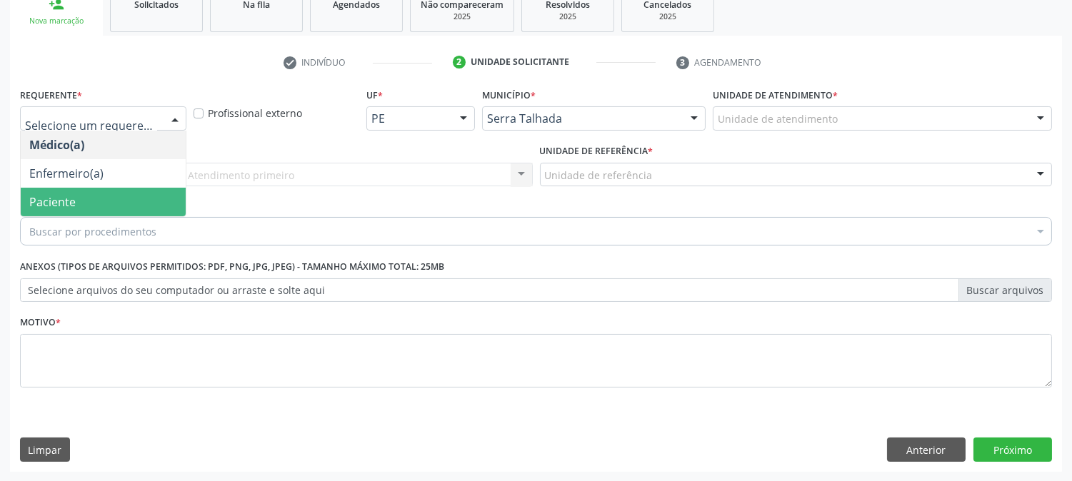
click at [100, 189] on span "Paciente" at bounding box center [103, 202] width 165 height 29
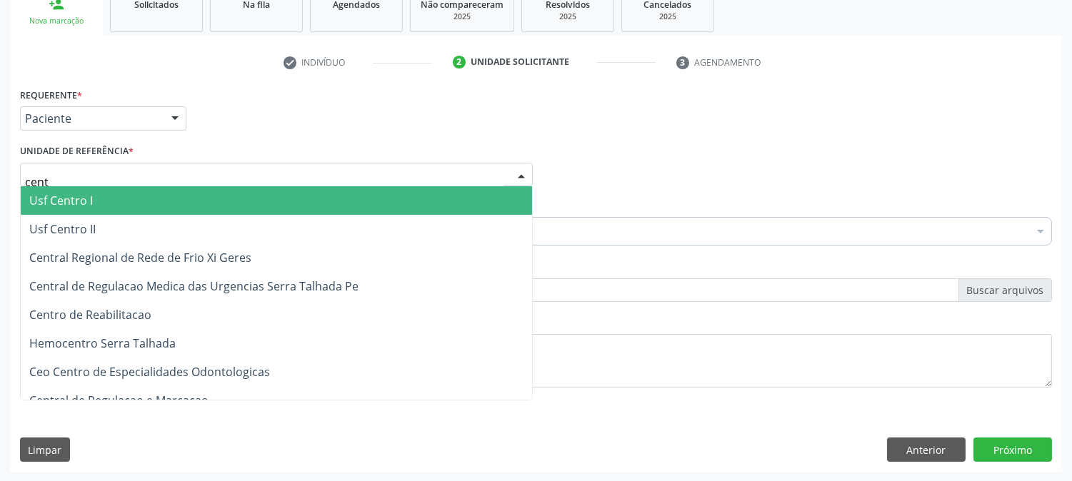
type input "centr"
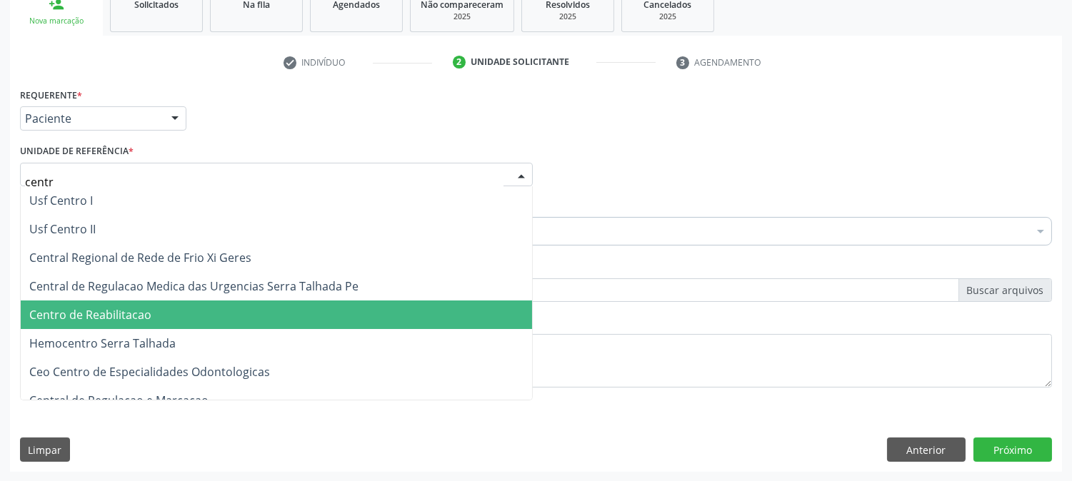
click at [134, 304] on span "Centro de Reabilitacao" at bounding box center [276, 315] width 511 height 29
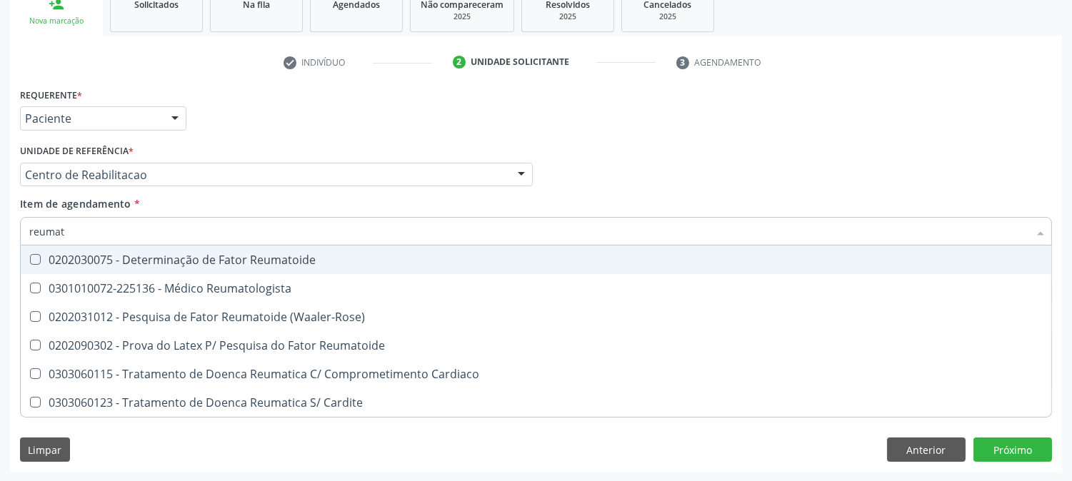
type input "reumato"
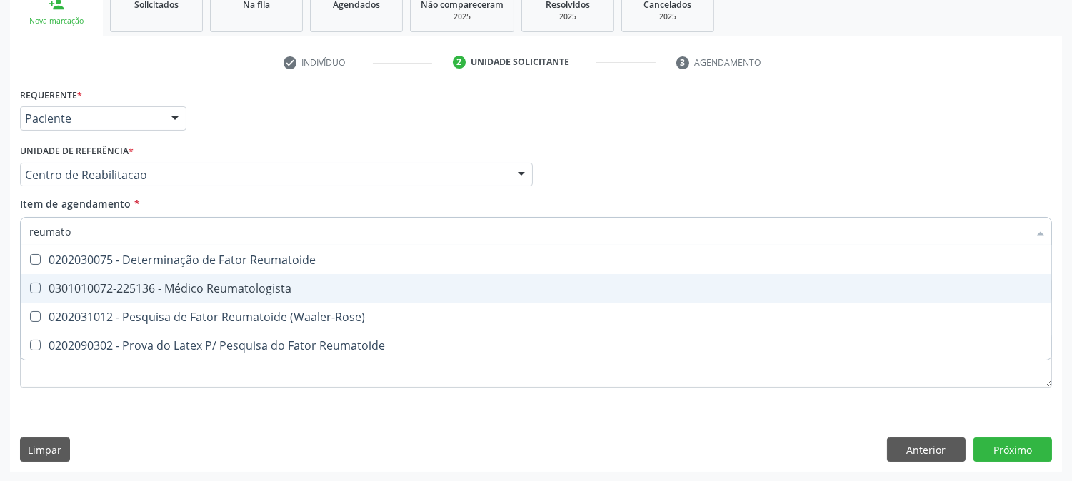
click at [74, 291] on div "0301010072-225136 - Médico Reumatologista" at bounding box center [535, 288] width 1013 height 11
checkbox Reumatologista "true"
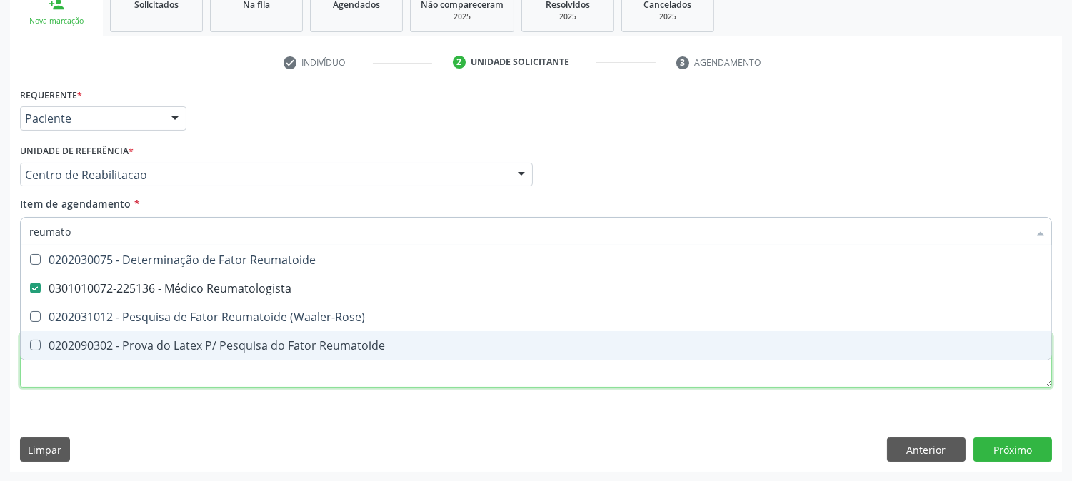
click at [87, 386] on div "Requerente * Paciente Médico(a) Enfermeiro(a) Paciente Nenhum resultado encontr…" at bounding box center [536, 245] width 1032 height 323
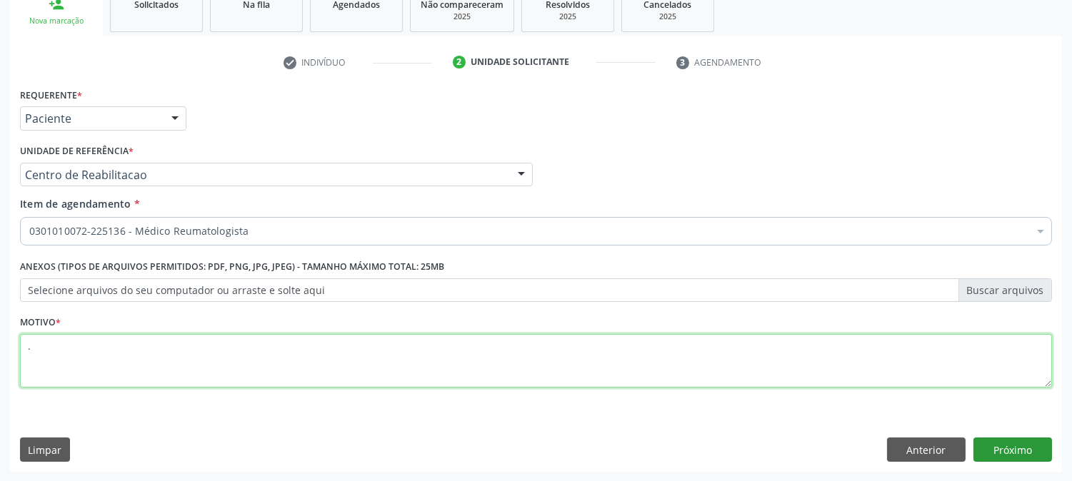
type textarea "."
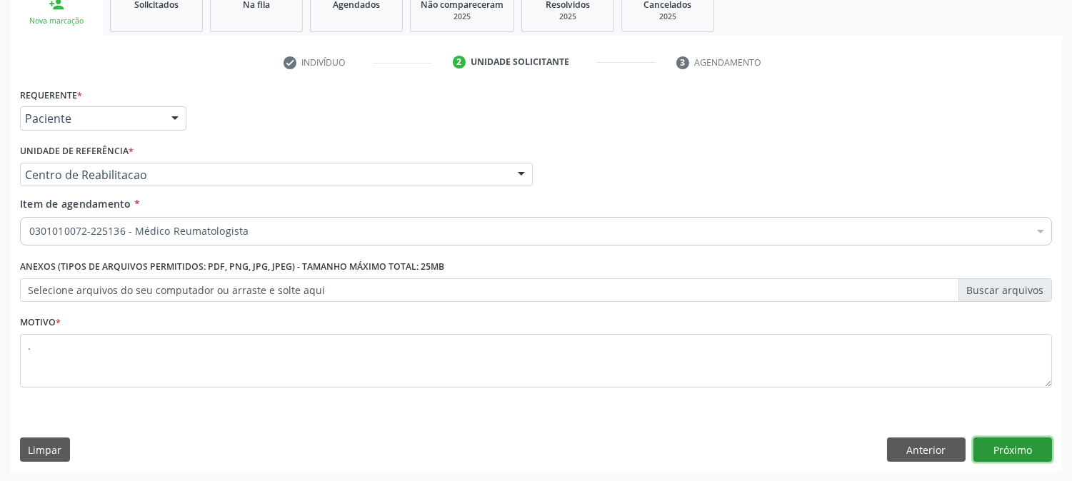
click at [1012, 453] on button "Próximo" at bounding box center [1012, 450] width 79 height 24
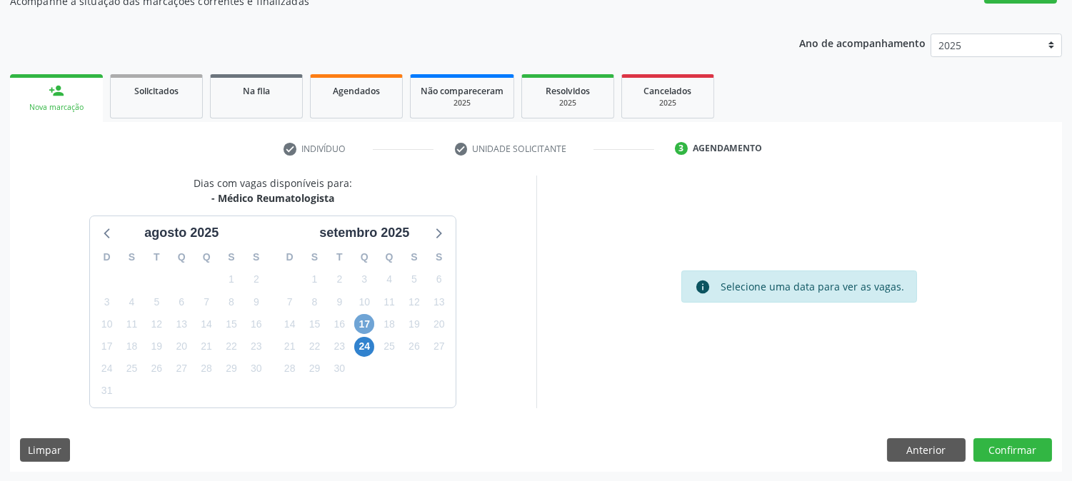
click at [361, 318] on span "17" at bounding box center [364, 324] width 20 height 20
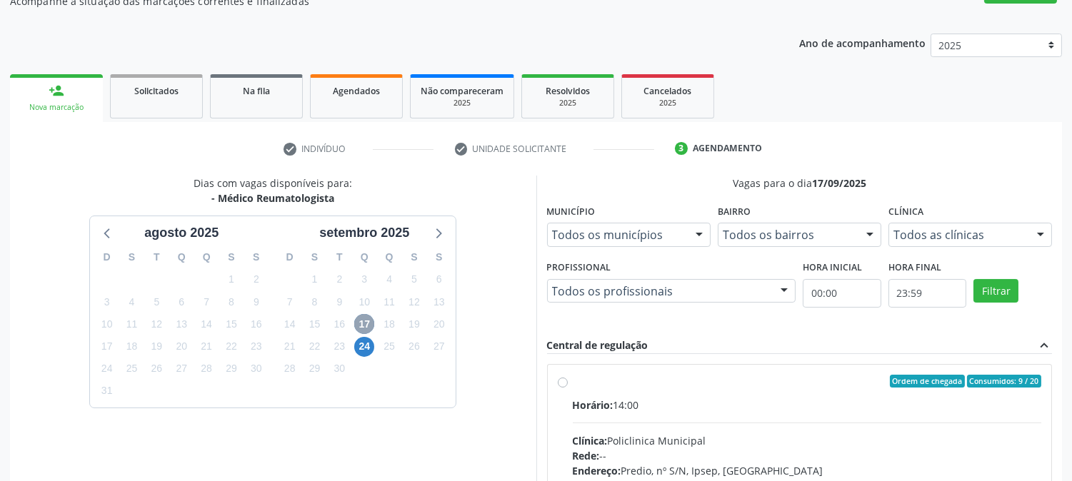
scroll to position [346, 0]
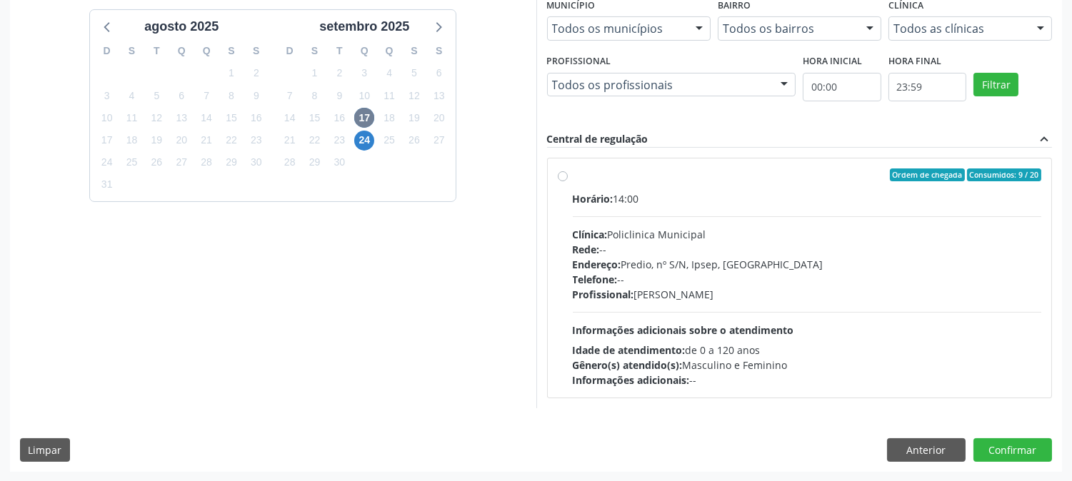
click at [752, 301] on div "Profissional: Felipe Pereira Guimaraes" at bounding box center [807, 294] width 469 height 15
click at [568, 181] on input "Ordem de chegada Consumidos: 9 / 20 Horário: 14:00 Clínica: Policlinica Municip…" at bounding box center [563, 175] width 10 height 13
radio input "true"
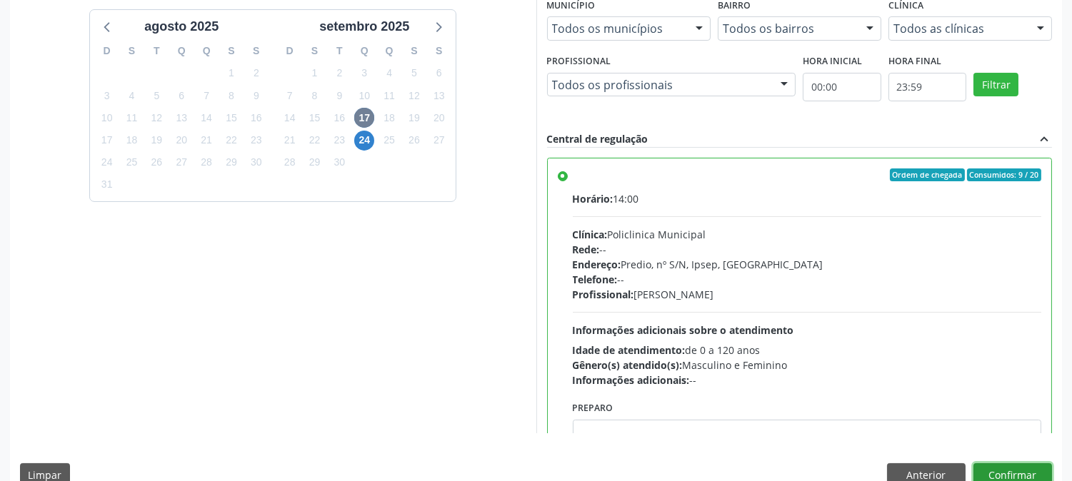
click at [1014, 464] on button "Confirmar" at bounding box center [1012, 475] width 79 height 24
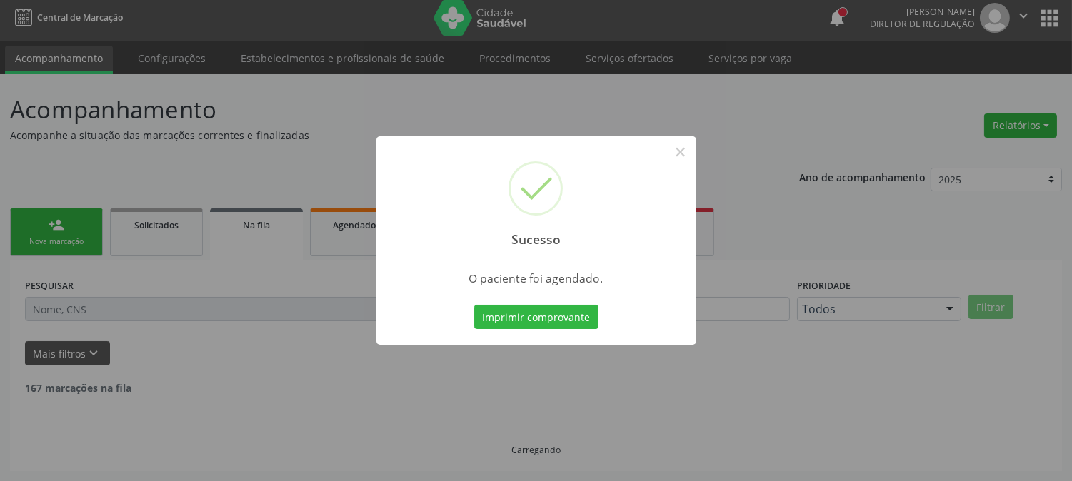
scroll to position [0, 0]
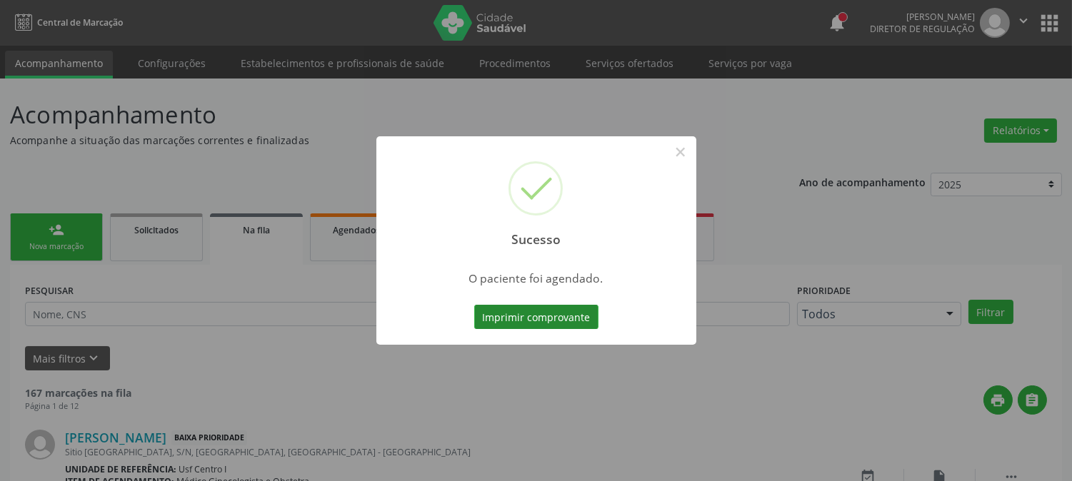
click at [551, 308] on button "Imprimir comprovante" at bounding box center [536, 317] width 124 height 24
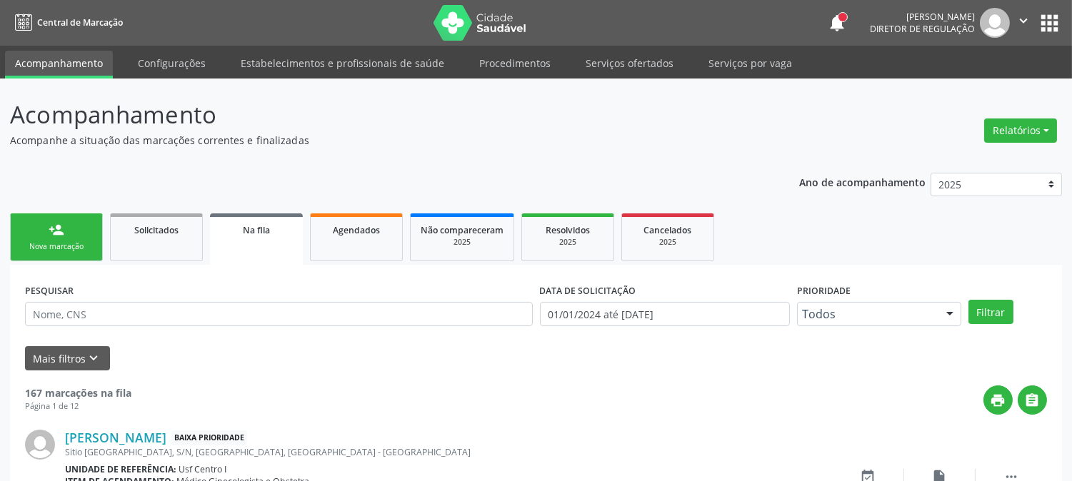
click at [71, 239] on link "person_add Nova marcação" at bounding box center [56, 238] width 93 height 48
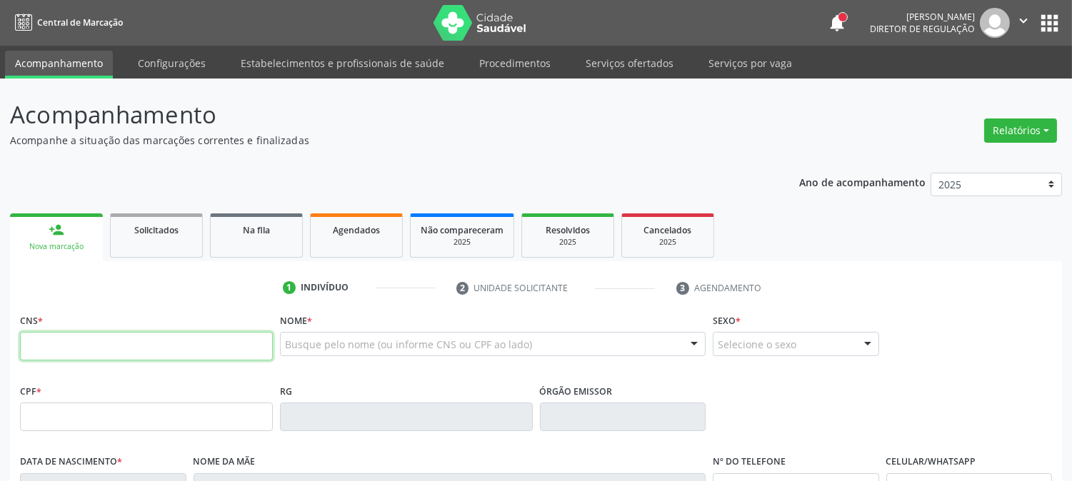
click at [159, 351] on input "text" at bounding box center [146, 346] width 253 height 29
type input "704 2037 9659 3386"
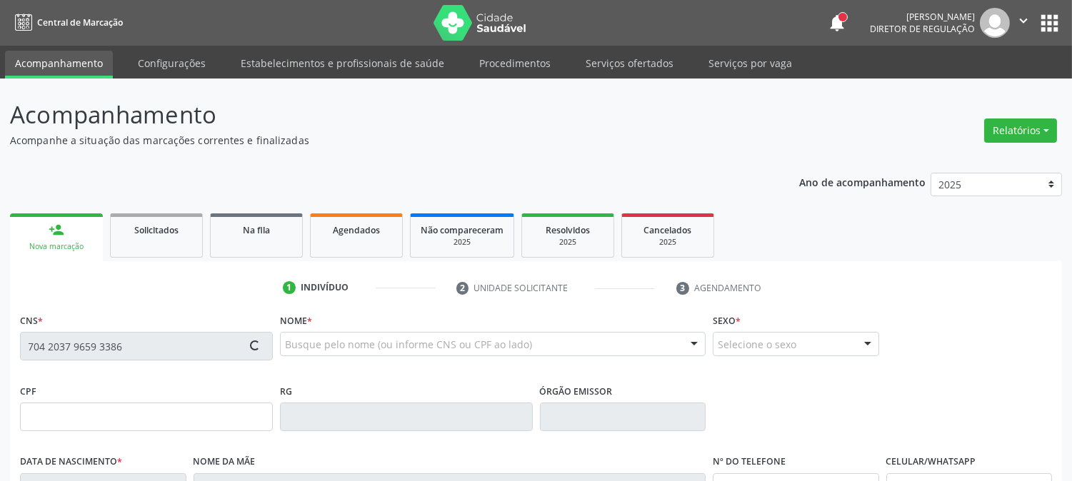
type input "446.354.514-53"
type input "19/11/1966"
type input "Maria Francisca da Silva"
type input "(87) 99999-9999"
type input "131.905.868-02"
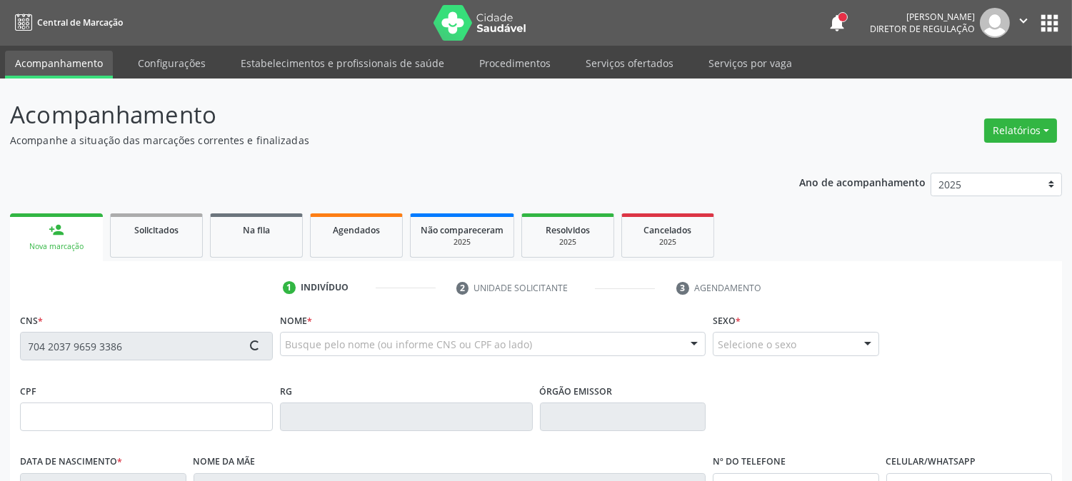
type input "908"
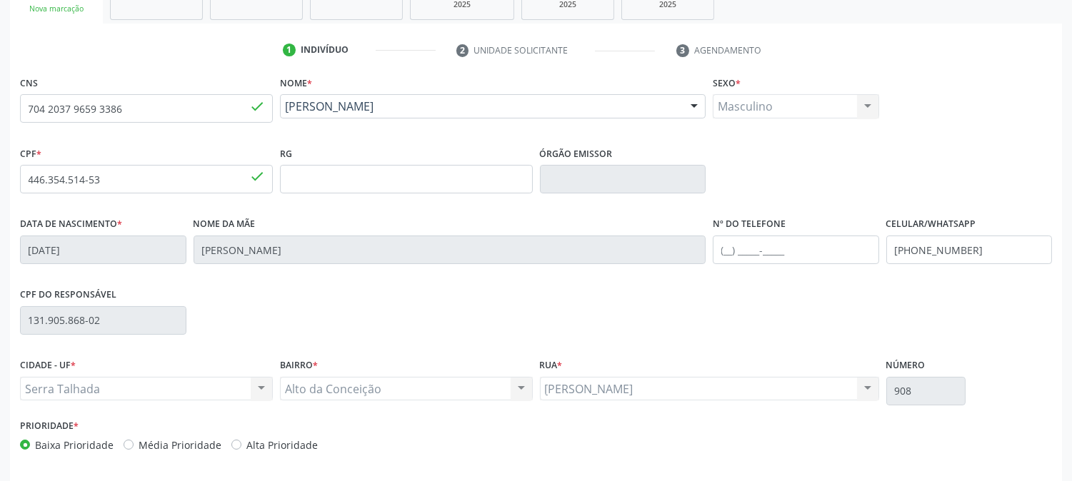
scroll to position [291, 0]
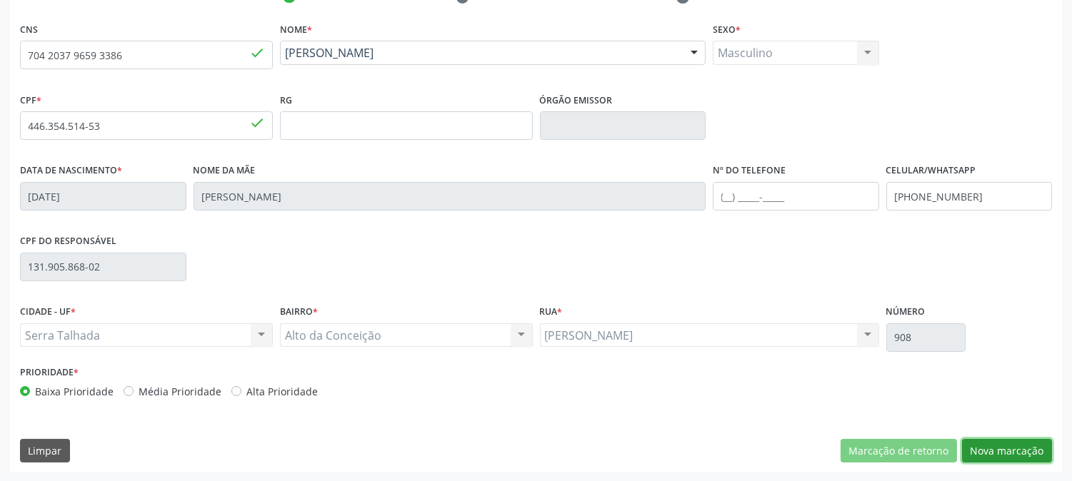
click at [986, 441] on button "Nova marcação" at bounding box center [1007, 451] width 90 height 24
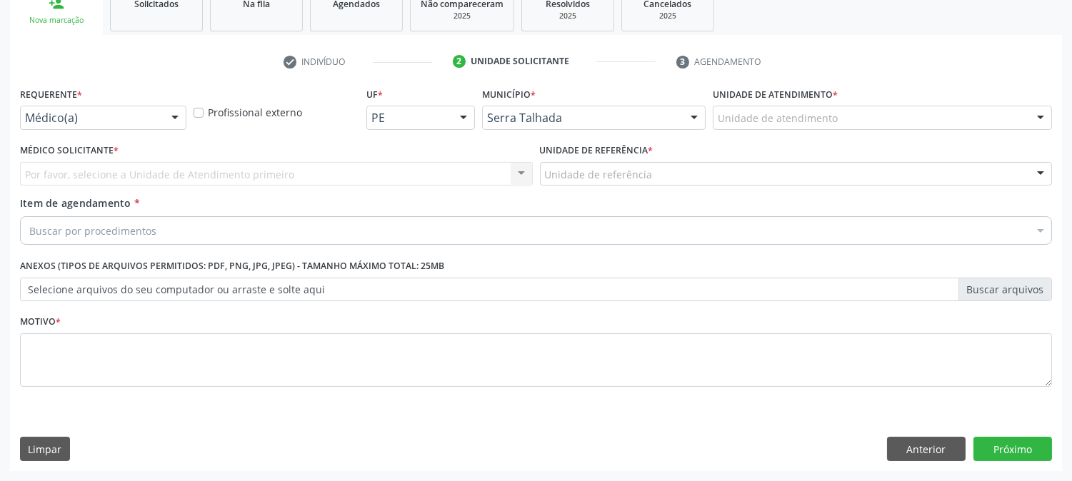
scroll to position [226, 0]
click at [162, 116] on div "Médico(a) Médico(a) Enfermeiro(a) Paciente Nenhum resultado encontrado para: " …" at bounding box center [103, 118] width 166 height 24
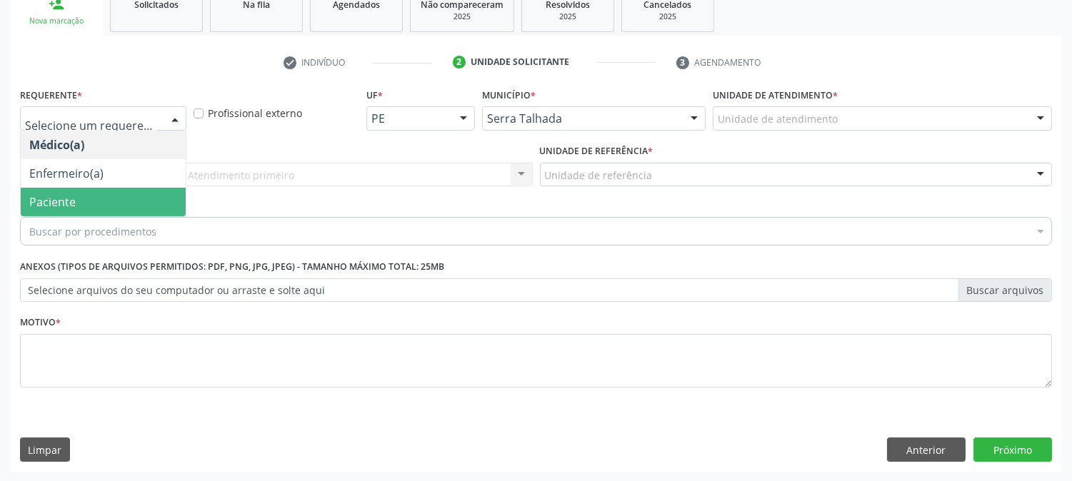
click at [129, 191] on span "Paciente" at bounding box center [103, 202] width 165 height 29
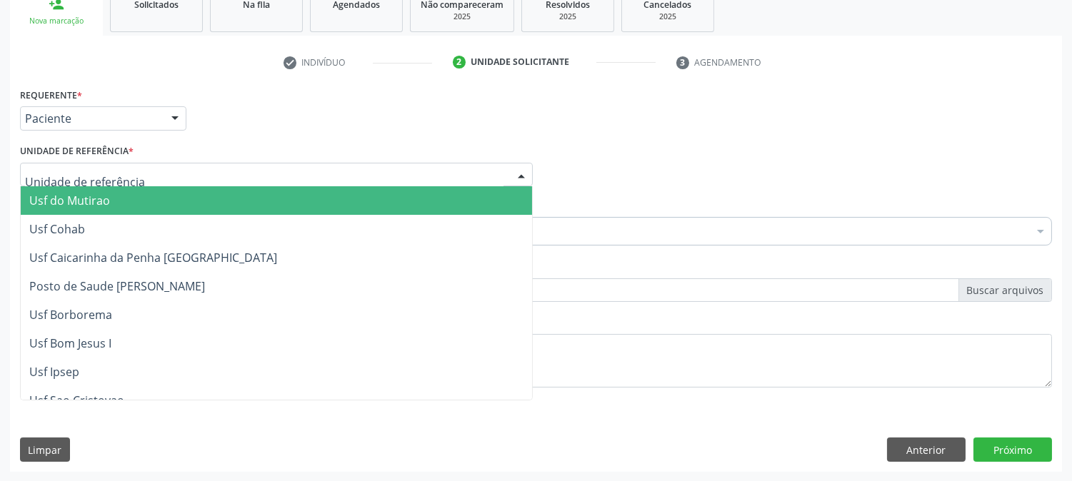
click at [152, 171] on div at bounding box center [276, 175] width 513 height 24
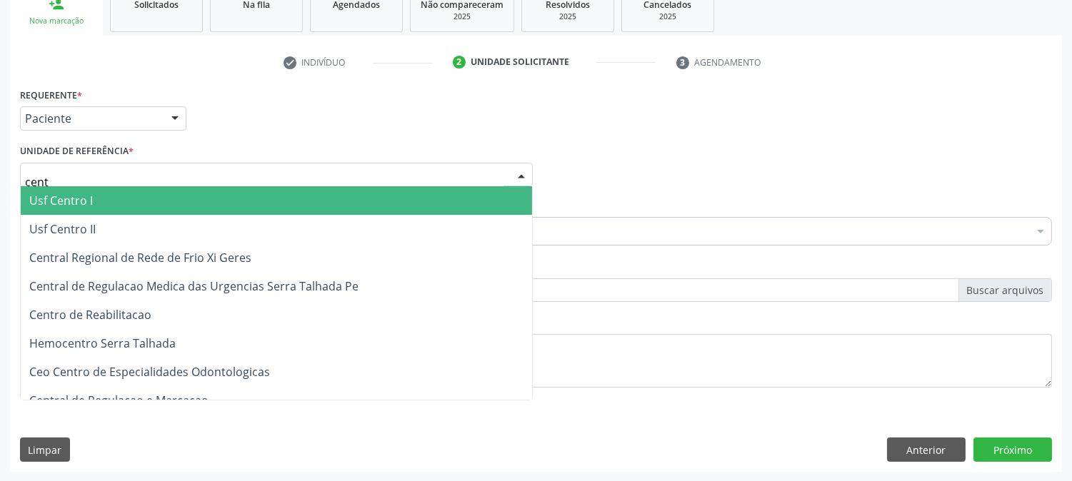
type input "centr"
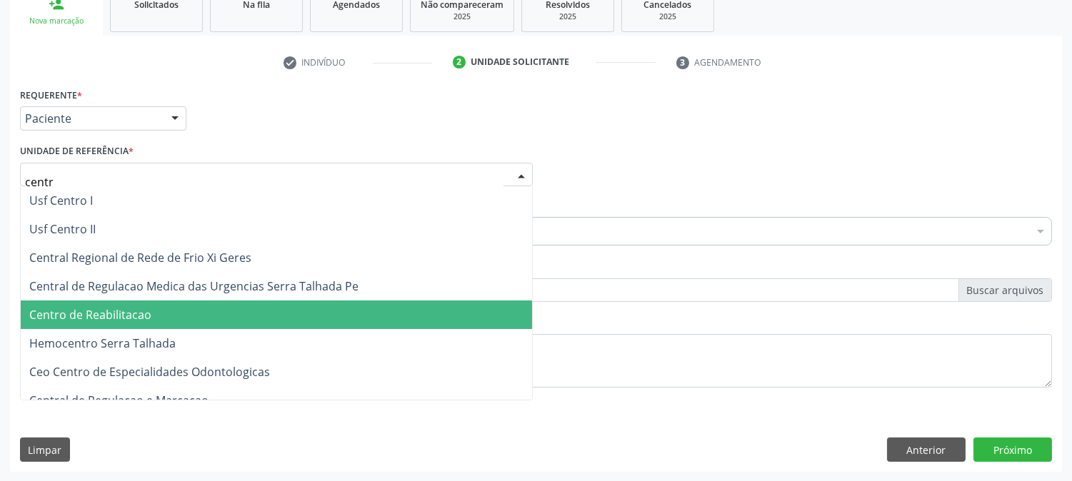
click at [194, 309] on span "Centro de Reabilitacao" at bounding box center [276, 315] width 511 height 29
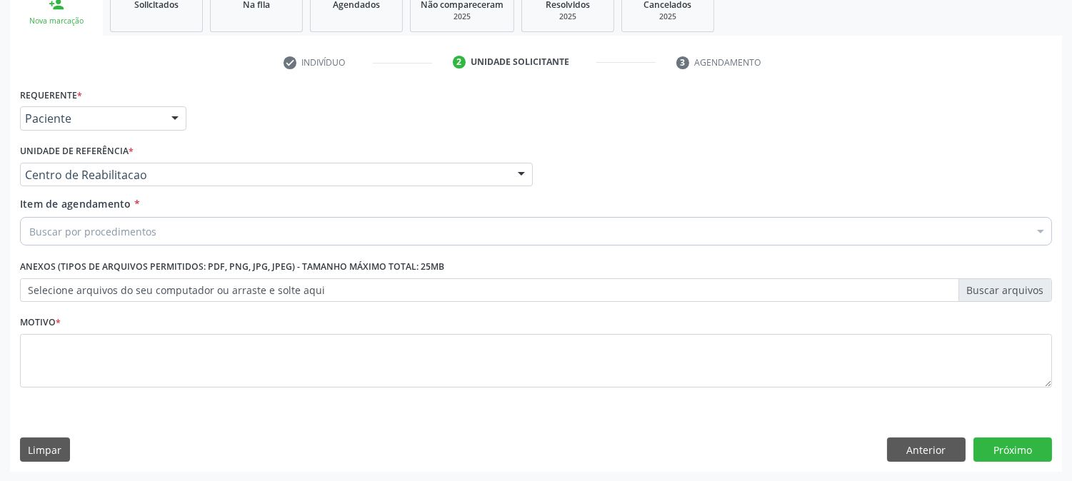
click at [196, 230] on div "Buscar por procedimentos" at bounding box center [536, 231] width 1032 height 29
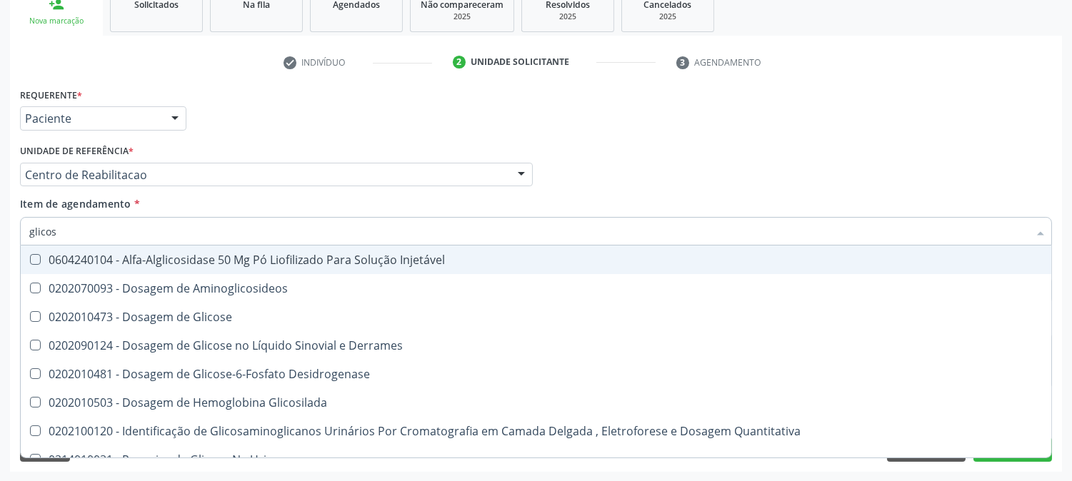
type input "glicose"
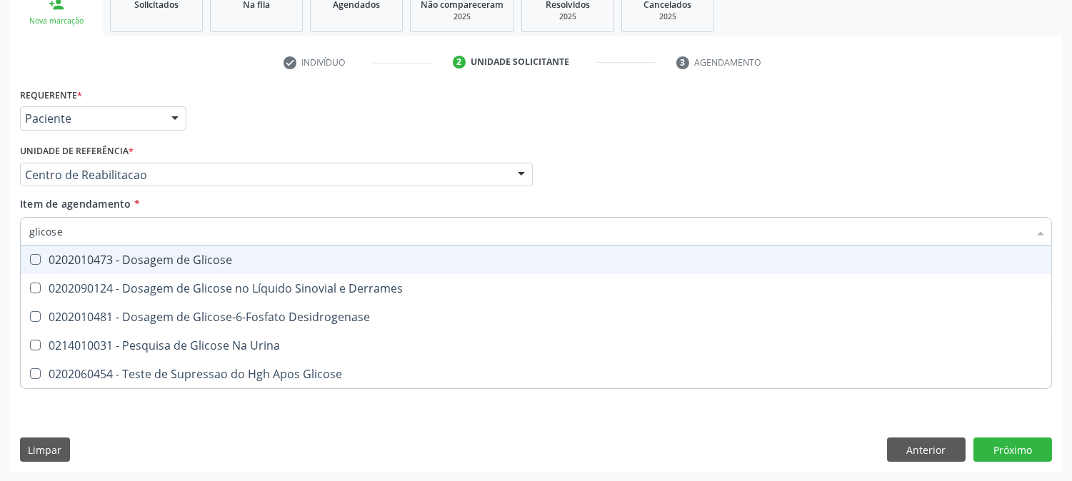
click at [184, 254] on div "0202010473 - Dosagem de Glicose" at bounding box center [535, 259] width 1013 height 11
checkbox Glicose "true"
drag, startPoint x: 76, startPoint y: 231, endPoint x: 0, endPoint y: 241, distance: 76.3
click at [0, 241] on div "Acompanhamento Acompanhe a situação das marcações correntes e finalizadas Relat…" at bounding box center [536, 167] width 1072 height 629
type input "he"
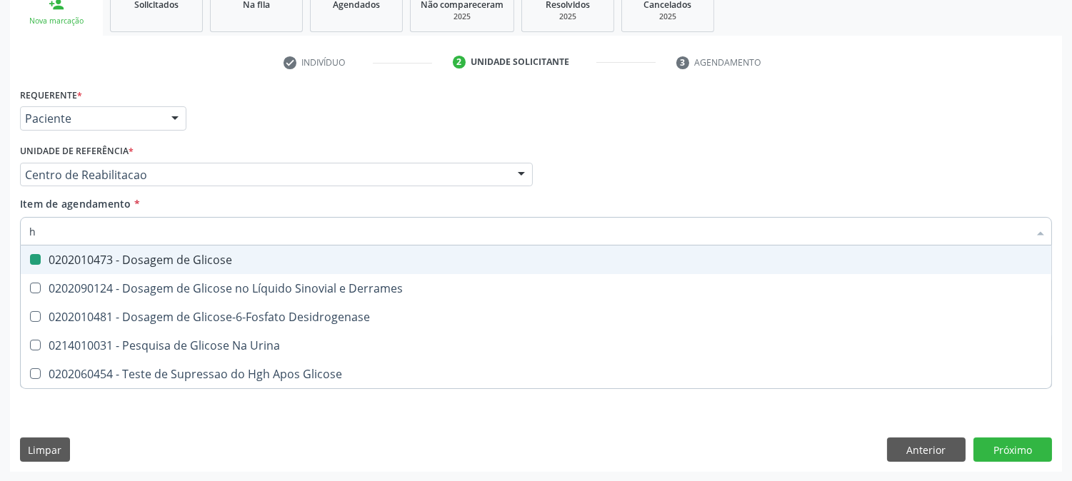
checkbox Glicose "false"
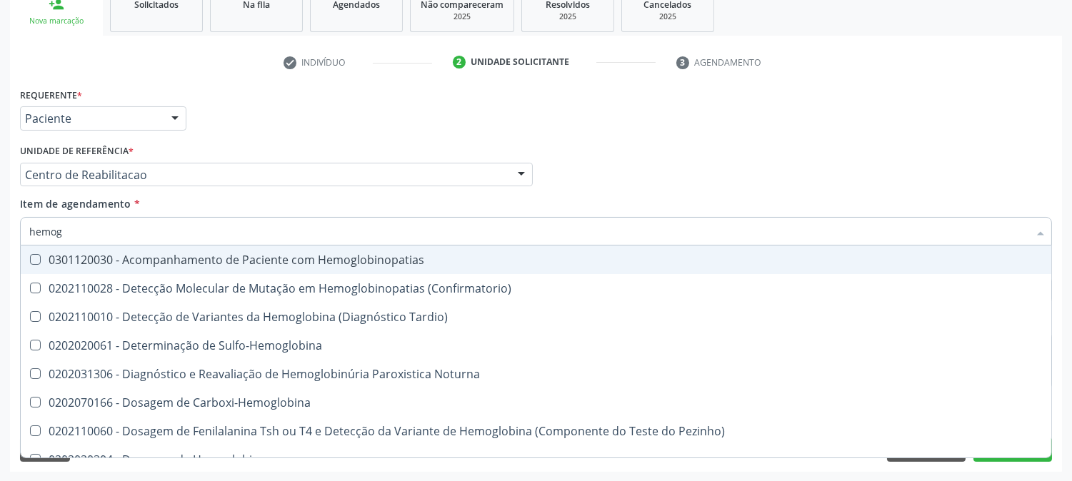
type input "hemogr"
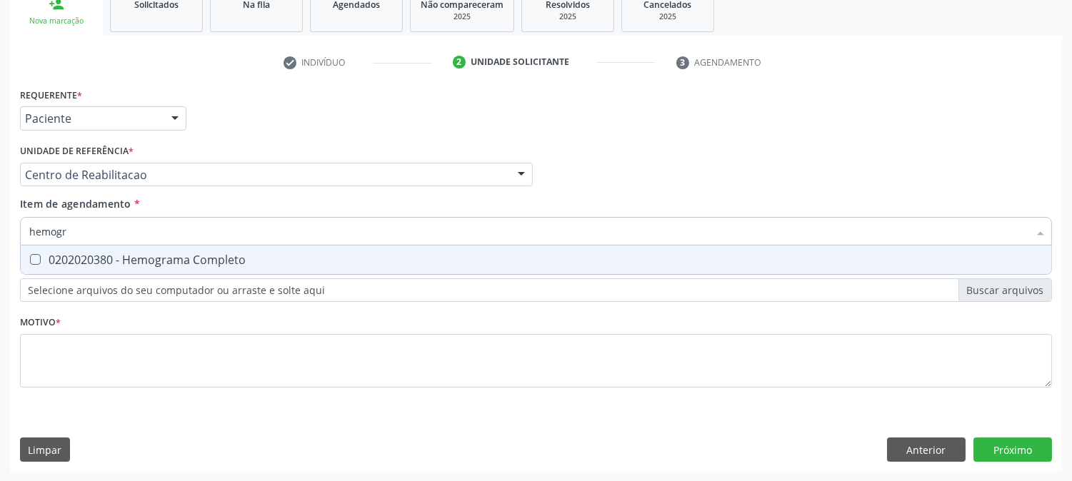
click at [60, 264] on div "0202020380 - Hemograma Completo" at bounding box center [535, 259] width 1013 height 11
checkbox Completo "true"
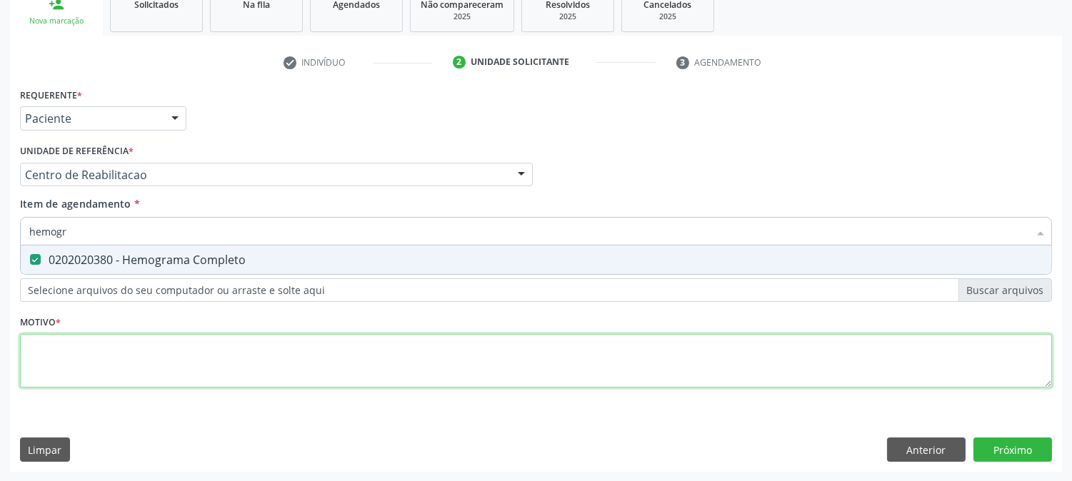
click at [84, 366] on div "Requerente * Paciente Médico(a) Enfermeiro(a) Paciente Nenhum resultado encontr…" at bounding box center [536, 245] width 1032 height 323
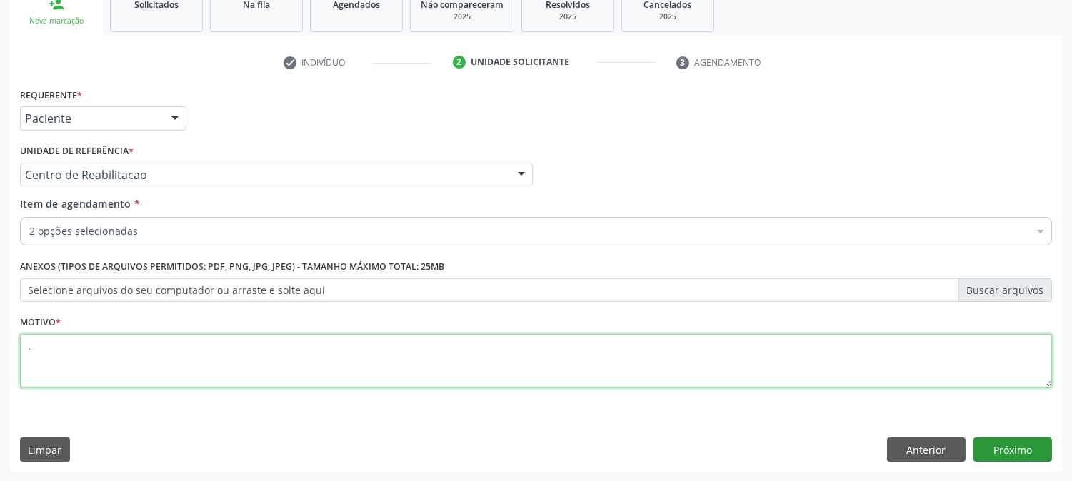
type textarea "."
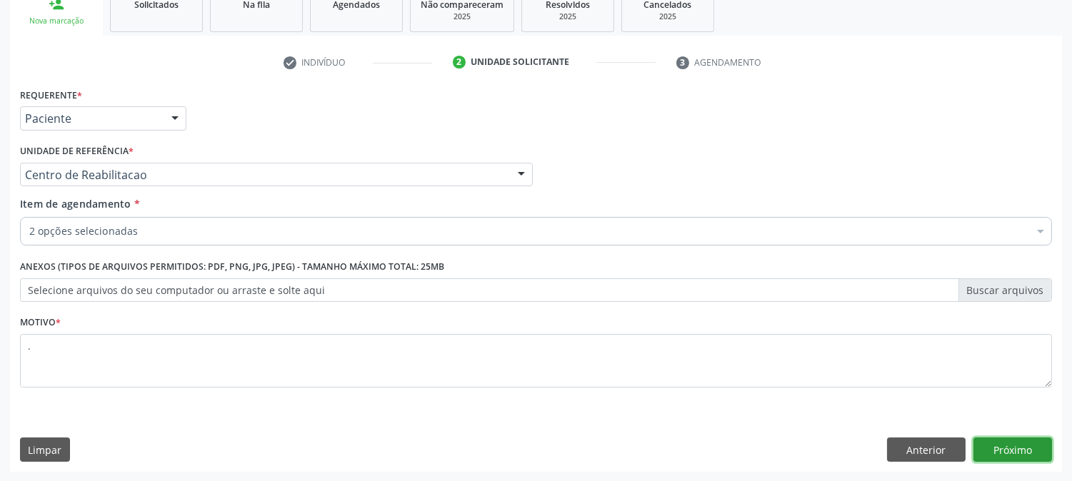
click at [983, 446] on button "Próximo" at bounding box center [1012, 450] width 79 height 24
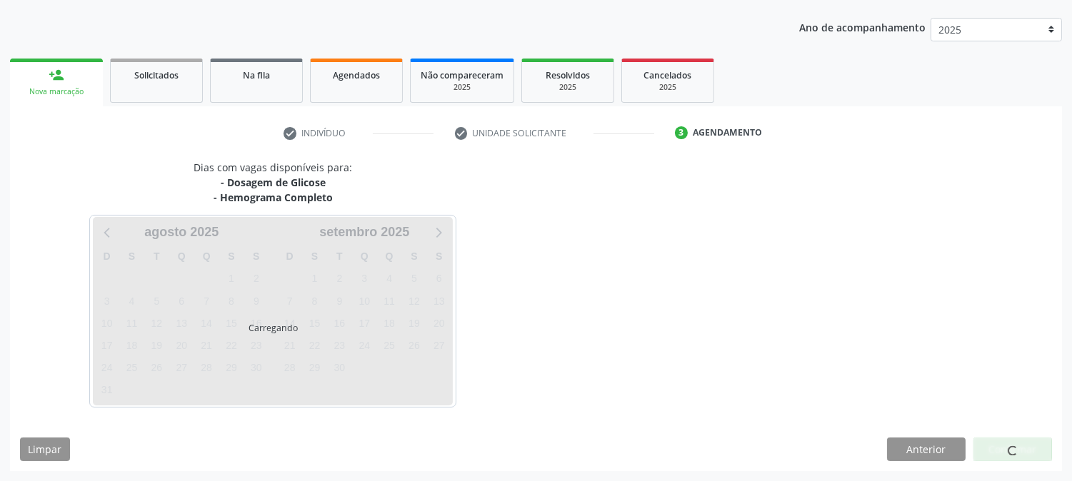
scroll to position [154, 0]
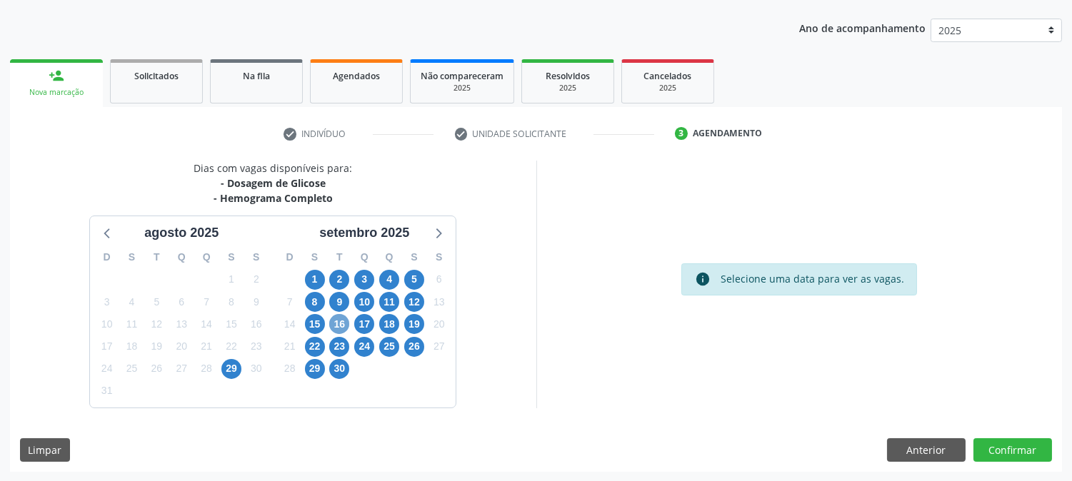
click at [343, 316] on span "16" at bounding box center [339, 324] width 20 height 20
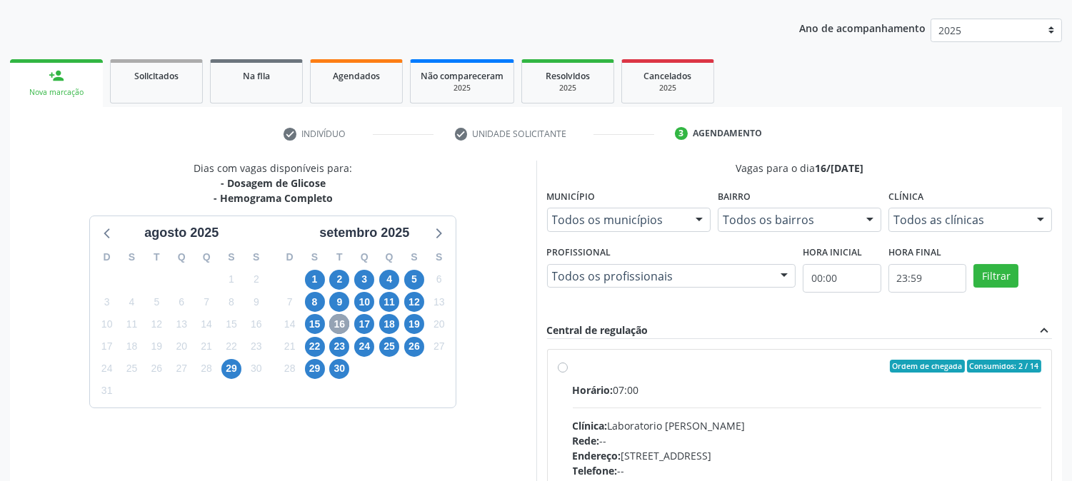
scroll to position [371, 0]
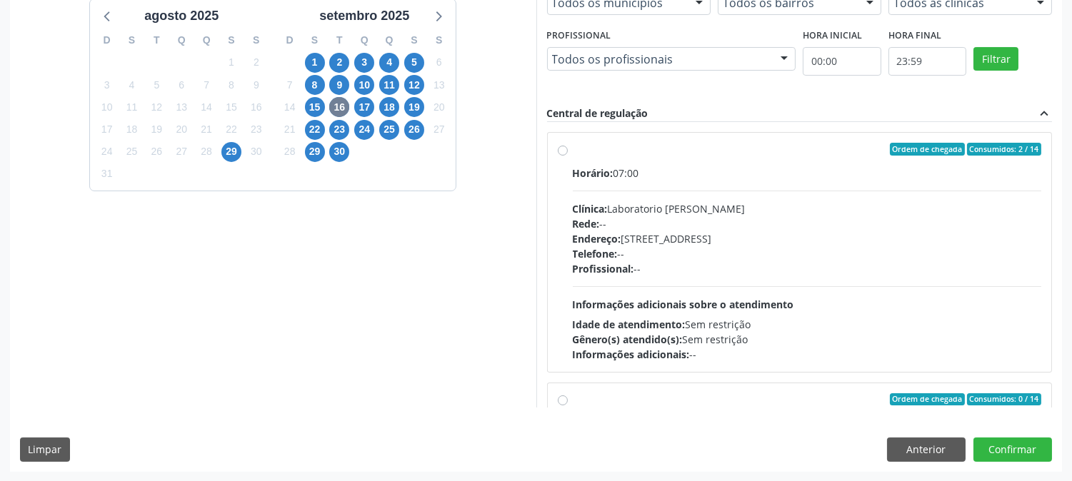
click at [669, 301] on span "Informações adicionais sobre o atendimento" at bounding box center [683, 305] width 221 height 14
click at [568, 156] on input "Ordem de chegada Consumidos: 2 / 14 Horário: 07:00 Clínica: Laboratorio Jose Pa…" at bounding box center [563, 149] width 10 height 13
radio input "true"
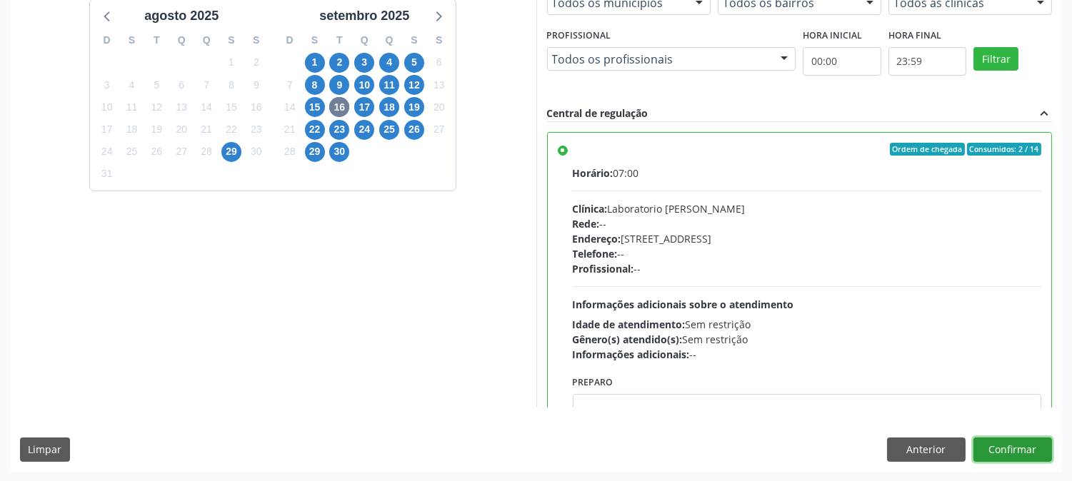
click at [1015, 445] on button "Confirmar" at bounding box center [1012, 450] width 79 height 24
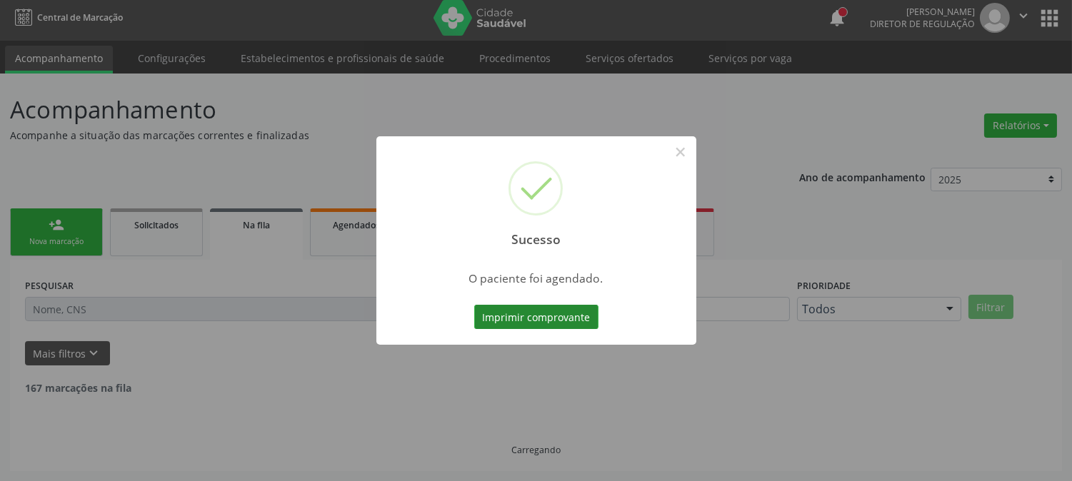
scroll to position [0, 0]
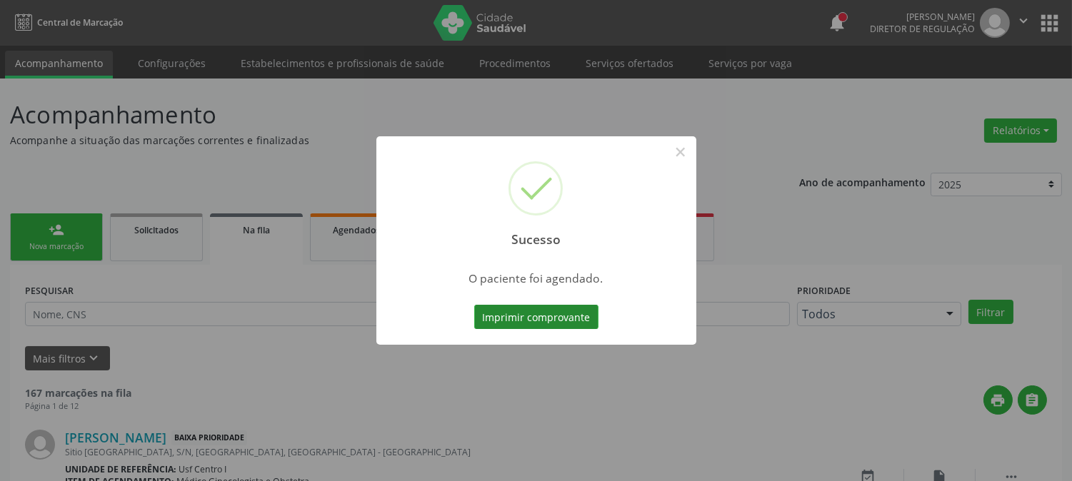
click at [503, 314] on button "Imprimir comprovante" at bounding box center [536, 317] width 124 height 24
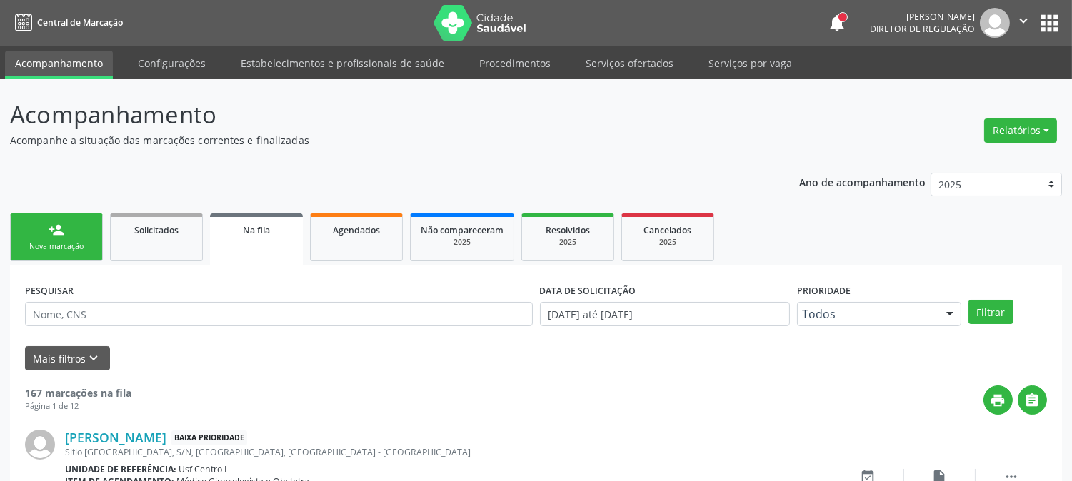
click at [84, 234] on link "person_add Nova marcação" at bounding box center [56, 238] width 93 height 48
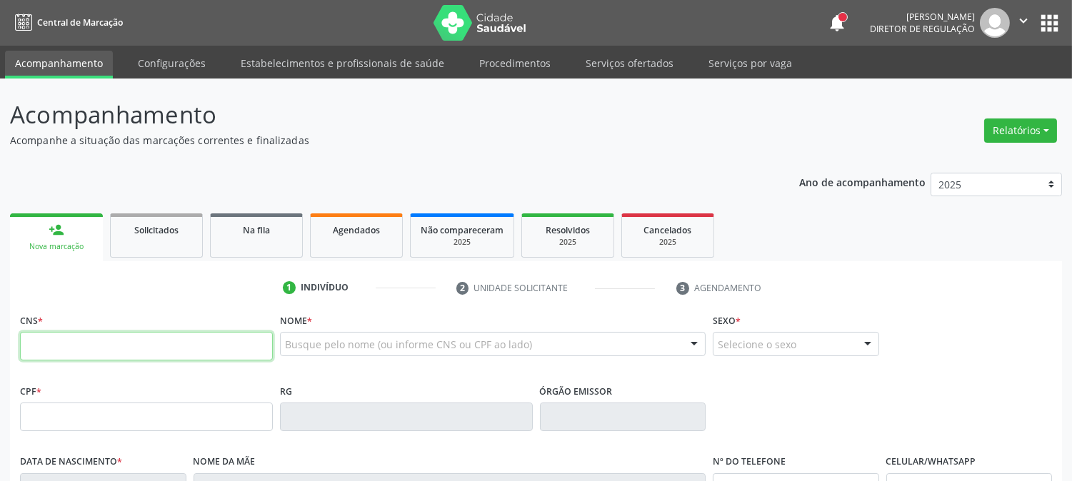
click at [126, 336] on input "text" at bounding box center [146, 346] width 253 height 29
type input "700 7009 8908 0674"
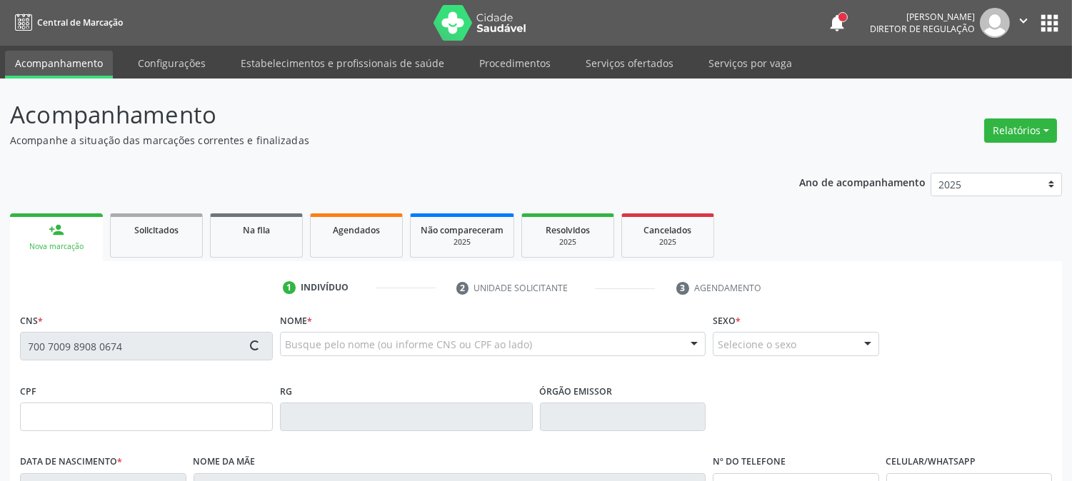
type input "110.795.874-11"
type input "04/09/1997"
type input "Roselene Goncalves dos Santos Silva"
type input "(87) 98826-0152"
type input "568"
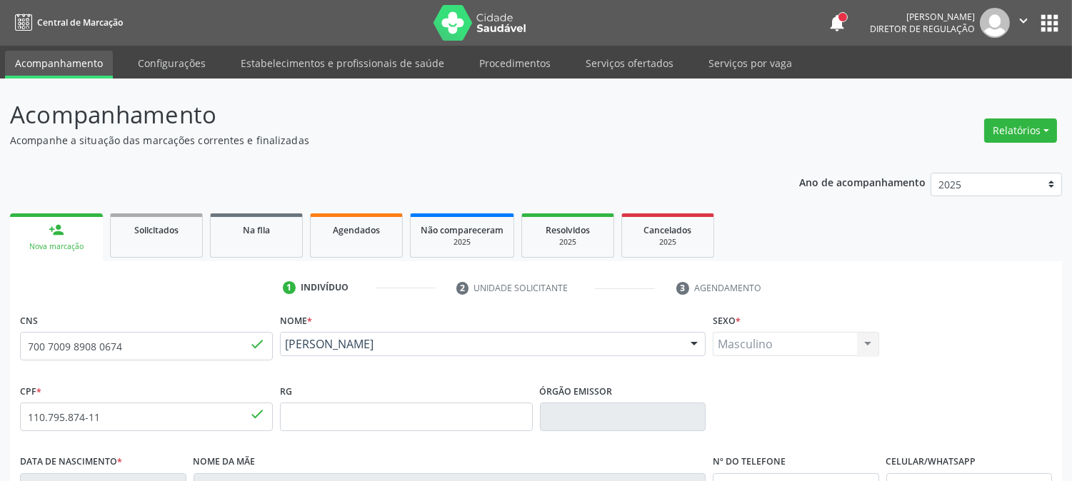
scroll to position [159, 0]
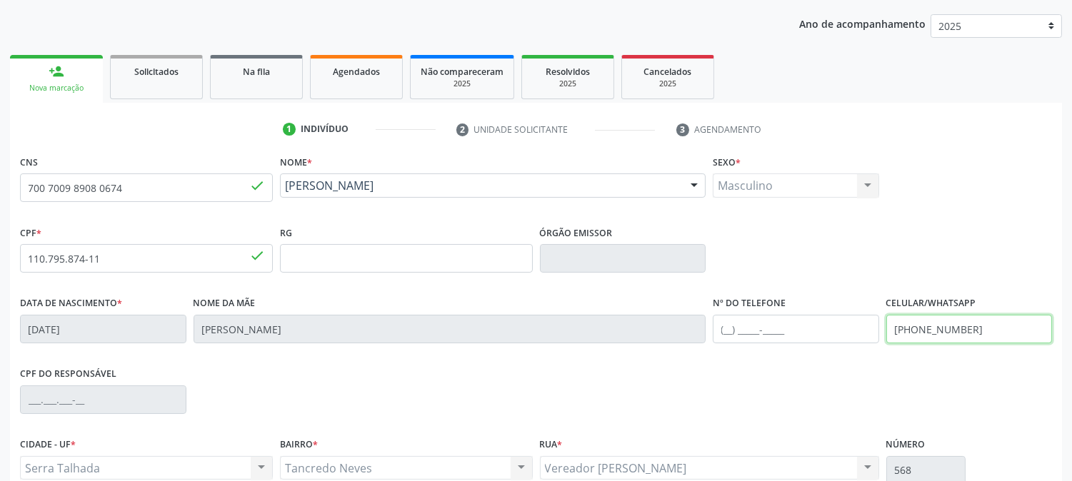
drag, startPoint x: 989, startPoint y: 319, endPoint x: 810, endPoint y: 343, distance: 180.8
click at [810, 343] on div "Data de nascimento * 04/09/1997 Nome da mãe Roselene Goncalves dos Santos Silva…" at bounding box center [535, 328] width 1039 height 71
click at [823, 368] on div "CPF do responsável" at bounding box center [535, 398] width 1039 height 71
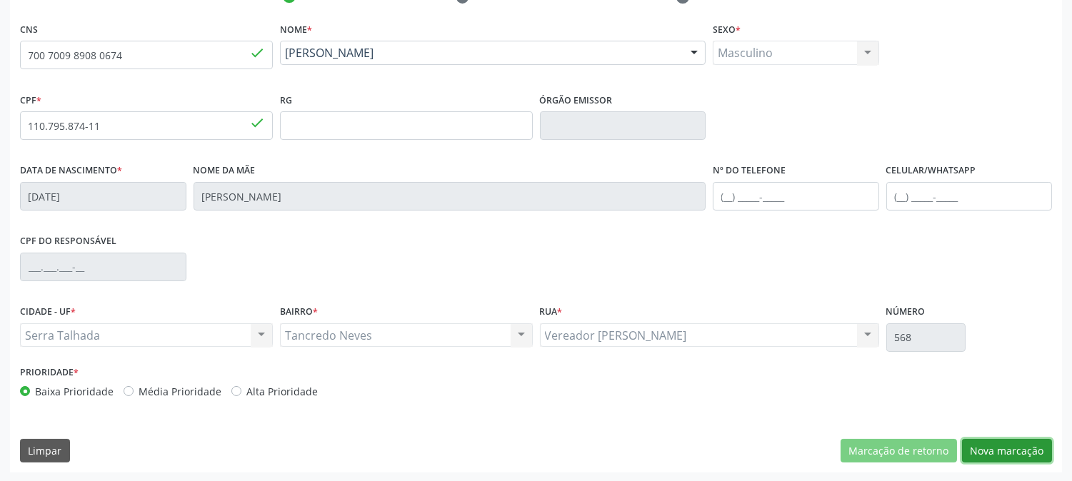
click at [997, 441] on button "Nova marcação" at bounding box center [1007, 451] width 90 height 24
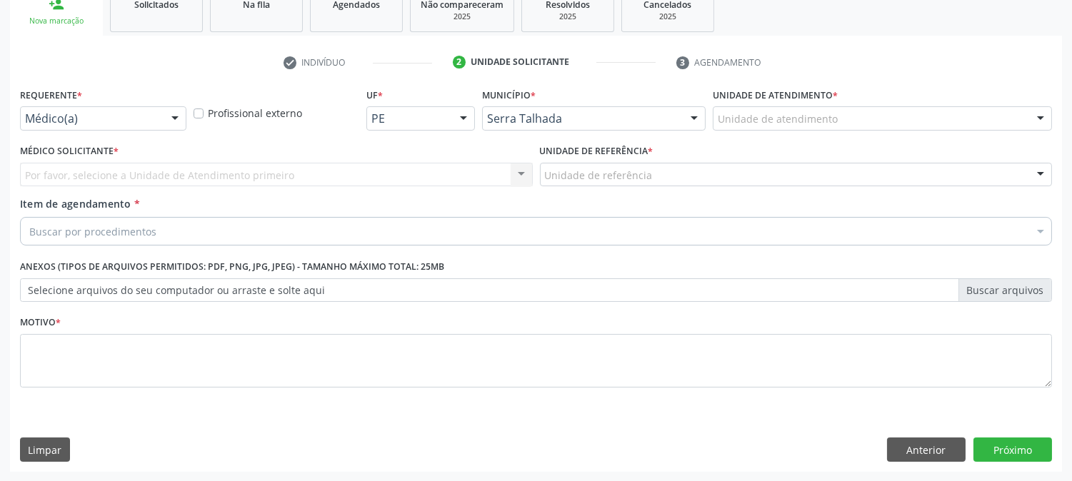
click at [153, 109] on div "Médico(a)" at bounding box center [103, 118] width 166 height 24
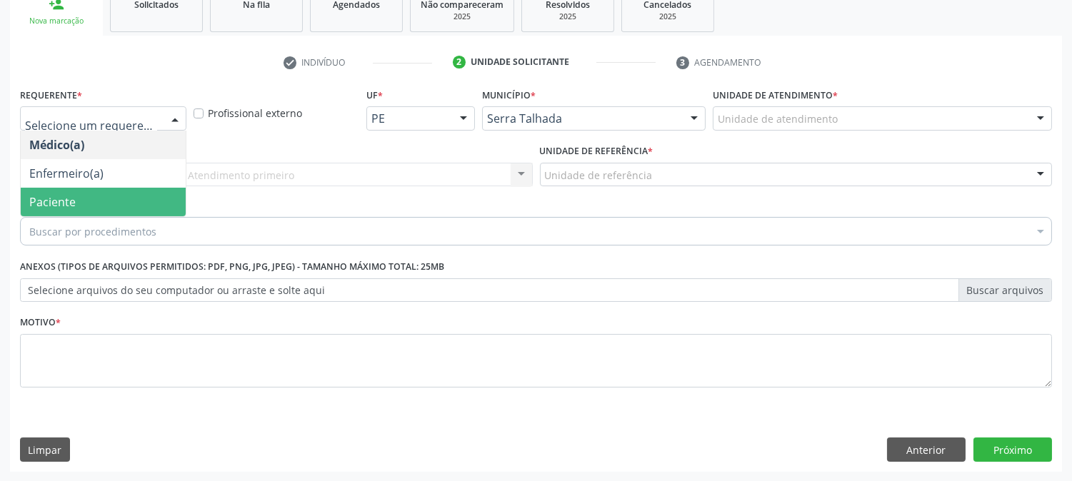
click at [111, 201] on span "Paciente" at bounding box center [103, 202] width 165 height 29
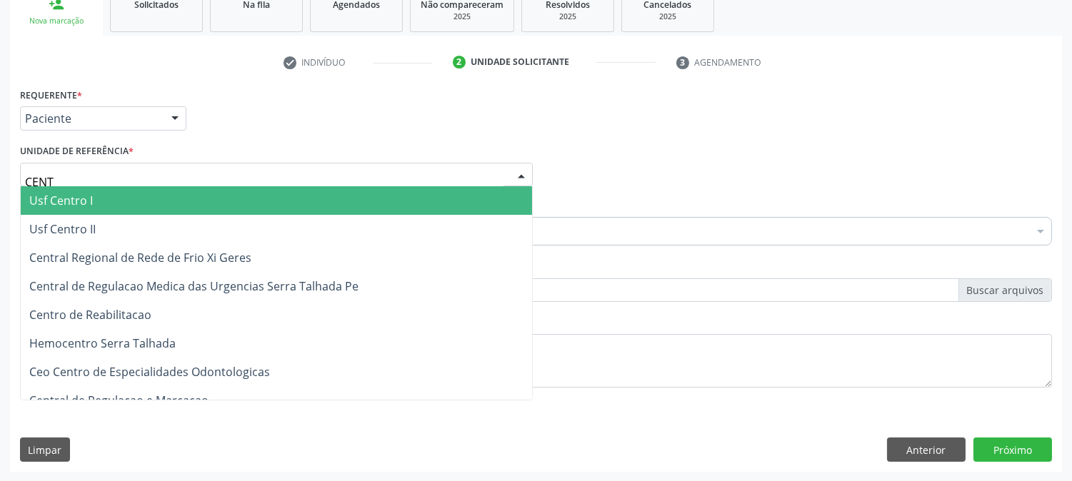
type input "CENTR"
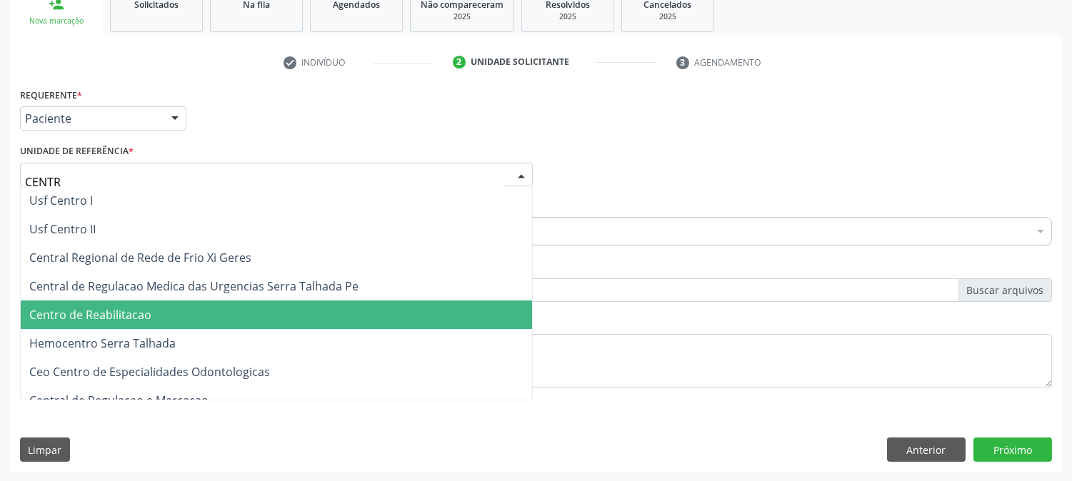
click at [155, 306] on span "Centro de Reabilitacao" at bounding box center [276, 315] width 511 height 29
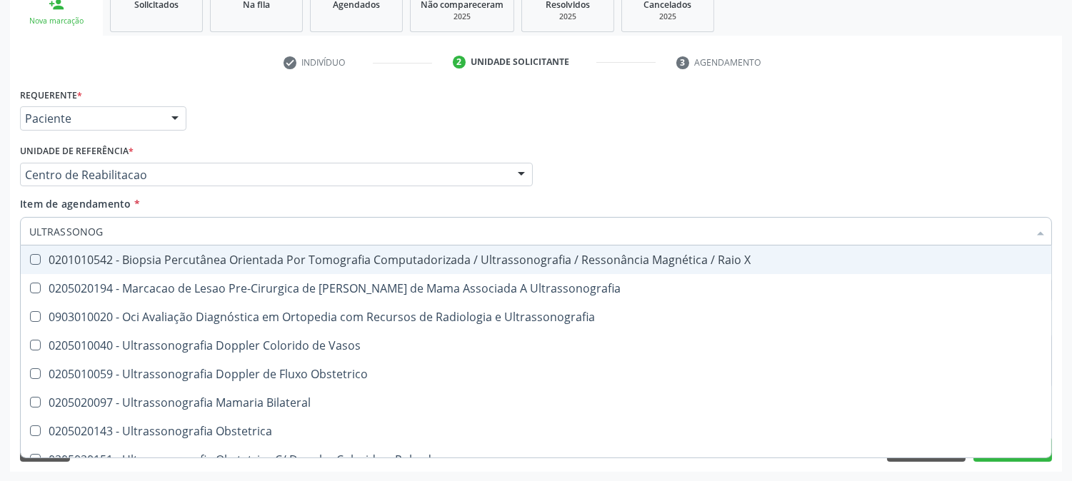
type input "ULTRASSONOGR"
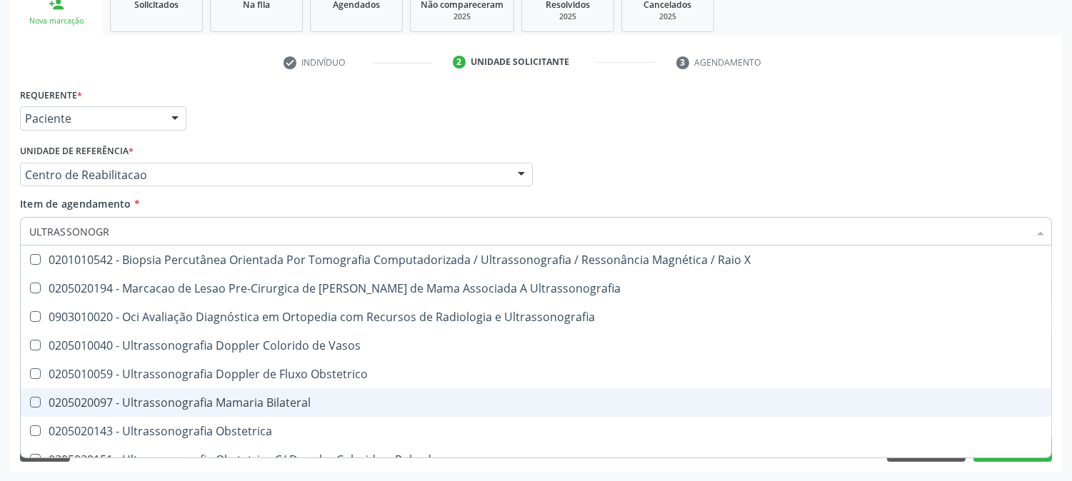
click at [182, 401] on div "0205020097 - Ultrassonografia Mamaria Bilateral" at bounding box center [535, 402] width 1013 height 11
checkbox Bilateral "true"
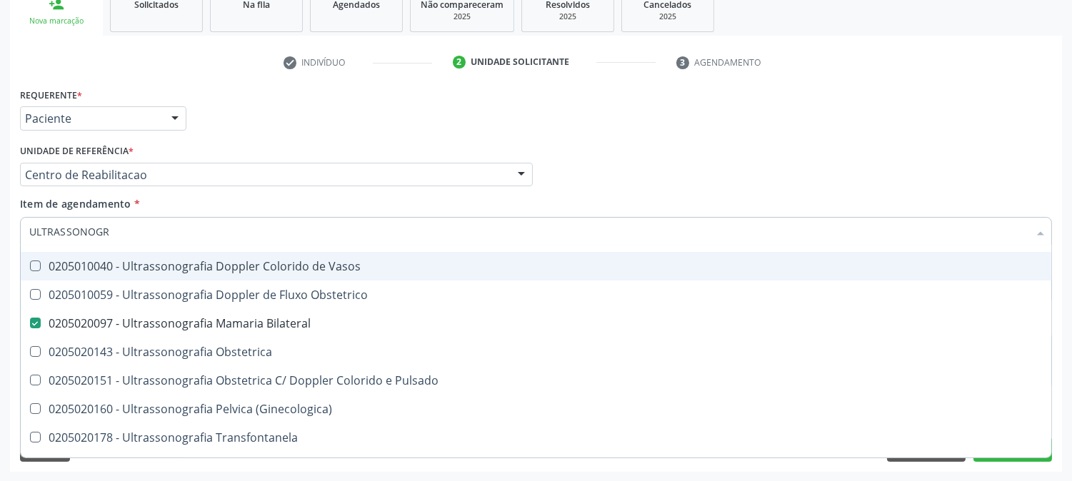
scroll to position [159, 0]
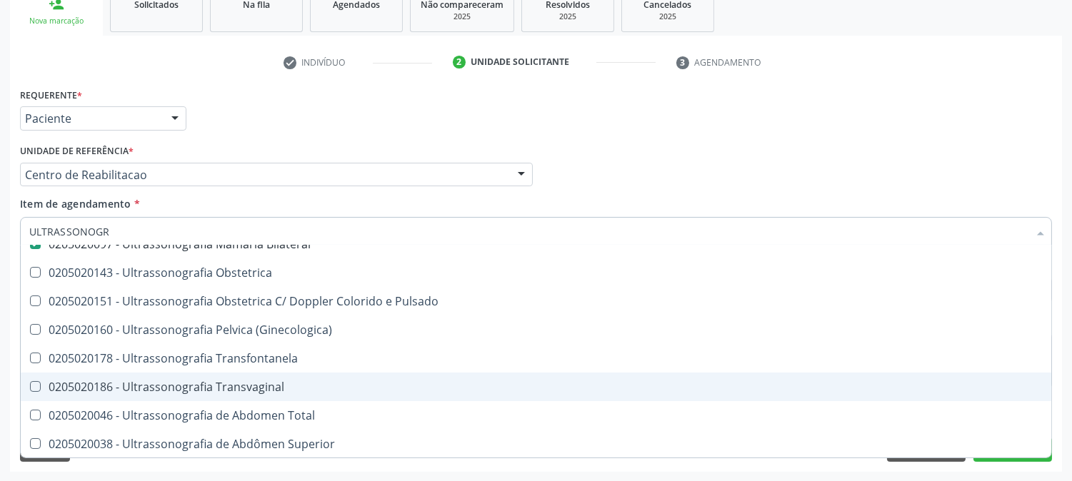
click at [271, 391] on div "0205020186 - Ultrassonografia Transvaginal" at bounding box center [535, 386] width 1013 height 11
checkbox Transvaginal "true"
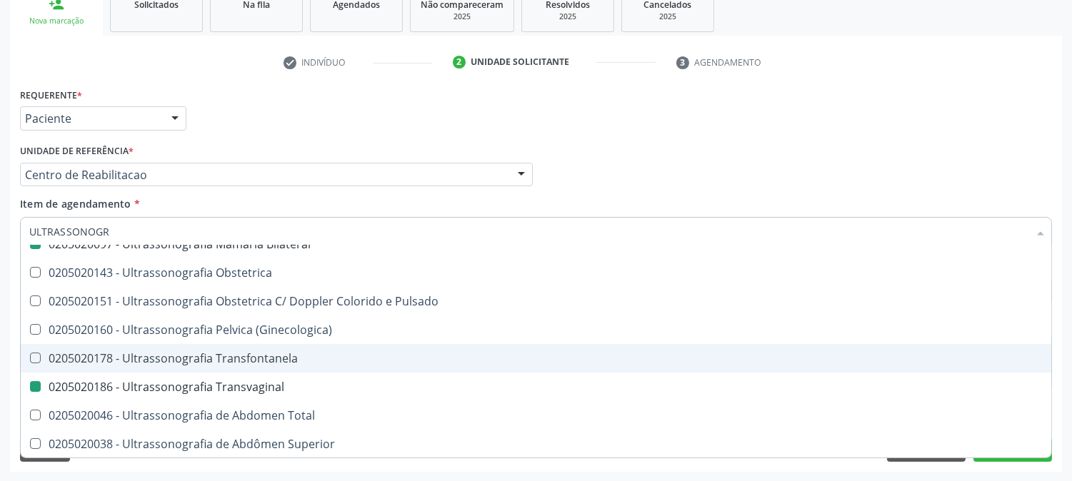
click at [0, 303] on div "Acompanhamento Acompanhe a situação das marcações correntes e finalizadas Relat…" at bounding box center [536, 167] width 1072 height 629
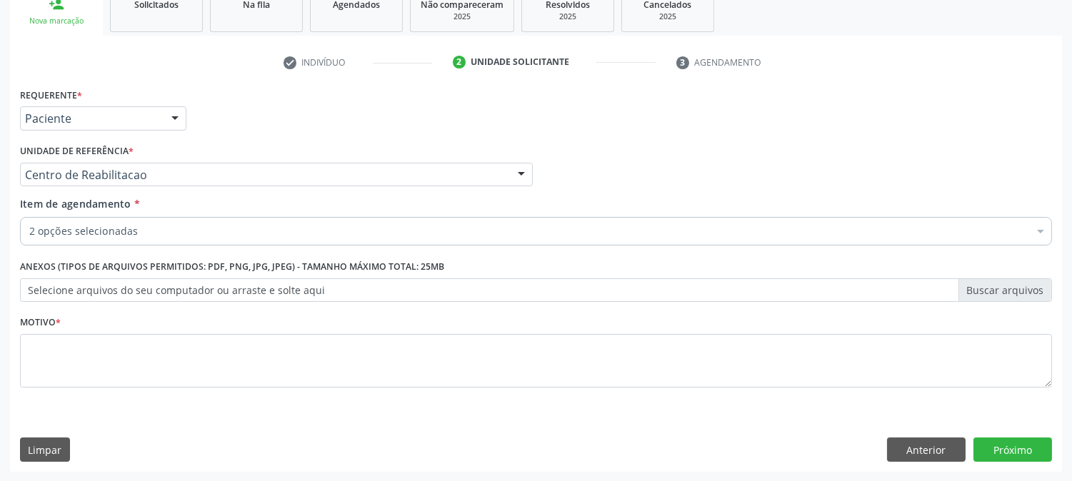
scroll to position [0, 0]
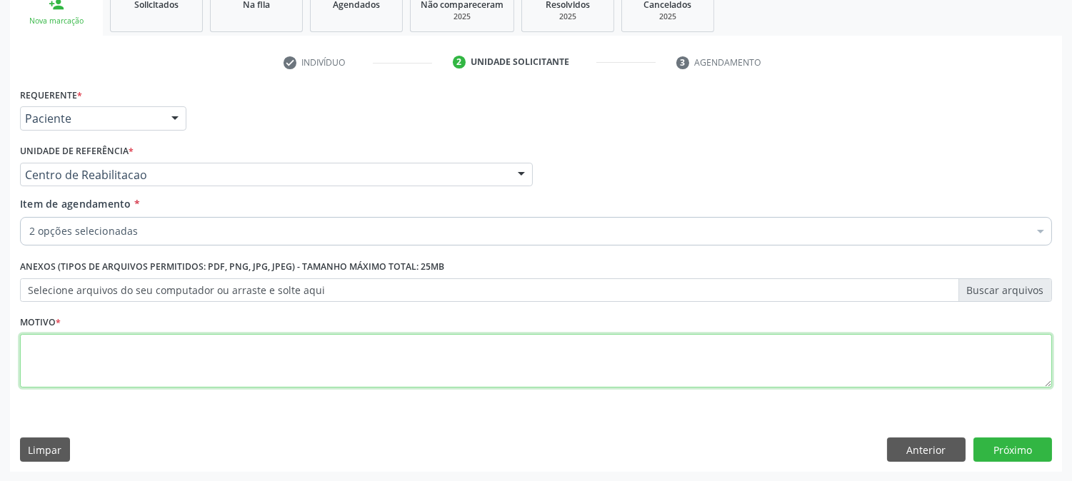
click at [259, 348] on textarea at bounding box center [536, 361] width 1032 height 54
type textarea "."
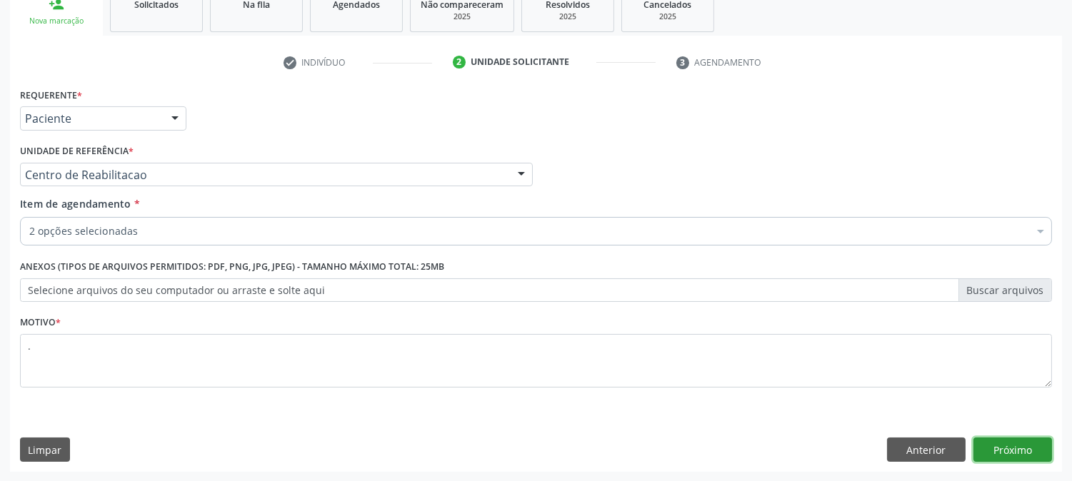
click at [1008, 438] on button "Próximo" at bounding box center [1012, 450] width 79 height 24
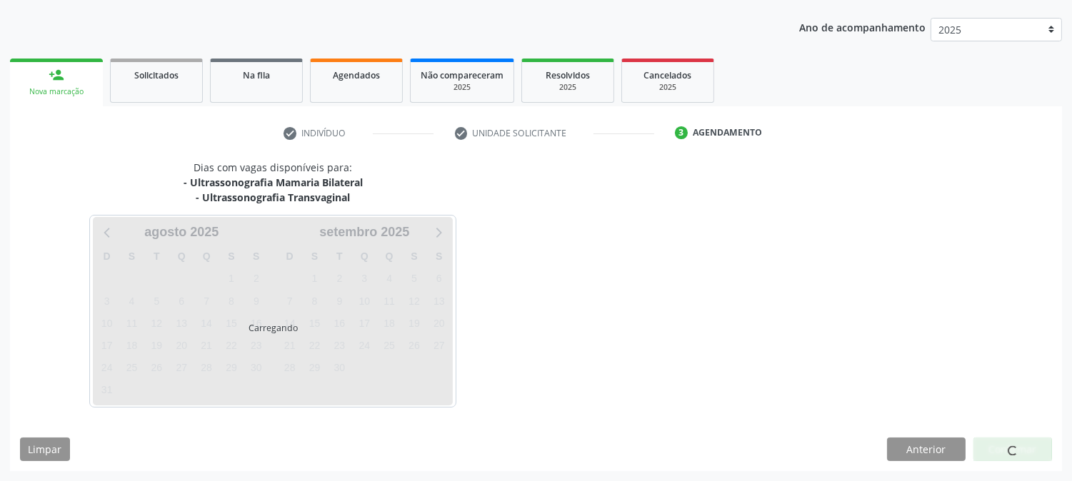
scroll to position [154, 0]
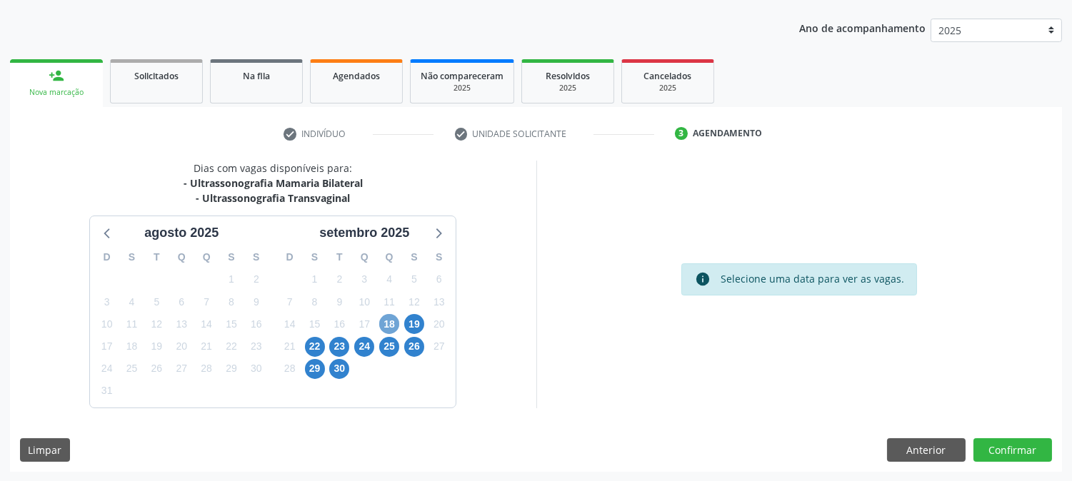
click at [391, 321] on span "18" at bounding box center [389, 324] width 20 height 20
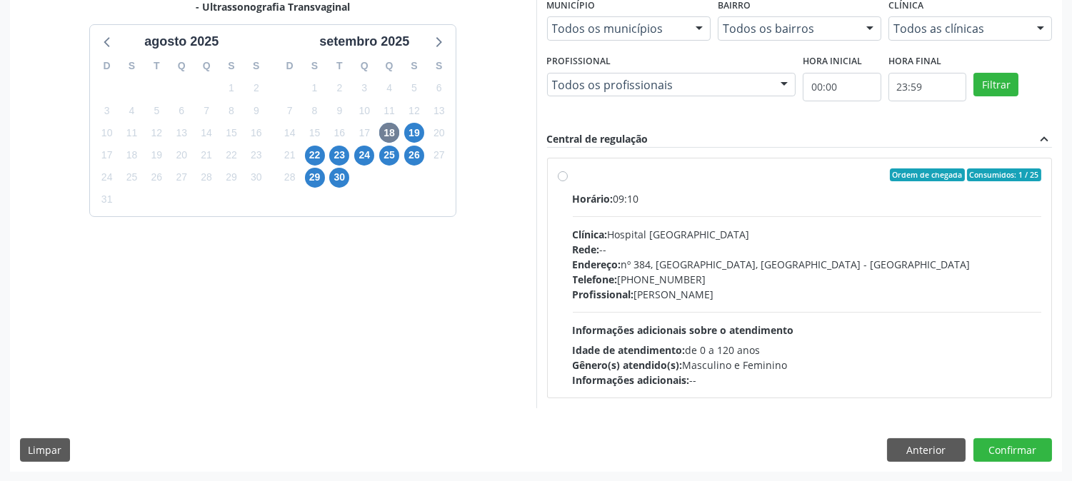
click at [768, 312] on hr at bounding box center [807, 312] width 469 height 1
click at [568, 181] on input "Ordem de chegada Consumidos: 1 / 25 Horário: 09:10 Clínica: Hospital Sao Franci…" at bounding box center [563, 175] width 10 height 13
radio input "true"
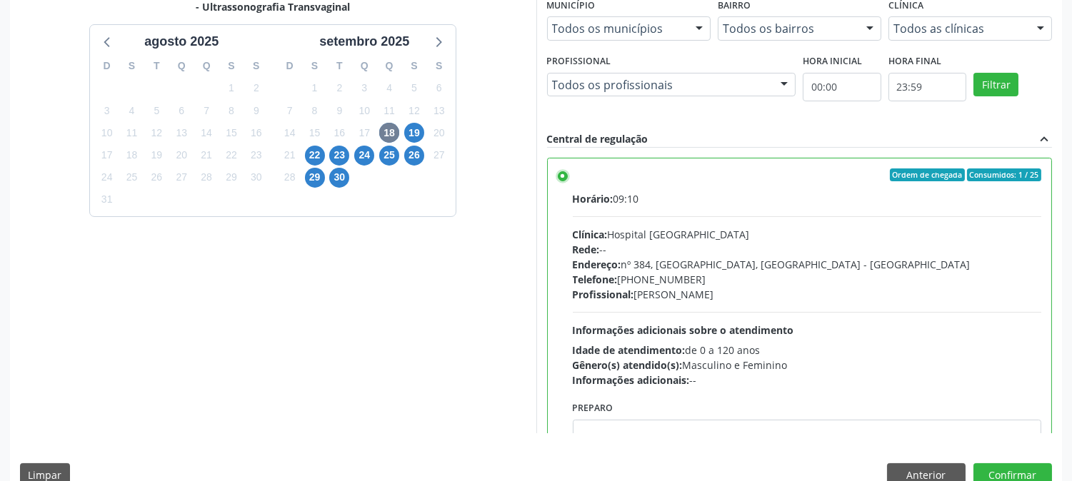
scroll to position [371, 0]
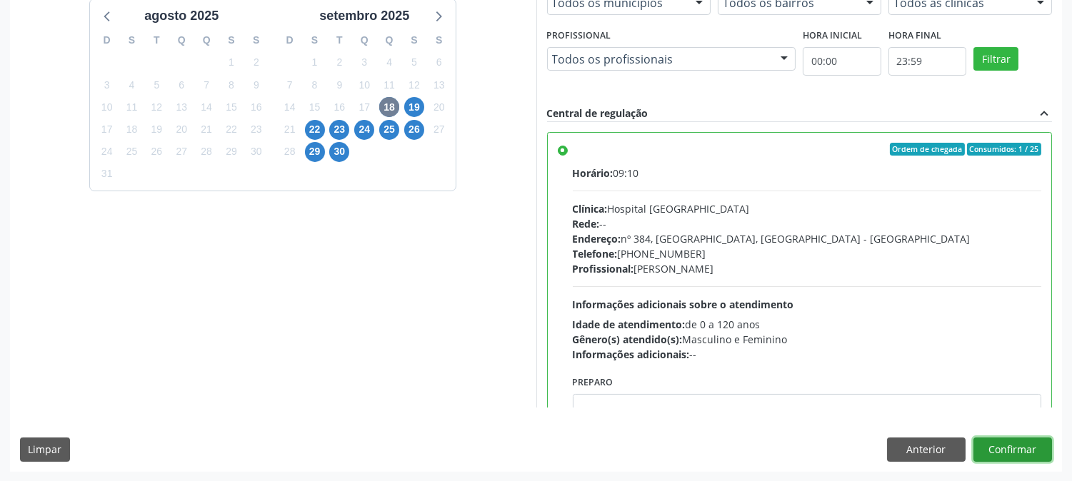
click at [978, 450] on button "Confirmar" at bounding box center [1012, 450] width 79 height 24
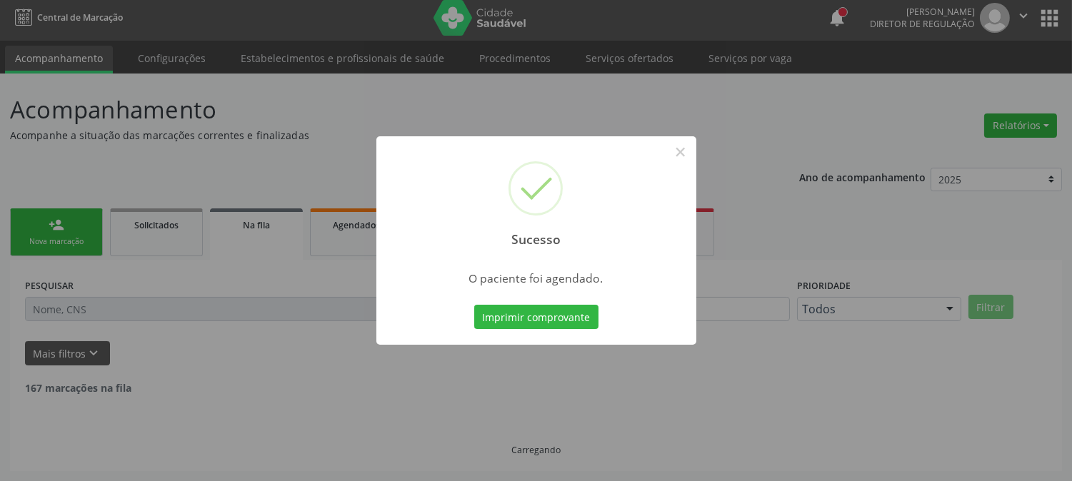
scroll to position [0, 0]
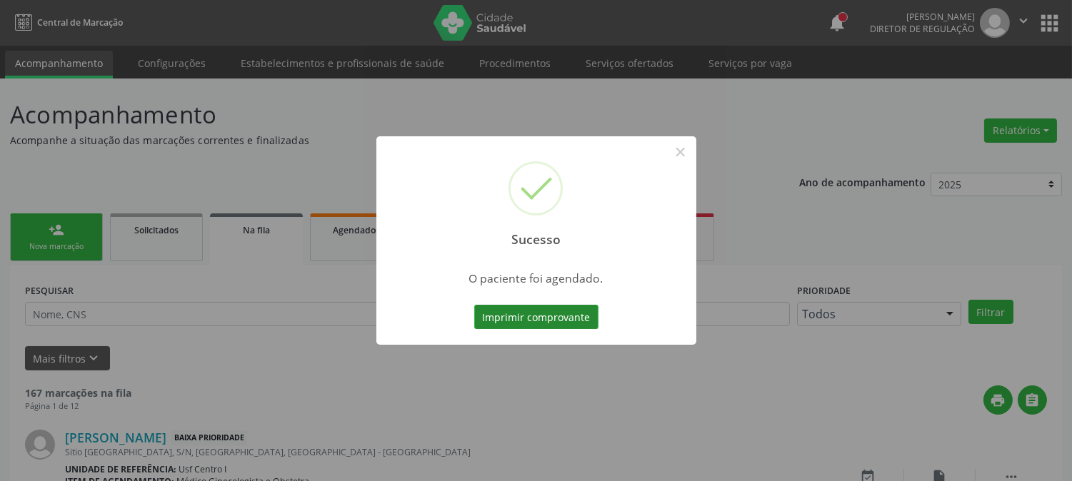
click at [568, 319] on button "Imprimir comprovante" at bounding box center [536, 317] width 124 height 24
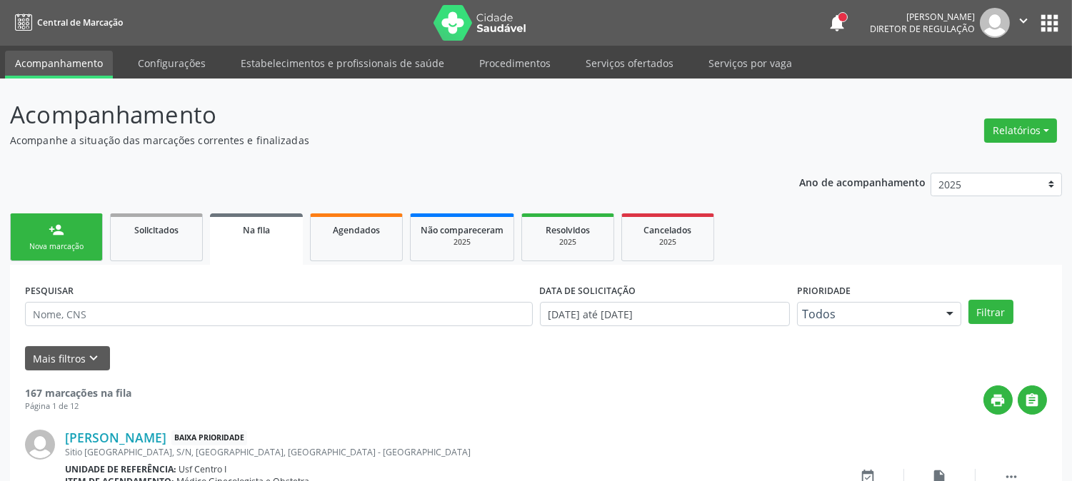
click at [65, 219] on link "person_add Nova marcação" at bounding box center [56, 238] width 93 height 48
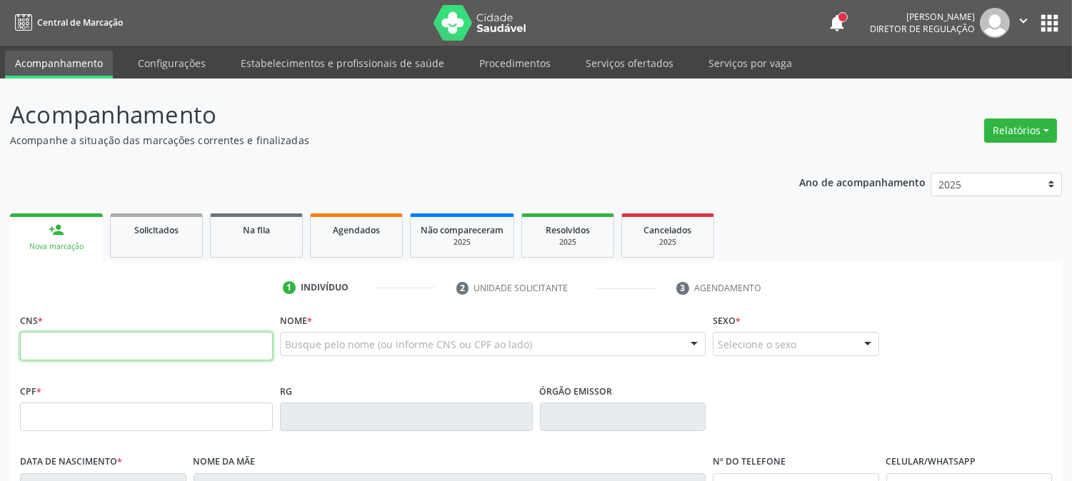
click at [84, 346] on input "text" at bounding box center [146, 346] width 253 height 29
click at [390, 336] on div "Busque pelo nome (ou informe CNS ou CPF ao lado)" at bounding box center [493, 344] width 426 height 24
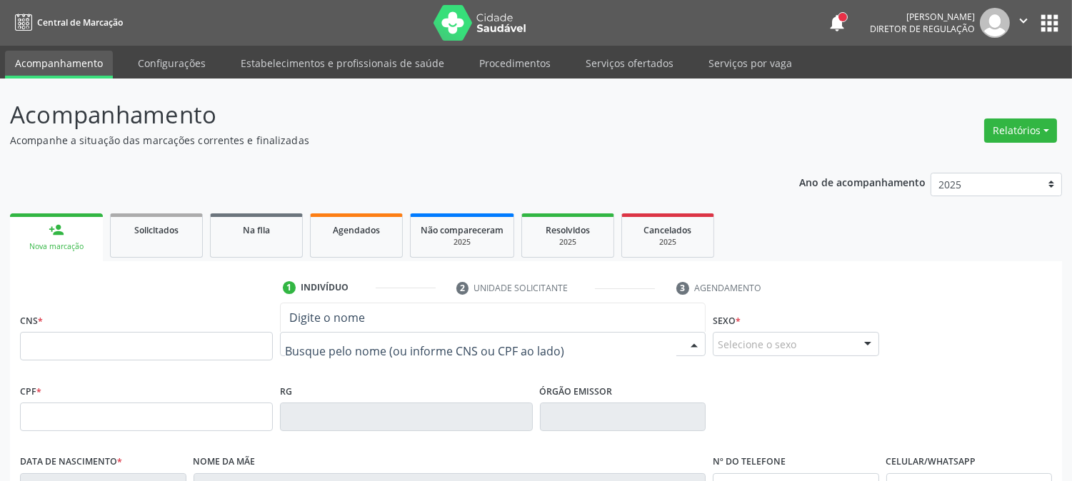
click at [390, 339] on input "text" at bounding box center [480, 351] width 391 height 29
type input "DAYANE CRISTINA PER"
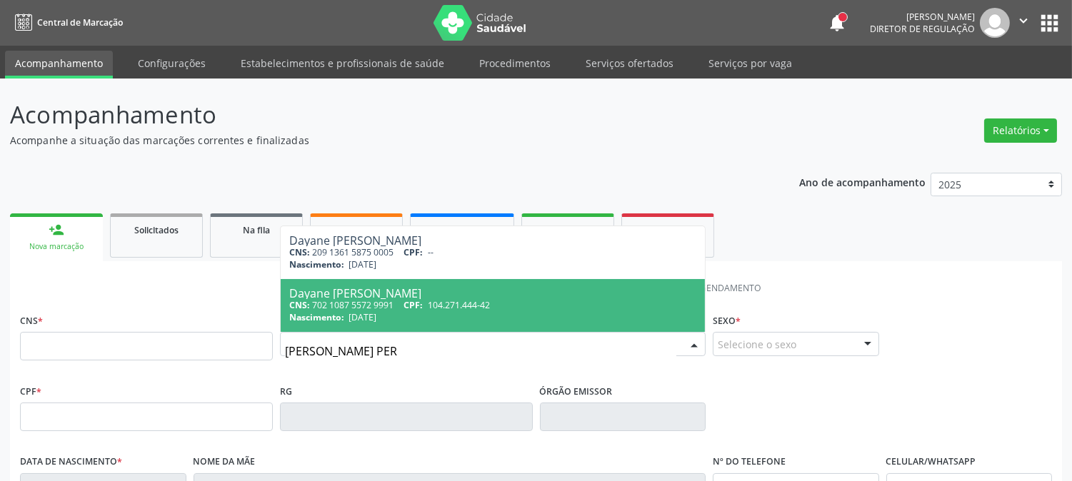
click at [494, 327] on span "Dayane Cristina Pereira de Santana CNS: 702 1087 5572 9991 CPF: 104.271.444-42 …" at bounding box center [493, 305] width 424 height 53
type input "702 1087 5572 9991"
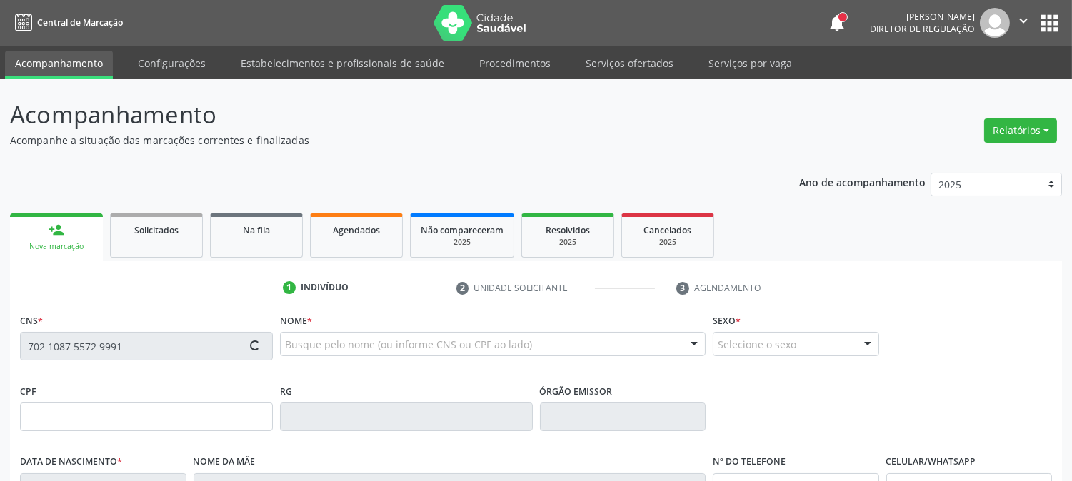
type input "104.271.444-42"
type input "06/05/1991"
type input "Maria Estevao da Silva Pereira"
type input "(87) 98161-3698"
type input "87"
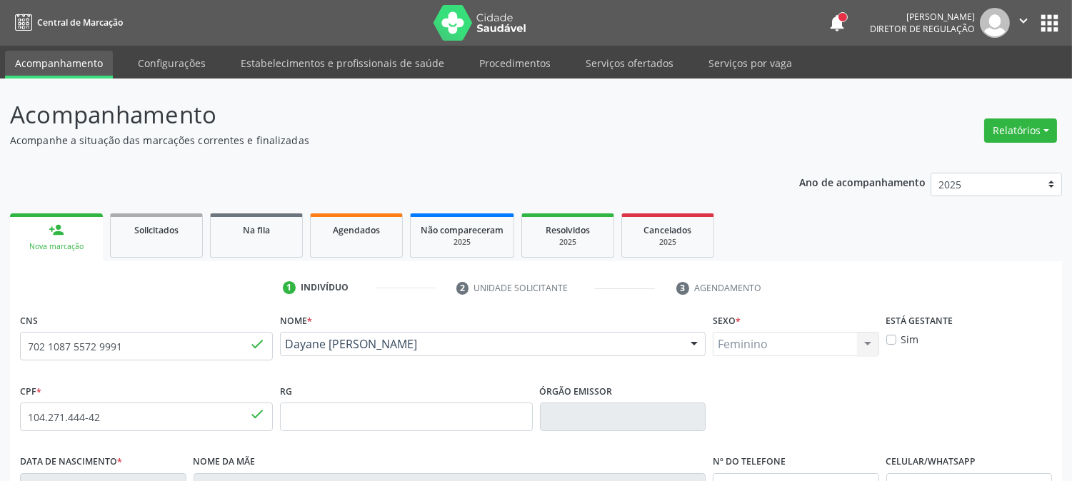
scroll to position [291, 0]
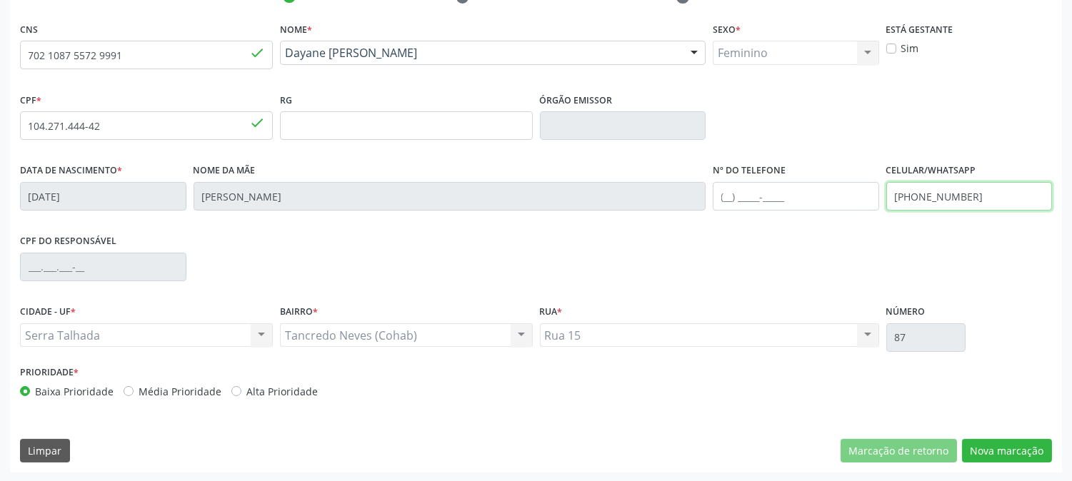
drag, startPoint x: 979, startPoint y: 203, endPoint x: 830, endPoint y: 191, distance: 149.7
click at [830, 194] on div "Data de nascimento * 06/05/1991 Nome da mãe Maria Estevao da Silva Pereira Nº d…" at bounding box center [535, 195] width 1039 height 71
click at [734, 263] on div "CPF do responsável" at bounding box center [535, 266] width 1039 height 71
click at [982, 441] on button "Nova marcação" at bounding box center [1007, 451] width 90 height 24
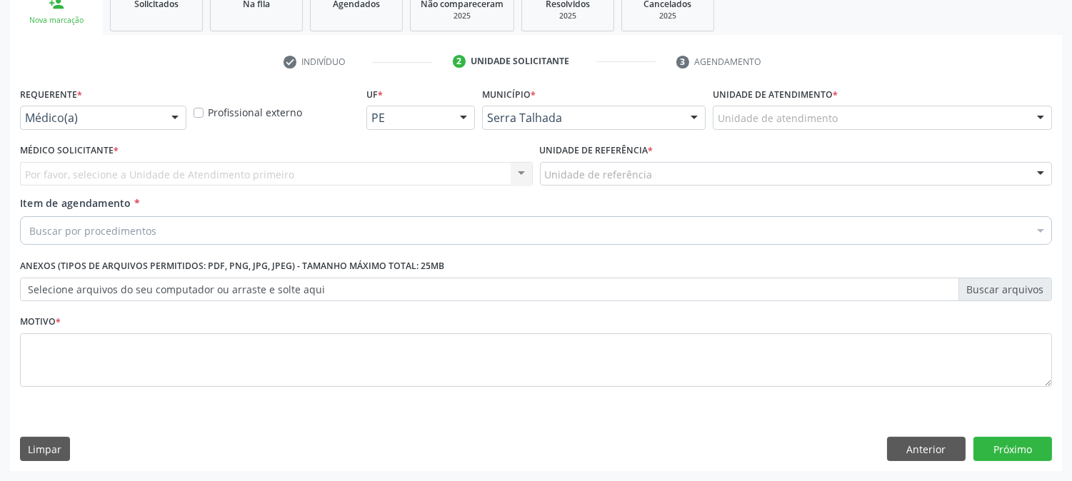
scroll to position [226, 0]
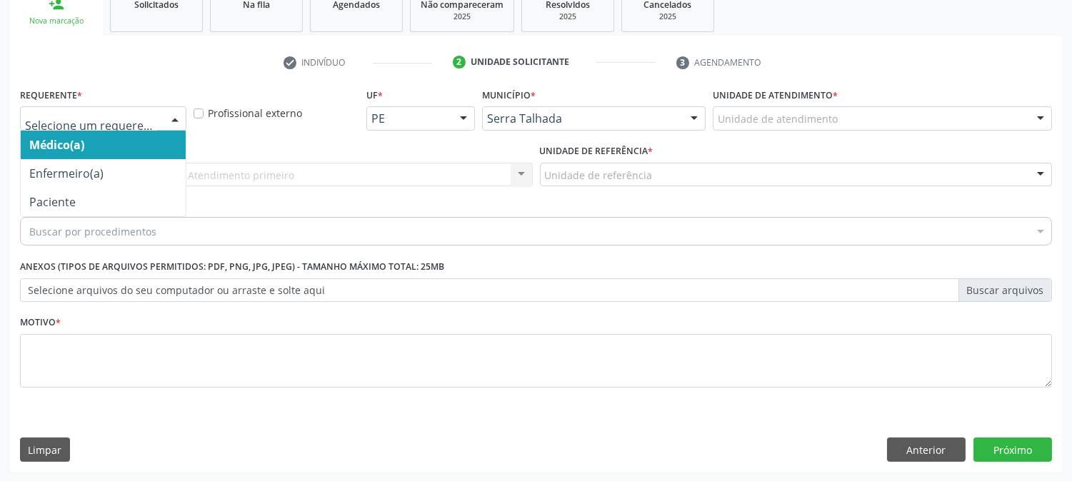
click at [181, 112] on div at bounding box center [174, 119] width 21 height 24
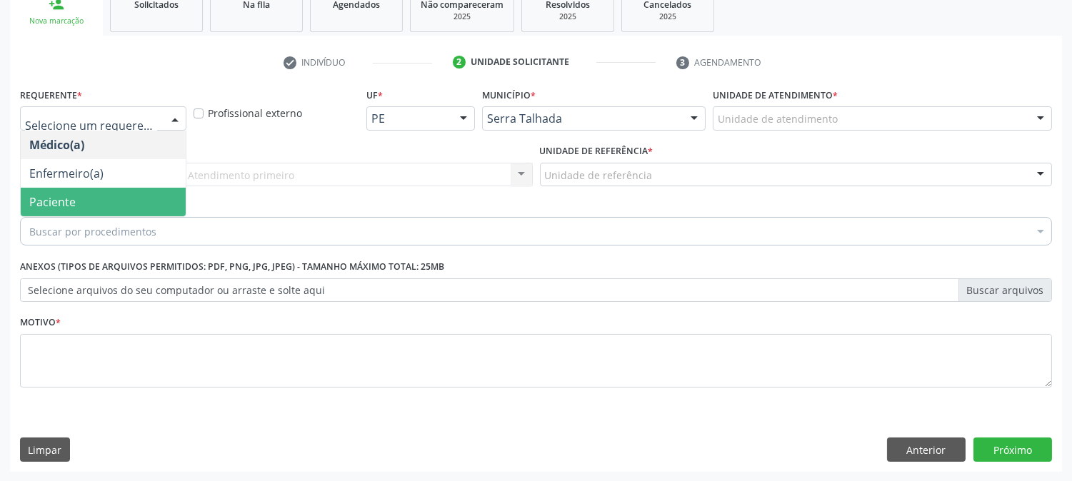
click at [136, 194] on span "Paciente" at bounding box center [103, 202] width 165 height 29
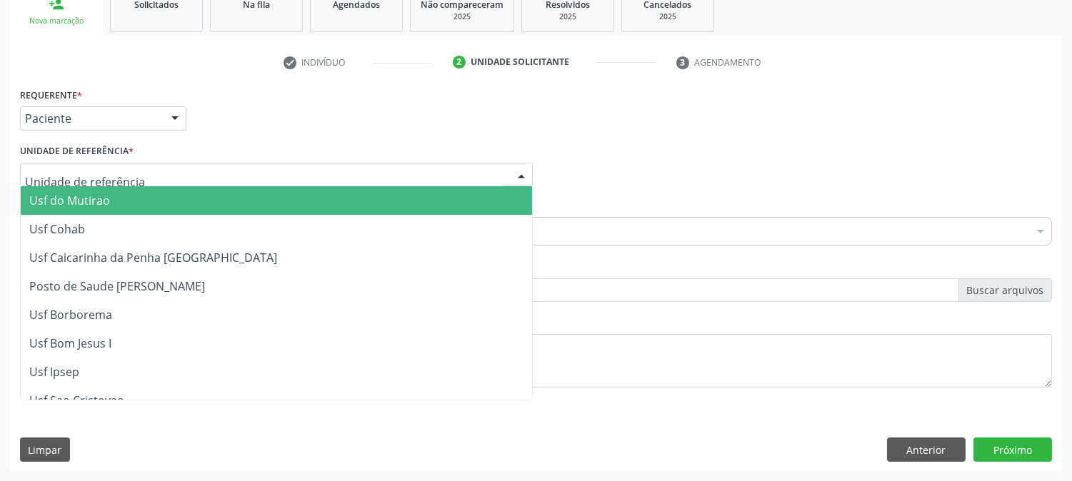
click at [136, 174] on div at bounding box center [276, 175] width 513 height 24
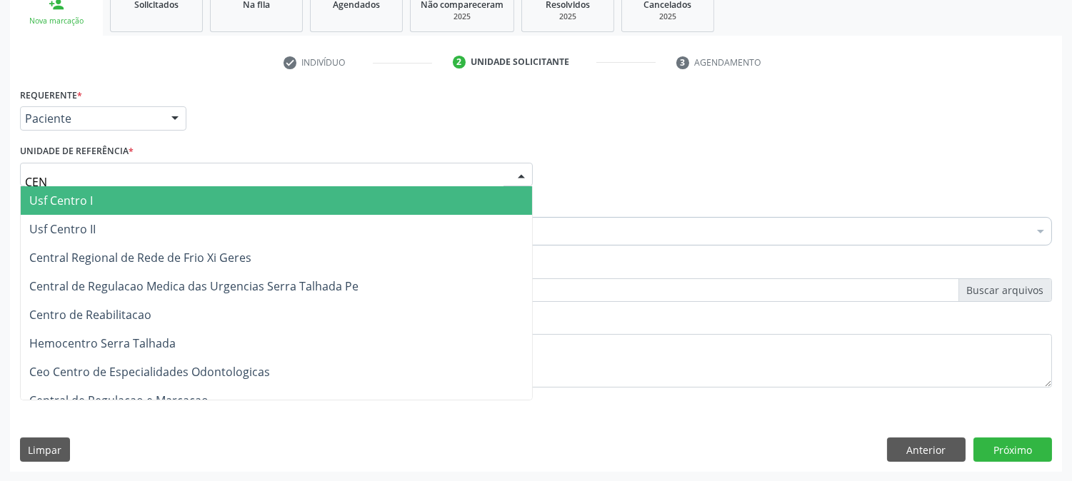
type input "CENT"
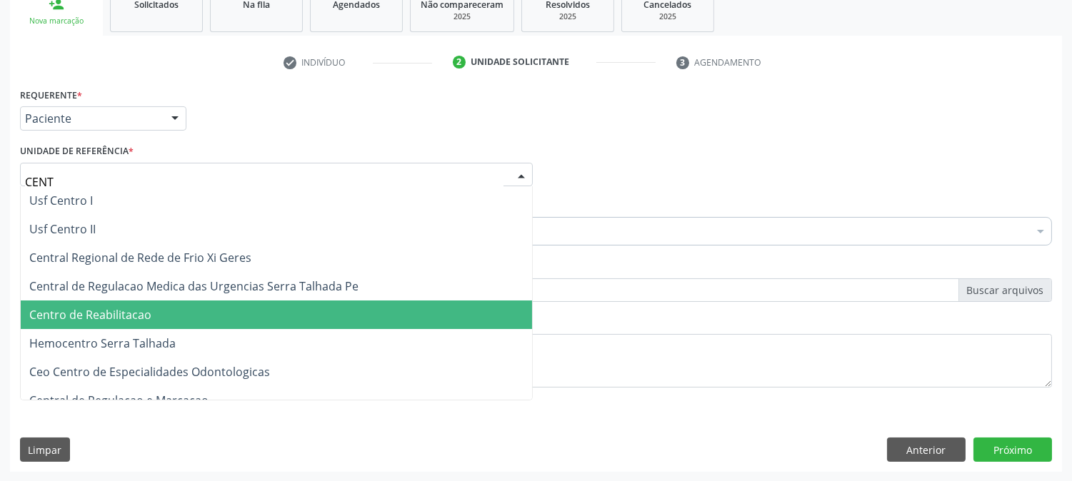
click at [151, 313] on span "Centro de Reabilitacao" at bounding box center [276, 315] width 511 height 29
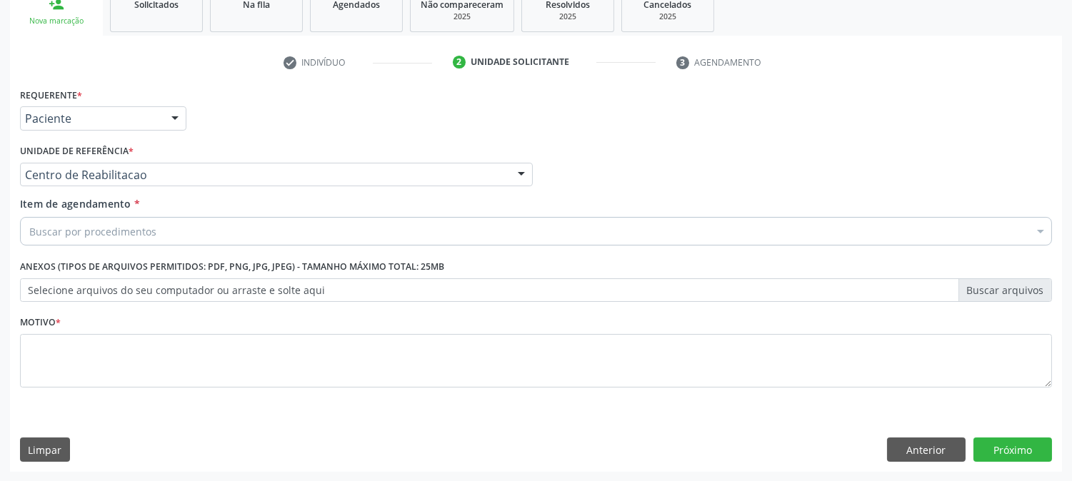
click at [181, 233] on div "Buscar por procedimentos" at bounding box center [536, 231] width 1032 height 29
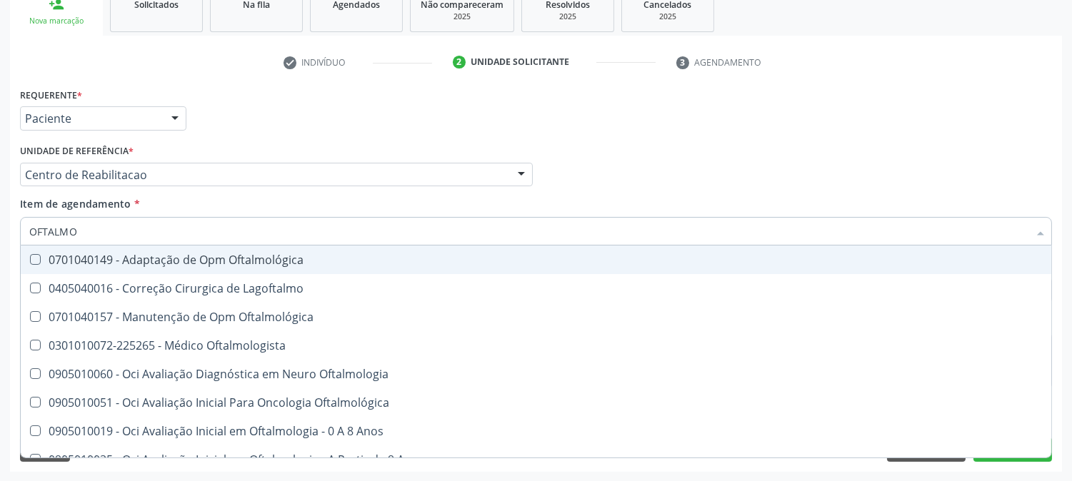
type input "OFTALMOL"
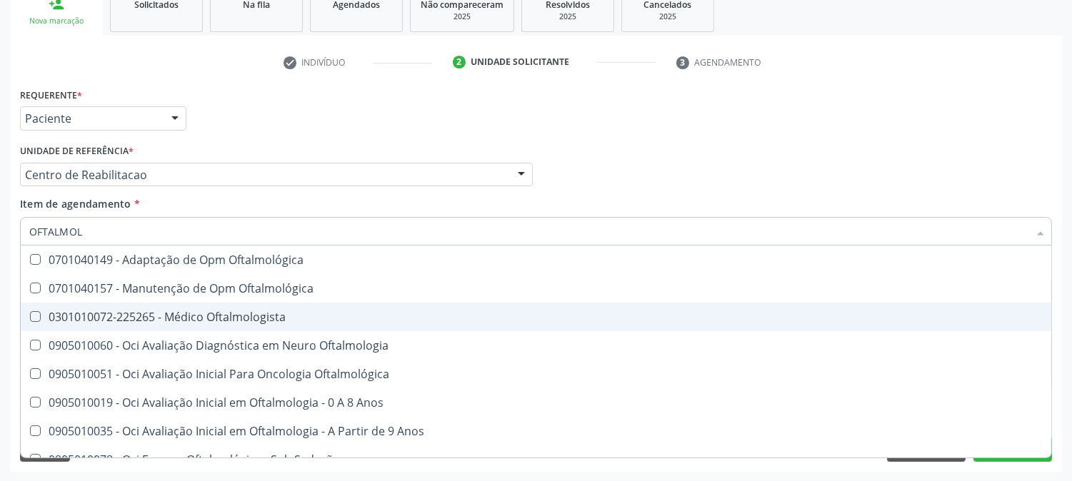
click at [275, 307] on span "0301010072-225265 - Médico Oftalmologista" at bounding box center [536, 317] width 1030 height 29
checkbox Oftalmologista "true"
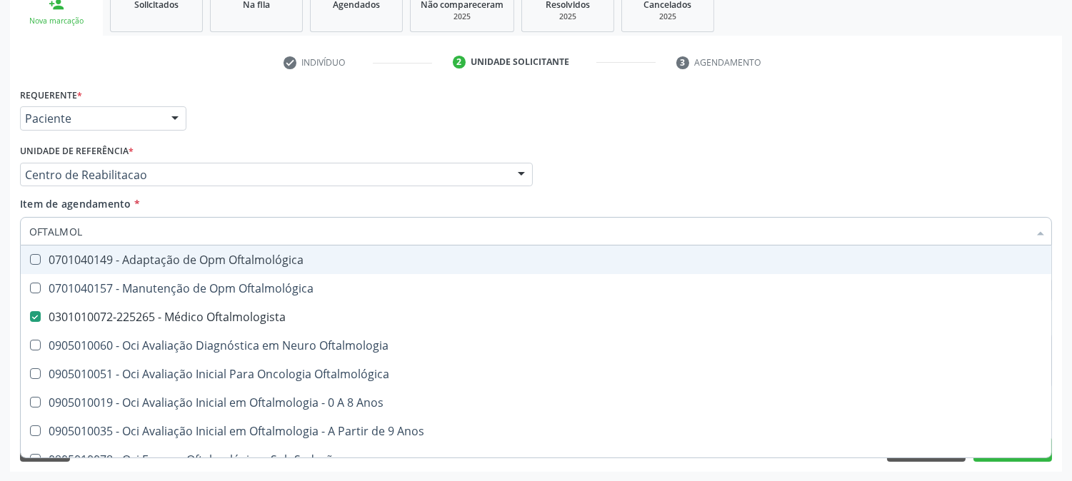
click at [0, 244] on div "Acompanhamento Acompanhe a situação das marcações correntes e finalizadas Relat…" at bounding box center [536, 167] width 1072 height 629
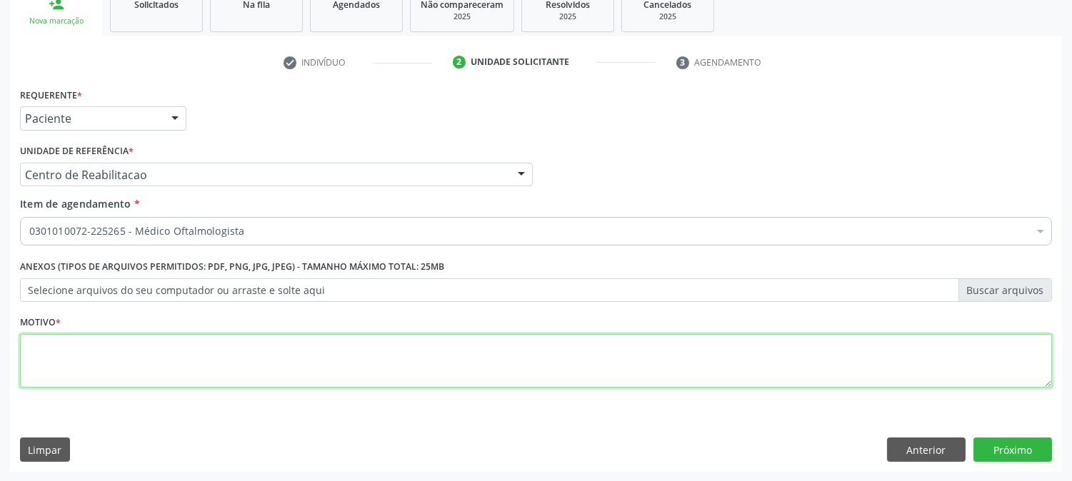
click at [229, 377] on textarea at bounding box center [536, 361] width 1032 height 54
type textarea "."
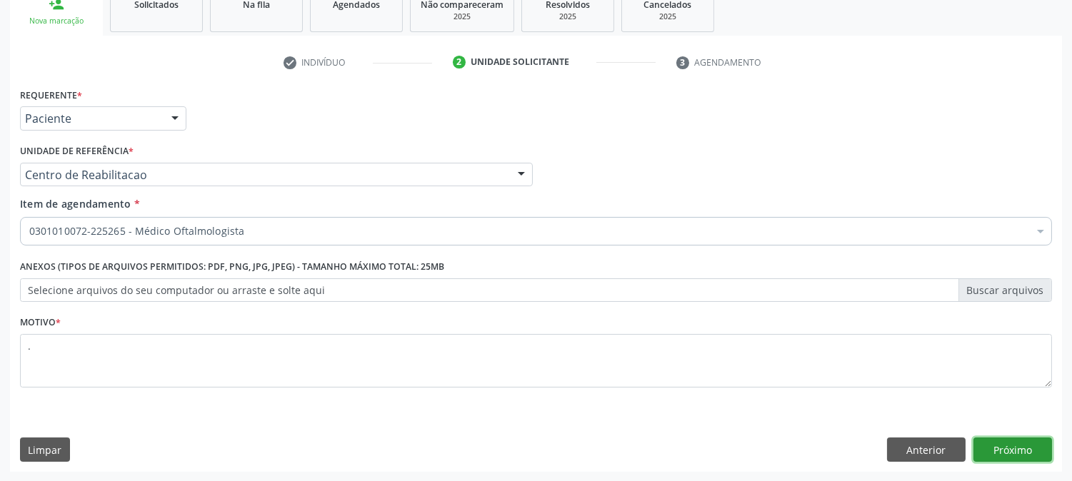
click at [988, 441] on button "Próximo" at bounding box center [1012, 450] width 79 height 24
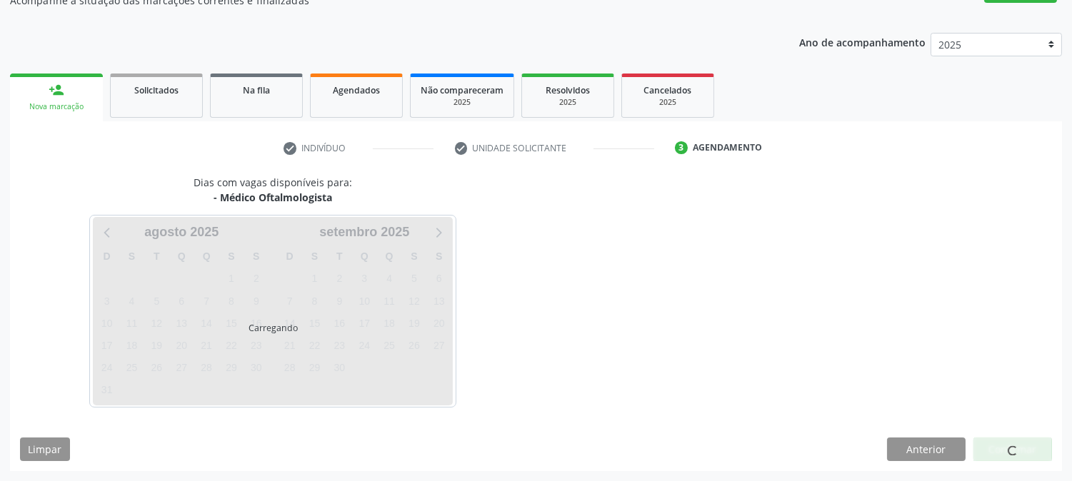
scroll to position [139, 0]
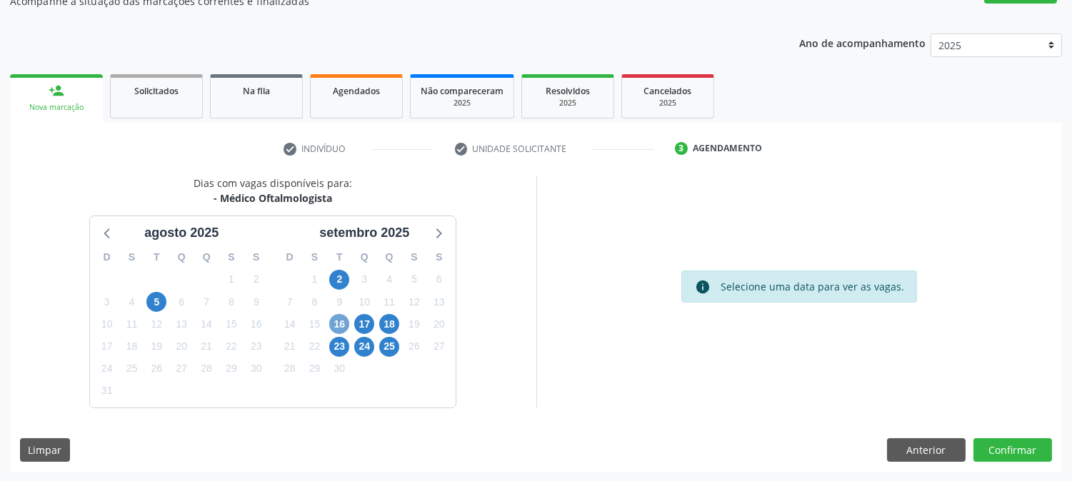
click at [341, 328] on span "16" at bounding box center [339, 324] width 20 height 20
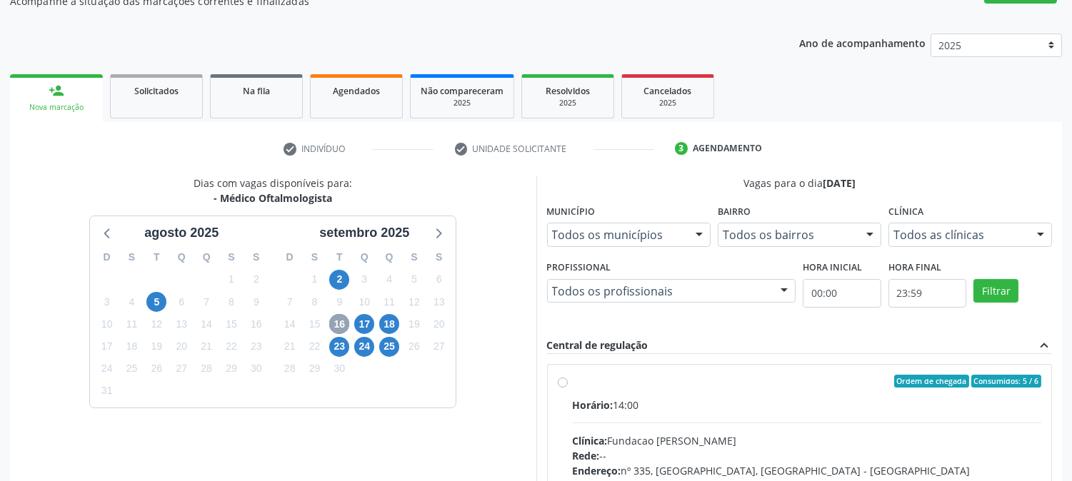
scroll to position [371, 0]
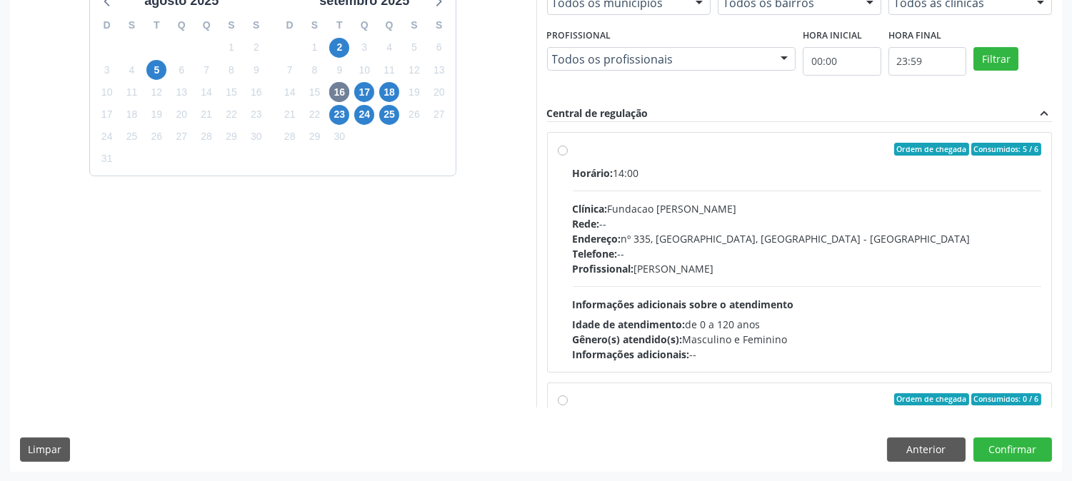
click at [753, 298] on span "Informações adicionais sobre o atendimento" at bounding box center [683, 305] width 221 height 14
click at [568, 156] on input "Ordem de chegada Consumidos: 5 / 6 Horário: 14:00 Clínica: Fundacao Altino Vent…" at bounding box center [563, 149] width 10 height 13
radio input "true"
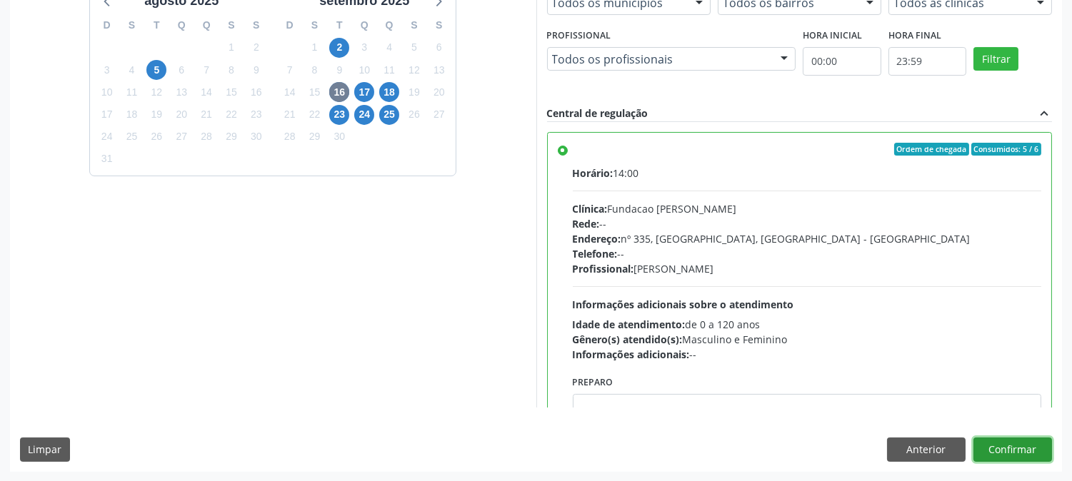
click at [1016, 457] on button "Confirmar" at bounding box center [1012, 450] width 79 height 24
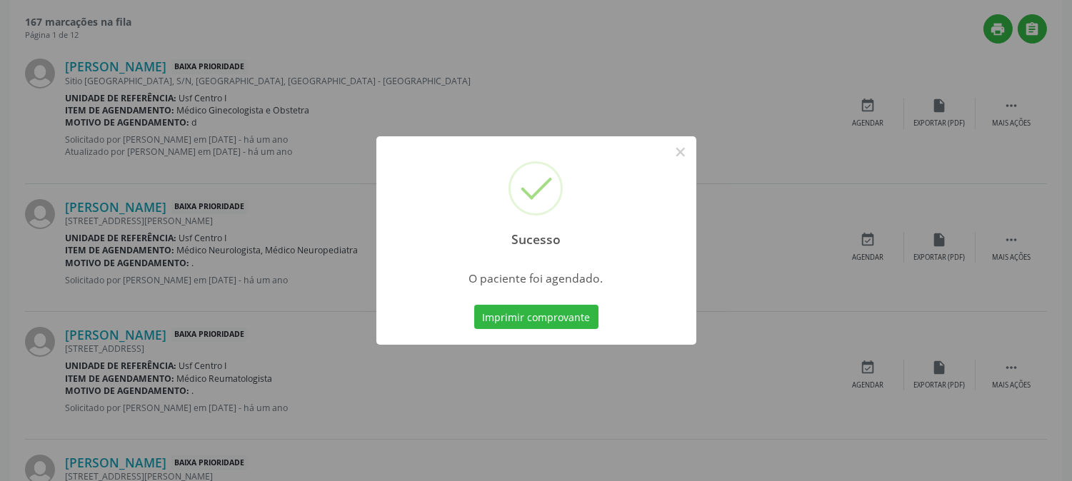
scroll to position [0, 0]
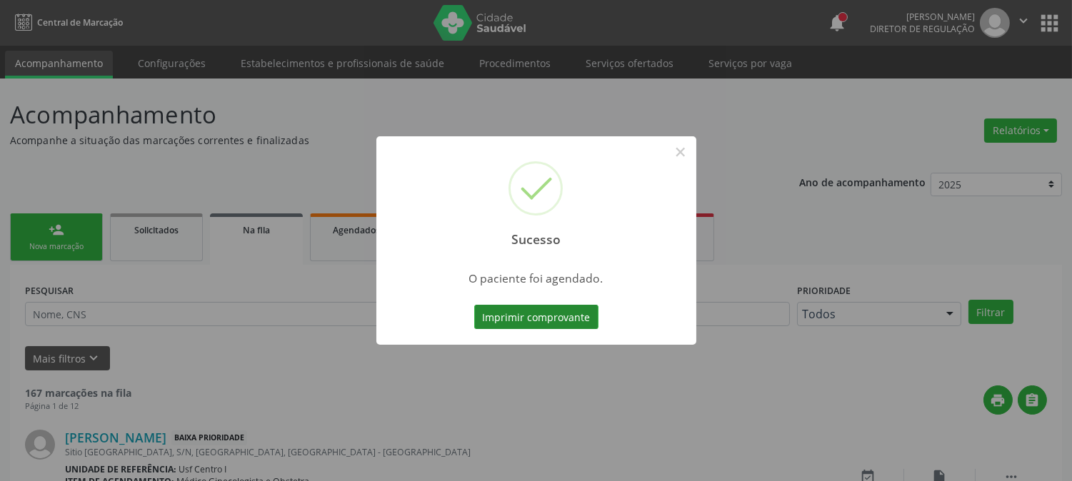
click at [504, 308] on button "Imprimir comprovante" at bounding box center [536, 317] width 124 height 24
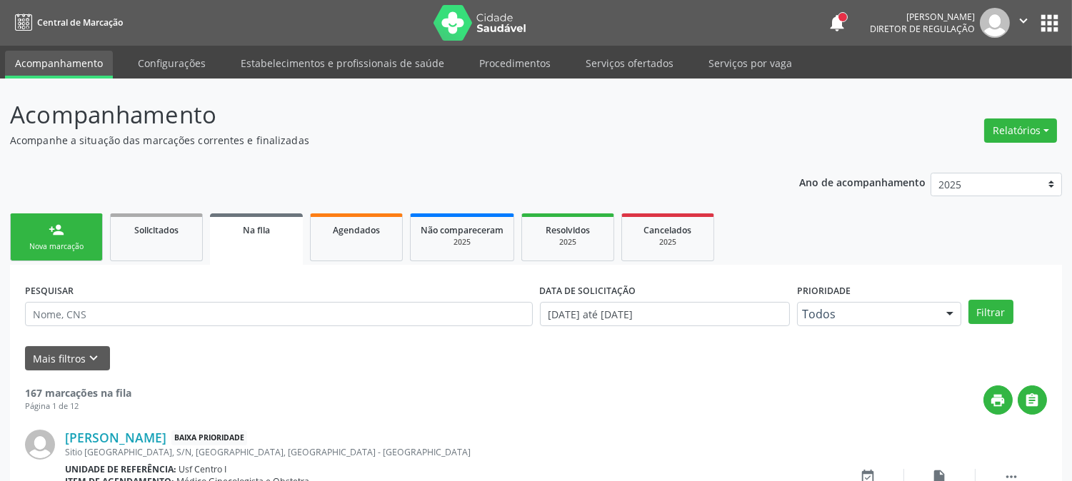
click at [68, 226] on link "person_add Nova marcação" at bounding box center [56, 238] width 93 height 48
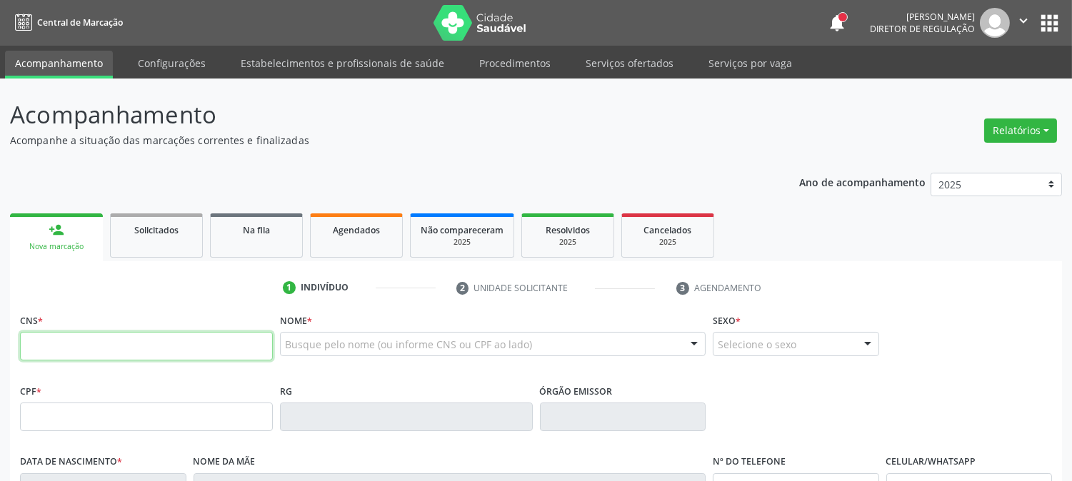
click at [247, 343] on input "text" at bounding box center [146, 346] width 253 height 29
type input "700 0023 6852 1601"
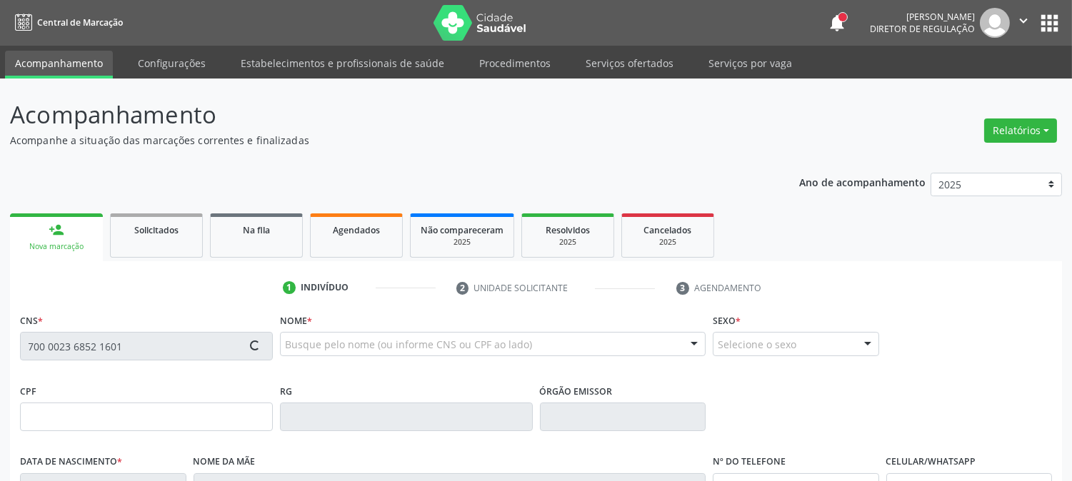
type input "098.540.924-02"
type input "02/01/1992"
type input "Ivonete da Silva"
type input "(87) 99914-3297"
type input "85"
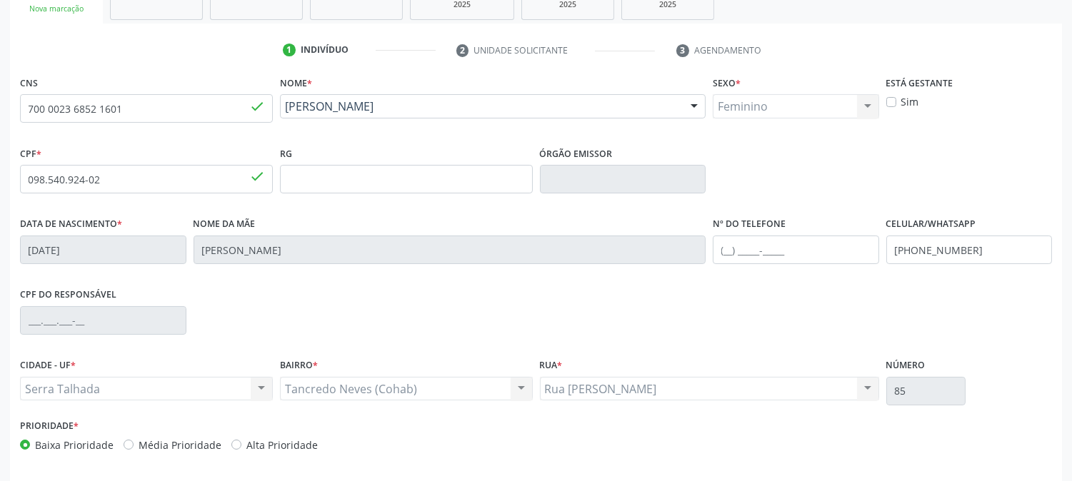
scroll to position [291, 0]
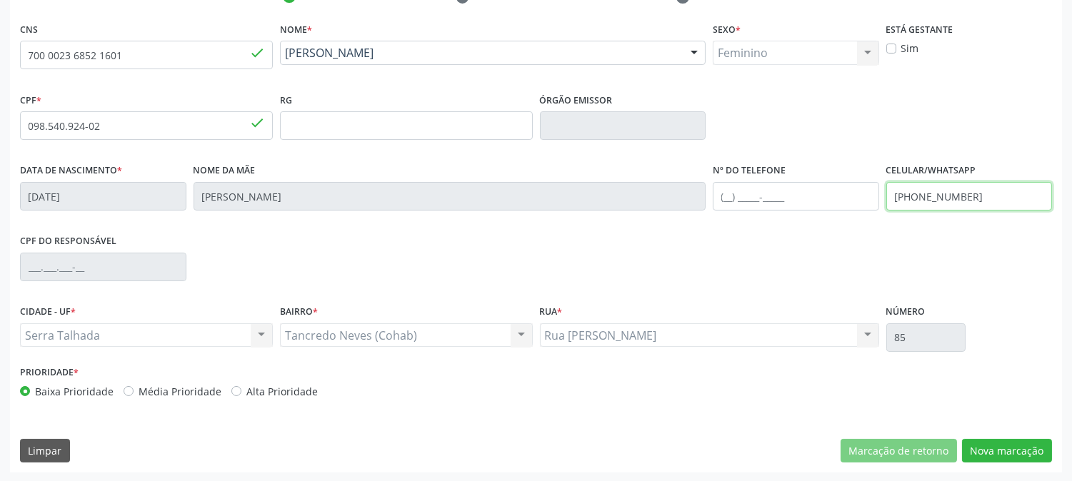
drag, startPoint x: 977, startPoint y: 199, endPoint x: 815, endPoint y: 203, distance: 161.4
click at [815, 203] on div "Data de nascimento * 02/01/1992 Nome da mãe Ivonete da Silva Nº do Telefone Cel…" at bounding box center [535, 195] width 1039 height 71
click at [996, 111] on div "CPF * 098.540.924-02 done RG Órgão emissor" at bounding box center [535, 124] width 1039 height 71
click at [1015, 451] on button "Nova marcação" at bounding box center [1007, 451] width 90 height 24
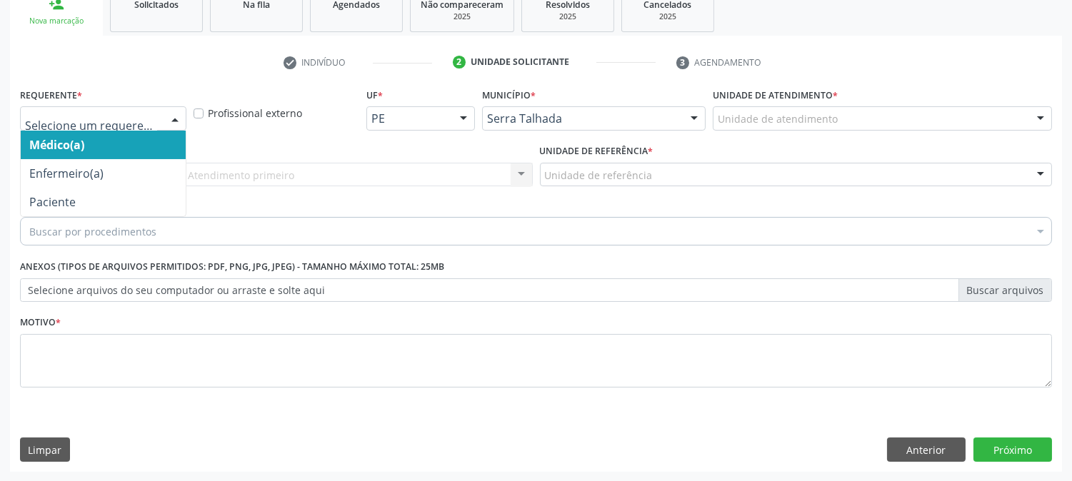
click at [129, 126] on div at bounding box center [103, 118] width 166 height 24
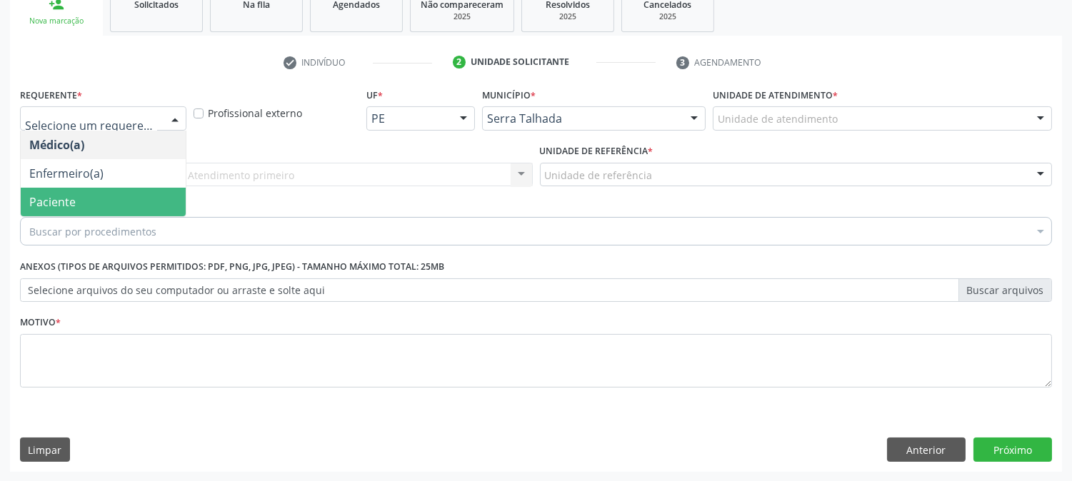
click at [102, 201] on span "Paciente" at bounding box center [103, 202] width 165 height 29
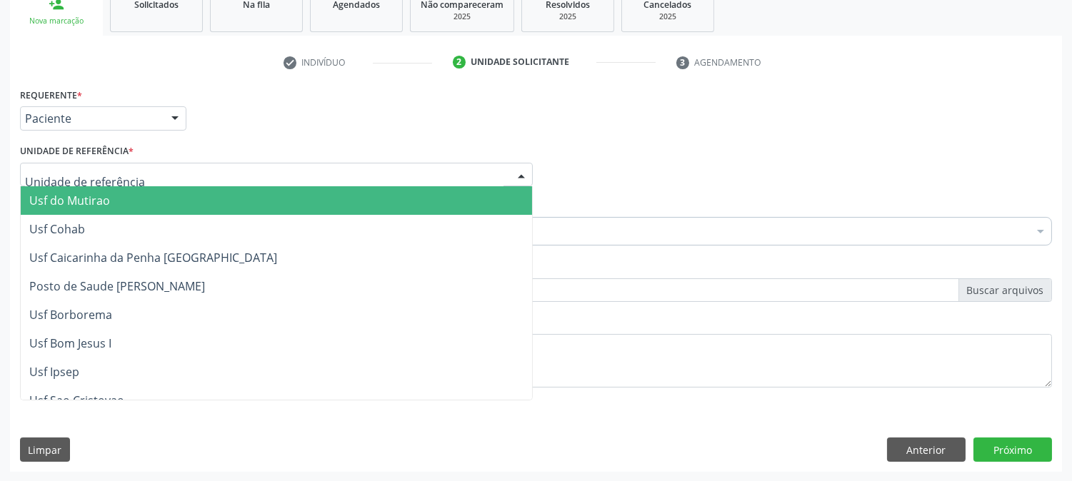
click at [254, 176] on div at bounding box center [276, 175] width 513 height 24
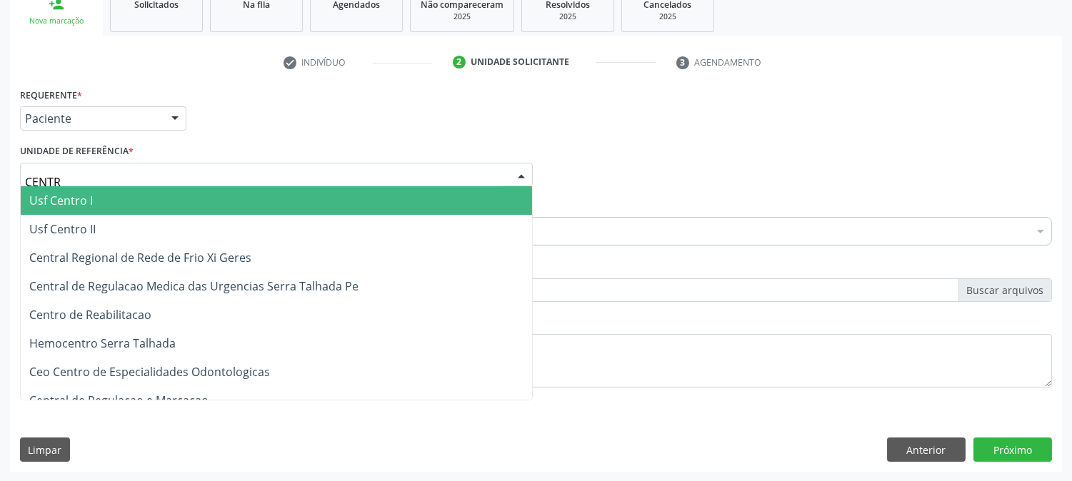
type input "CENTRO"
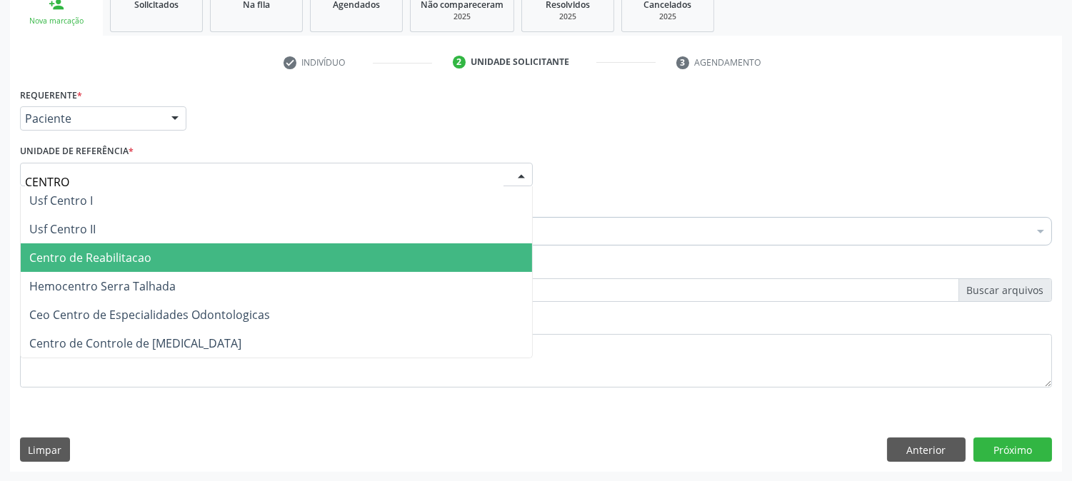
click at [224, 244] on span "Centro de Reabilitacao" at bounding box center [276, 258] width 511 height 29
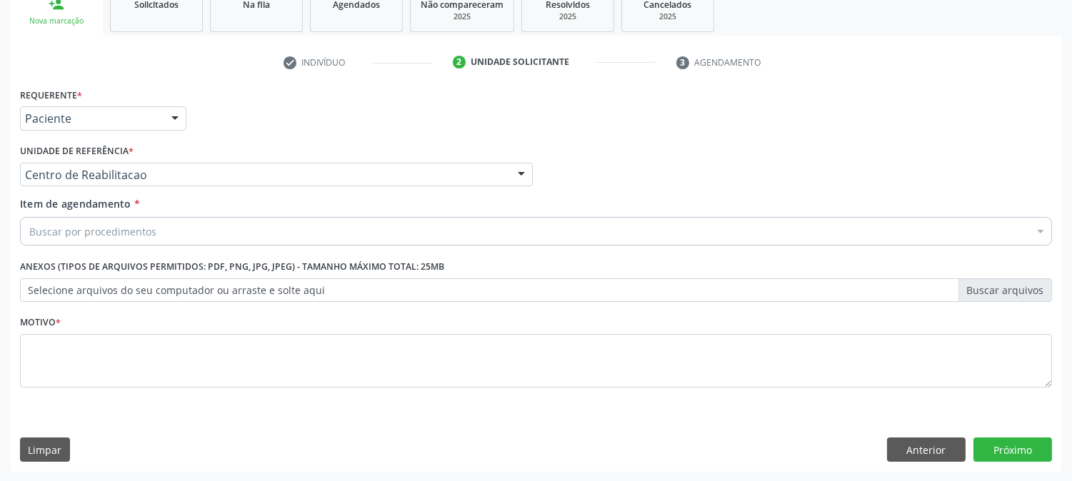
click at [203, 233] on div "Buscar por procedimentos" at bounding box center [536, 231] width 1032 height 29
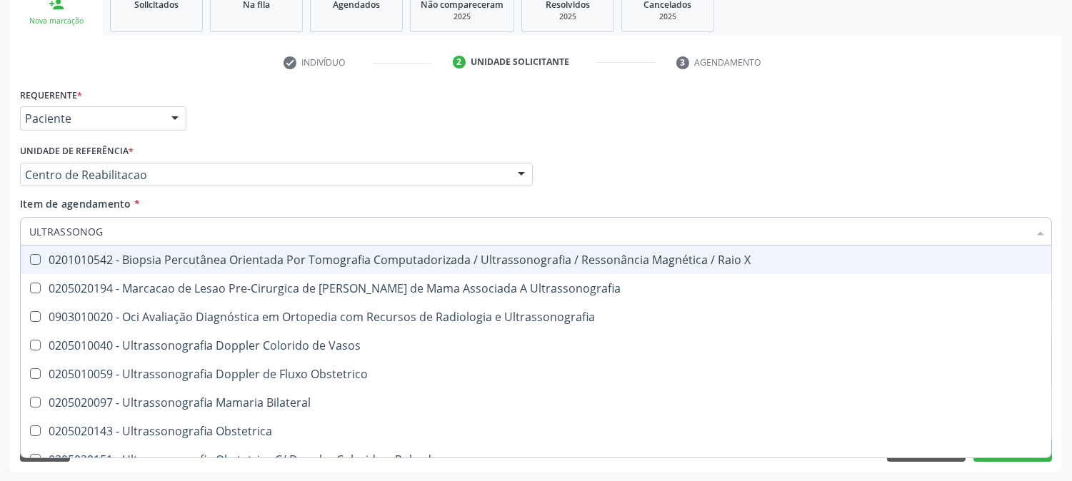
type input "ULTRASSONOGR"
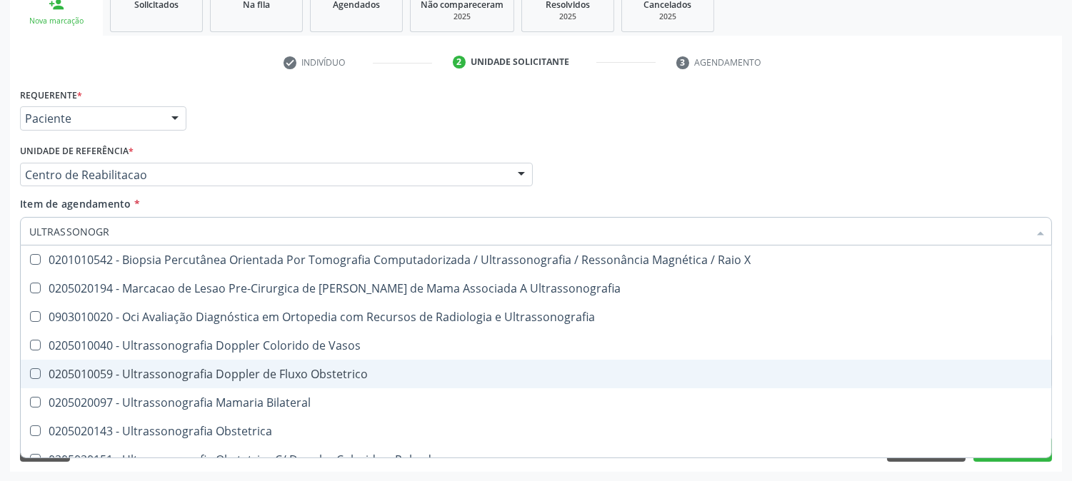
scroll to position [79, 0]
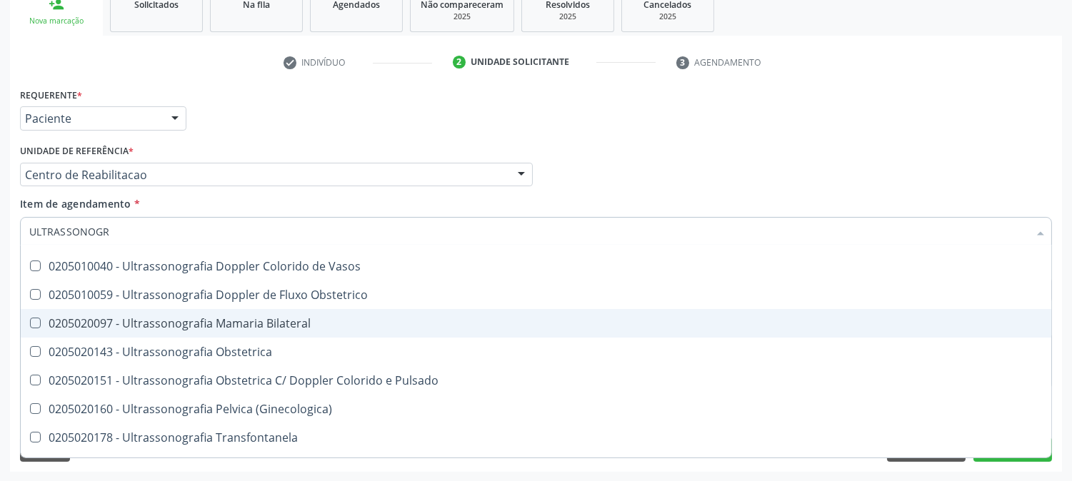
click at [179, 319] on div "0205020097 - Ultrassonografia Mamaria Bilateral" at bounding box center [535, 323] width 1013 height 11
checkbox Bilateral "true"
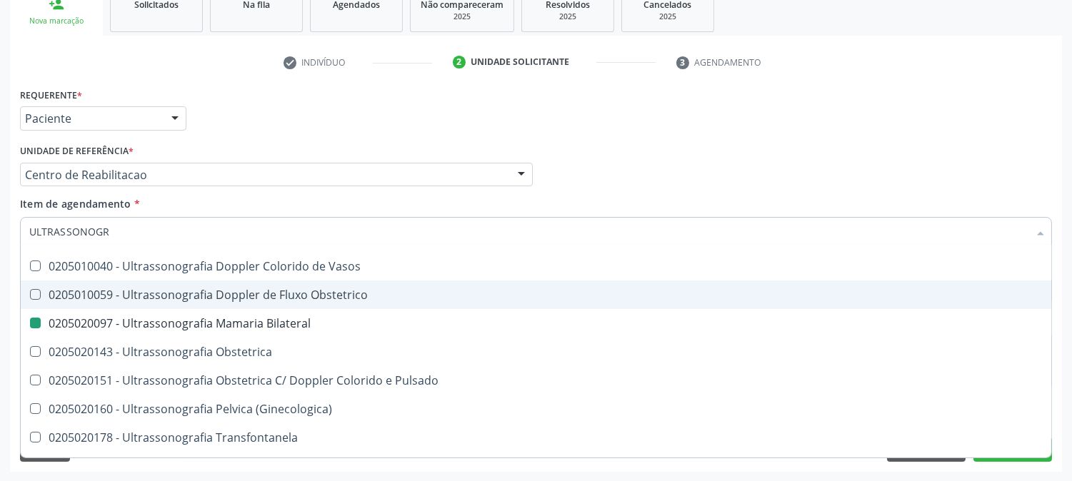
click at [0, 241] on div "Acompanhamento Acompanhe a situação das marcações correntes e finalizadas Relat…" at bounding box center [536, 167] width 1072 height 629
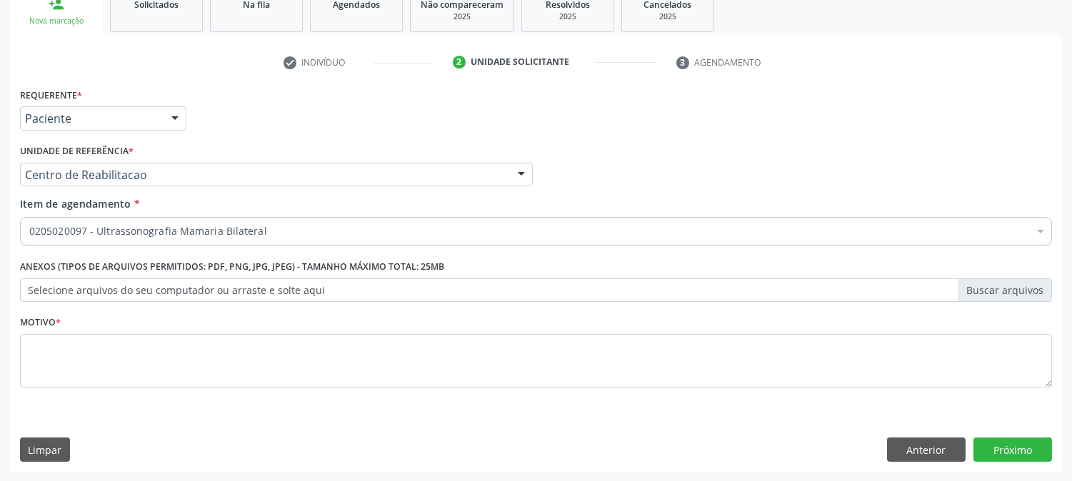
scroll to position [0, 0]
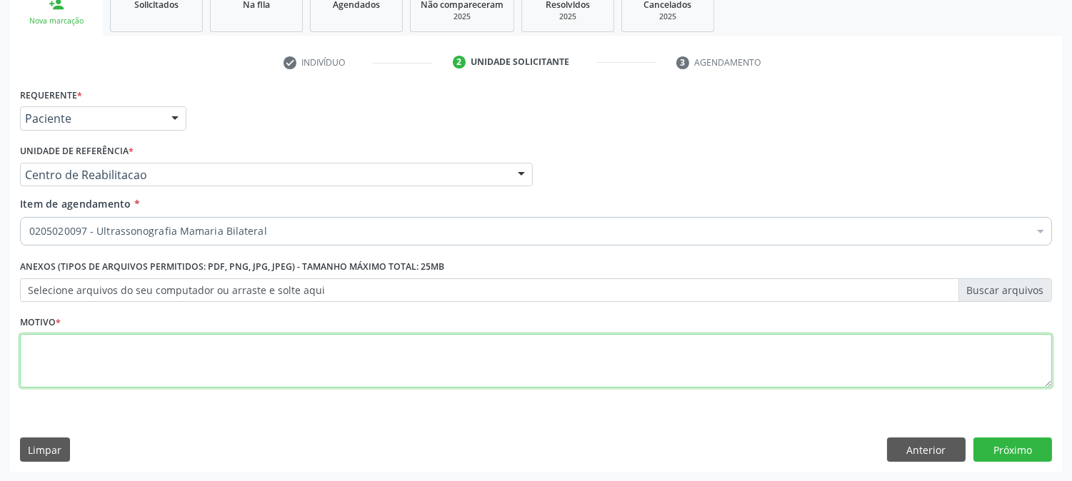
click at [118, 367] on textarea at bounding box center [536, 361] width 1032 height 54
type textarea "."
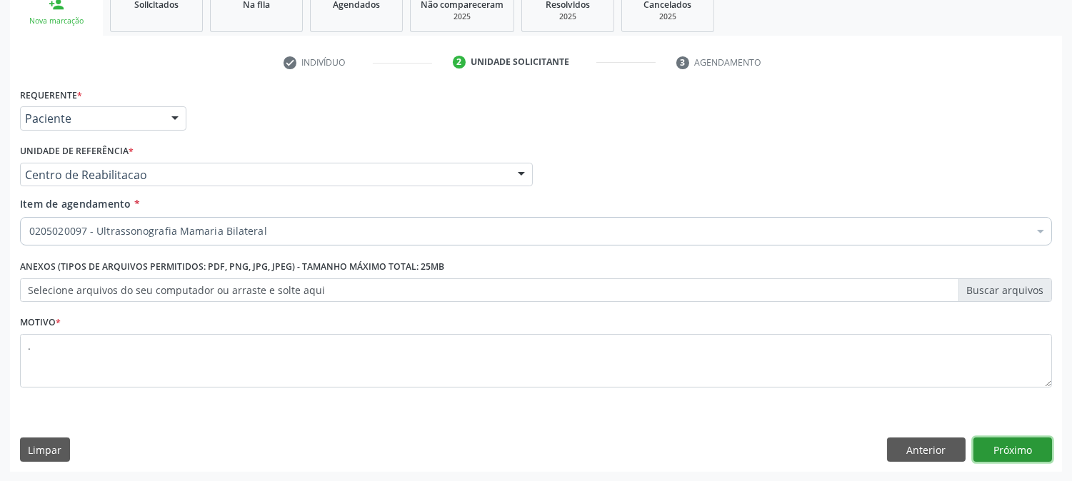
click at [1007, 450] on button "Próximo" at bounding box center [1012, 450] width 79 height 24
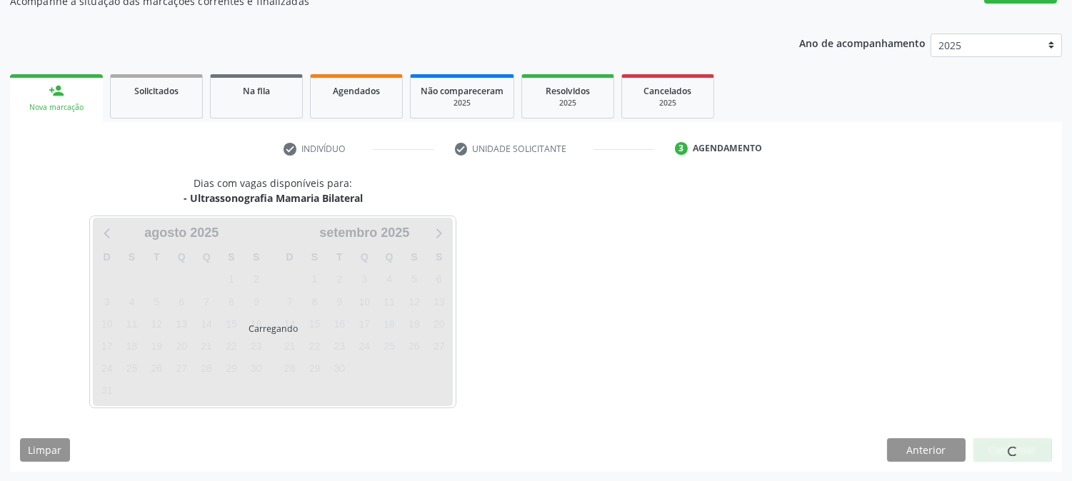
scroll to position [139, 0]
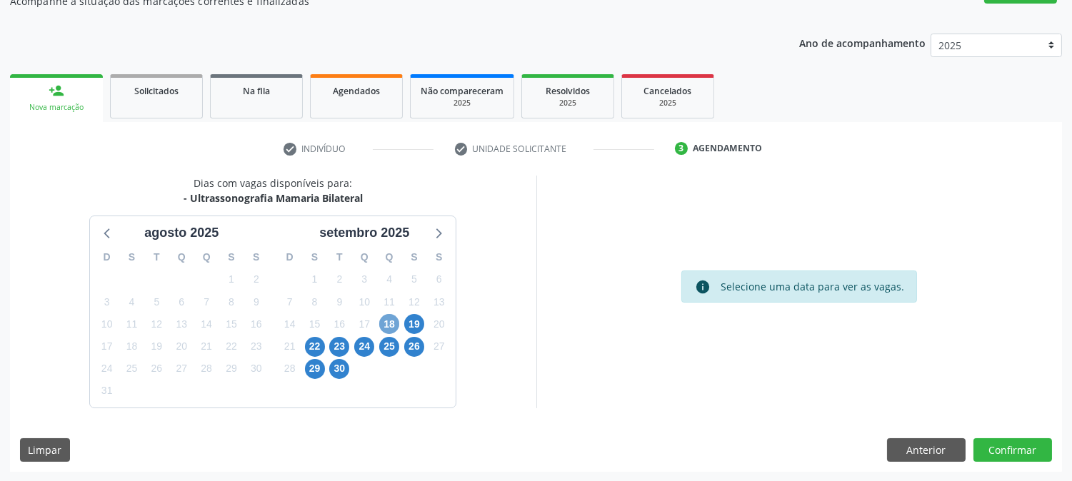
click at [394, 323] on span "18" at bounding box center [389, 324] width 20 height 20
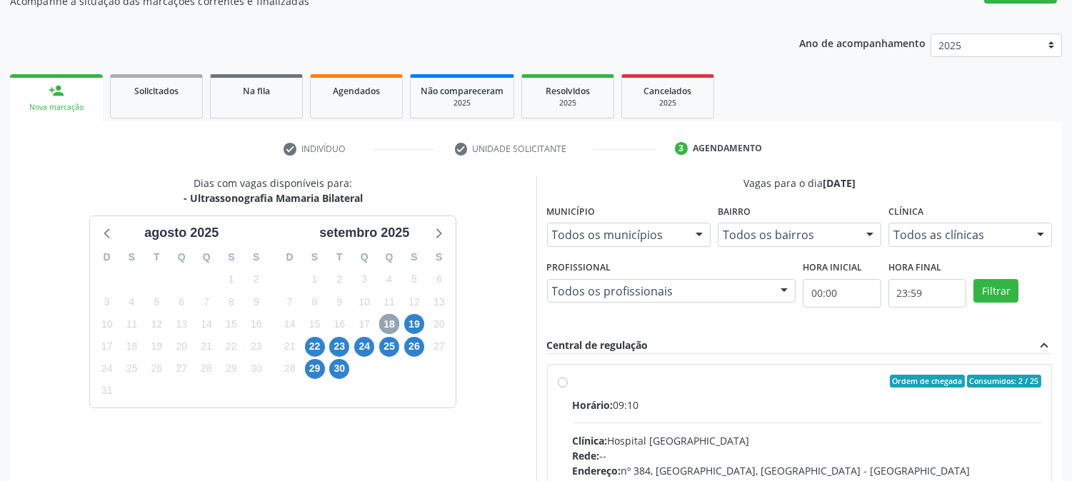
scroll to position [346, 0]
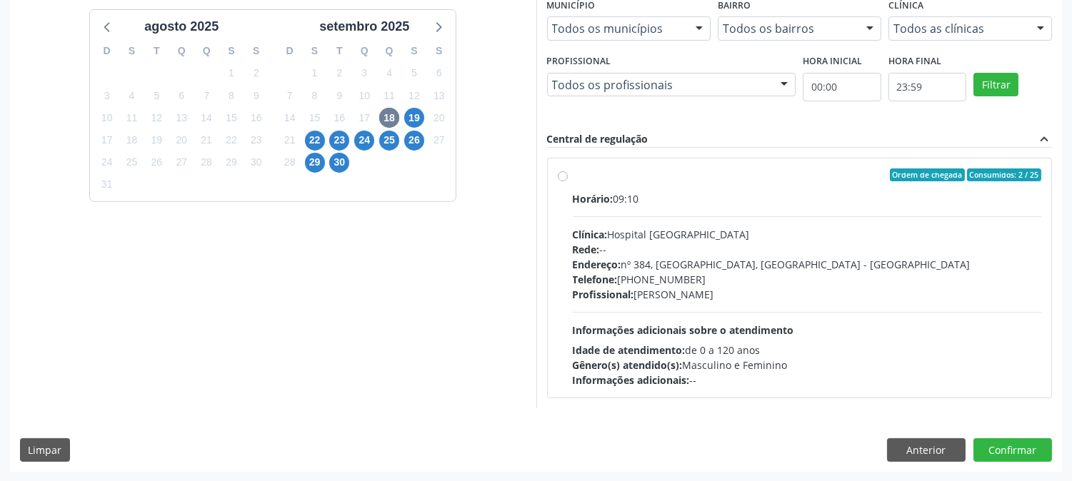
click at [816, 266] on div "Endereço: nº 384, Varzea, Serra Talhada - PE" at bounding box center [807, 264] width 469 height 15
click at [568, 181] on input "Ordem de chegada Consumidos: 2 / 25 Horário: 09:10 Clínica: Hospital Sao Franci…" at bounding box center [563, 175] width 10 height 13
radio input "true"
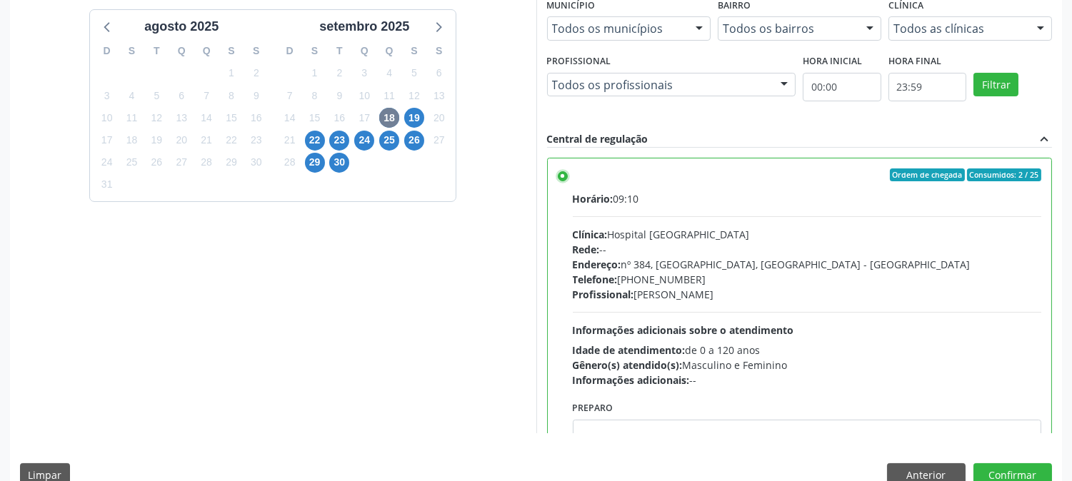
scroll to position [371, 0]
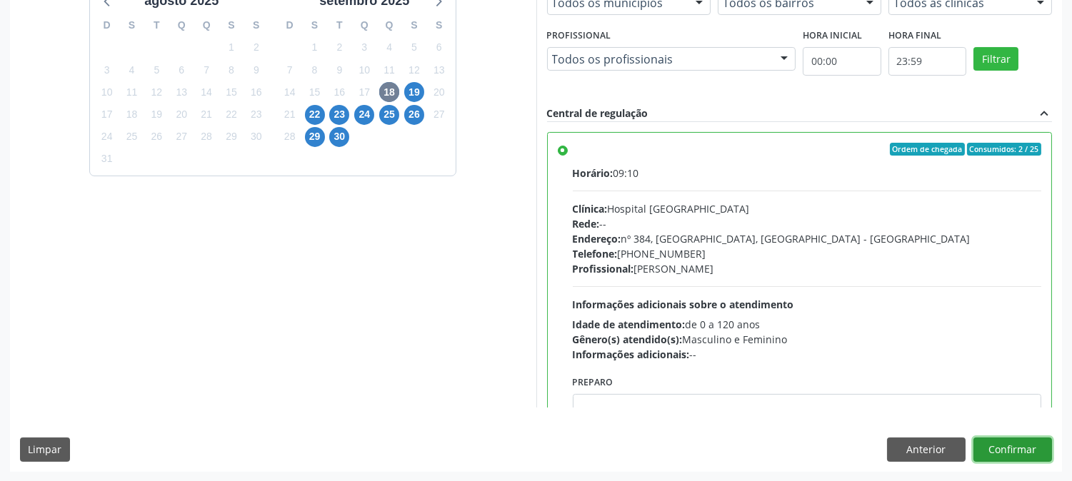
click at [1018, 443] on button "Confirmar" at bounding box center [1012, 450] width 79 height 24
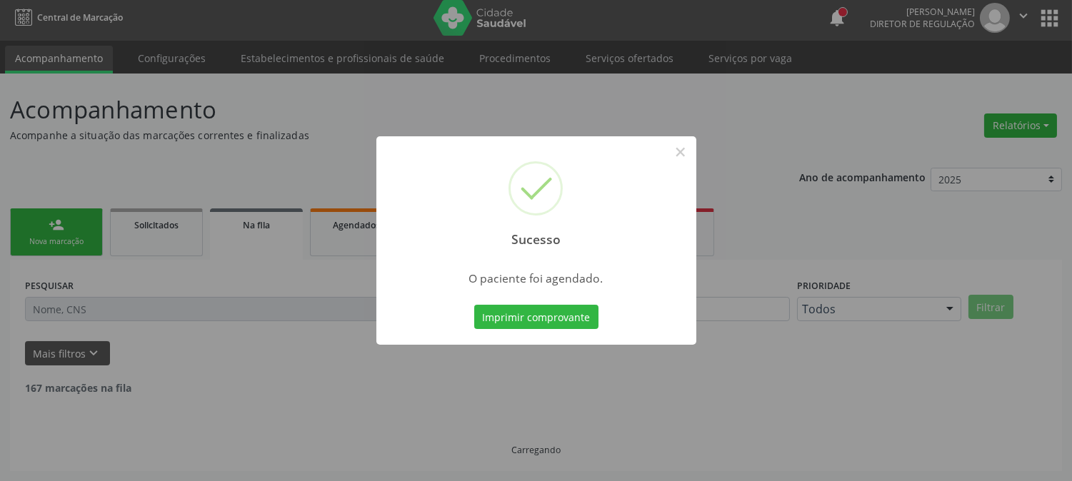
scroll to position [0, 0]
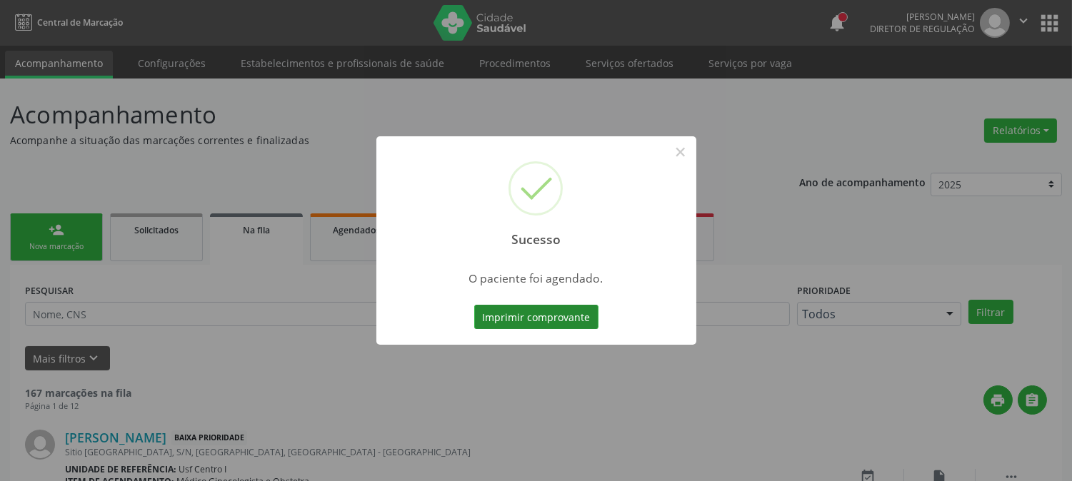
click at [524, 321] on button "Imprimir comprovante" at bounding box center [536, 317] width 124 height 24
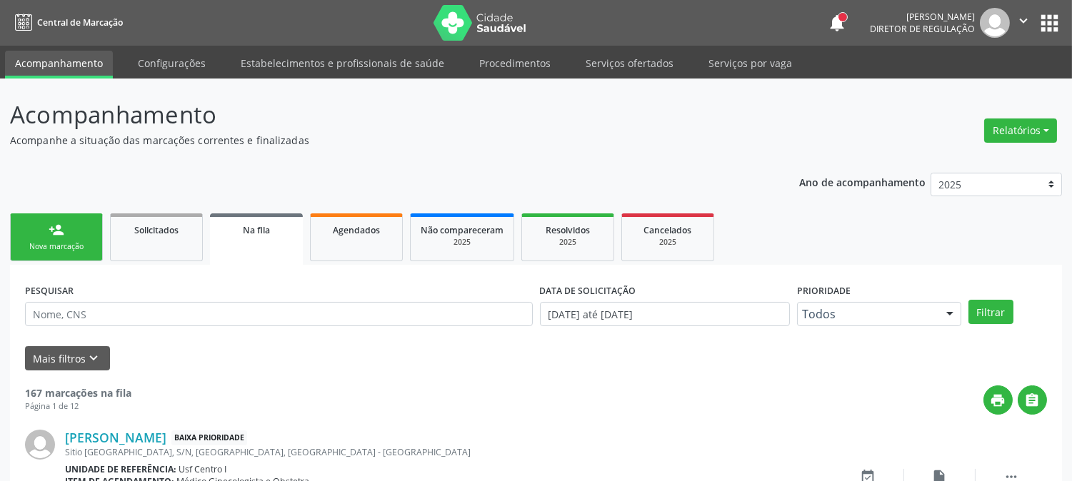
click at [74, 241] on div "Nova marcação" at bounding box center [56, 246] width 71 height 11
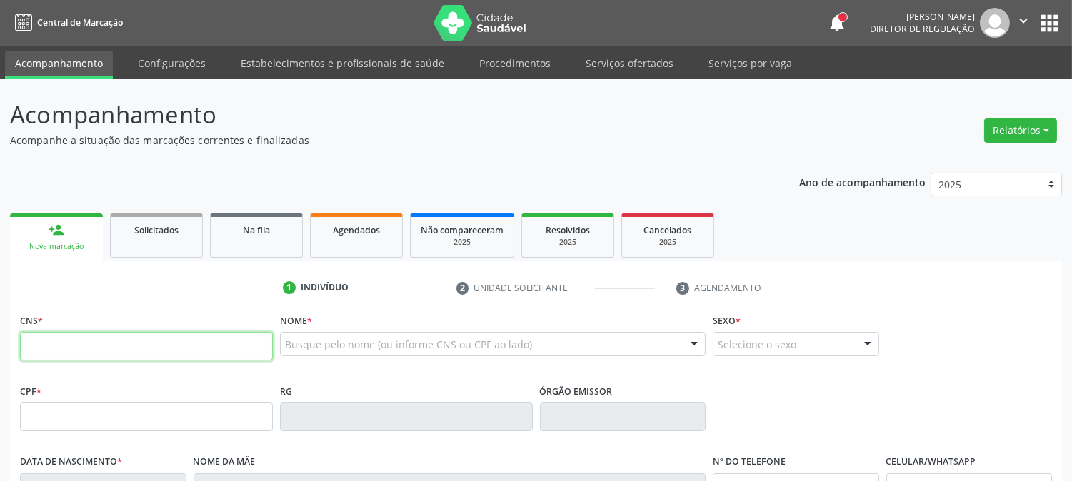
click at [175, 338] on input "text" at bounding box center [146, 346] width 253 height 29
type input "702 0098 5788 7180"
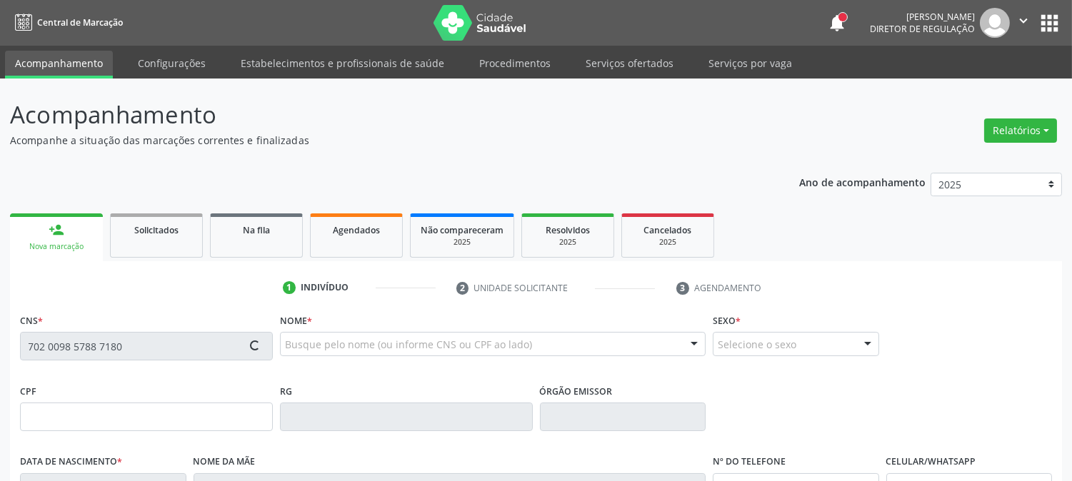
type input "104.581.464-47"
type input "18/05/1986"
type input "Maria do Socorro de Sousa"
type input "(87) 99934-5844"
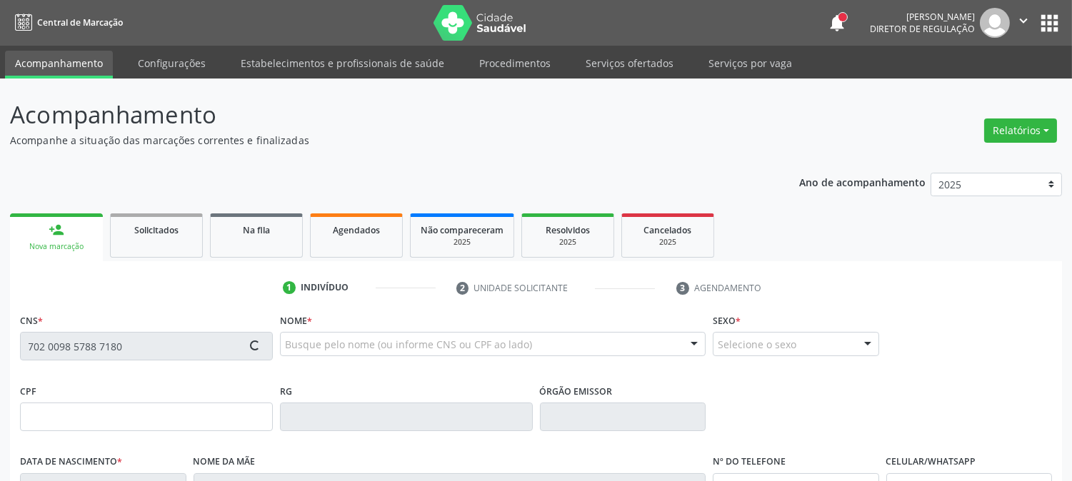
type input "376.994.404-63"
type input "300"
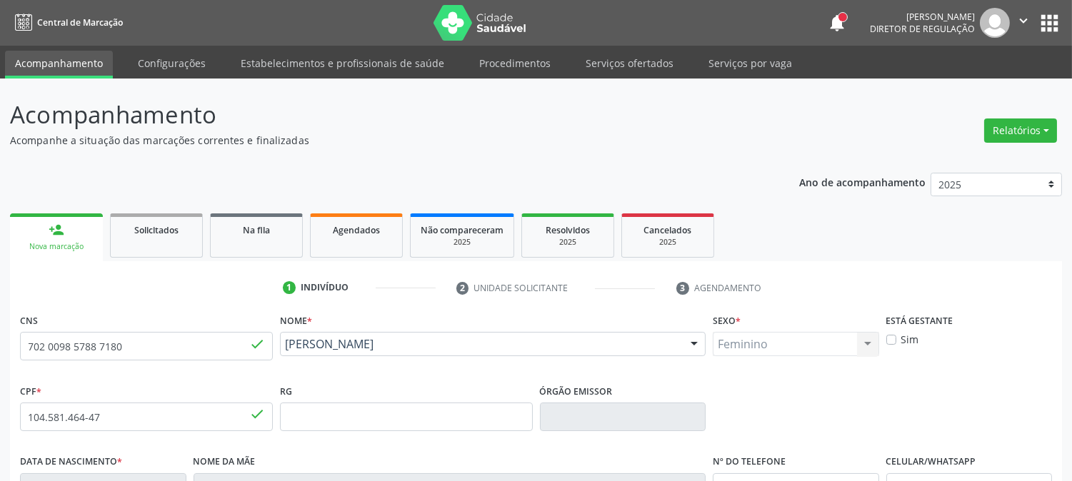
scroll to position [291, 0]
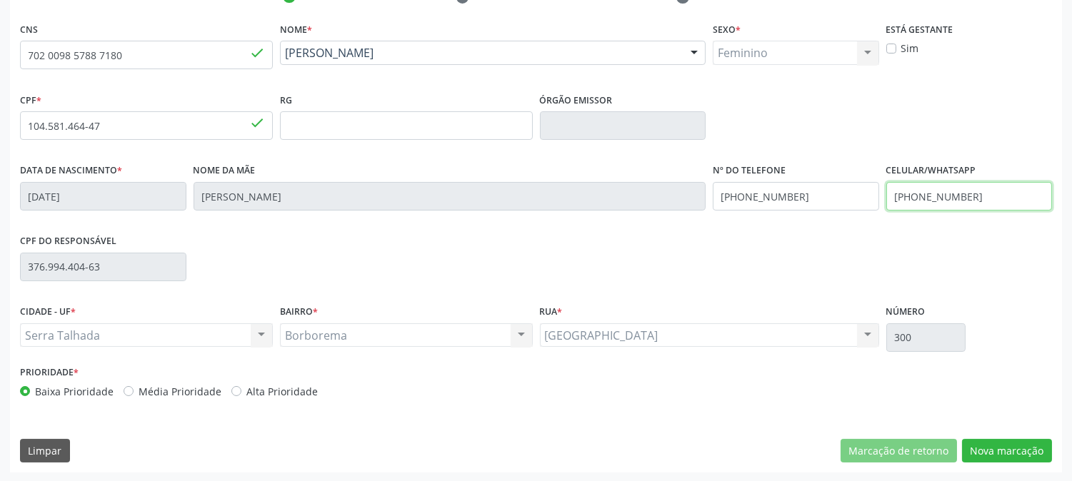
drag, startPoint x: 987, startPoint y: 194, endPoint x: 837, endPoint y: 191, distance: 150.0
click at [837, 191] on div "Data de nascimento * 18/05/1986 Nome da mãe Maria do Socorro de Sousa Nº do Tel…" at bounding box center [535, 195] width 1039 height 71
drag, startPoint x: 800, startPoint y: 195, endPoint x: 688, endPoint y: 176, distance: 112.9
click at [688, 176] on div "Data de nascimento * 18/05/1986 Nome da mãe Maria do Socorro de Sousa Nº do Tel…" at bounding box center [535, 195] width 1039 height 71
click at [656, 236] on div "CPF do responsável 376.994.404-63" at bounding box center [535, 266] width 1039 height 71
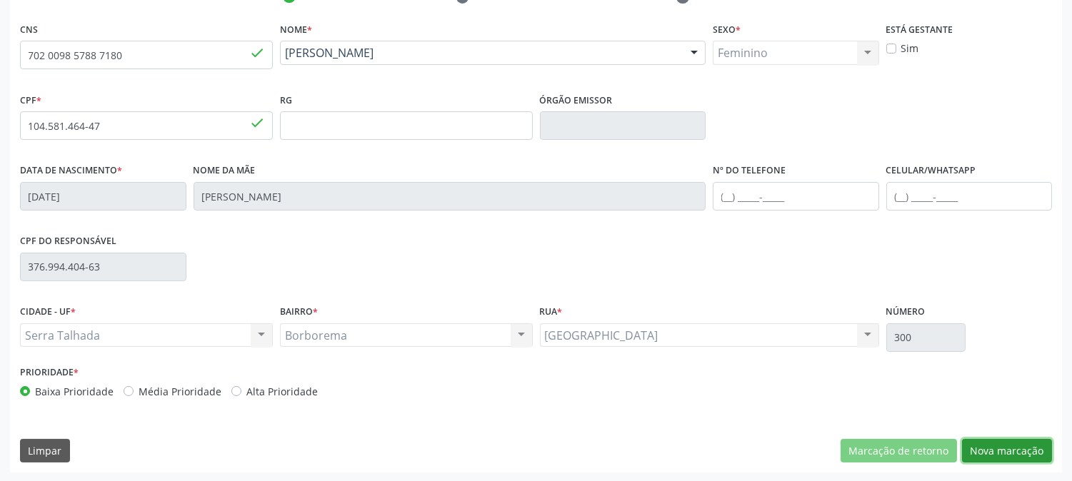
click at [1008, 458] on button "Nova marcação" at bounding box center [1007, 451] width 90 height 24
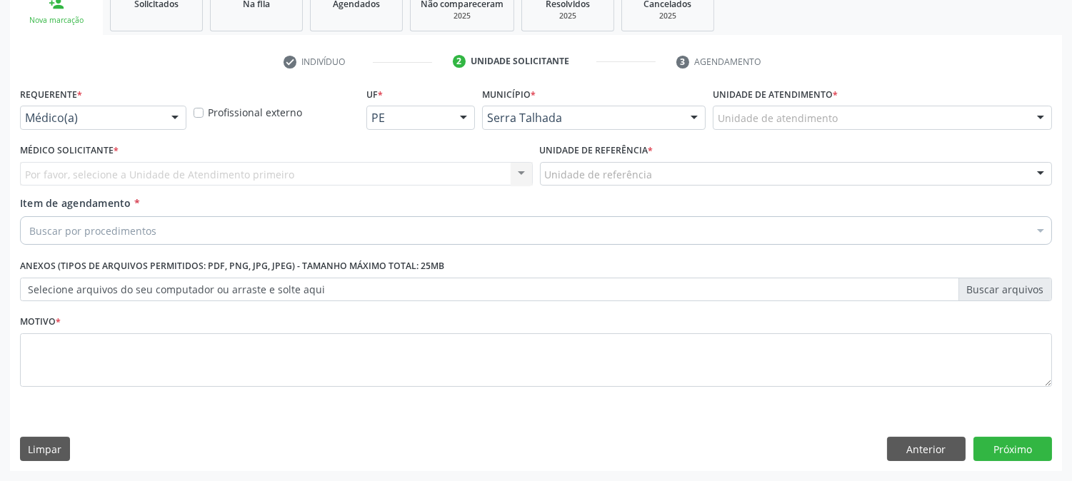
scroll to position [226, 0]
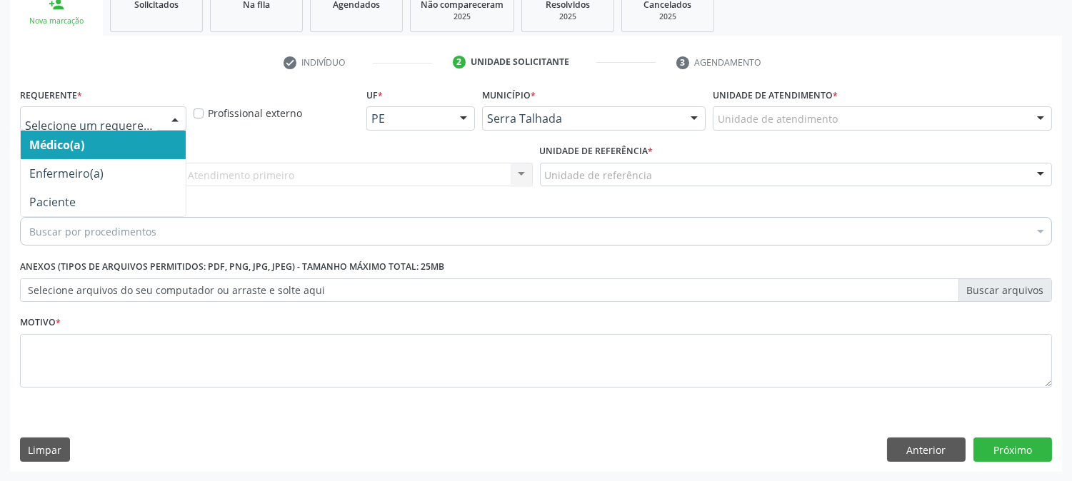
click at [105, 109] on div at bounding box center [103, 118] width 166 height 24
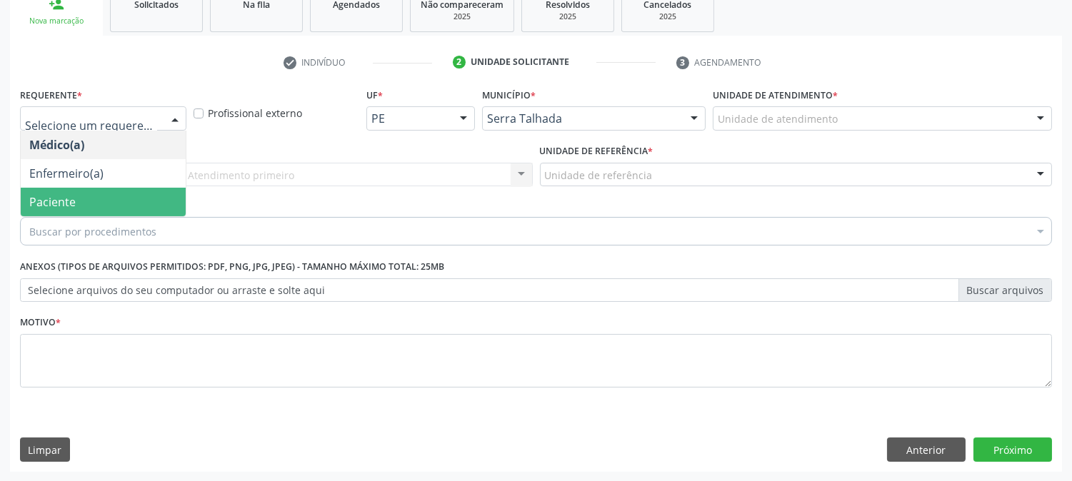
click at [111, 189] on span "Paciente" at bounding box center [103, 202] width 165 height 29
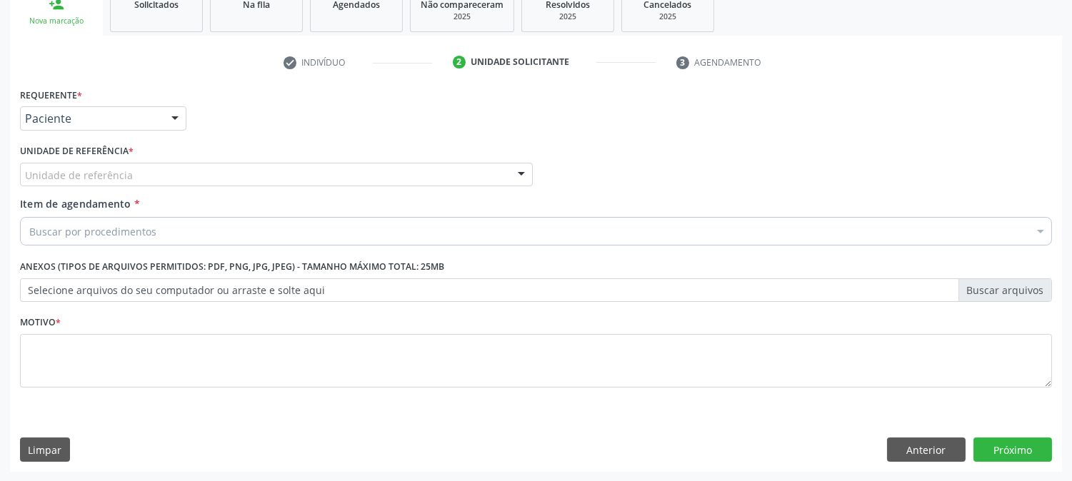
click at [129, 172] on div "Unidade de referência" at bounding box center [276, 175] width 513 height 24
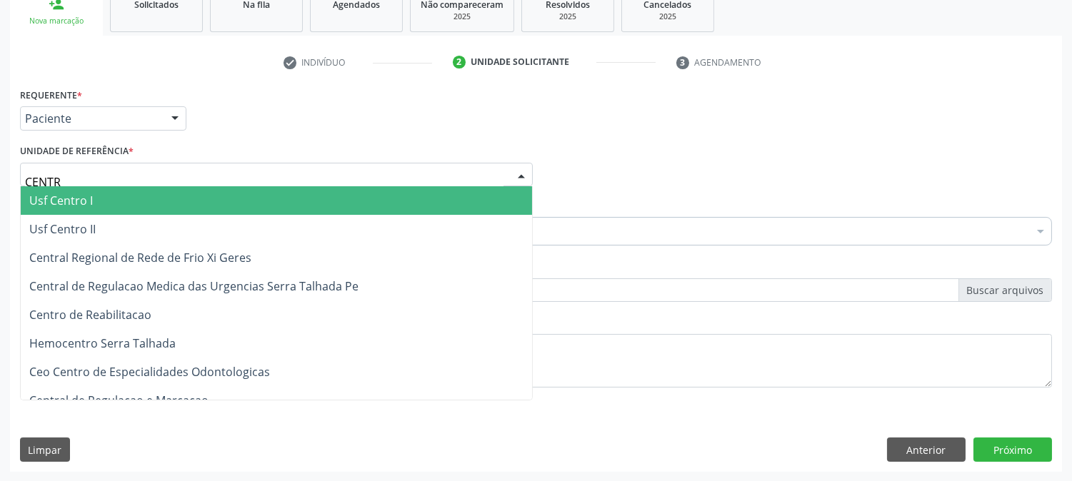
type input "CENTRO"
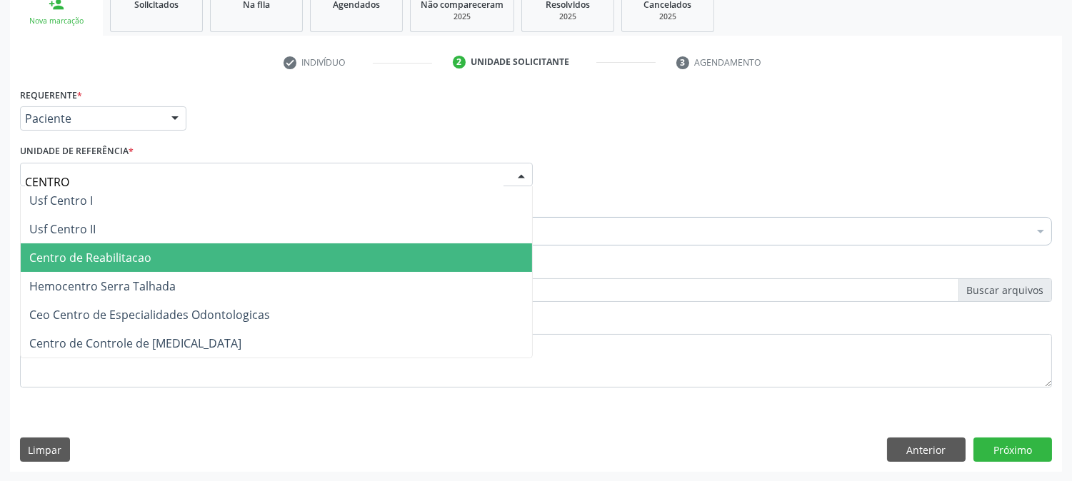
click at [159, 245] on span "Centro de Reabilitacao" at bounding box center [276, 258] width 511 height 29
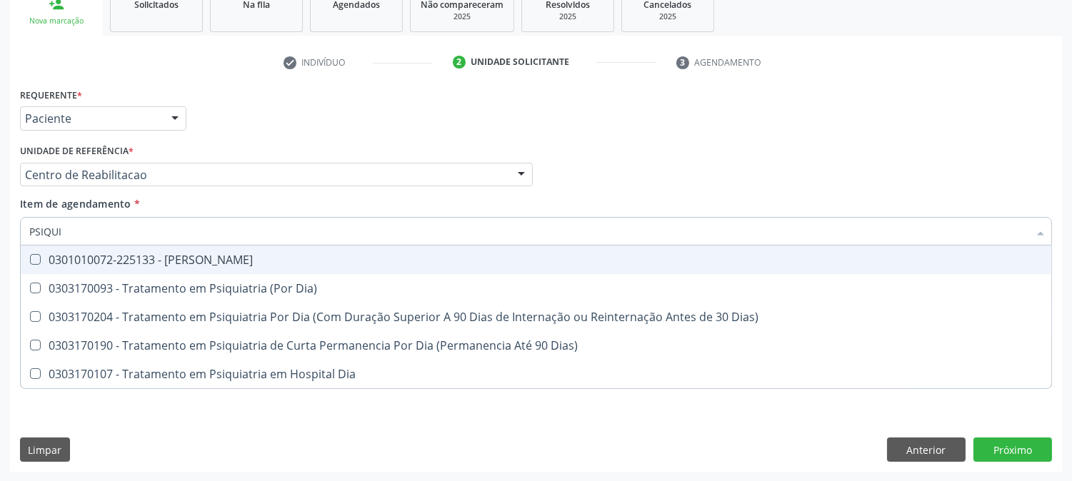
type input "PSIQUIA"
click at [119, 260] on div "0301010072-225133 - [PERSON_NAME]" at bounding box center [535, 259] width 1013 height 11
checkbox Psiquiatra "true"
click at [0, 262] on div "Acompanhamento Acompanhe a situação das marcações correntes e finalizadas Relat…" at bounding box center [536, 167] width 1072 height 629
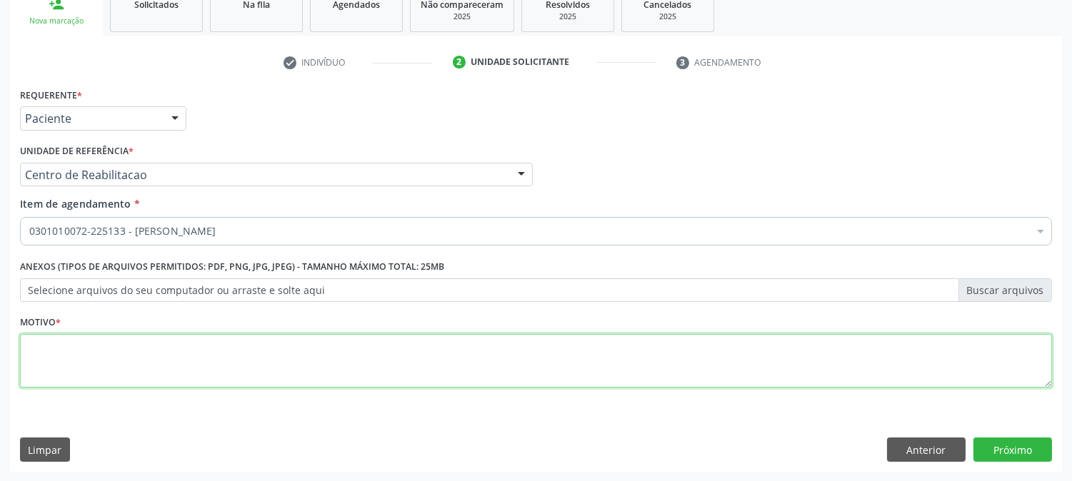
click at [89, 340] on textarea at bounding box center [536, 361] width 1032 height 54
type textarea "."
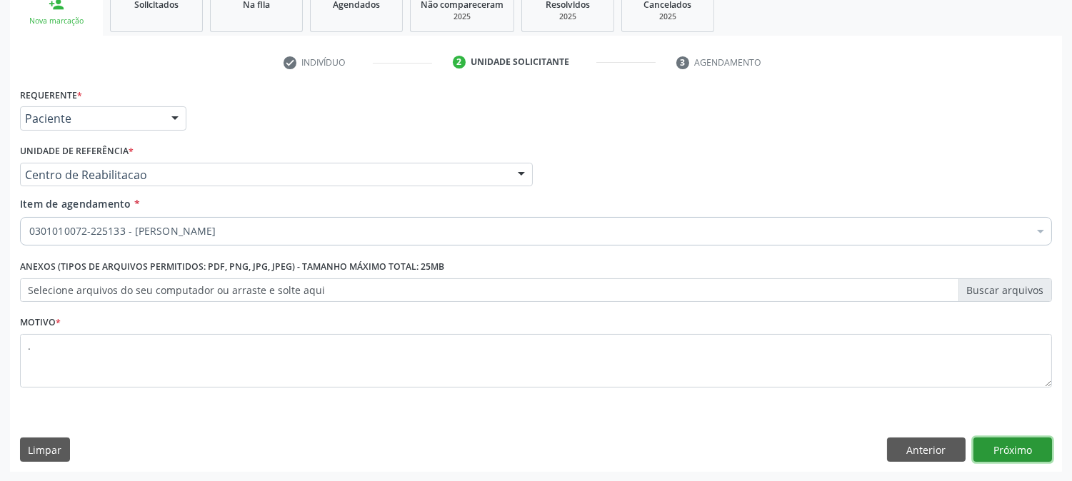
click at [1010, 448] on button "Próximo" at bounding box center [1012, 450] width 79 height 24
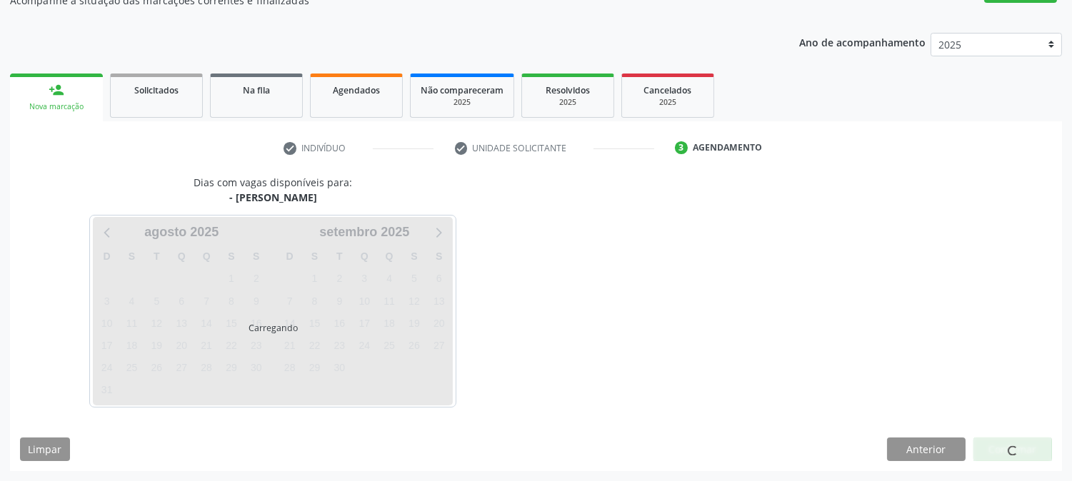
scroll to position [139, 0]
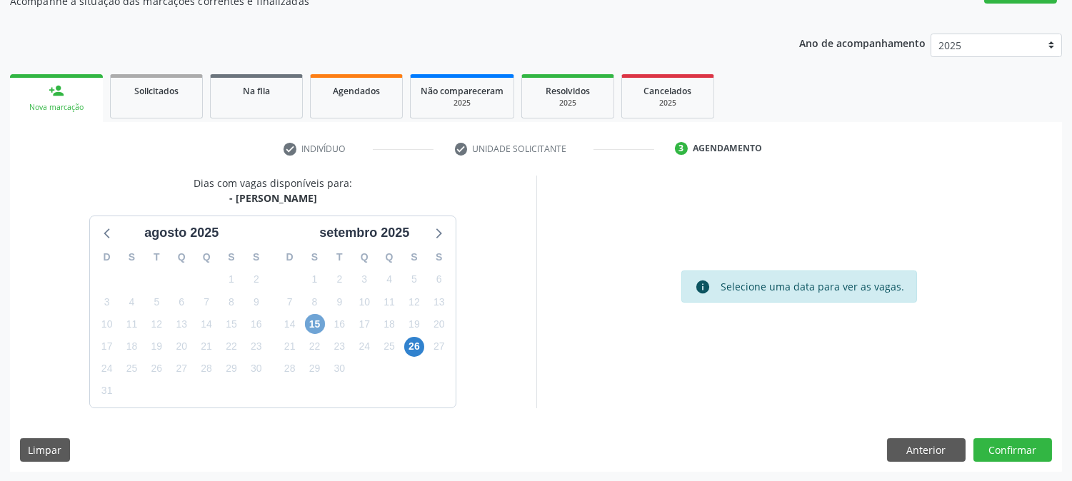
click at [316, 326] on span "15" at bounding box center [315, 324] width 20 height 20
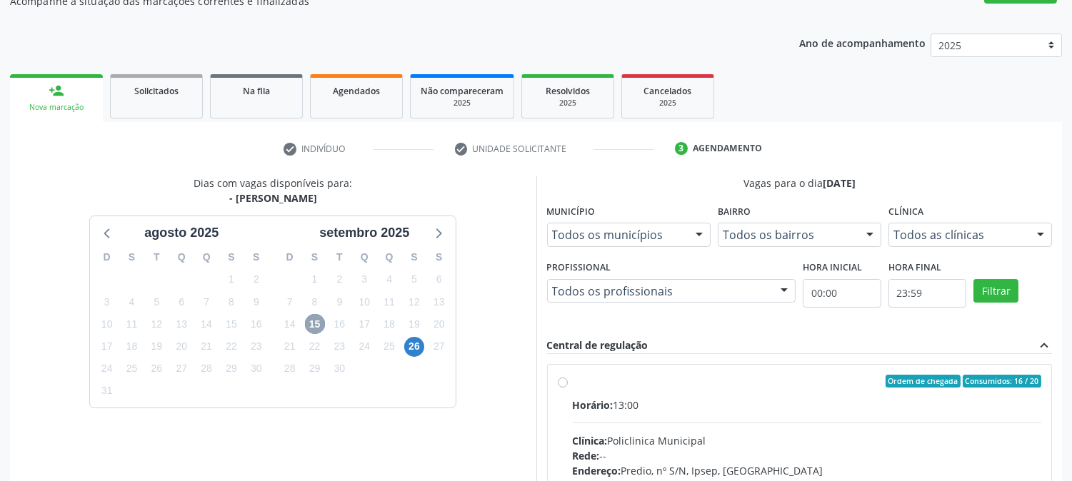
scroll to position [346, 0]
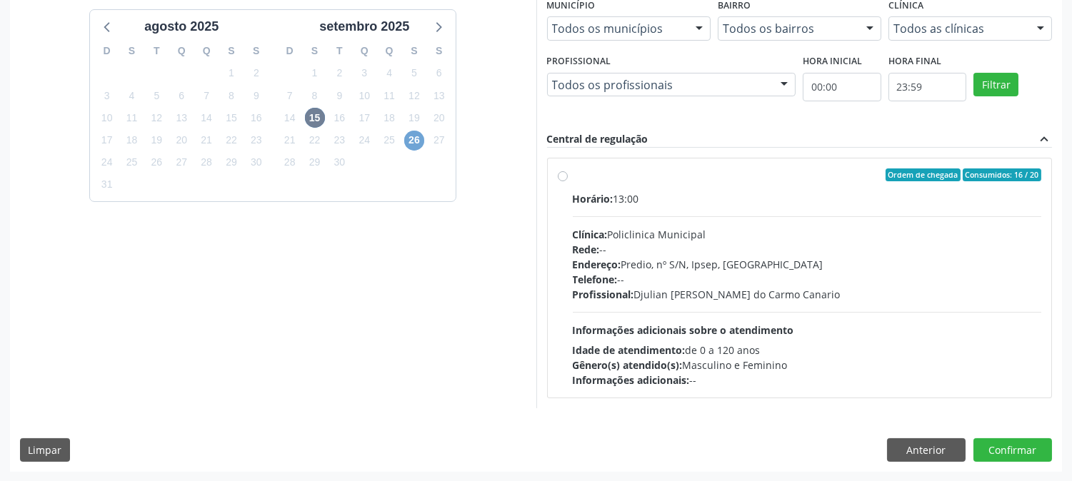
click at [409, 132] on span "26" at bounding box center [414, 141] width 20 height 20
click at [669, 296] on div "Profissional: Maria Augusta Soares Sobreira Machado" at bounding box center [807, 294] width 469 height 15
click at [568, 181] on input "Ordem de chegada Consumidos: 8 / 15 Horário: 08:00 Clínica: Policlinica Municip…" at bounding box center [563, 175] width 10 height 13
radio input "true"
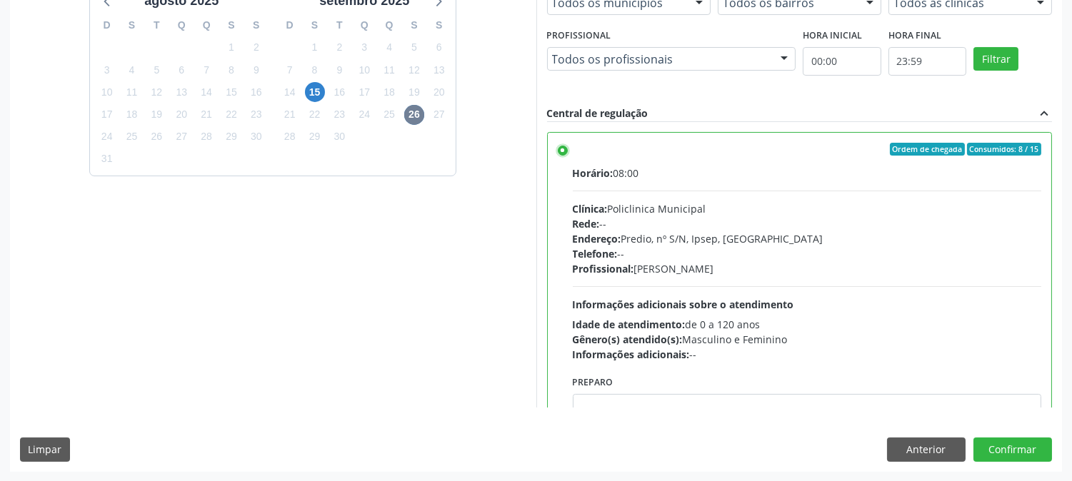
scroll to position [70, 0]
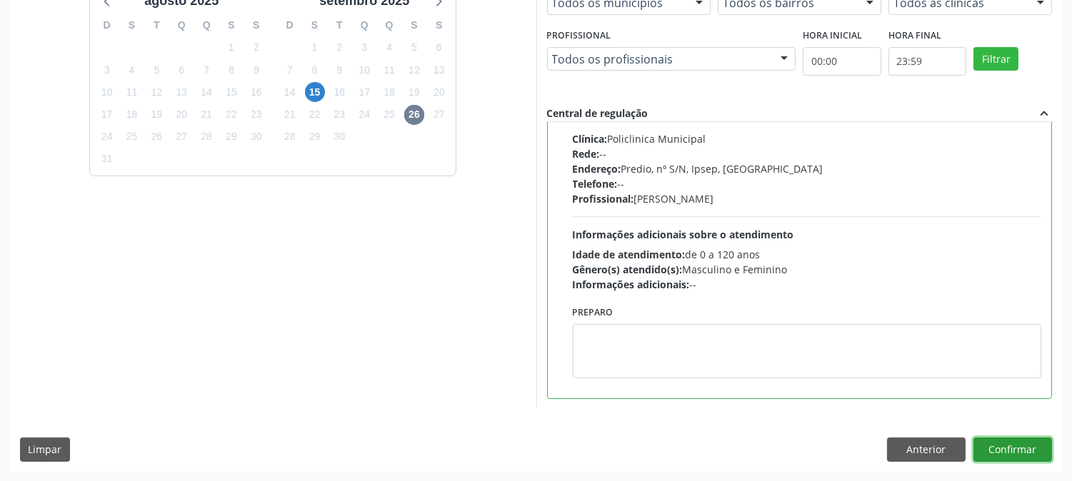
click at [998, 452] on button "Confirmar" at bounding box center [1012, 450] width 79 height 24
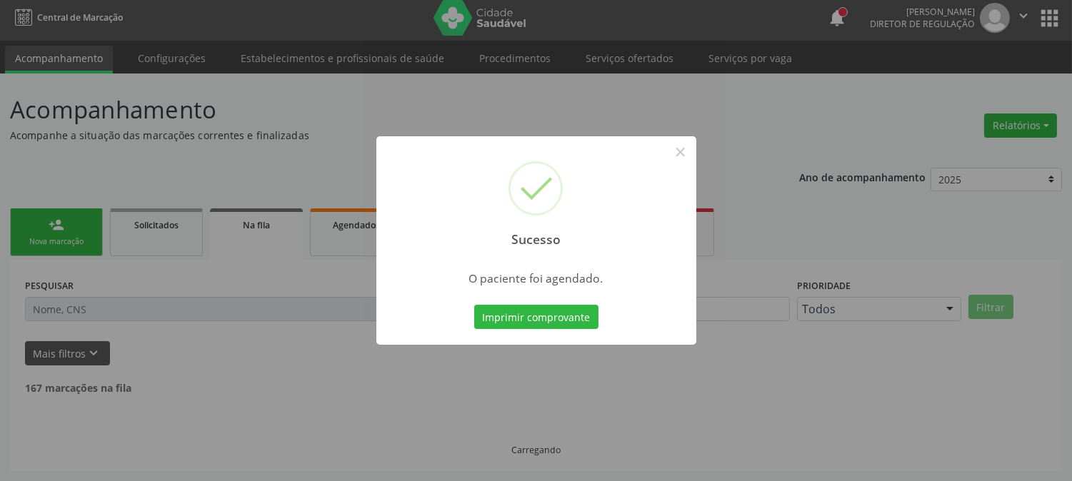
scroll to position [0, 0]
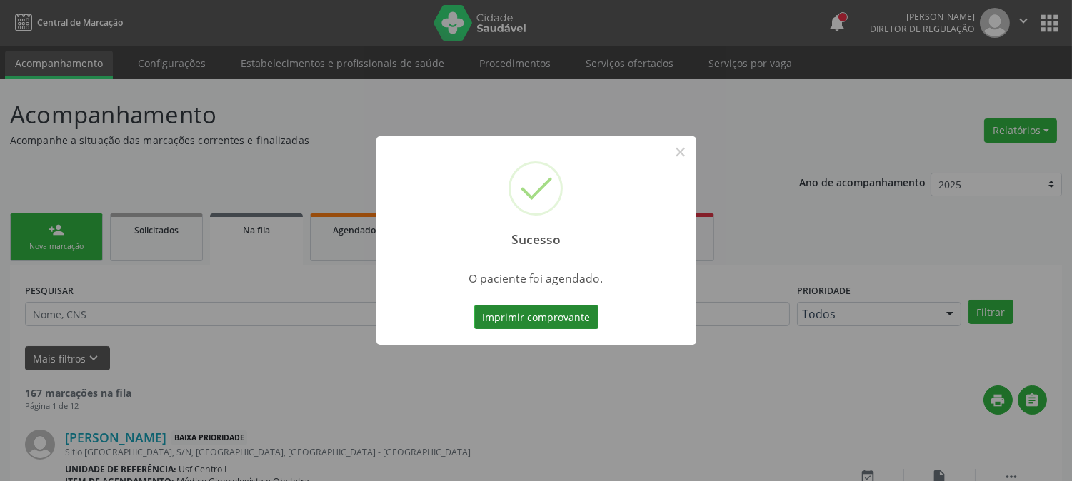
click at [548, 318] on button "Imprimir comprovante" at bounding box center [536, 317] width 124 height 24
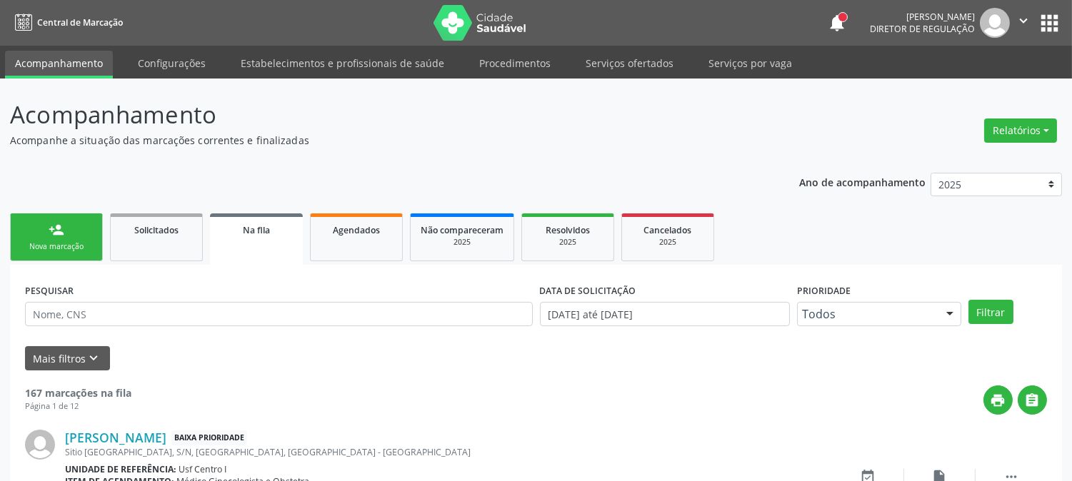
click at [87, 227] on link "person_add Nova marcação" at bounding box center [56, 238] width 93 height 48
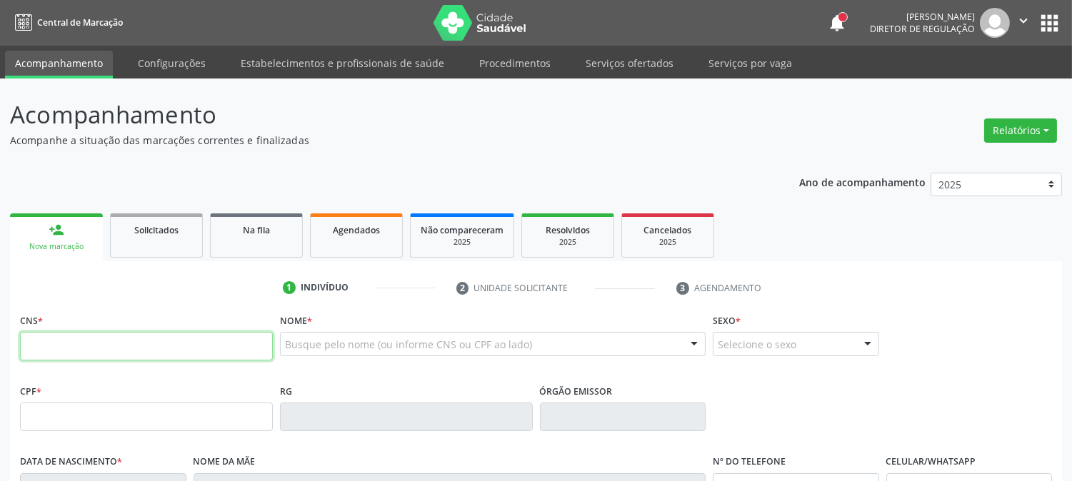
drag, startPoint x: 229, startPoint y: 345, endPoint x: 241, endPoint y: 308, distance: 38.4
click at [239, 311] on div "CNS *" at bounding box center [146, 335] width 253 height 51
type input "898 0005 4216 2166"
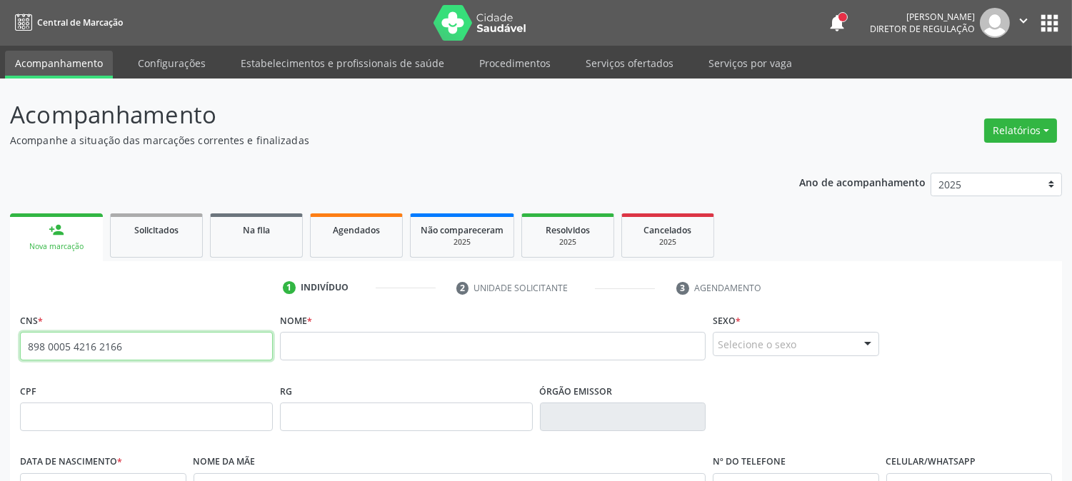
drag, startPoint x: 123, startPoint y: 347, endPoint x: 4, endPoint y: 338, distance: 118.8
click at [4, 338] on div "Acompanhamento Acompanhe a situação das marcações correntes e finalizadas Relat…" at bounding box center [536, 427] width 1072 height 696
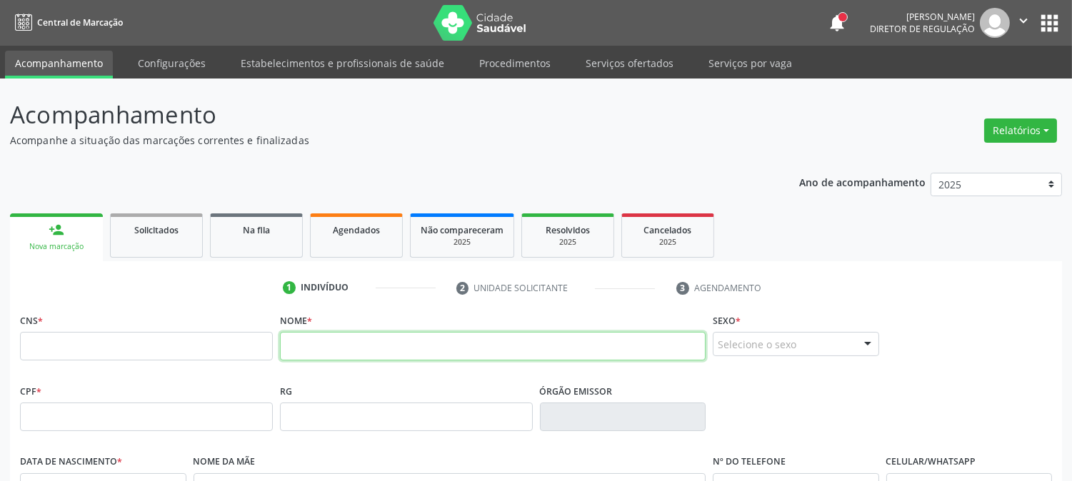
click at [338, 346] on input "text" at bounding box center [493, 346] width 426 height 29
type input "MARIA JOSE MARQUES FERR"
